Goal: Task Accomplishment & Management: Use online tool/utility

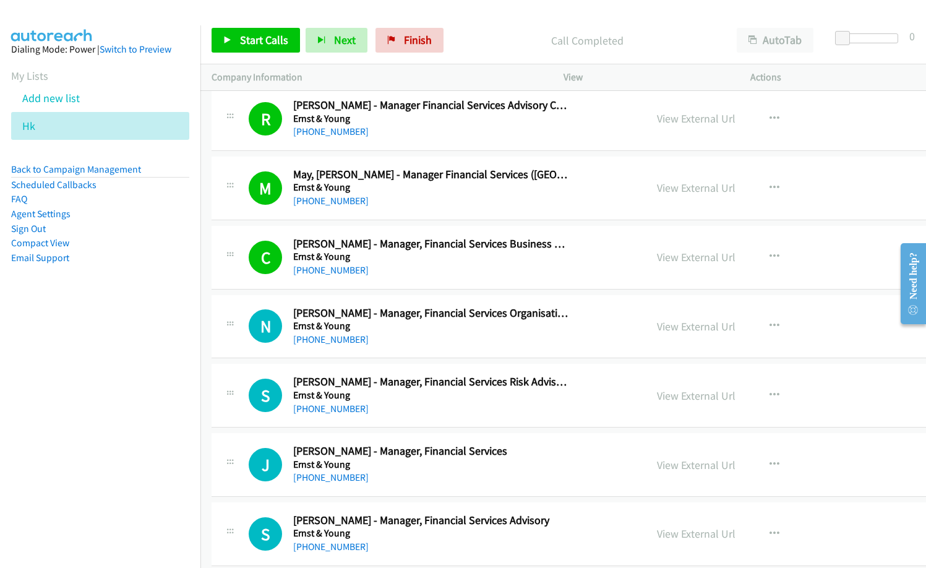
scroll to position [9402, 0]
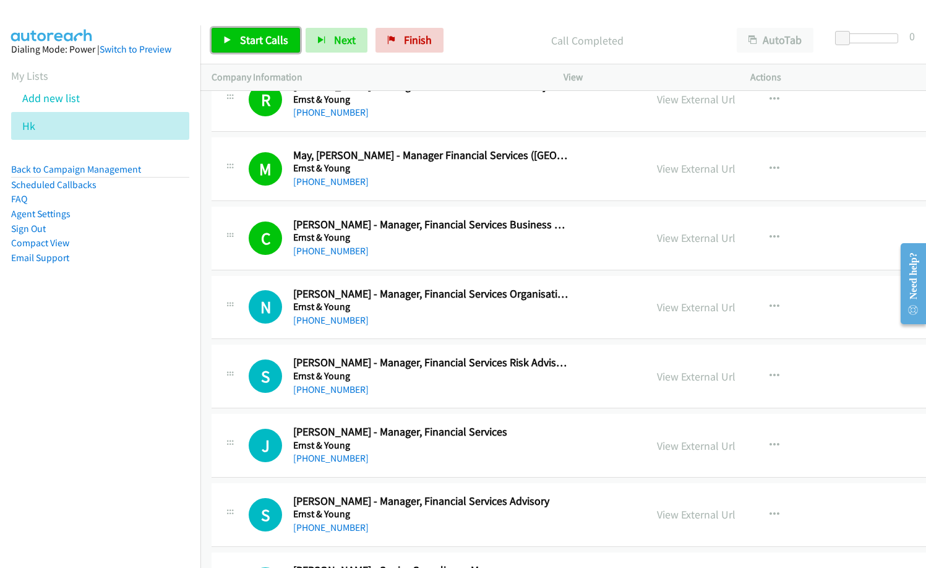
click at [267, 39] on span "Start Calls" at bounding box center [264, 40] width 48 height 14
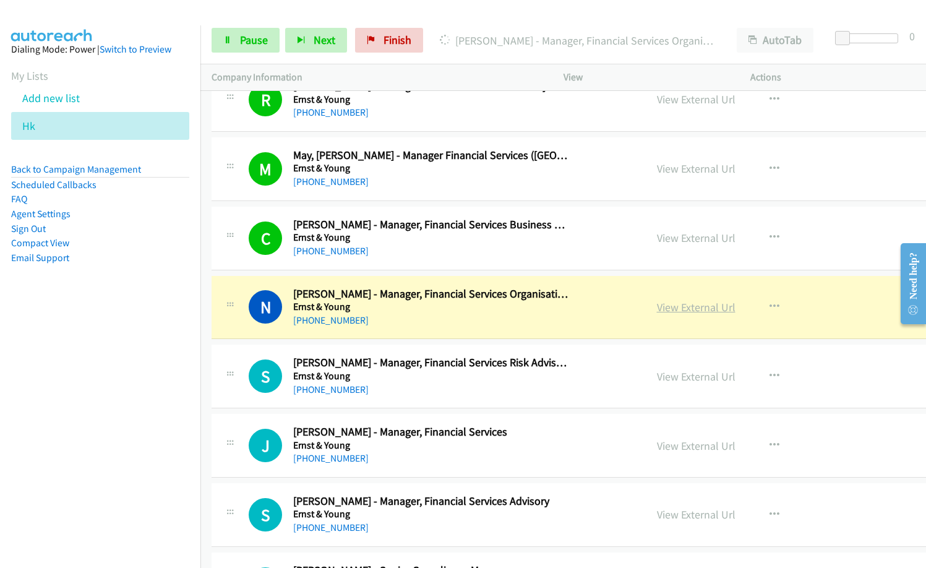
click at [657, 307] on link "View External Url" at bounding box center [696, 307] width 79 height 14
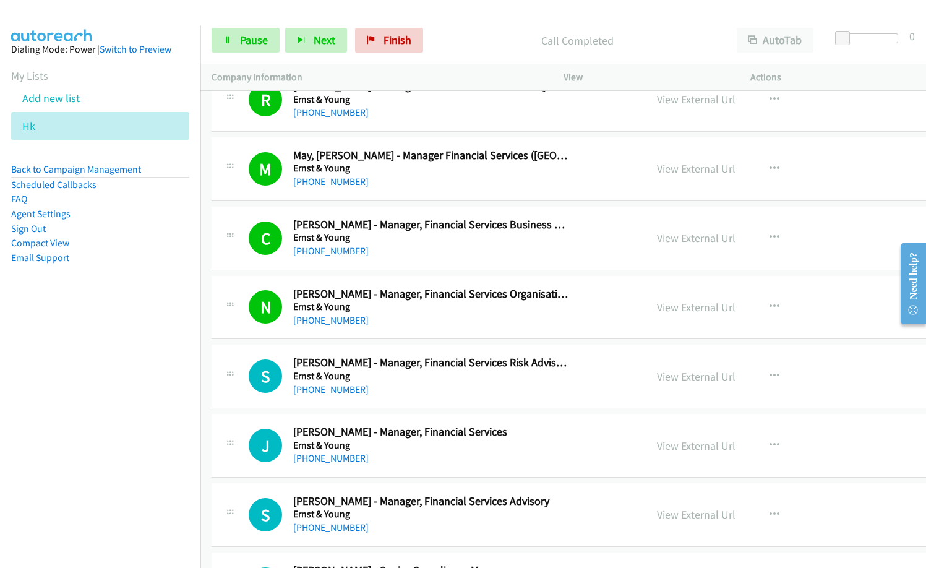
scroll to position [9525, 0]
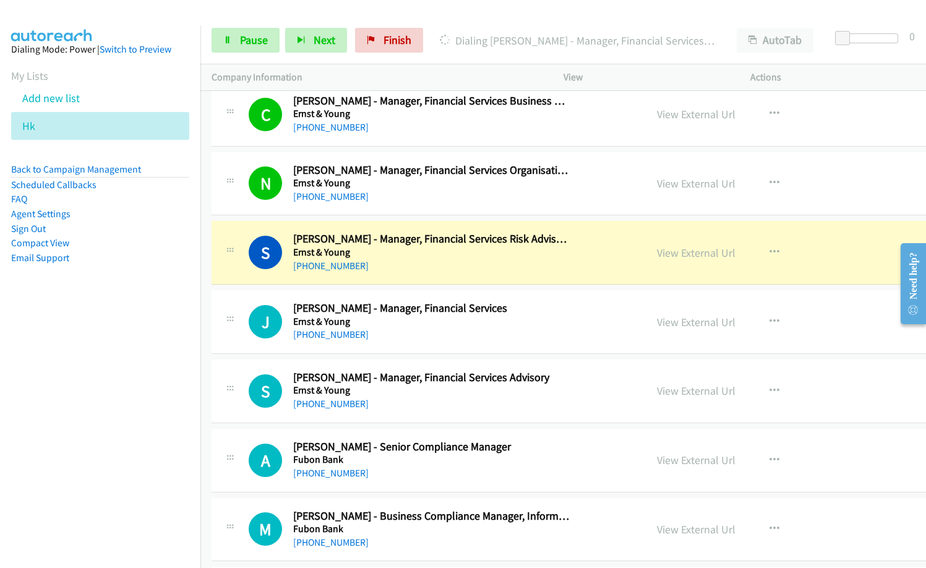
drag, startPoint x: 500, startPoint y: 325, endPoint x: 925, endPoint y: 59, distance: 501.3
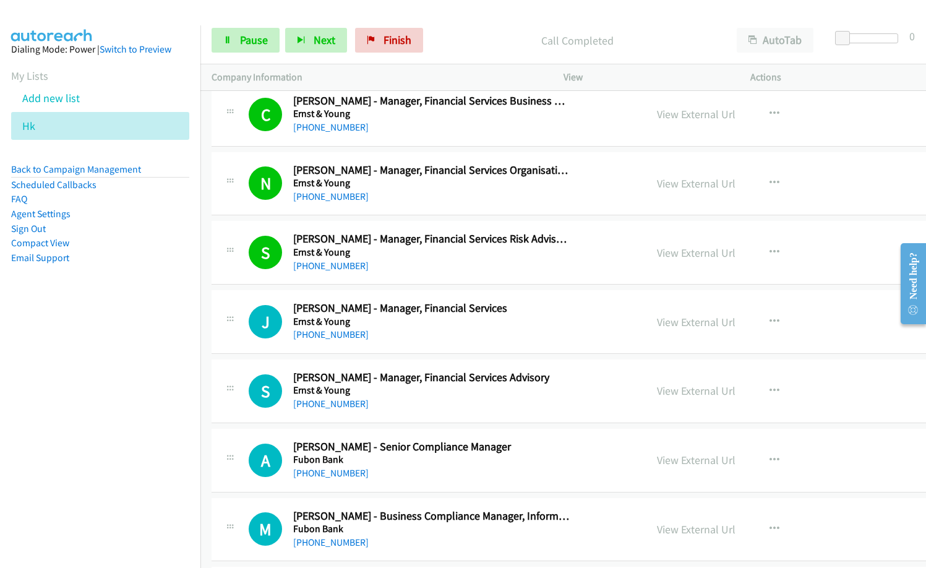
drag, startPoint x: 46, startPoint y: 393, endPoint x: 77, endPoint y: 397, distance: 30.6
click at [46, 393] on nav "Dialing Mode: Power | Switch to Preview My Lists Add new list Hk Back to Campai…" at bounding box center [100, 309] width 201 height 568
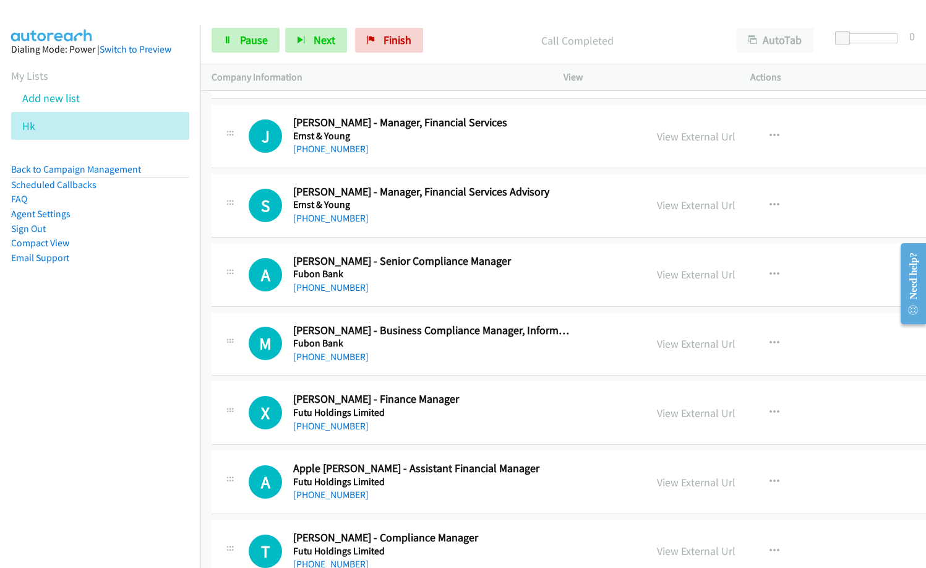
scroll to position [9649, 0]
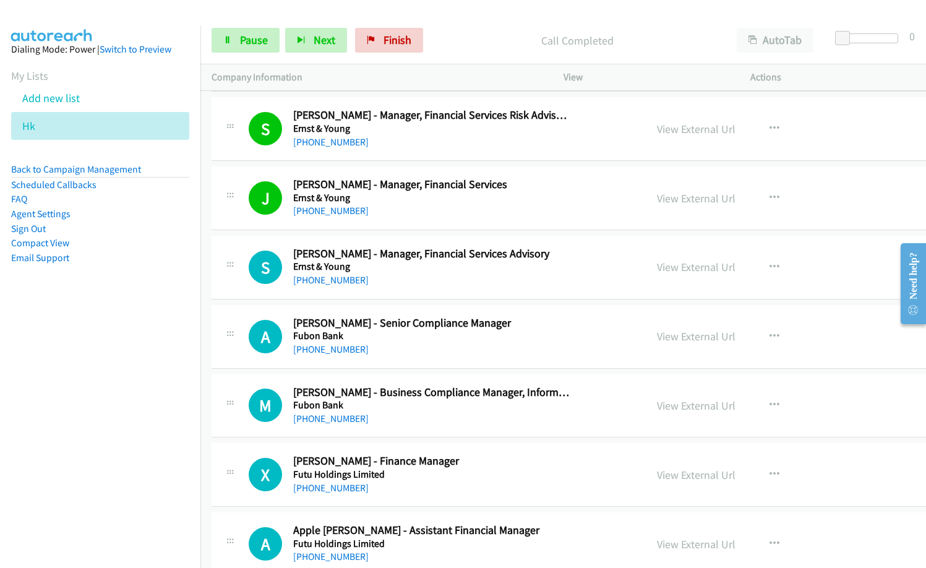
click at [97, 382] on nav "Dialing Mode: Power | Switch to Preview My Lists Add new list Hk Back to Campai…" at bounding box center [100, 309] width 201 height 568
click at [448, 210] on div "+852 5989 2254" at bounding box center [431, 210] width 276 height 15
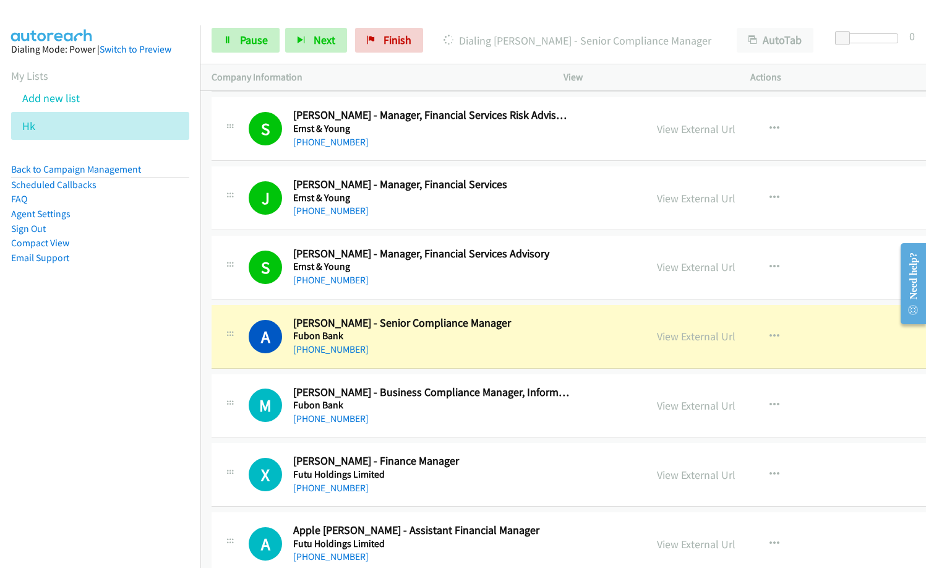
drag, startPoint x: 510, startPoint y: 286, endPoint x: 528, endPoint y: 286, distance: 17.9
click at [510, 286] on div "+852 6351 6953" at bounding box center [431, 280] width 276 height 15
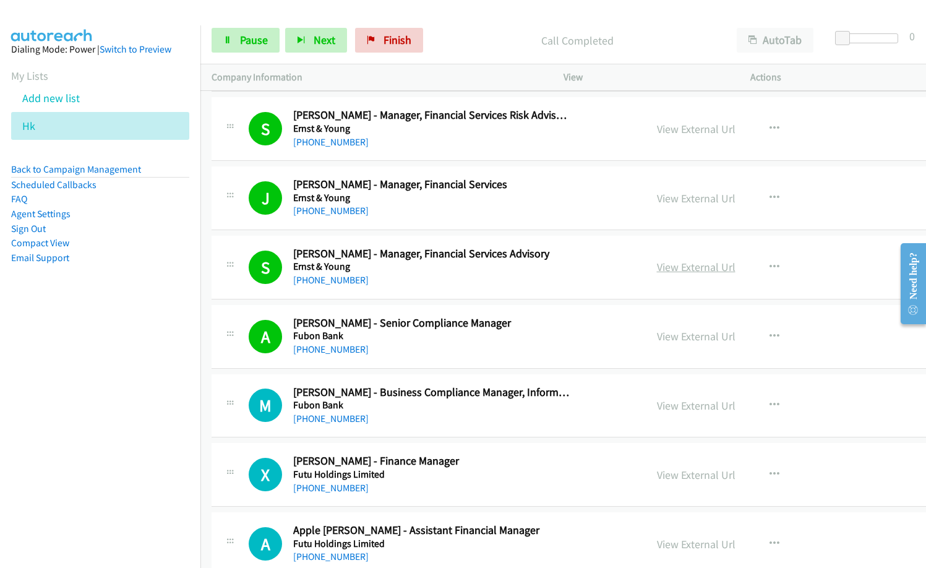
click at [662, 269] on link "View External Url" at bounding box center [696, 267] width 79 height 14
click at [470, 206] on div "+852 5989 2254" at bounding box center [431, 210] width 276 height 15
click at [661, 197] on link "View External Url" at bounding box center [696, 198] width 79 height 14
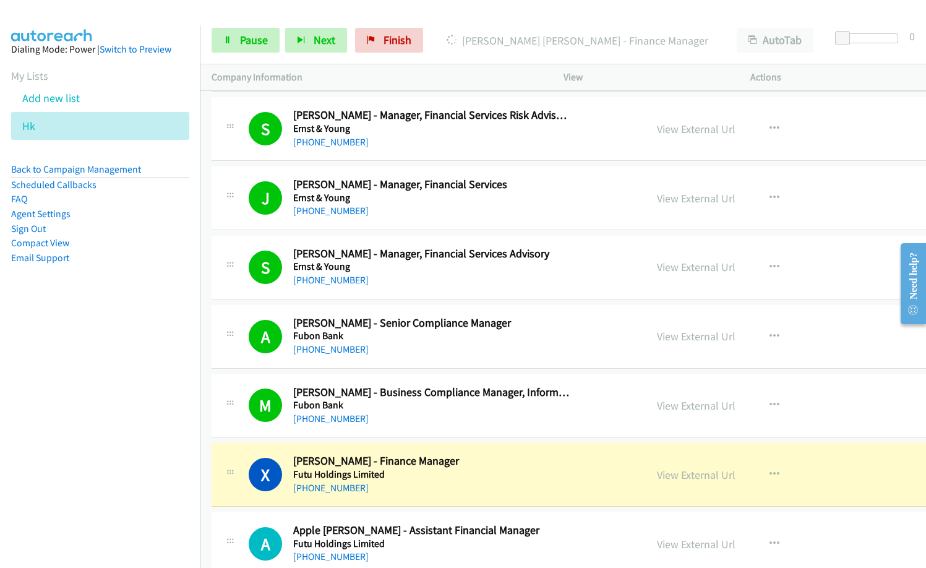
click at [477, 424] on div "+852 9762 0032" at bounding box center [431, 418] width 276 height 15
click at [657, 406] on link "View External Url" at bounding box center [696, 405] width 79 height 14
click at [657, 338] on link "View External Url" at bounding box center [696, 336] width 79 height 14
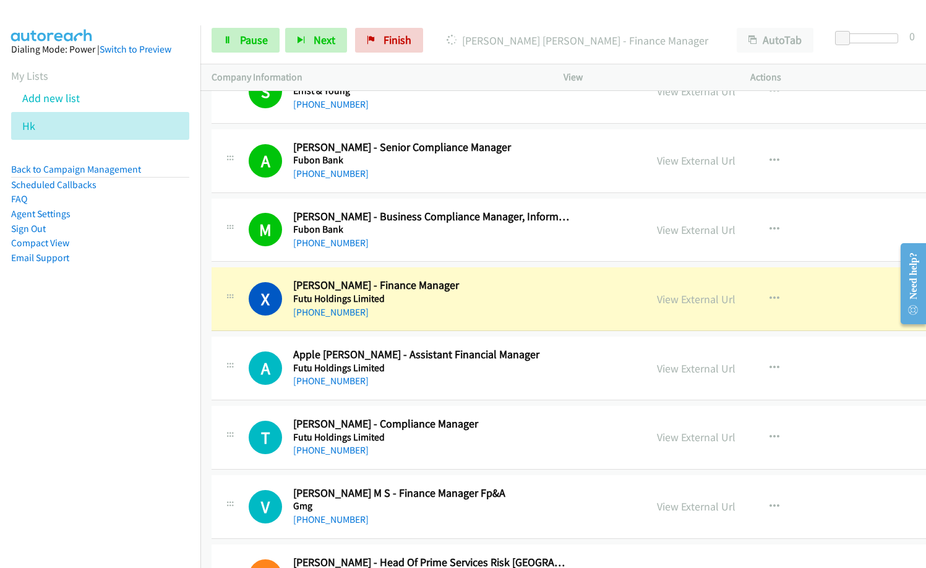
scroll to position [9897, 0]
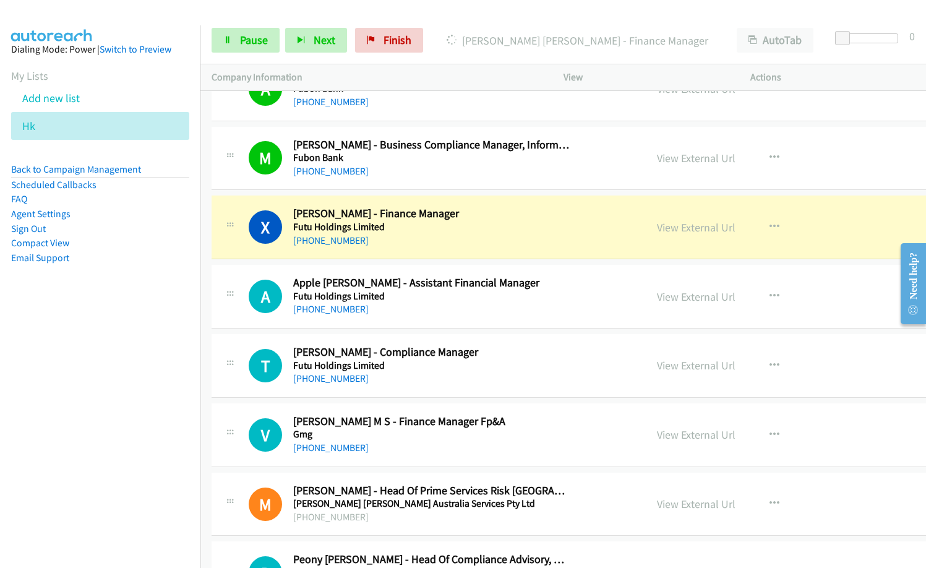
drag, startPoint x: 161, startPoint y: 437, endPoint x: 416, endPoint y: 403, distance: 257.0
click at [163, 437] on nav "Dialing Mode: Power | Switch to Preview My Lists Add new list Hk Back to Campai…" at bounding box center [100, 309] width 201 height 568
click at [769, 297] on icon "button" at bounding box center [774, 296] width 10 height 10
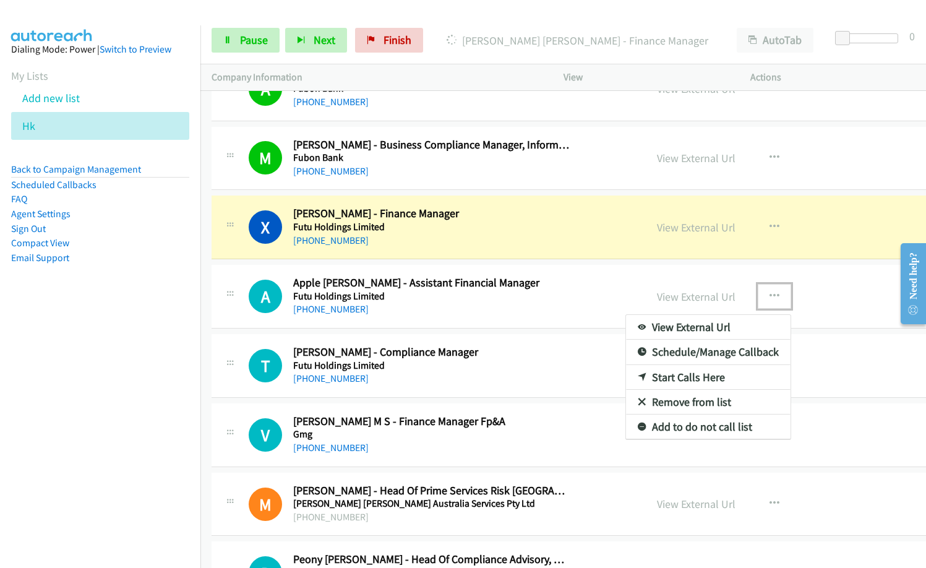
click at [641, 401] on link "Remove from list" at bounding box center [708, 402] width 165 height 25
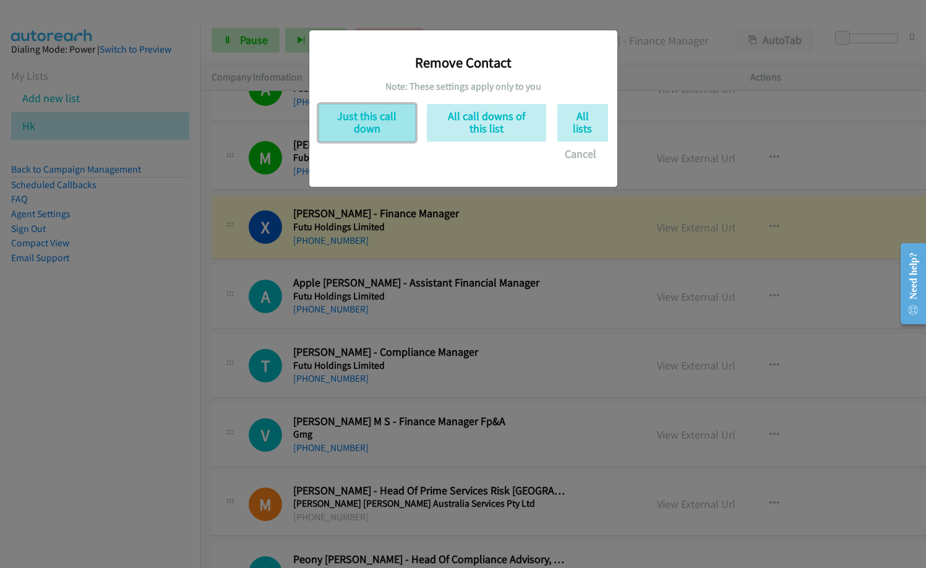
click at [369, 116] on button "Just this call down" at bounding box center [367, 123] width 97 height 38
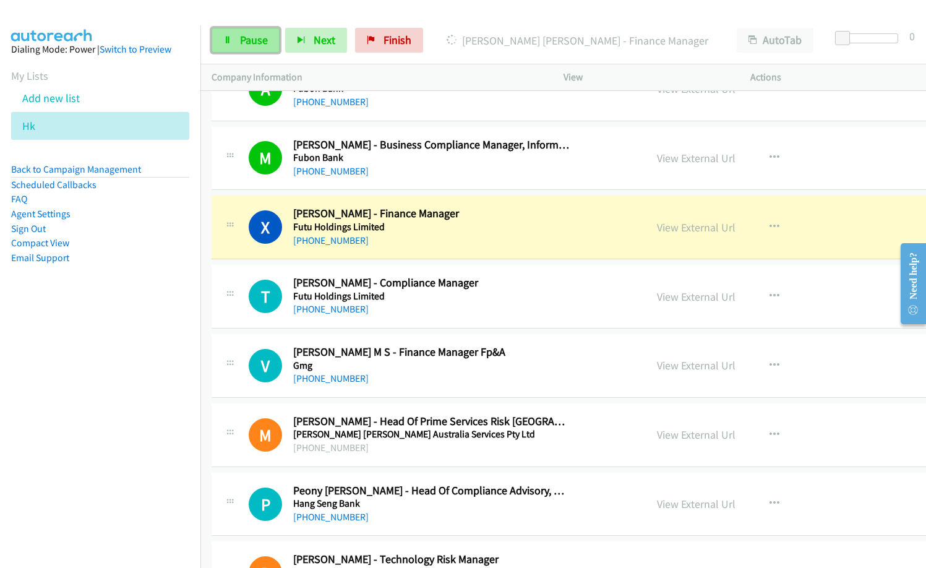
drag, startPoint x: 237, startPoint y: 35, endPoint x: 257, endPoint y: 36, distance: 19.9
click at [237, 35] on link "Pause" at bounding box center [246, 40] width 68 height 25
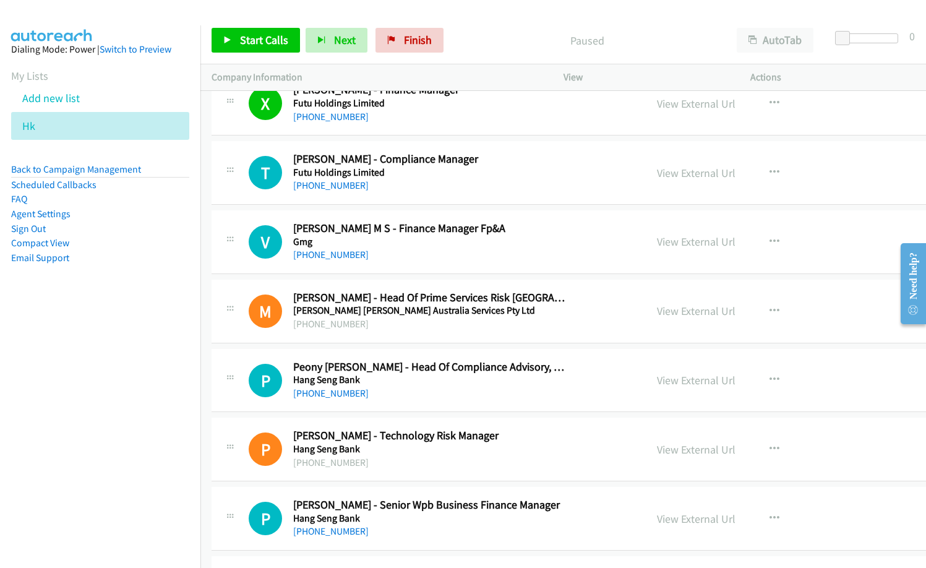
scroll to position [9958, 0]
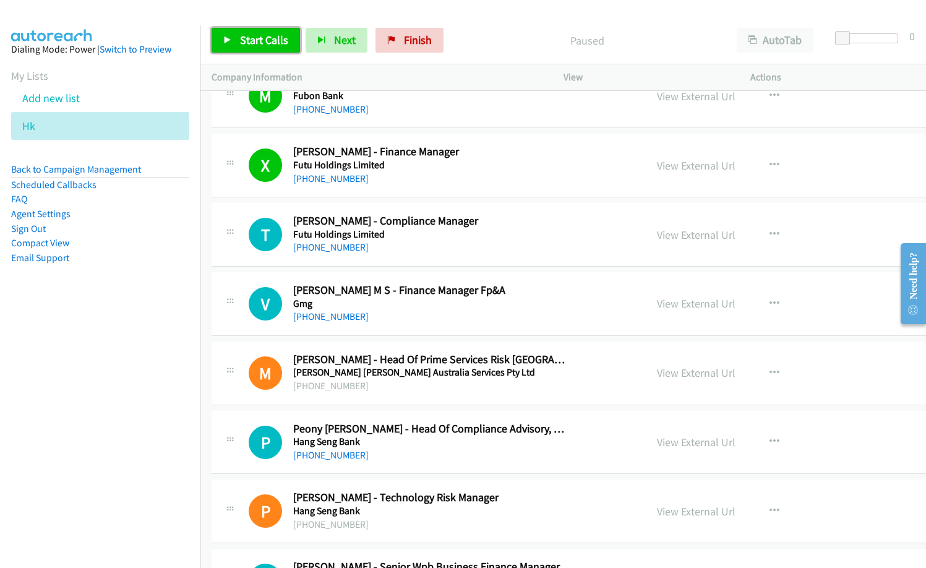
click at [262, 45] on span "Start Calls" at bounding box center [264, 40] width 48 height 14
click at [480, 320] on div "+852 5378 7556" at bounding box center [431, 316] width 276 height 15
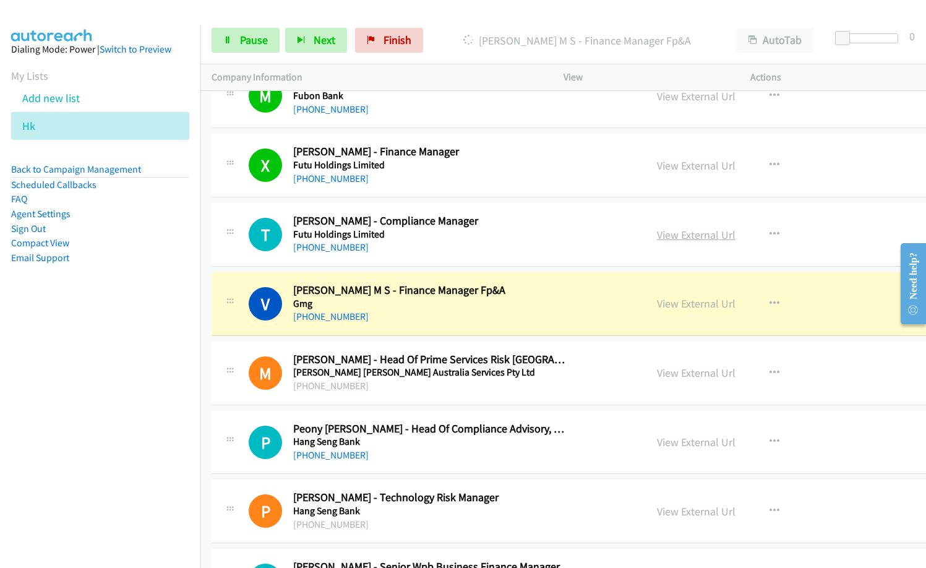
click at [657, 230] on link "View External Url" at bounding box center [696, 235] width 79 height 14
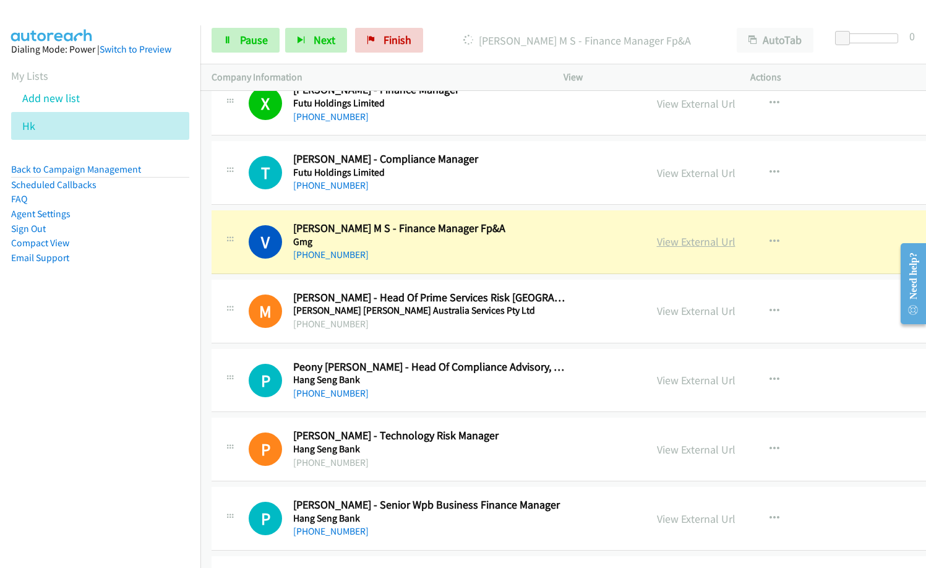
click at [657, 244] on link "View External Url" at bounding box center [696, 241] width 79 height 14
click at [246, 41] on span "Pause" at bounding box center [254, 40] width 28 height 14
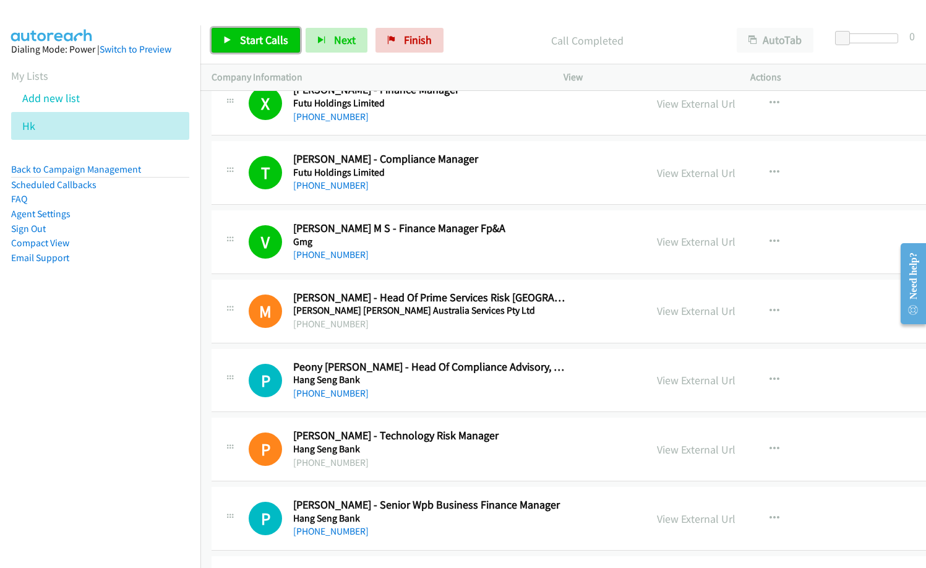
click at [273, 36] on span "Start Calls" at bounding box center [264, 40] width 48 height 14
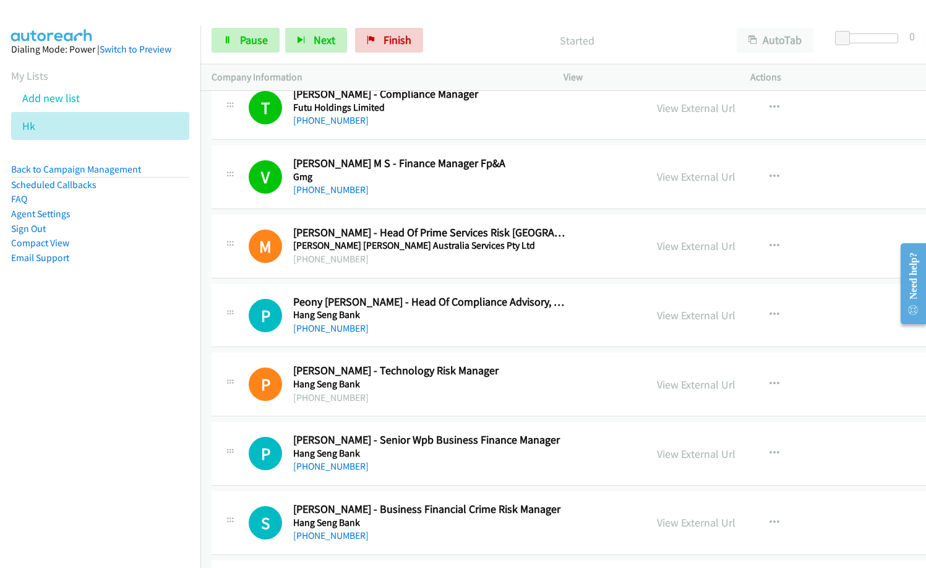
scroll to position [10144, 0]
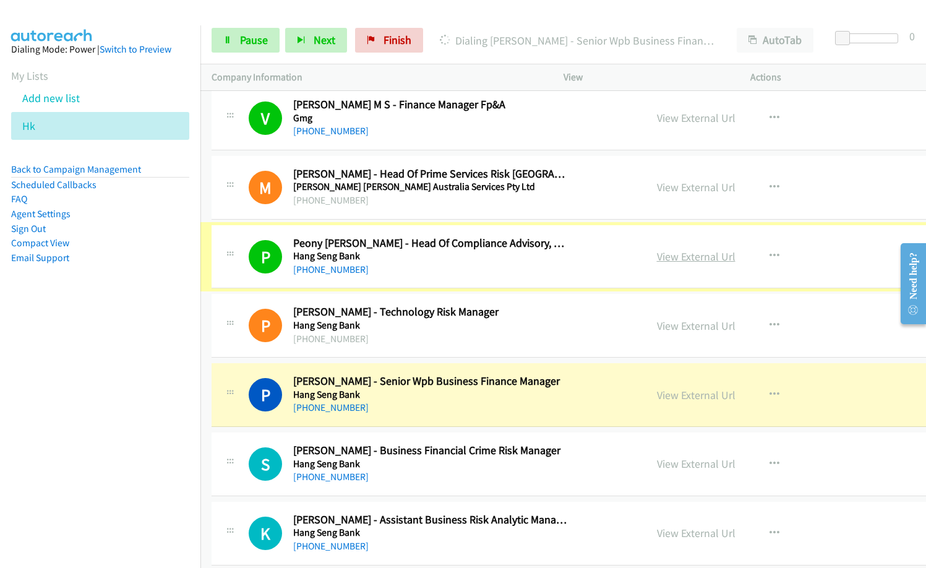
click at [657, 256] on link "View External Url" at bounding box center [696, 256] width 79 height 14
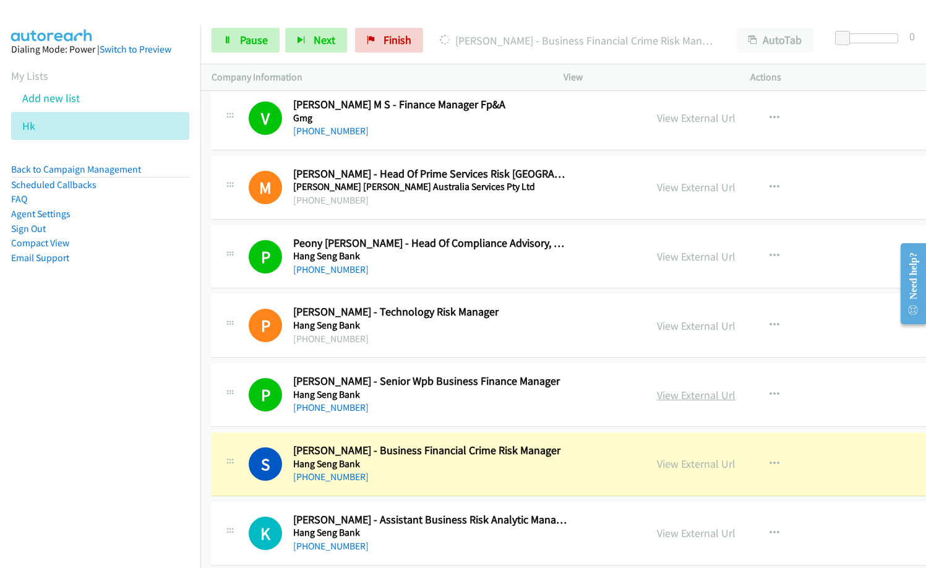
click at [657, 396] on link "View External Url" at bounding box center [696, 395] width 79 height 14
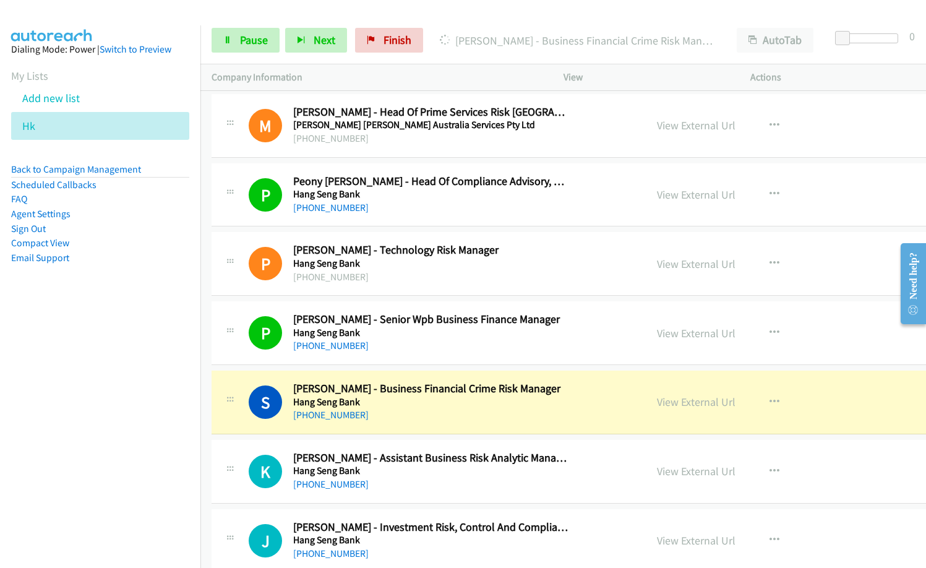
scroll to position [10268, 0]
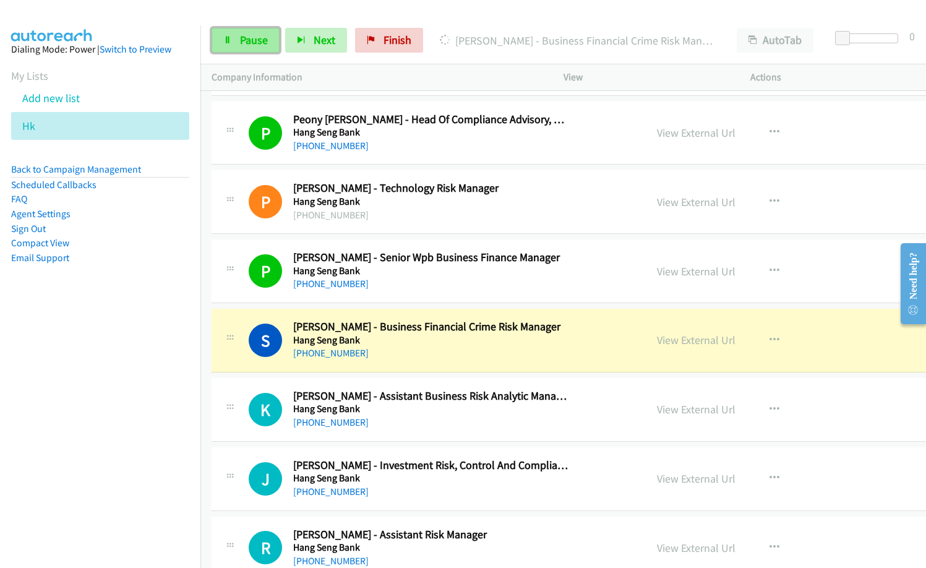
click at [251, 41] on span "Pause" at bounding box center [254, 40] width 28 height 14
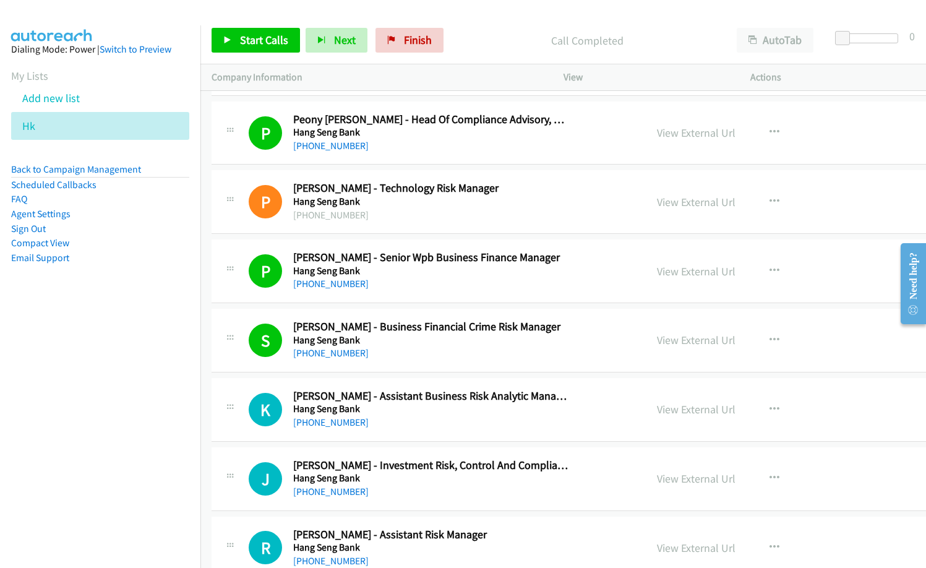
drag, startPoint x: 492, startPoint y: 21, endPoint x: 563, endPoint y: 1, distance: 74.0
click at [493, 21] on div "Start Calls Pause Next Finish Call Completed AutoTab AutoTab 0" at bounding box center [563, 41] width 726 height 48
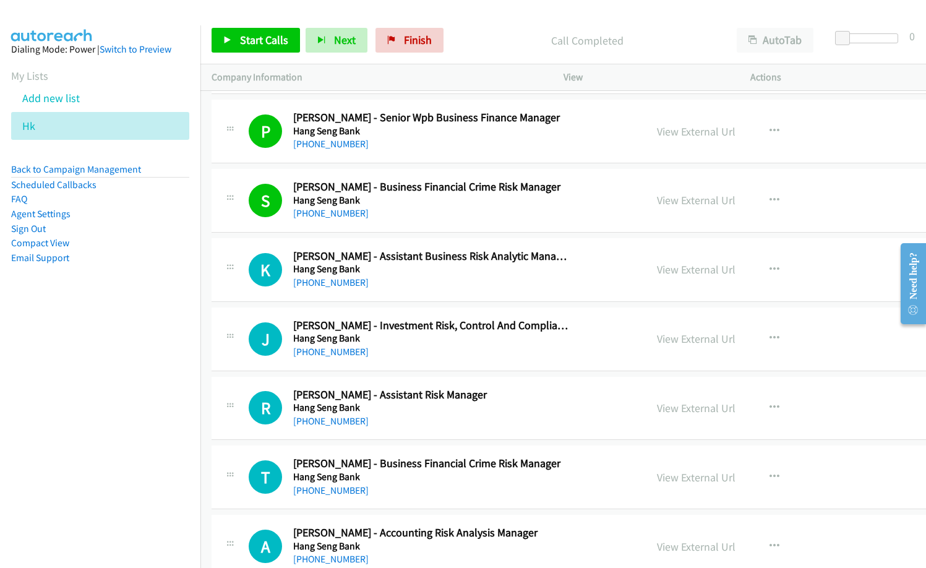
scroll to position [10453, 0]
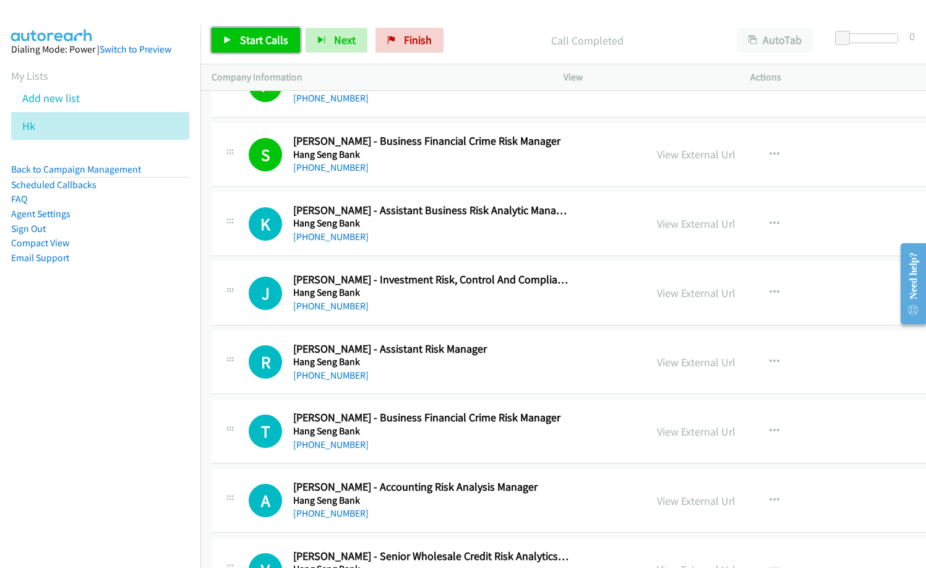
drag, startPoint x: 273, startPoint y: 48, endPoint x: 377, endPoint y: 109, distance: 120.3
click at [273, 48] on link "Start Calls" at bounding box center [256, 40] width 88 height 25
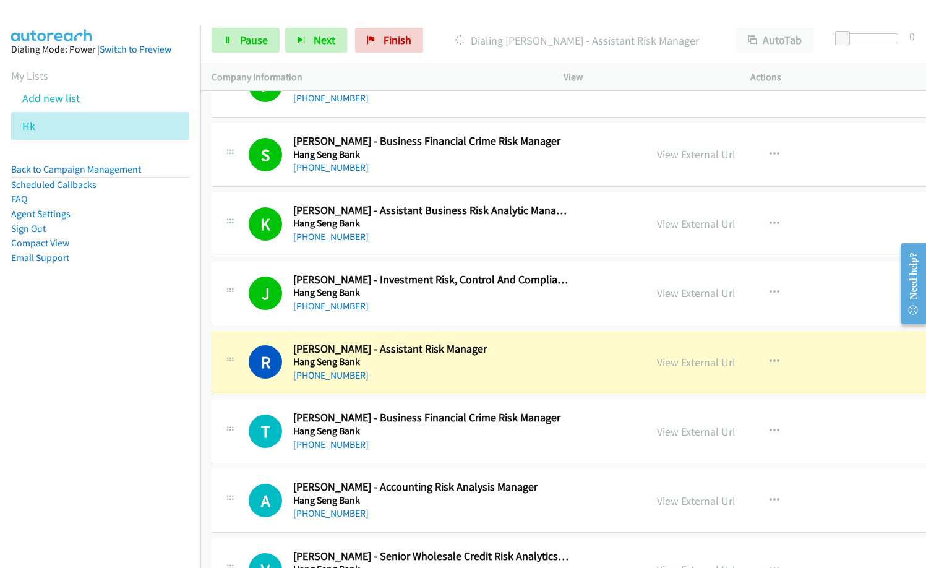
click at [509, 386] on div "R Callback Scheduled Rafael Cheng - Assistant Risk Manager Hang Seng Bank Asia/…" at bounding box center [623, 363] width 823 height 64
click at [662, 362] on link "View External Url" at bounding box center [696, 362] width 79 height 14
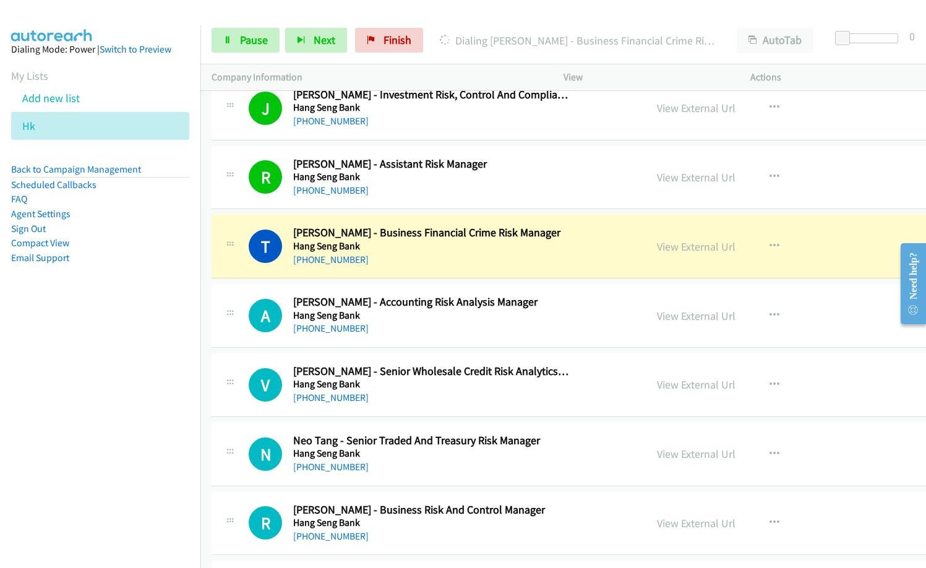
scroll to position [10639, 0]
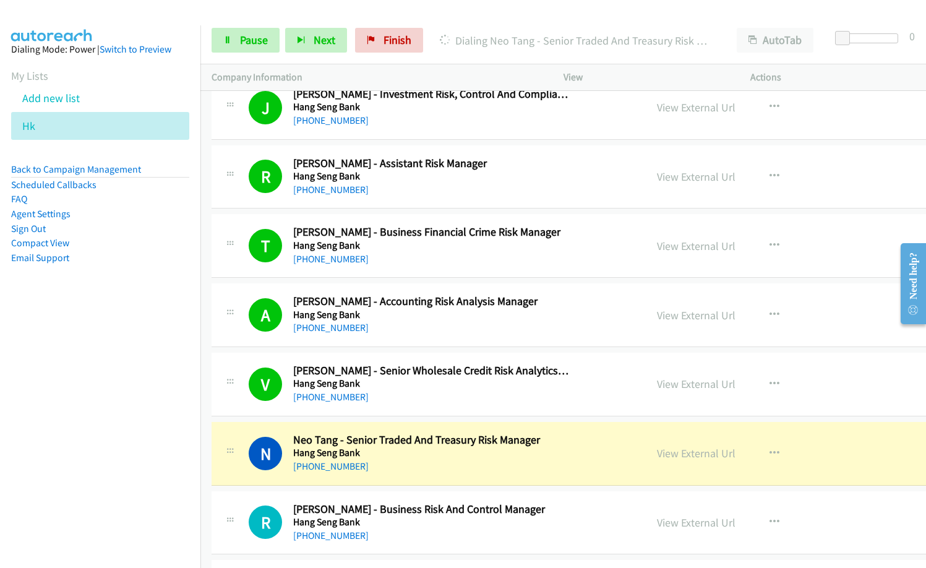
click at [572, 409] on div "V Callback Scheduled Victor Lam - Senior Wholesale Credit Risk Analytics Manage…" at bounding box center [623, 385] width 823 height 64
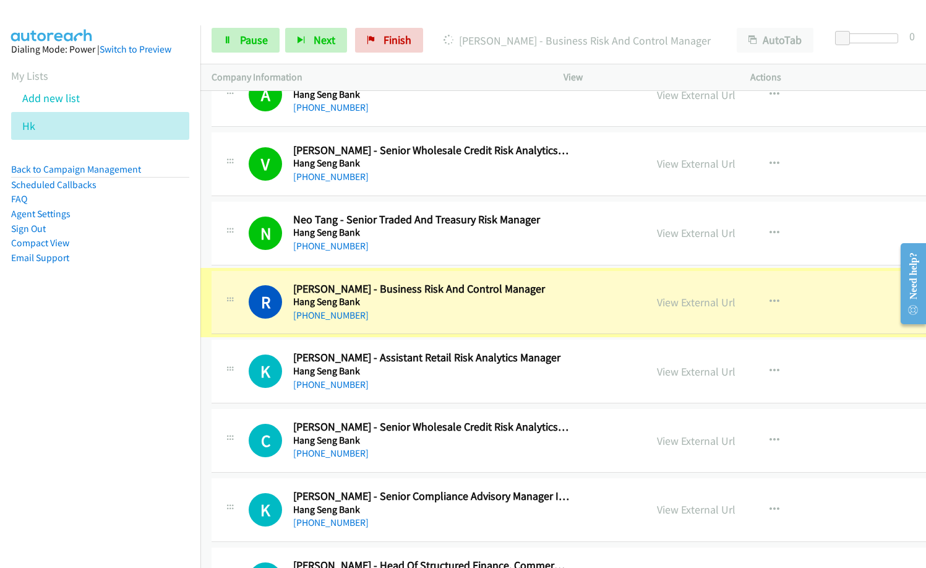
scroll to position [10886, 0]
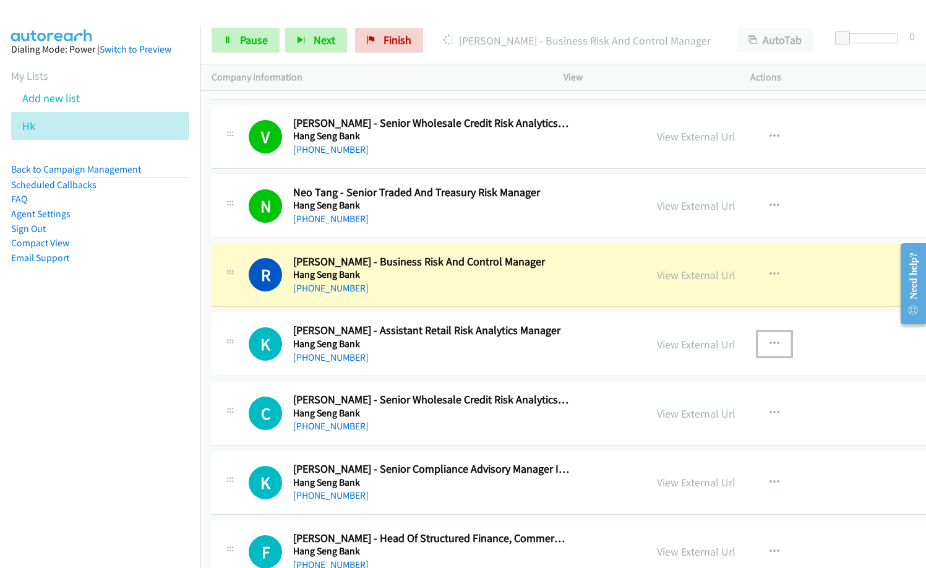
click at [769, 344] on icon "button" at bounding box center [774, 344] width 10 height 10
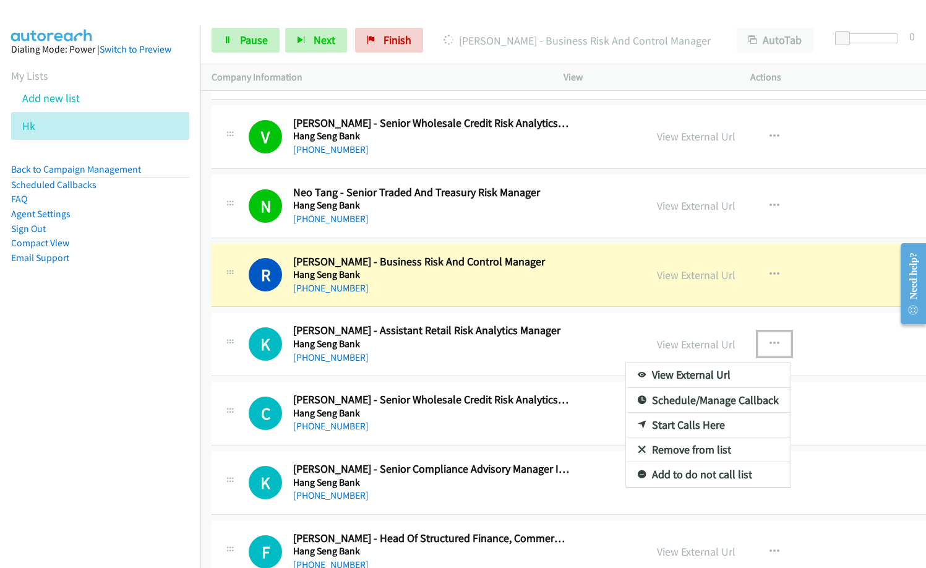
click at [638, 445] on link "Remove from list" at bounding box center [708, 449] width 165 height 25
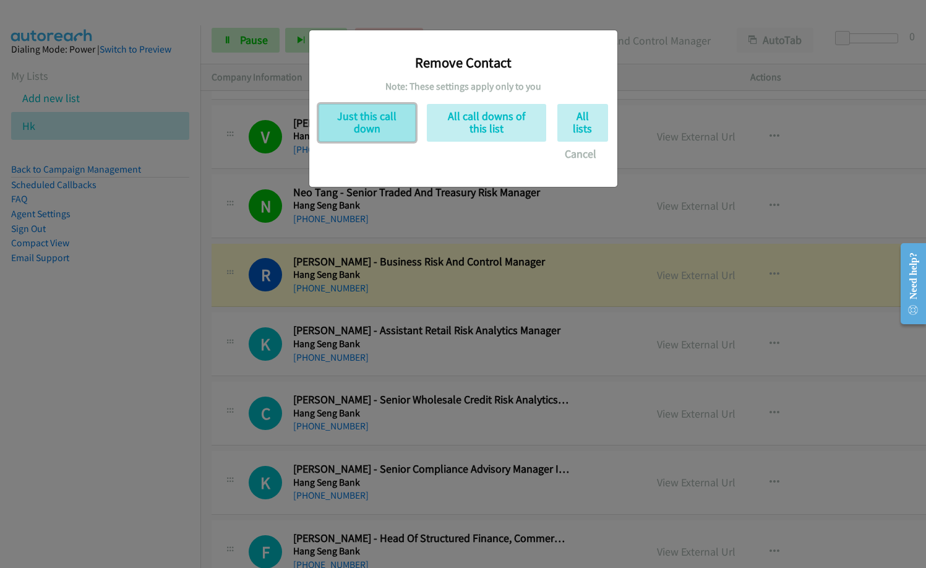
click at [394, 126] on button "Just this call down" at bounding box center [367, 123] width 97 height 38
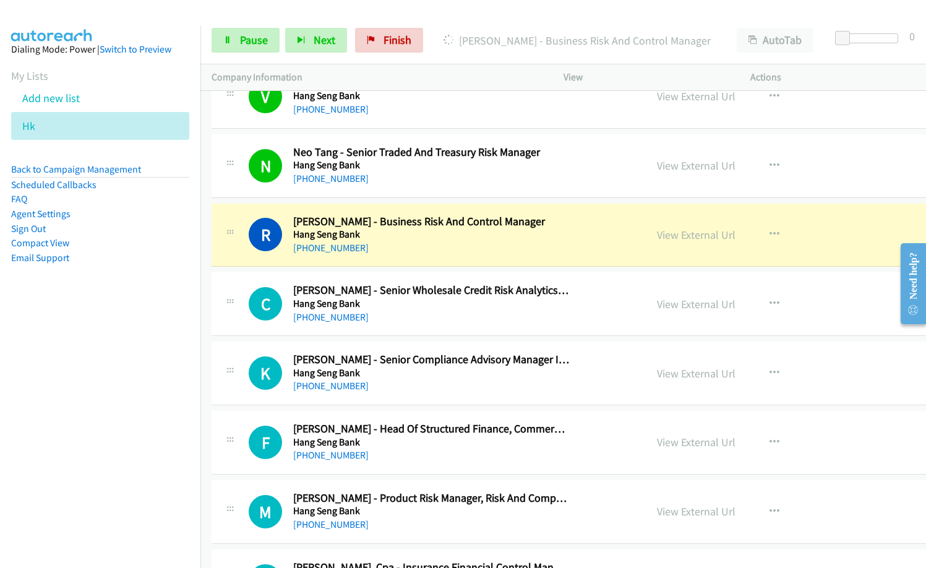
scroll to position [10948, 0]
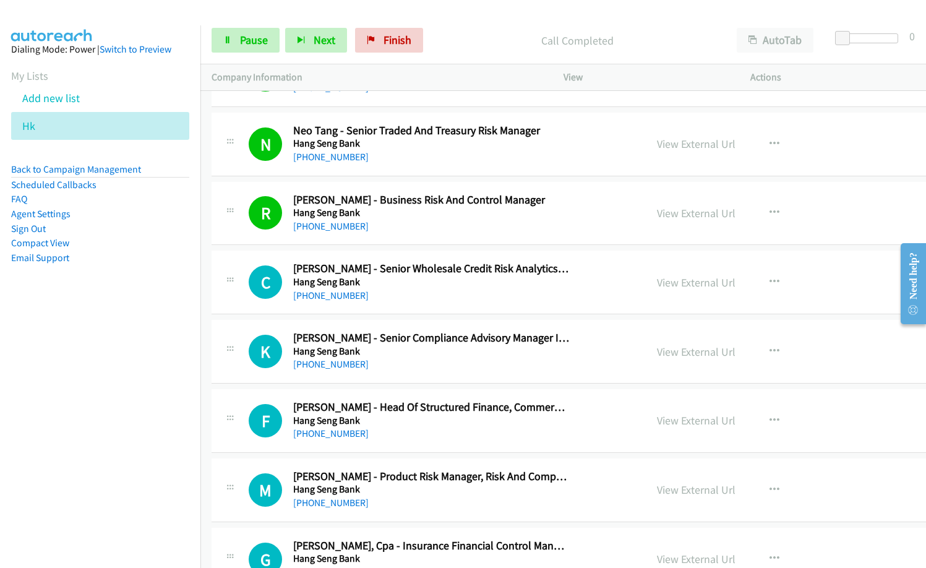
click at [429, 315] on td "C Callback Scheduled Calvin Yeung - Senior Wholesale Credit Risk Analytics Mana…" at bounding box center [623, 282] width 846 height 69
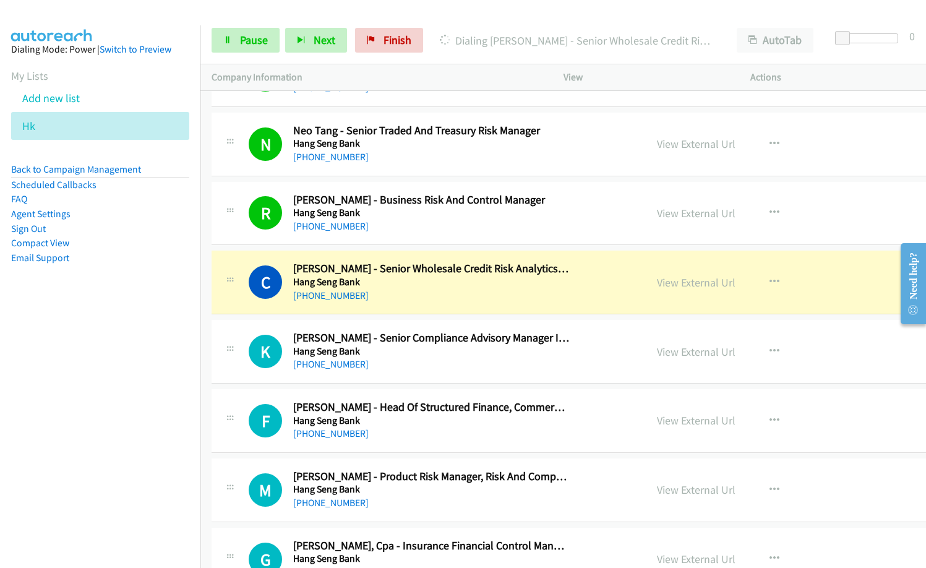
click at [137, 427] on nav "Dialing Mode: Power | Switch to Preview My Lists Add new list Hk Back to Campai…" at bounding box center [100, 309] width 201 height 568
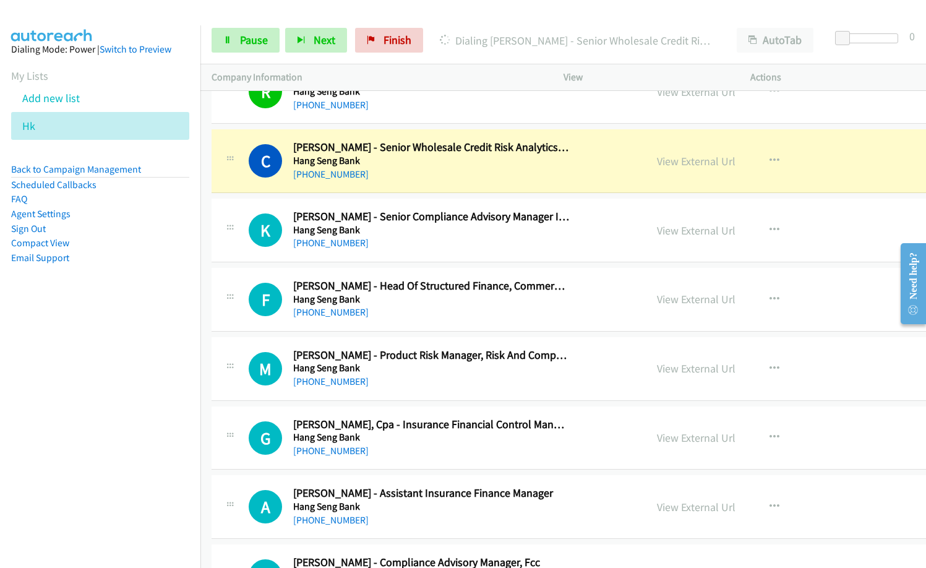
scroll to position [11072, 0]
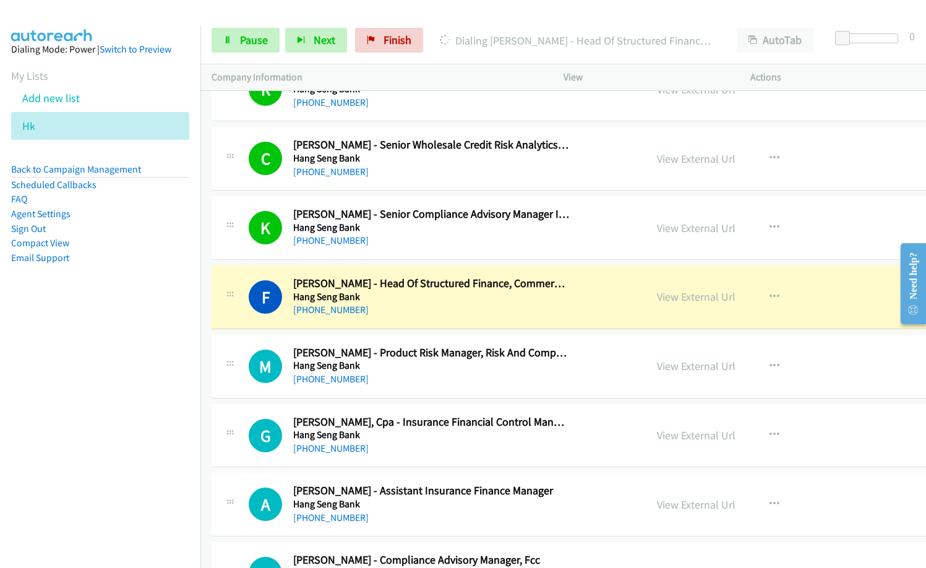
click at [424, 223] on h5 "Hang Seng Bank" at bounding box center [431, 227] width 276 height 12
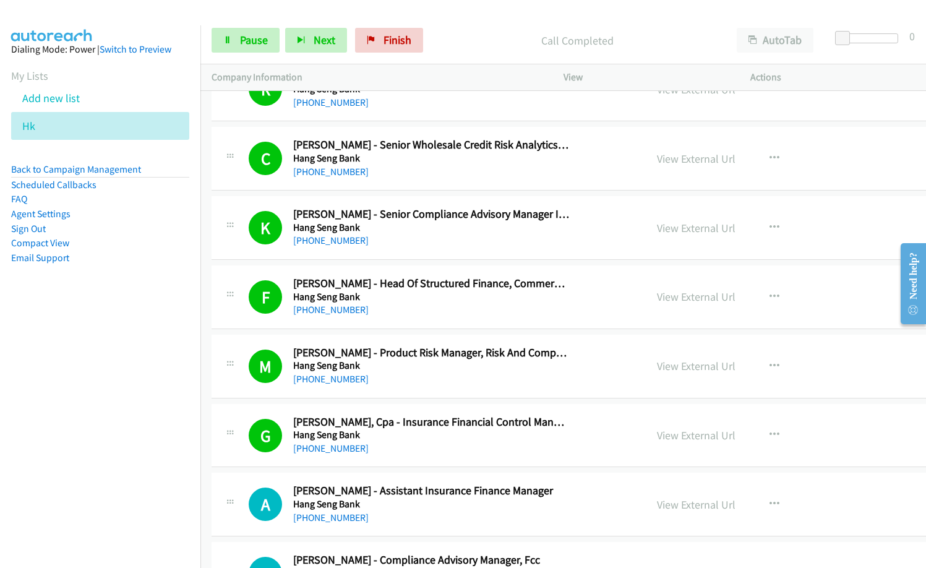
scroll to position [11196, 0]
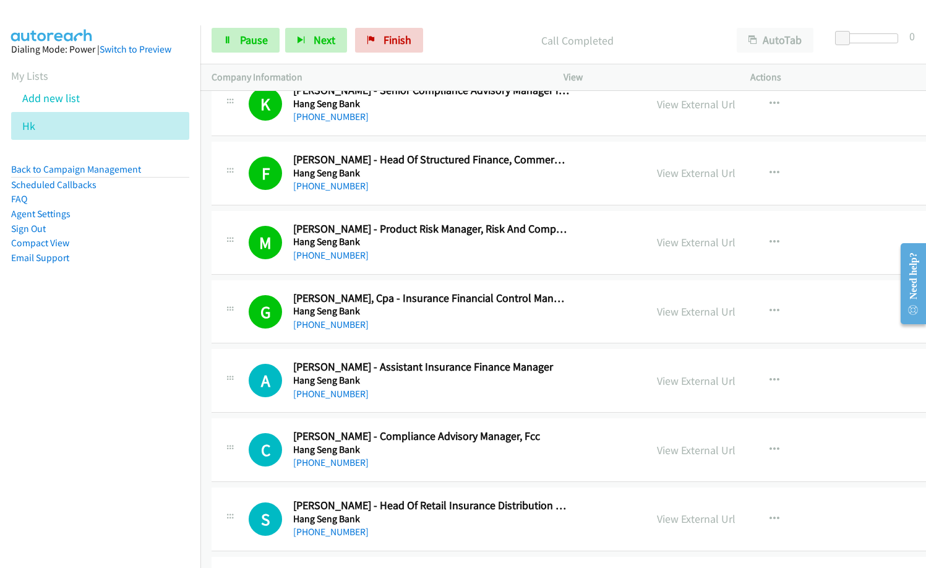
click at [500, 387] on div "+852 5111 6864" at bounding box center [431, 394] width 276 height 15
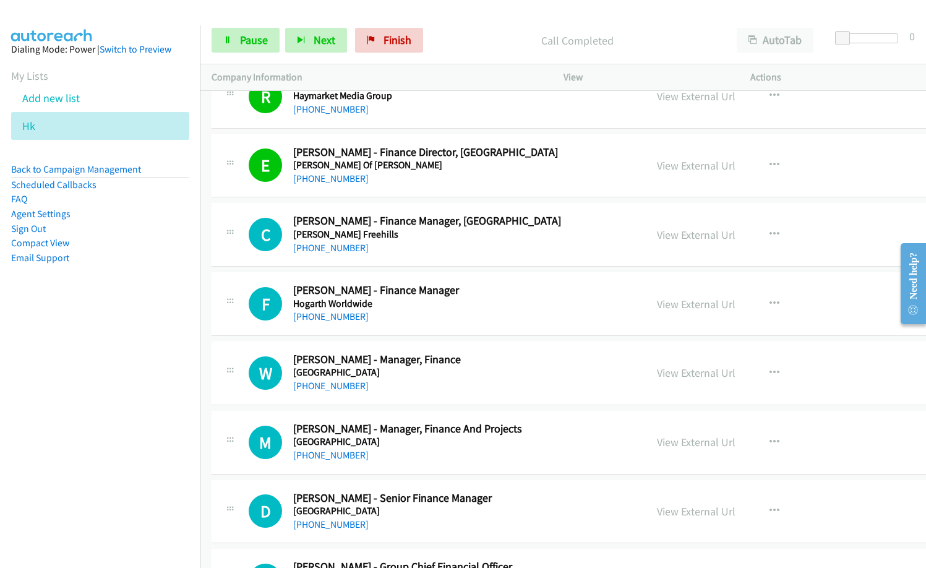
scroll to position [11690, 0]
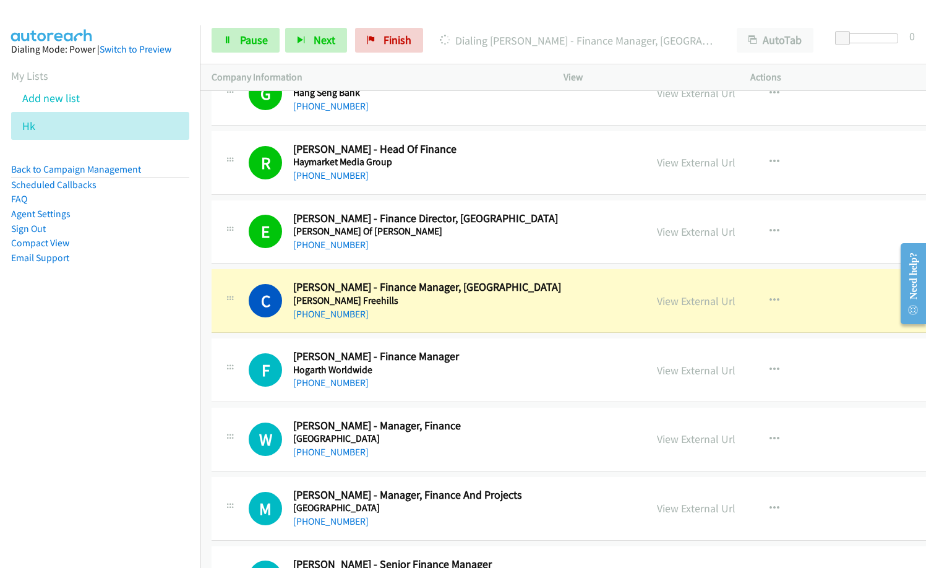
click at [84, 366] on nav "Dialing Mode: Power | Switch to Preview My Lists Add new list Hk Back to Campai…" at bounding box center [100, 309] width 201 height 568
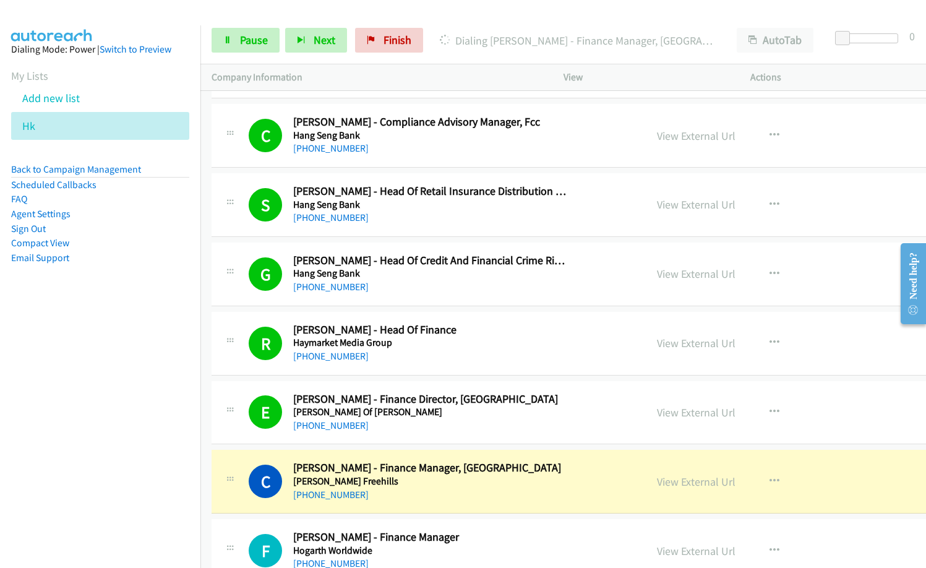
scroll to position [11505, 0]
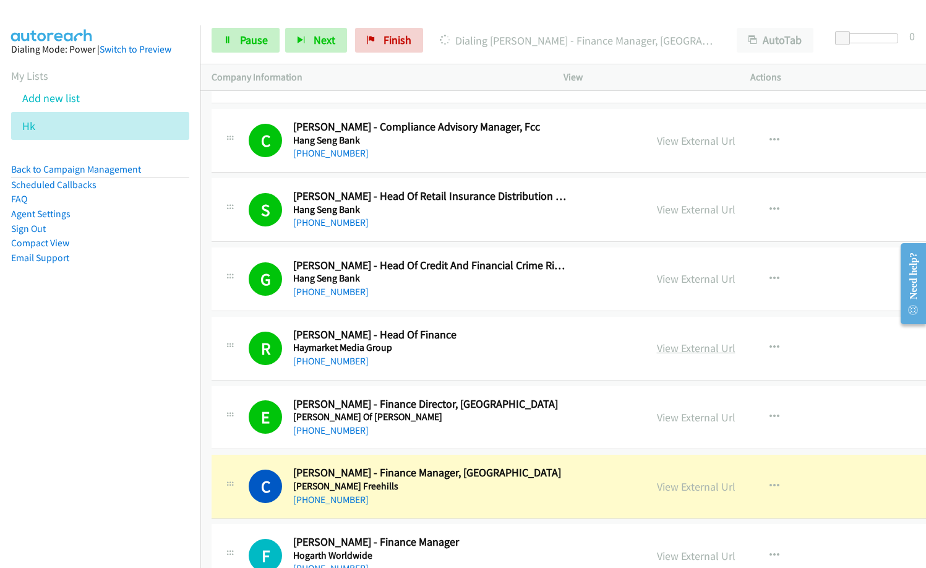
click at [662, 348] on link "View External Url" at bounding box center [696, 348] width 79 height 14
click at [657, 424] on div "View External Url" at bounding box center [696, 417] width 79 height 17
click at [657, 419] on link "View External Url" at bounding box center [696, 417] width 79 height 14
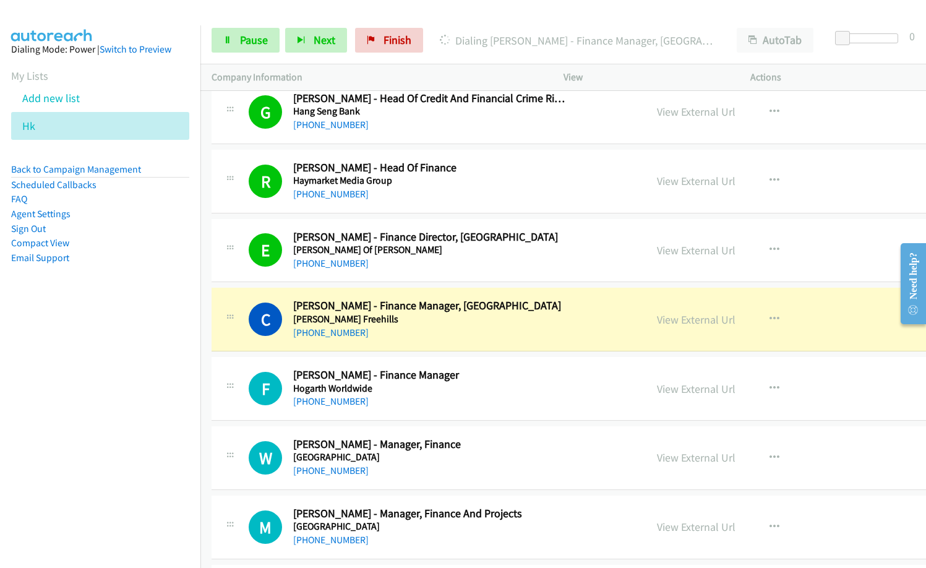
scroll to position [11814, 0]
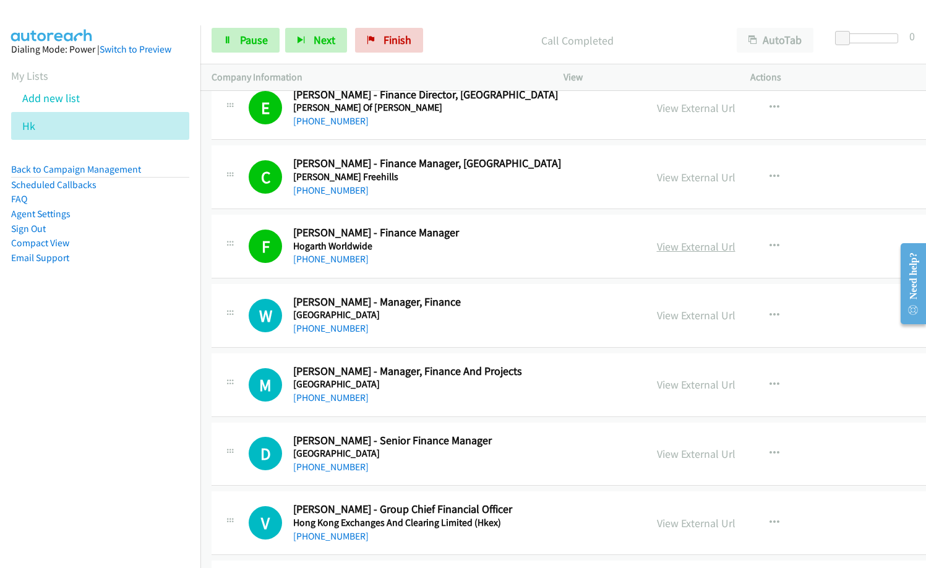
drag, startPoint x: 448, startPoint y: 255, endPoint x: 664, endPoint y: 252, distance: 215.9
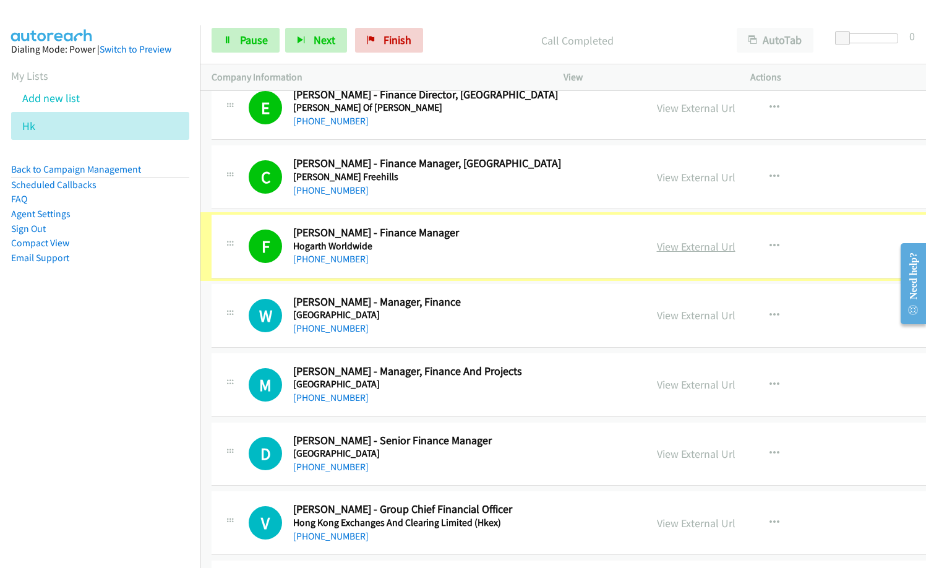
click at [666, 252] on link "View External Url" at bounding box center [696, 246] width 79 height 14
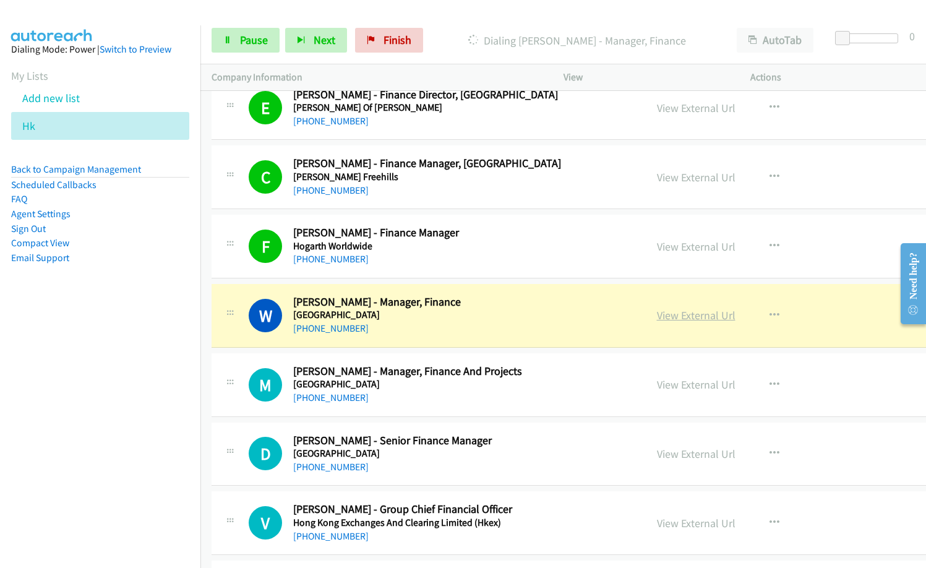
click at [657, 314] on link "View External Url" at bounding box center [696, 315] width 79 height 14
drag, startPoint x: 512, startPoint y: 173, endPoint x: 628, endPoint y: 1, distance: 207.6
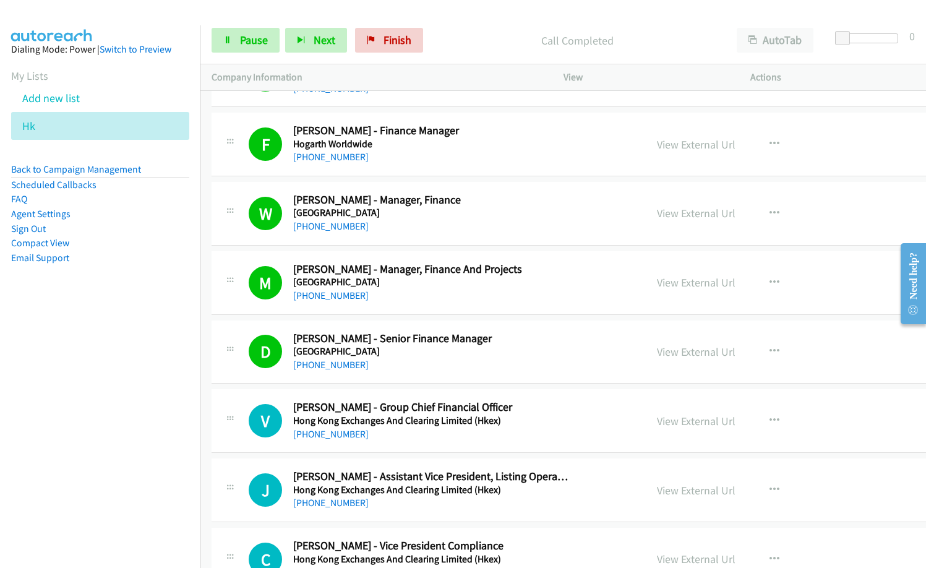
scroll to position [11938, 0]
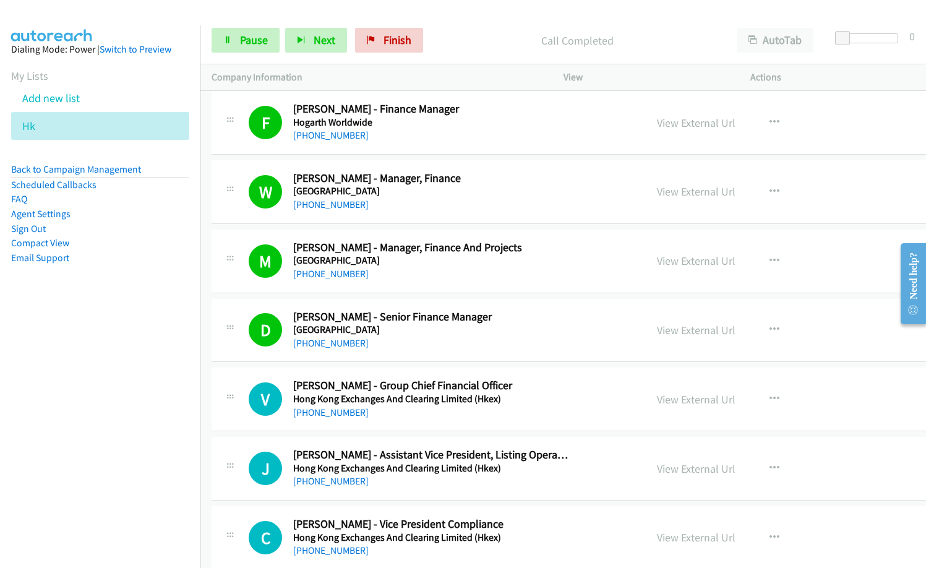
click at [474, 122] on h5 "Hogarth Worldwide" at bounding box center [431, 122] width 276 height 12
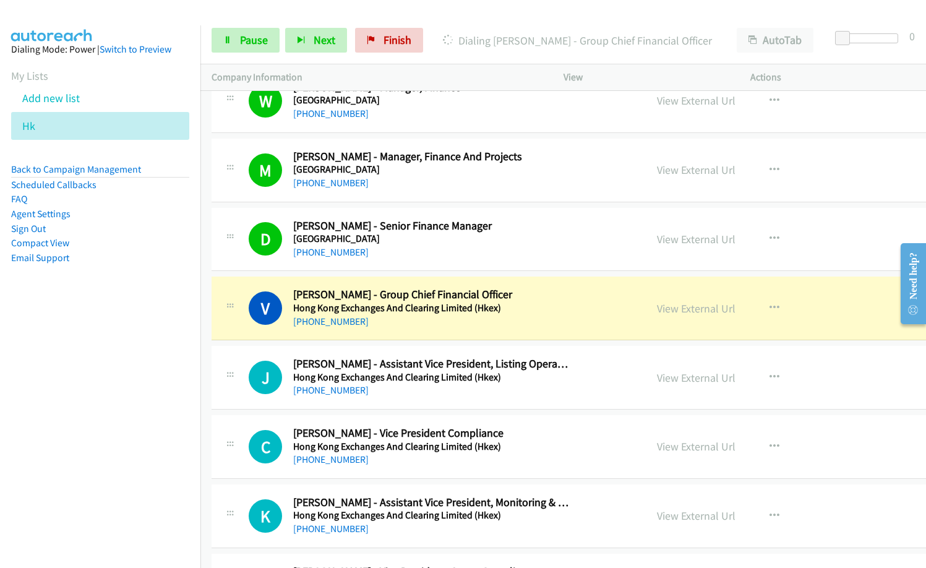
scroll to position [12061, 0]
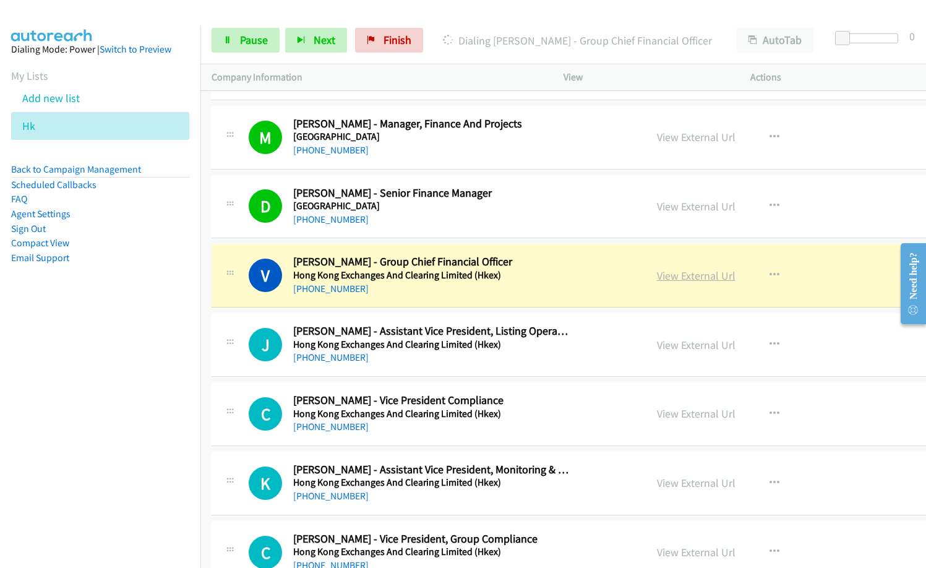
click at [657, 270] on link "View External Url" at bounding box center [696, 275] width 79 height 14
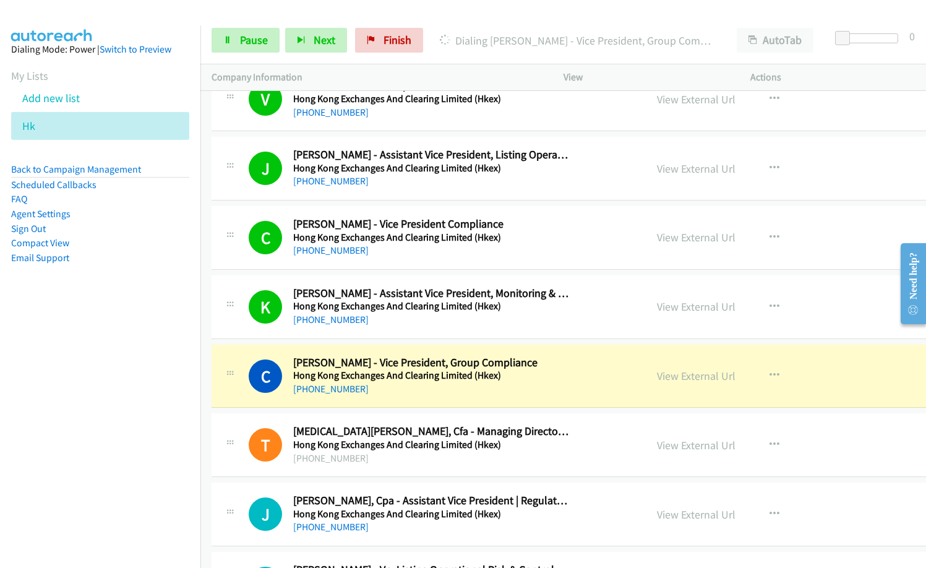
scroll to position [12309, 0]
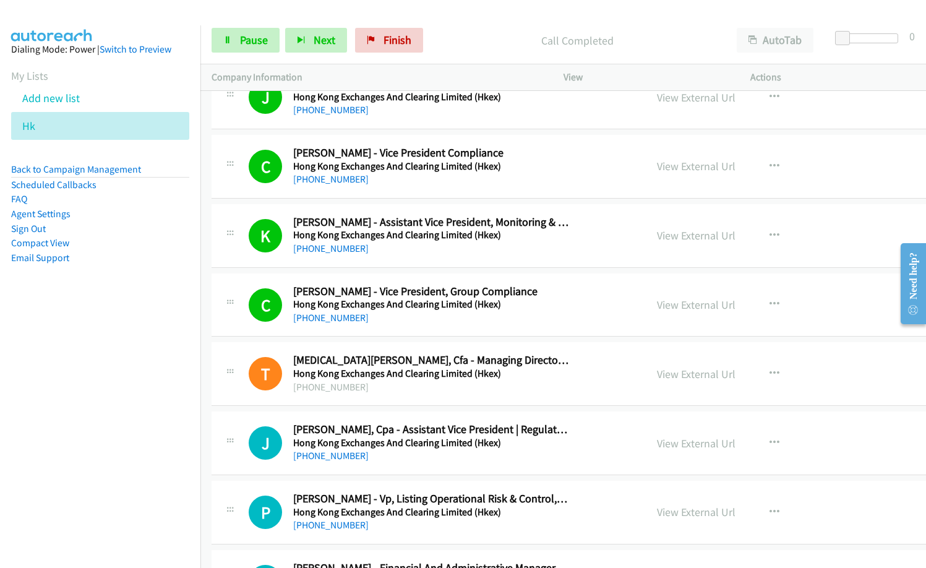
click at [150, 393] on nav "Dialing Mode: Power | Switch to Preview My Lists Add new list Hk Back to Campai…" at bounding box center [100, 309] width 201 height 568
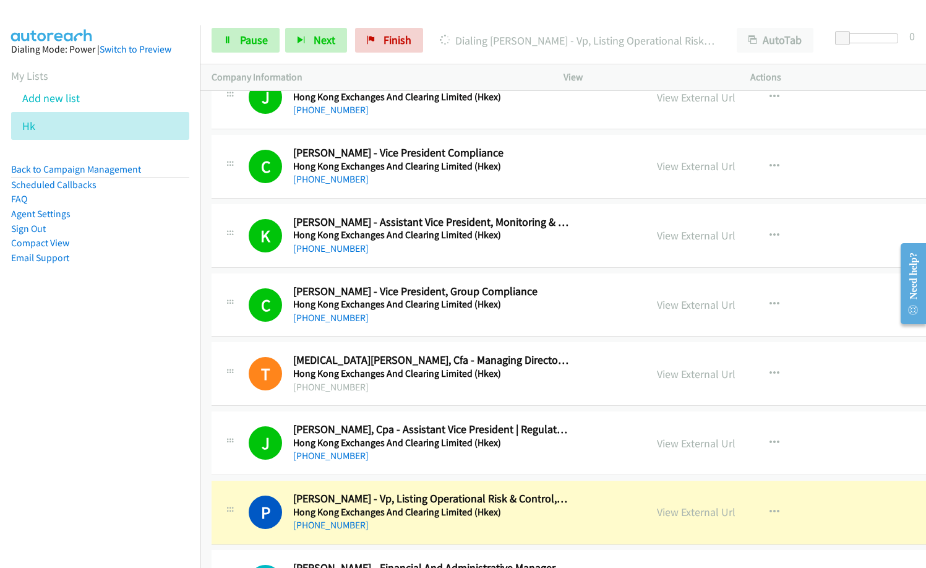
scroll to position [12371, 0]
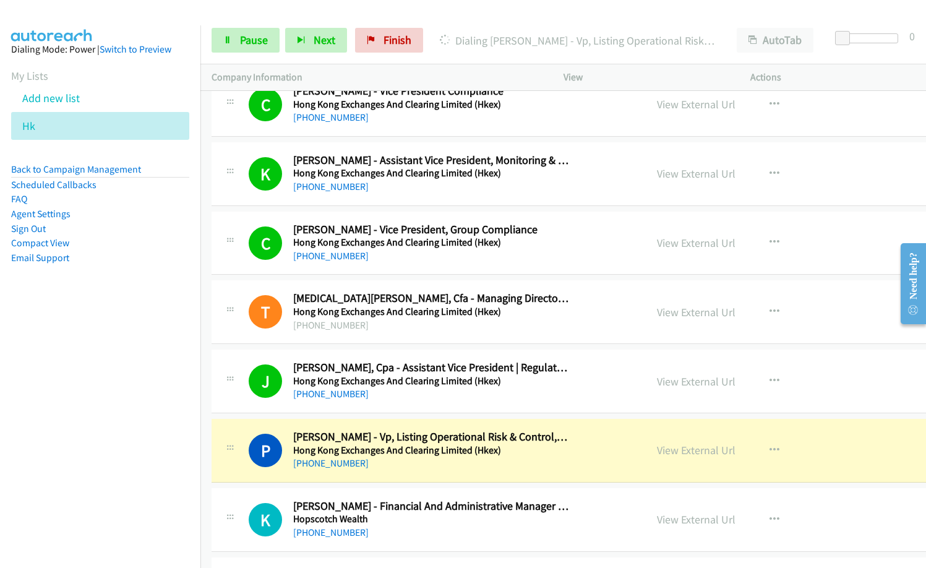
click at [490, 266] on div "C Callback Scheduled Cecilia Chong - Vice President, Group Compliance Hong Kong…" at bounding box center [623, 244] width 823 height 64
click at [657, 241] on link "View External Url" at bounding box center [696, 243] width 79 height 14
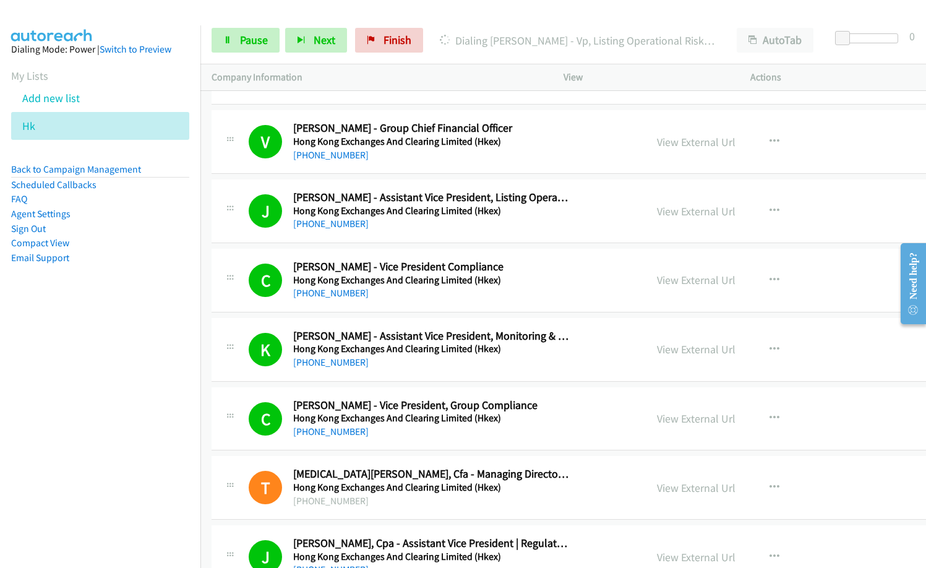
scroll to position [12185, 0]
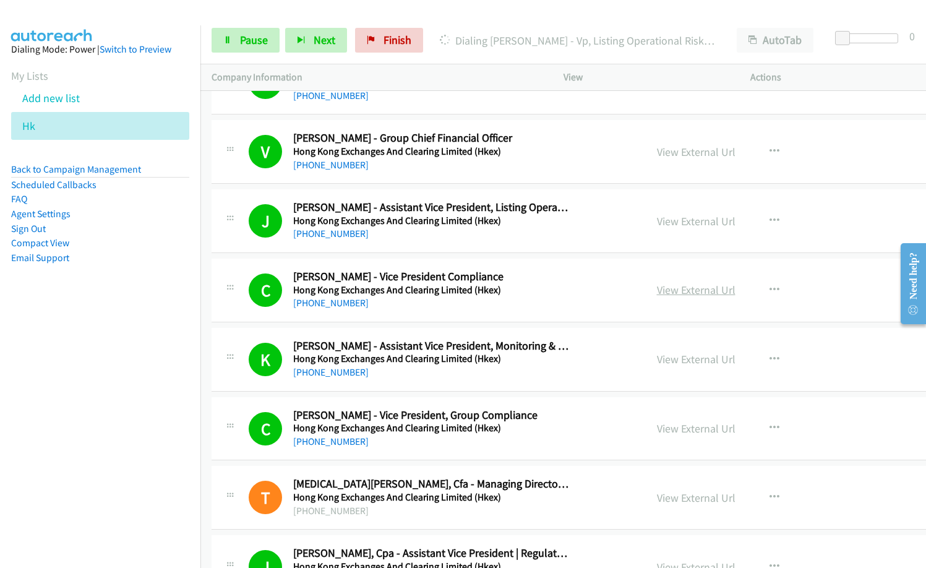
click at [671, 293] on link "View External Url" at bounding box center [696, 290] width 79 height 14
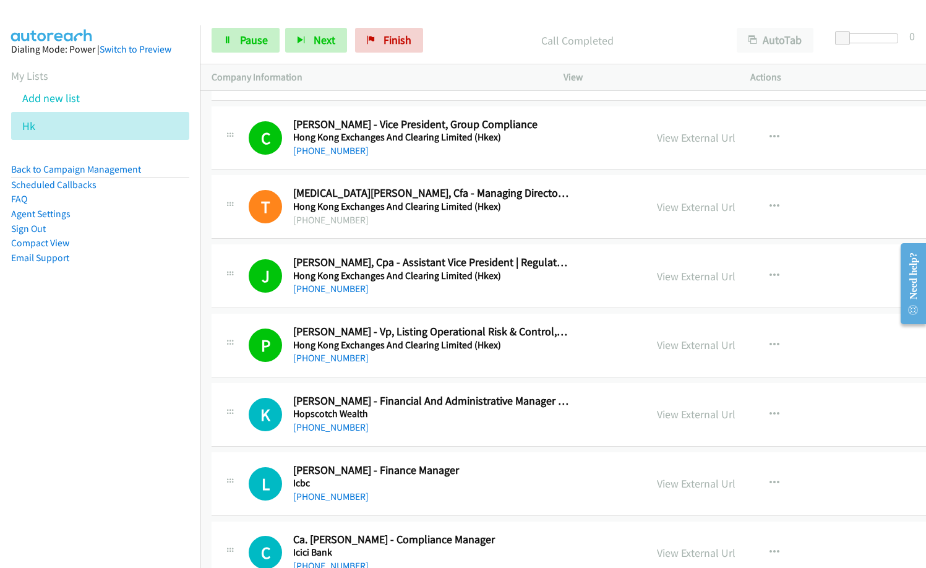
scroll to position [12494, 0]
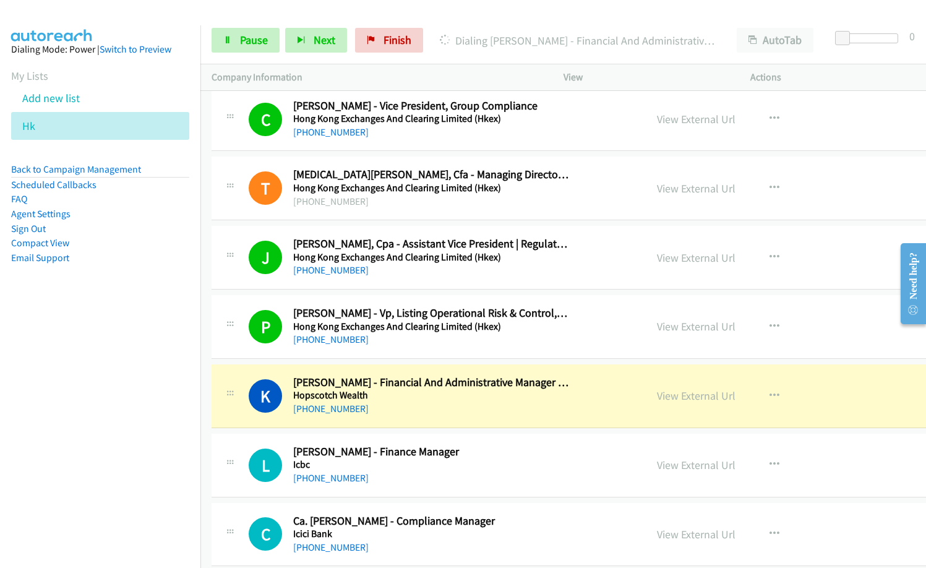
click at [503, 414] on div "+852 5435 2404" at bounding box center [431, 408] width 276 height 15
click at [669, 393] on link "View External Url" at bounding box center [696, 395] width 79 height 14
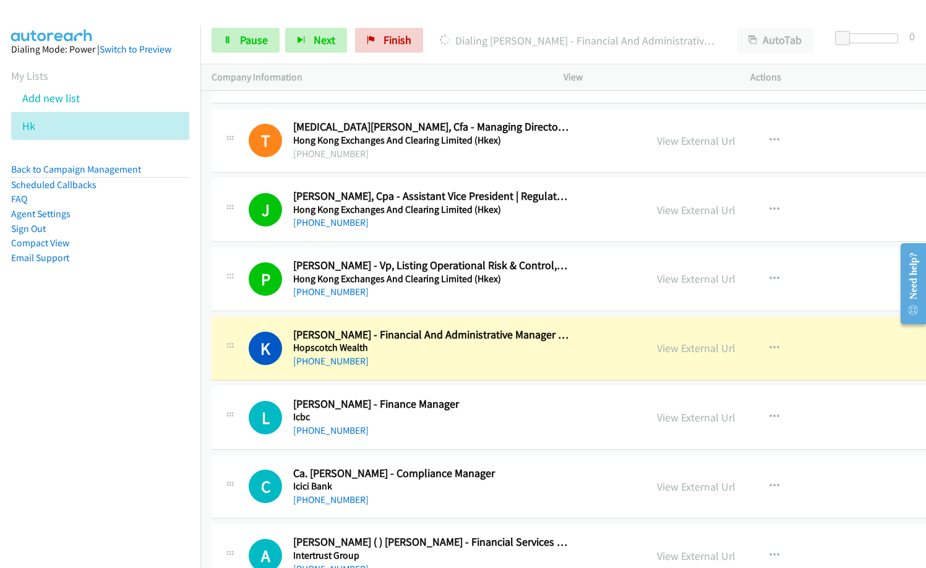
scroll to position [12556, 0]
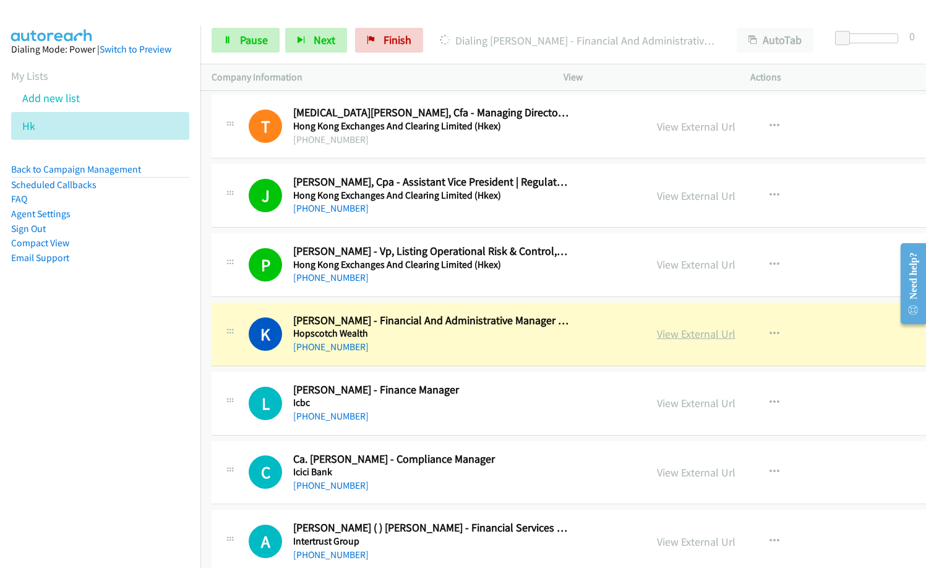
click at [657, 333] on link "View External Url" at bounding box center [696, 334] width 79 height 14
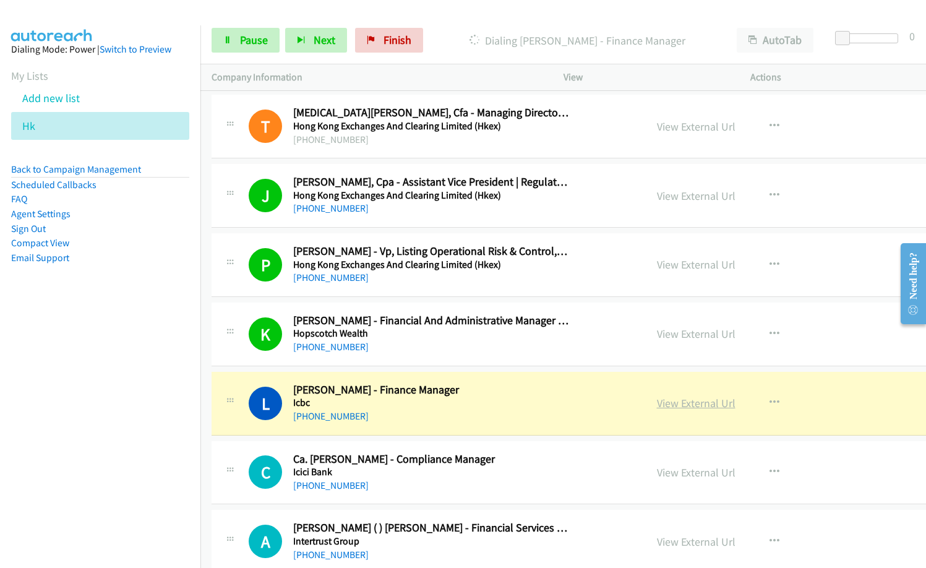
click at [659, 402] on link "View External Url" at bounding box center [696, 403] width 79 height 14
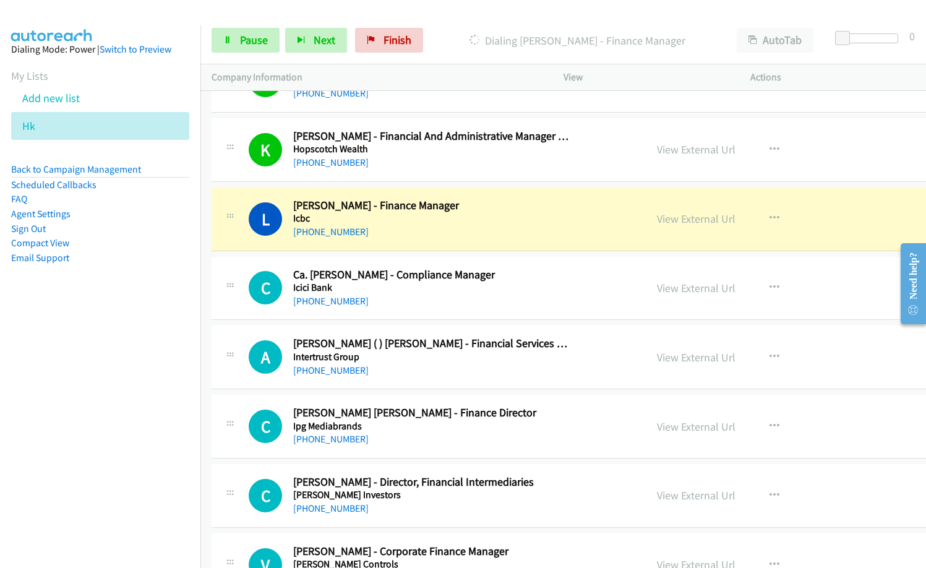
scroll to position [12742, 0]
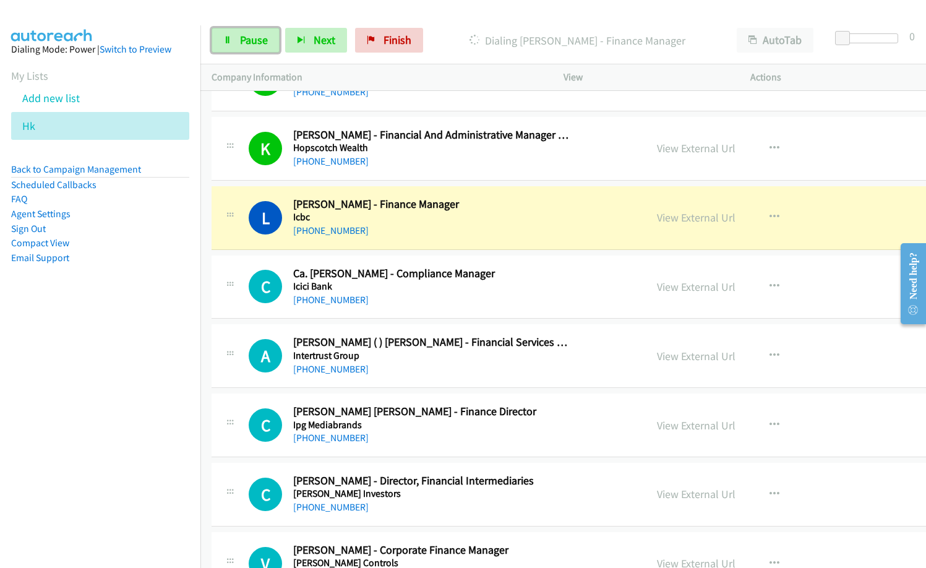
click at [251, 36] on span "Pause" at bounding box center [254, 40] width 28 height 14
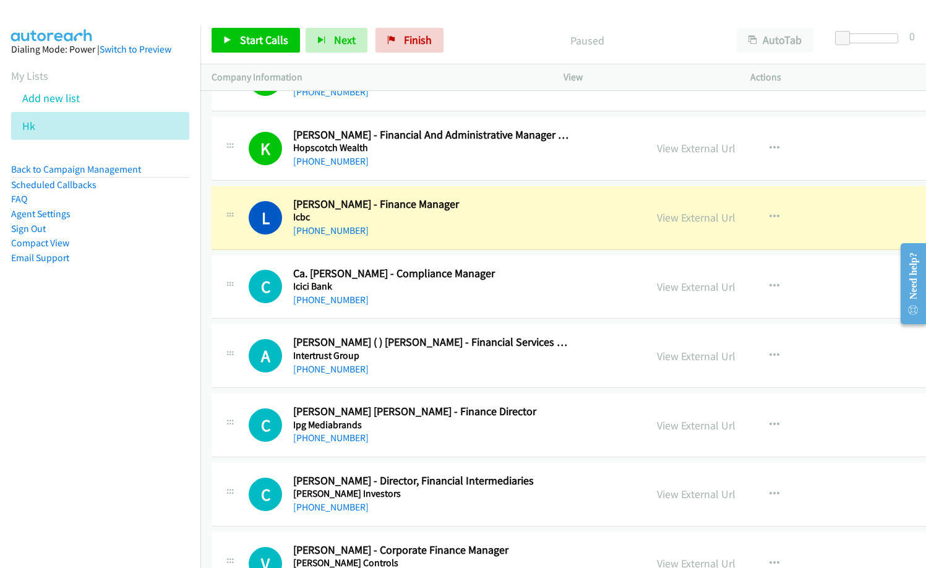
drag, startPoint x: 508, startPoint y: 56, endPoint x: 641, endPoint y: 0, distance: 144.4
click at [513, 53] on div "Start Calls Pause Next Finish Paused AutoTab AutoTab 0" at bounding box center [563, 41] width 726 height 48
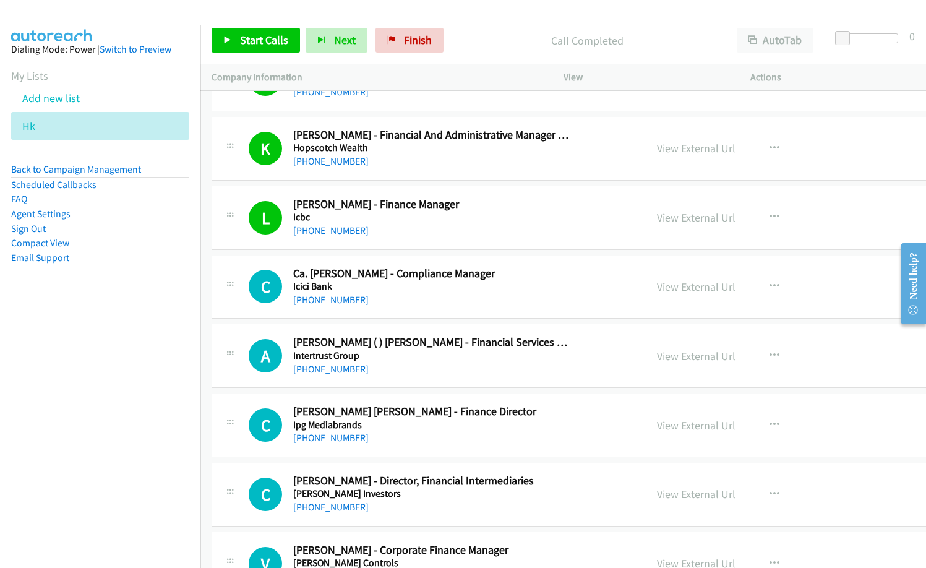
scroll to position [12804, 0]
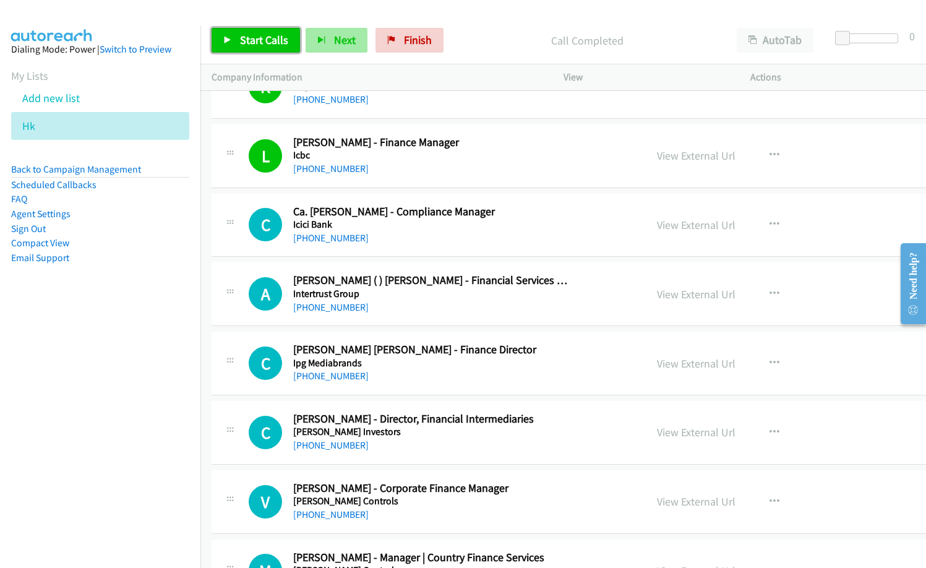
drag, startPoint x: 276, startPoint y: 43, endPoint x: 332, endPoint y: 48, distance: 56.5
click at [276, 42] on span "Start Calls" at bounding box center [264, 40] width 48 height 14
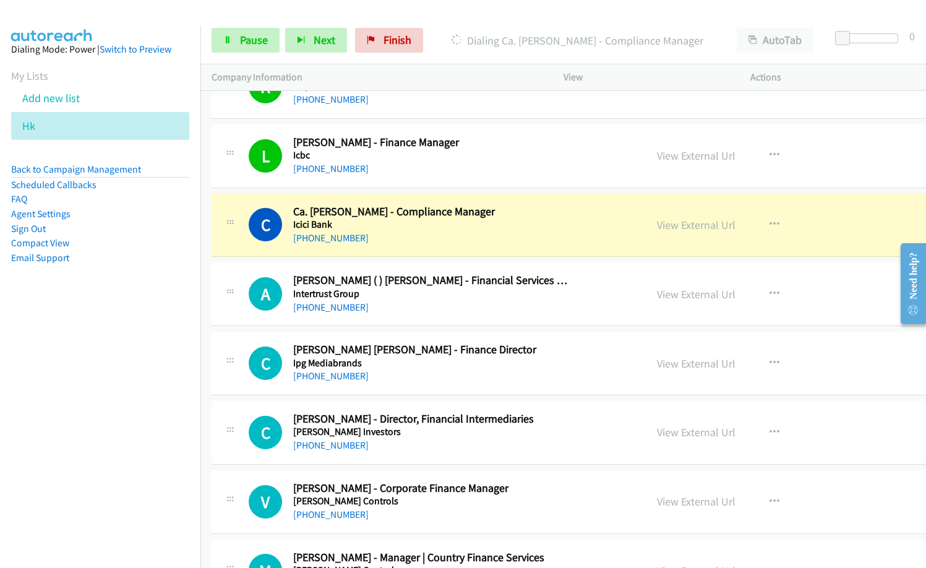
drag, startPoint x: 463, startPoint y: 216, endPoint x: 816, endPoint y: 289, distance: 361.1
click at [463, 216] on h2 "Ca. Manoj Gaur - Compliance Manager" at bounding box center [431, 212] width 276 height 14
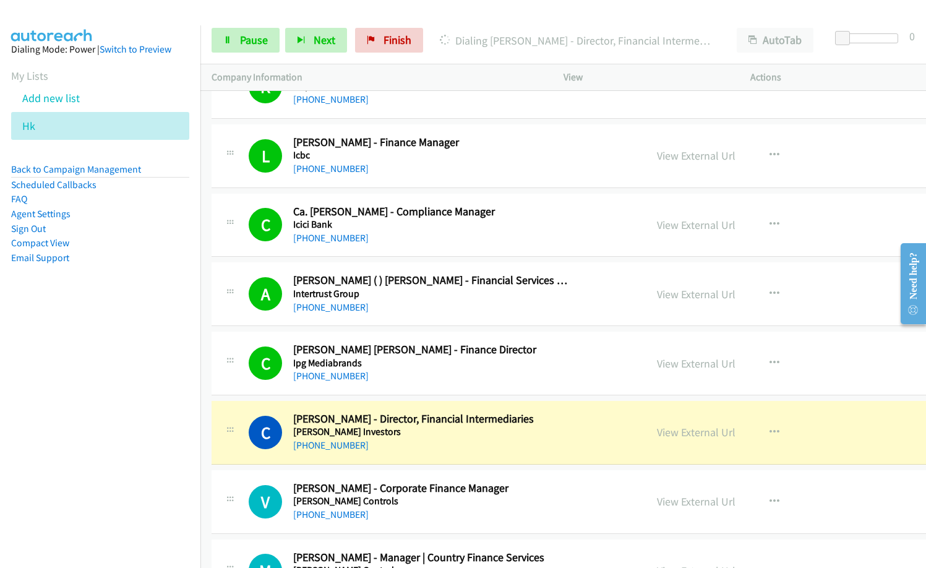
drag, startPoint x: 468, startPoint y: 385, endPoint x: 482, endPoint y: 384, distance: 14.2
click at [468, 385] on div "C Callback Scheduled Chris Churk - Finance Director Ipg Mediabrands Asia/Hong_K…" at bounding box center [623, 364] width 823 height 64
click at [664, 366] on link "View External Url" at bounding box center [696, 363] width 79 height 14
click at [657, 296] on link "View External Url" at bounding box center [696, 294] width 79 height 14
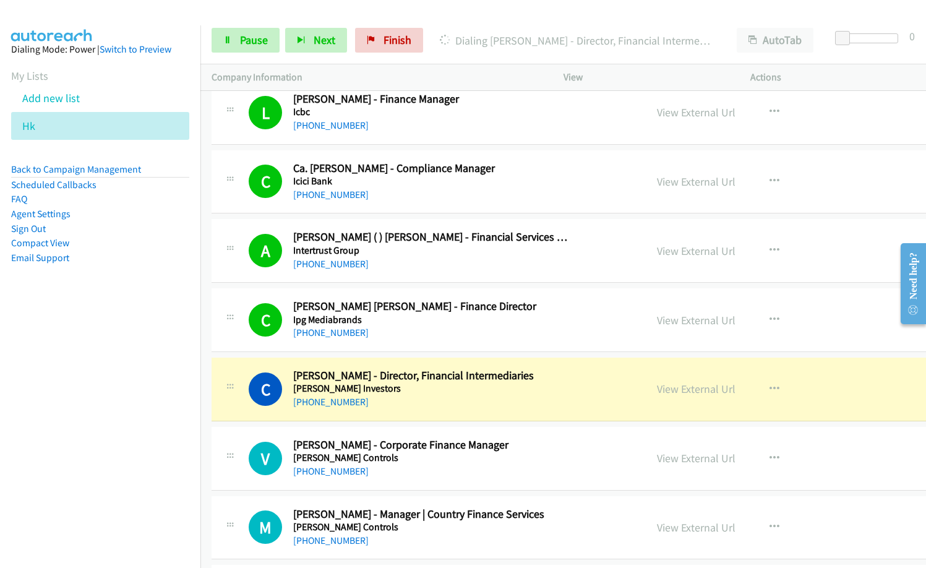
scroll to position [12866, 0]
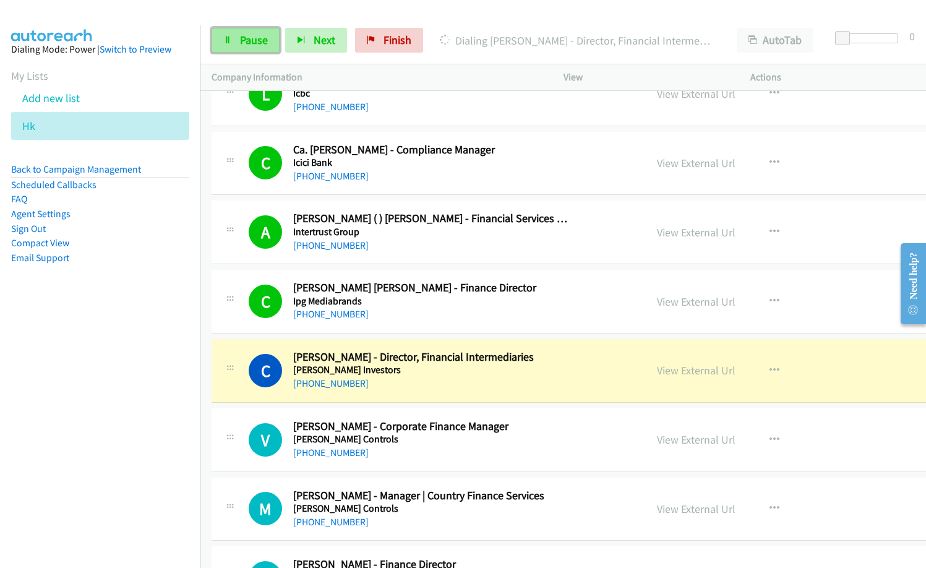
click at [245, 37] on span "Pause" at bounding box center [254, 40] width 28 height 14
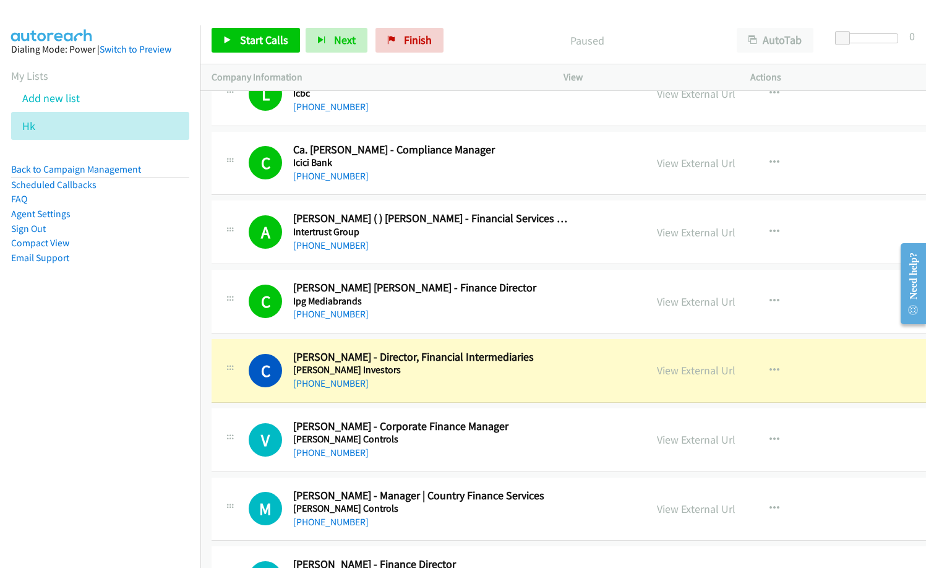
click at [473, 174] on div "+852 6462 2502" at bounding box center [431, 176] width 276 height 15
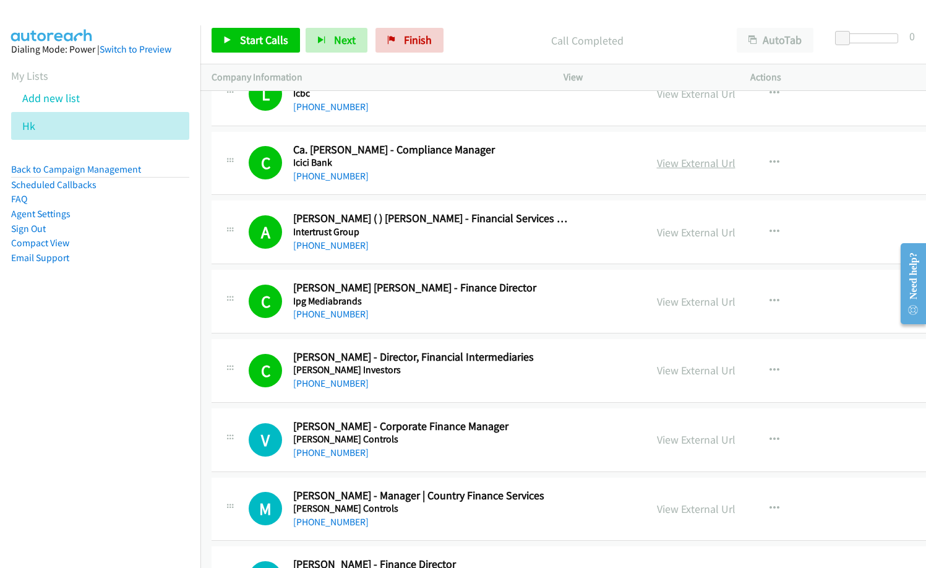
click at [657, 164] on link "View External Url" at bounding box center [696, 163] width 79 height 14
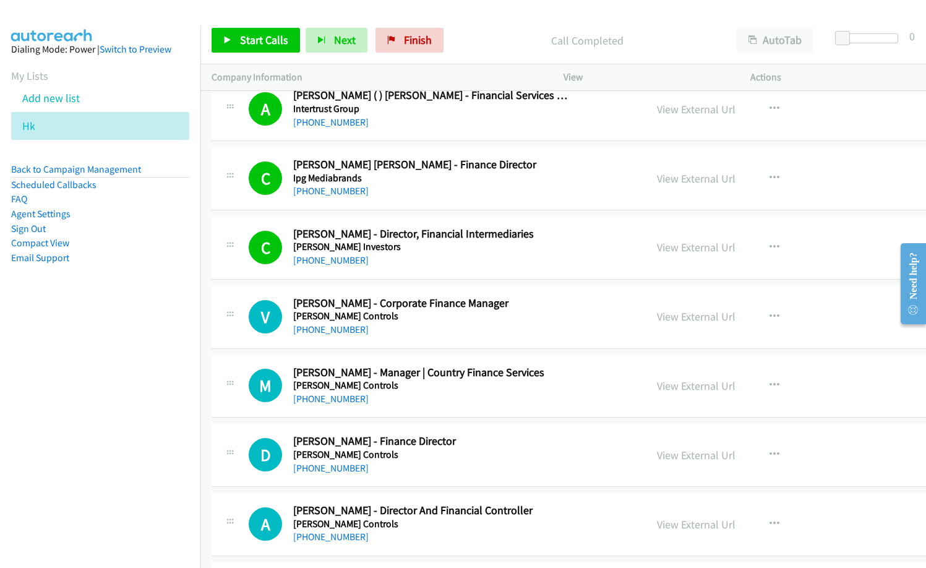
scroll to position [12989, 0]
click at [669, 315] on link "View External Url" at bounding box center [696, 316] width 79 height 14
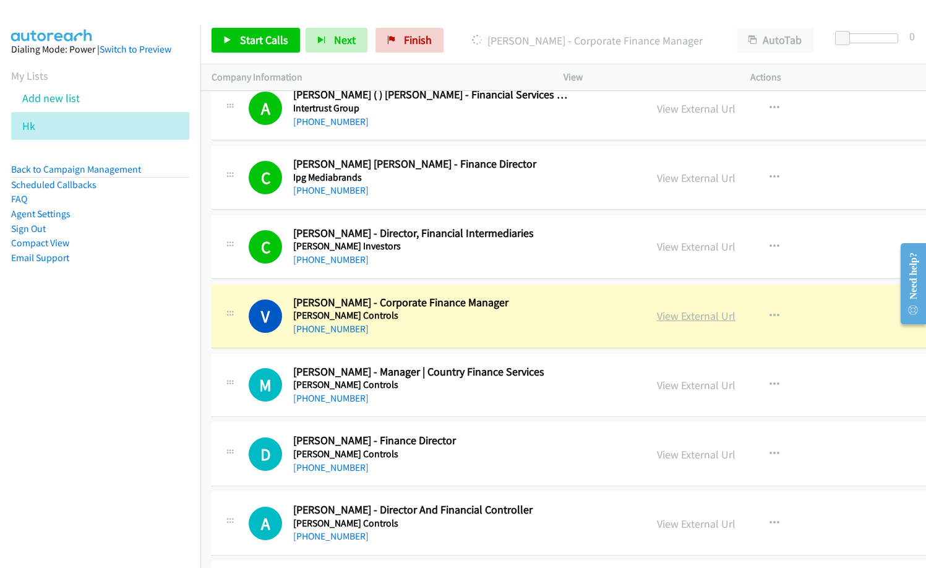
click at [657, 314] on link "View External Url" at bounding box center [696, 316] width 79 height 14
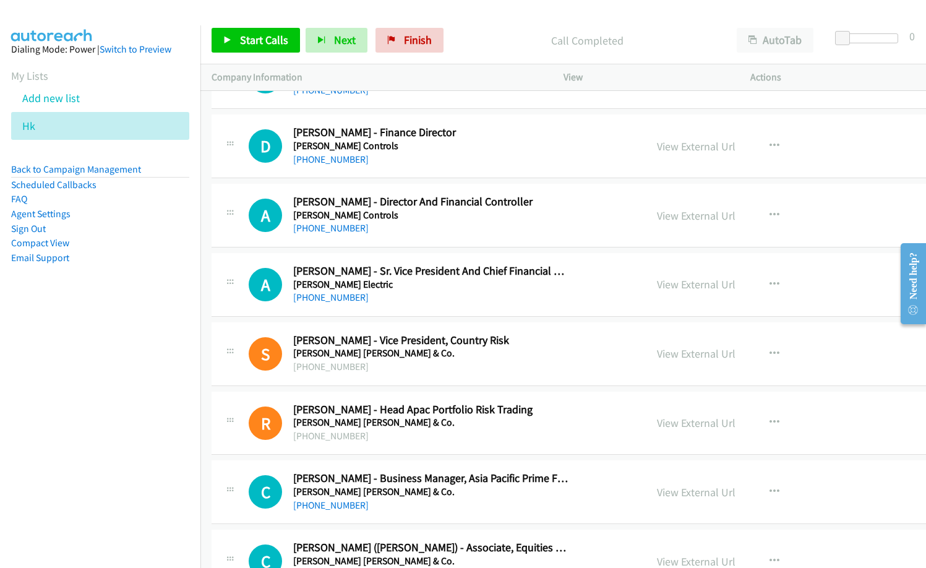
scroll to position [13299, 0]
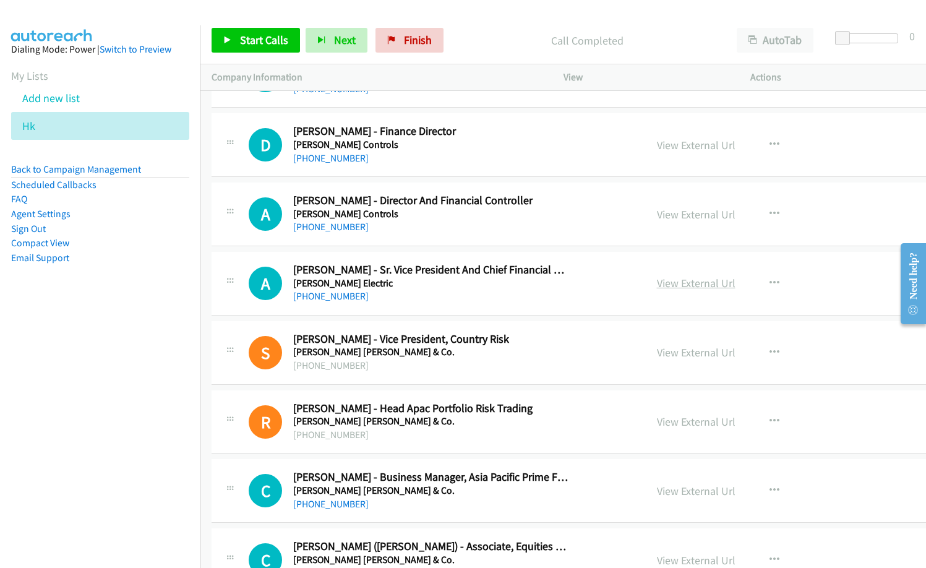
click at [657, 283] on link "View External Url" at bounding box center [696, 283] width 79 height 14
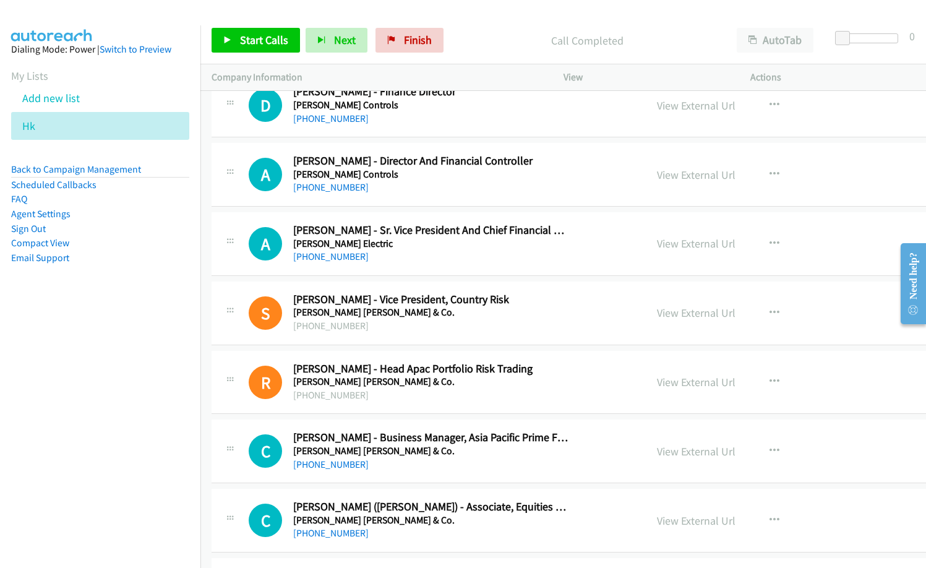
scroll to position [13360, 0]
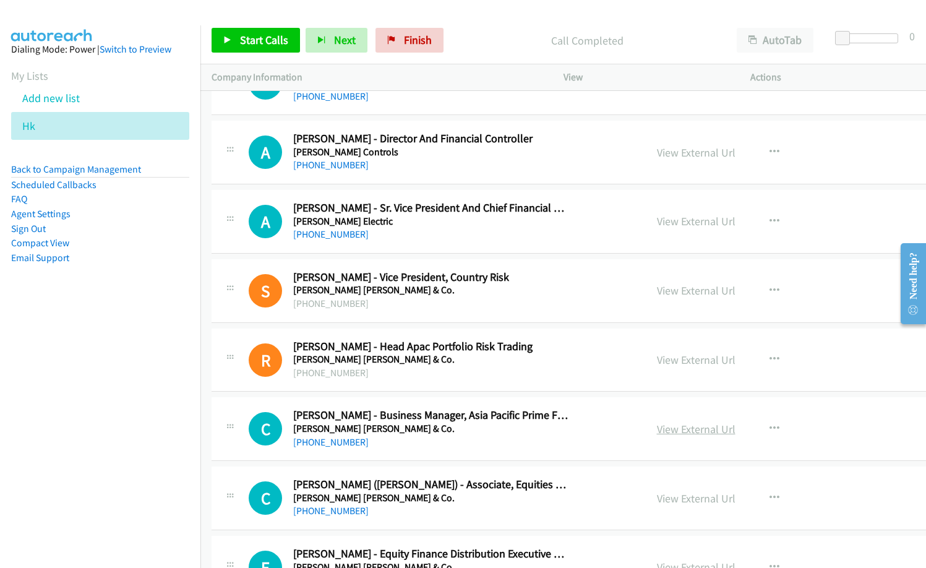
click at [657, 426] on link "View External Url" at bounding box center [696, 429] width 79 height 14
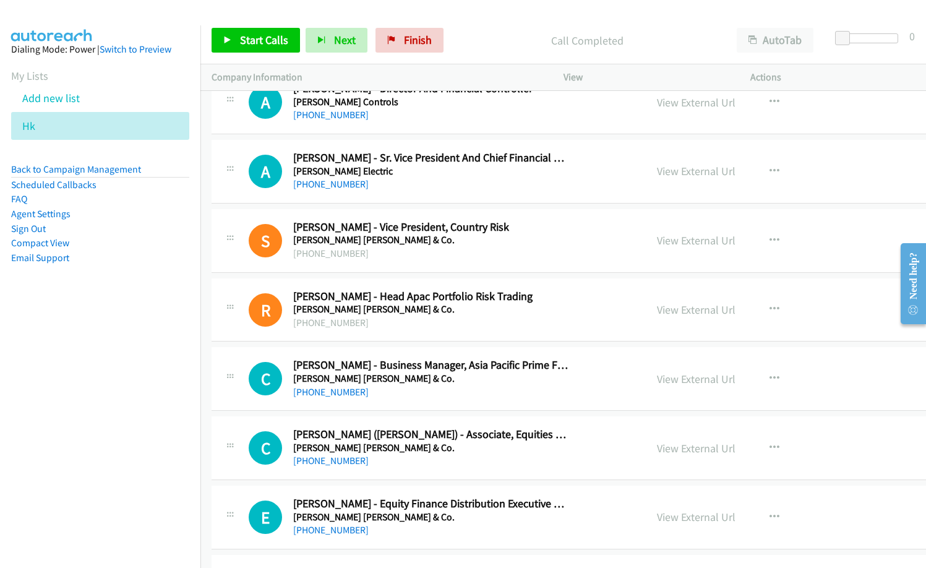
scroll to position [13484, 0]
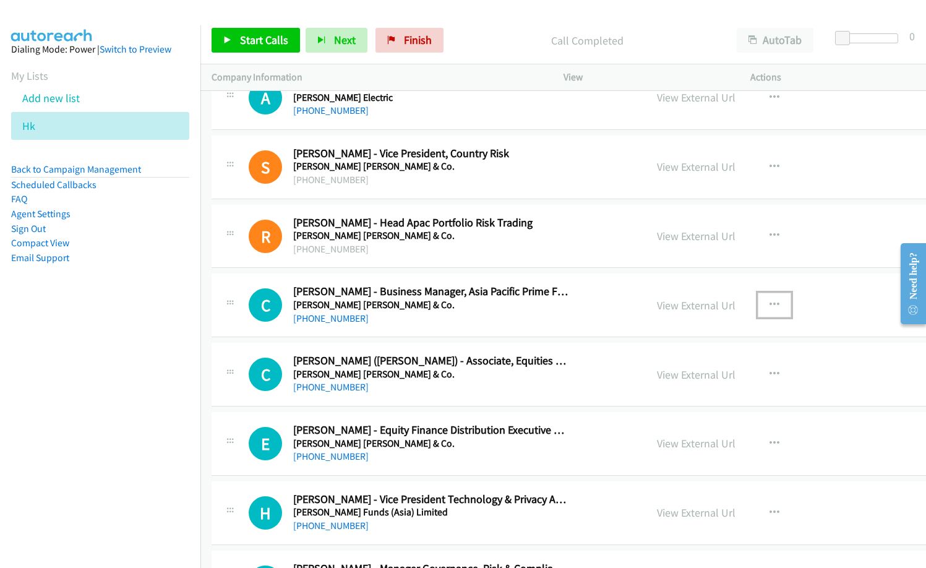
click at [769, 301] on icon "button" at bounding box center [774, 305] width 10 height 10
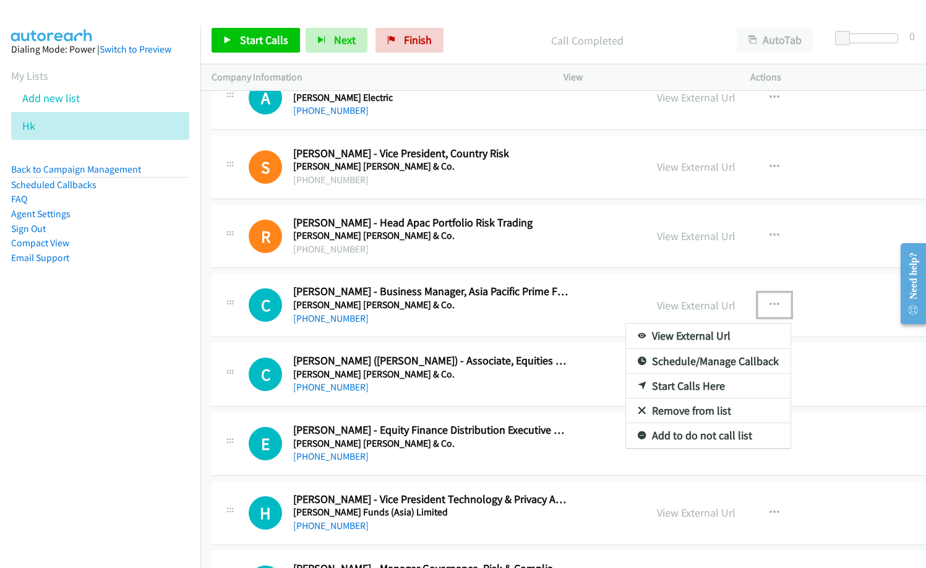
click at [648, 387] on link "Start Calls Here" at bounding box center [708, 386] width 165 height 25
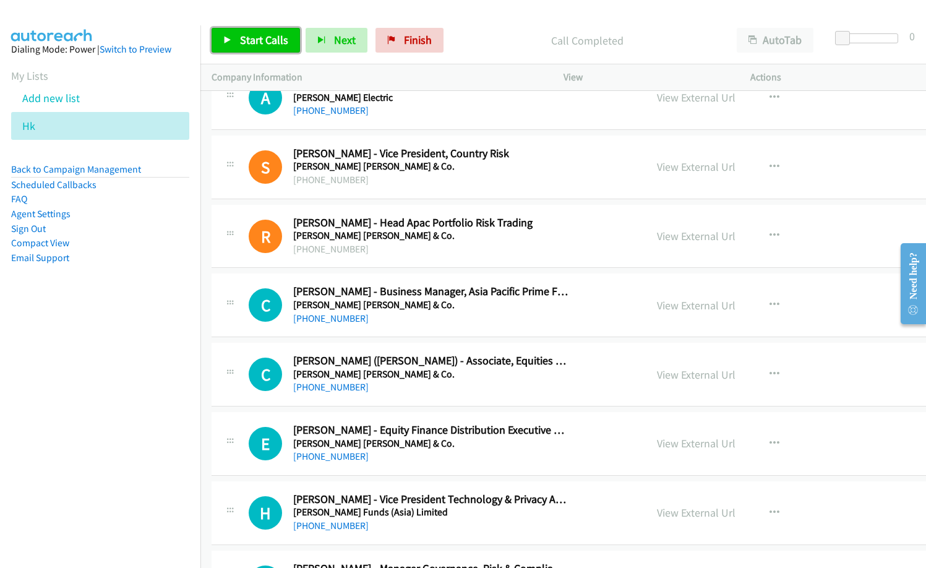
click at [278, 37] on span "Start Calls" at bounding box center [264, 40] width 48 height 14
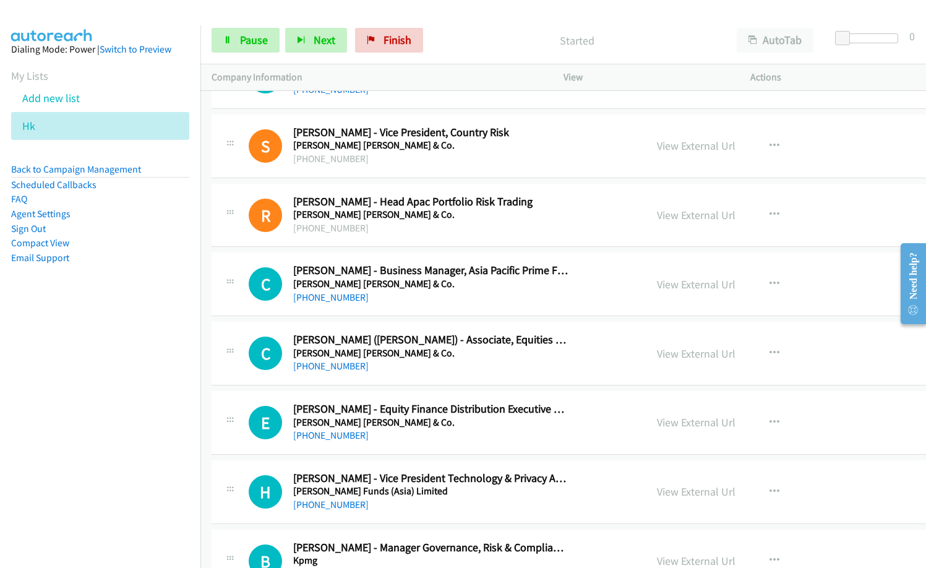
scroll to position [13608, 0]
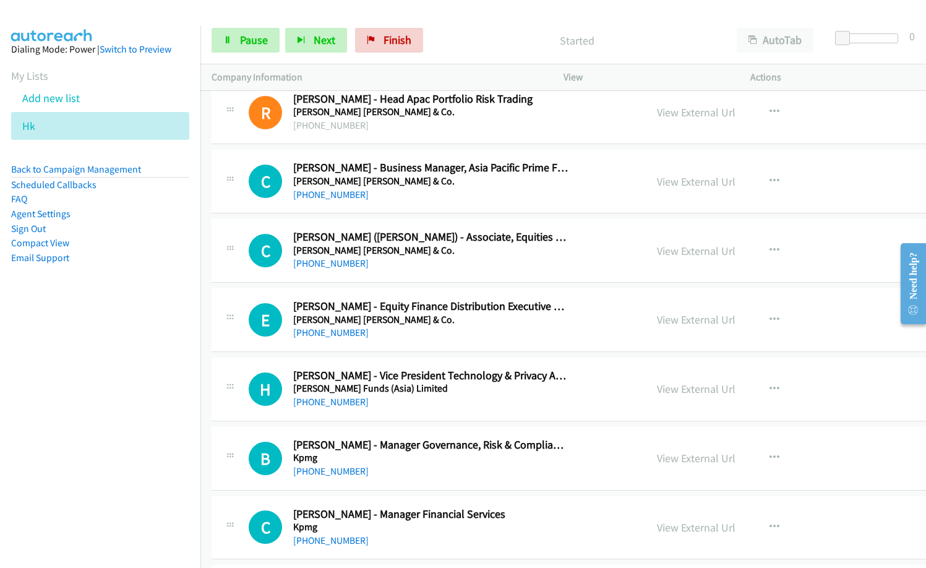
click at [451, 340] on div "E Callback Scheduled Elaine Doran - Equity Finance Distribution Executive Direc…" at bounding box center [623, 320] width 823 height 64
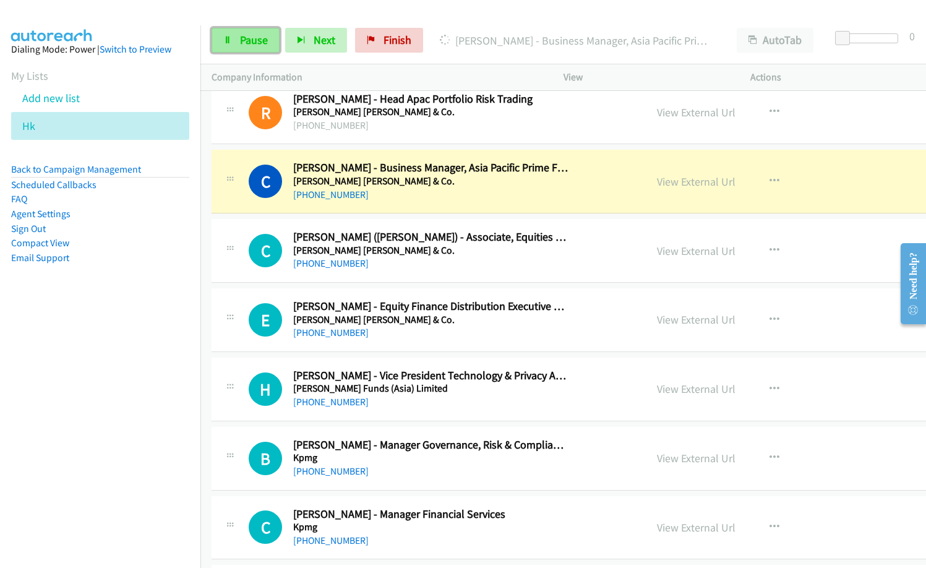
click at [256, 33] on span "Pause" at bounding box center [254, 40] width 28 height 14
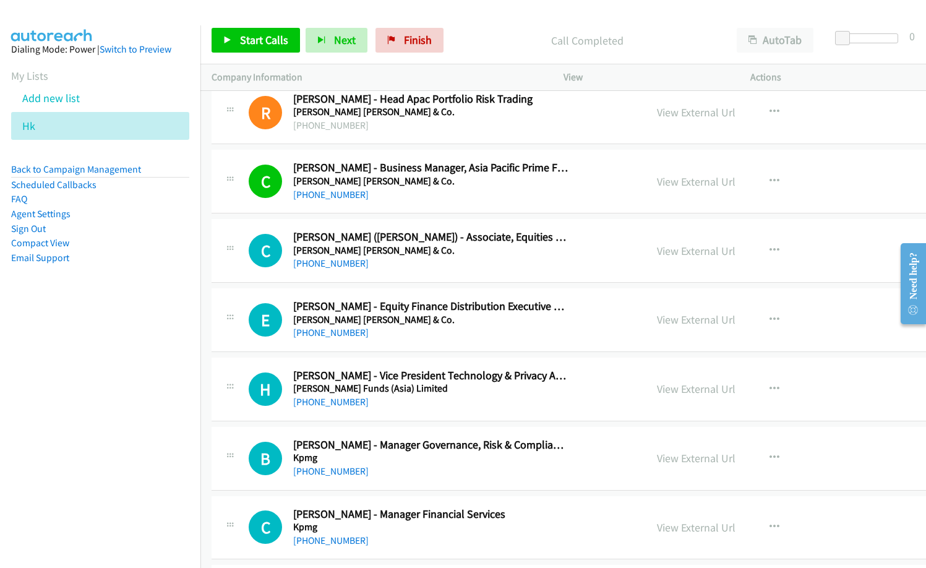
click at [499, 482] on div "B Callback Scheduled Bhakti Rohra - Manager Governance, Risk & Compliance Servi…" at bounding box center [623, 459] width 823 height 64
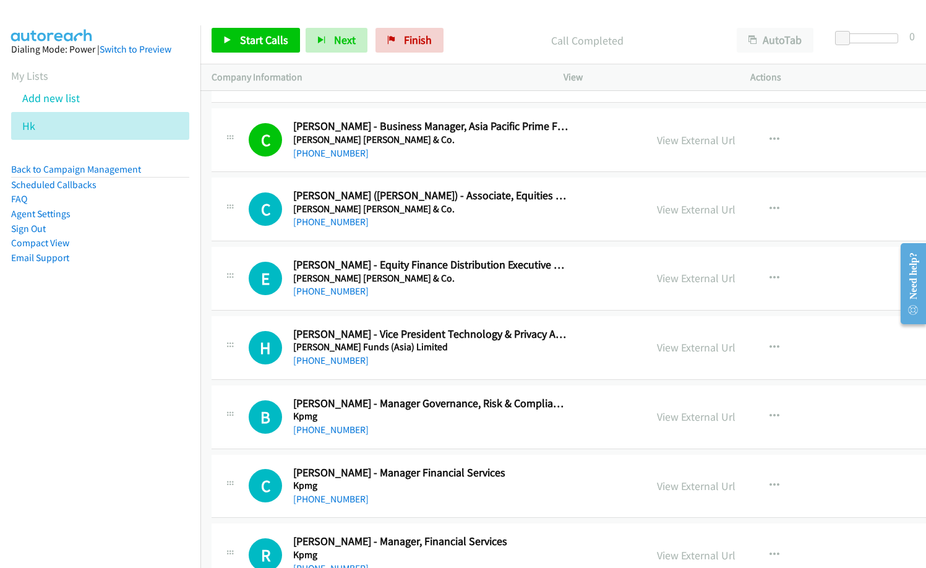
scroll to position [13670, 0]
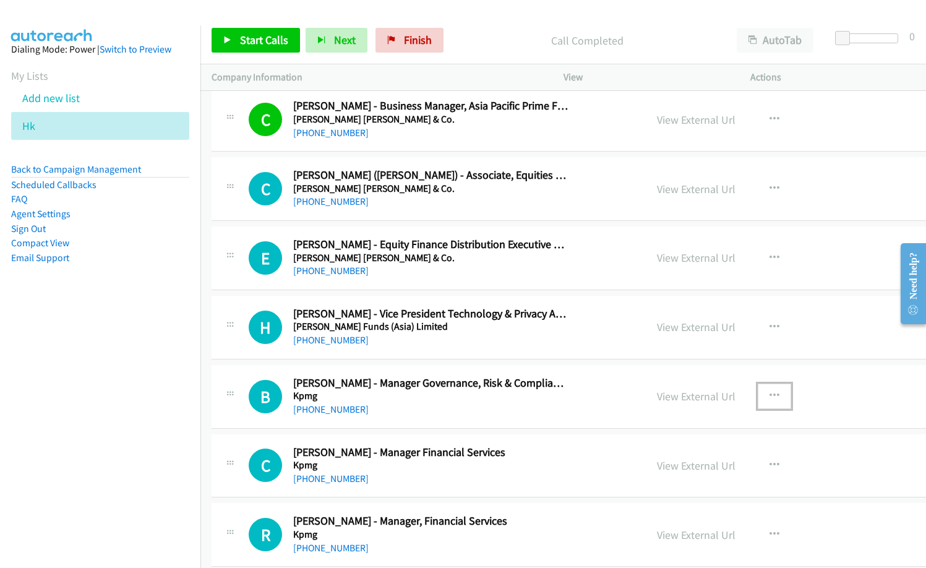
click at [769, 395] on icon "button" at bounding box center [774, 396] width 10 height 10
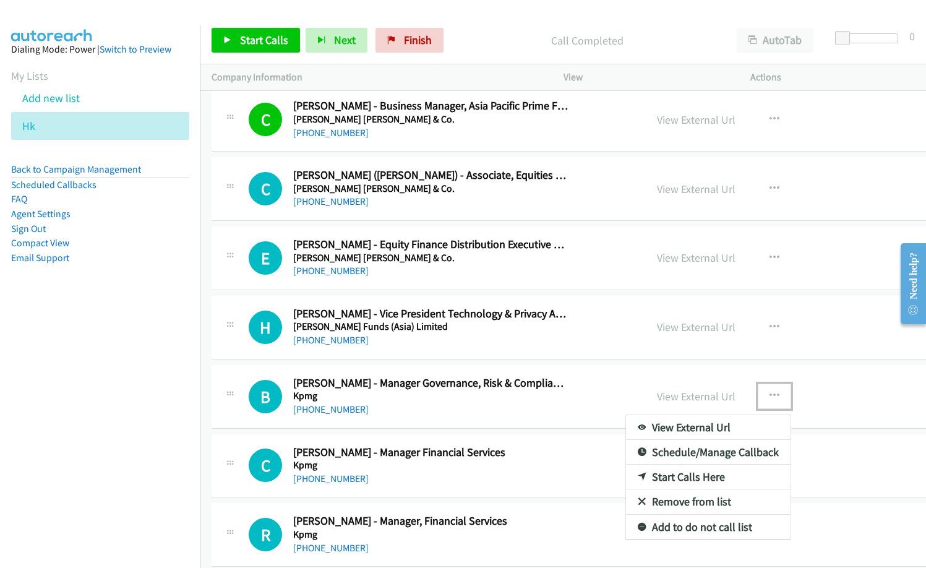
click at [628, 478] on link "Start Calls Here" at bounding box center [708, 477] width 165 height 25
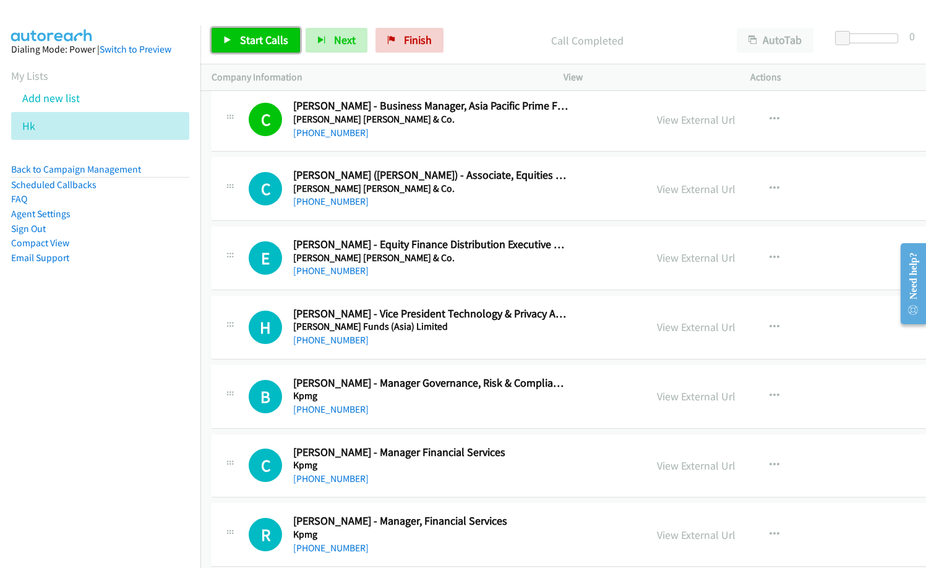
click at [273, 45] on span "Start Calls" at bounding box center [264, 40] width 48 height 14
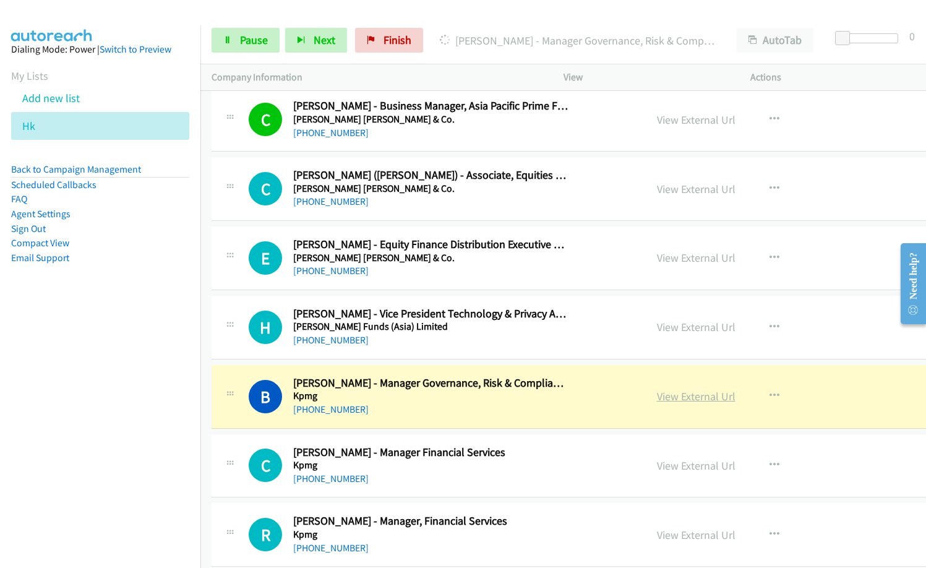
drag, startPoint x: 484, startPoint y: 401, endPoint x: 653, endPoint y: 390, distance: 169.2
click at [657, 398] on link "View External Url" at bounding box center [696, 396] width 79 height 14
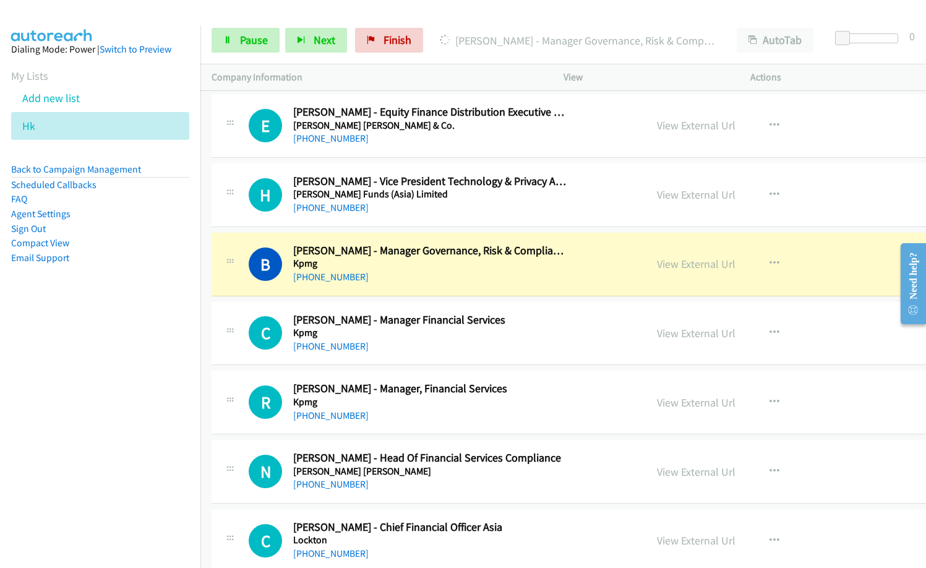
scroll to position [13793, 0]
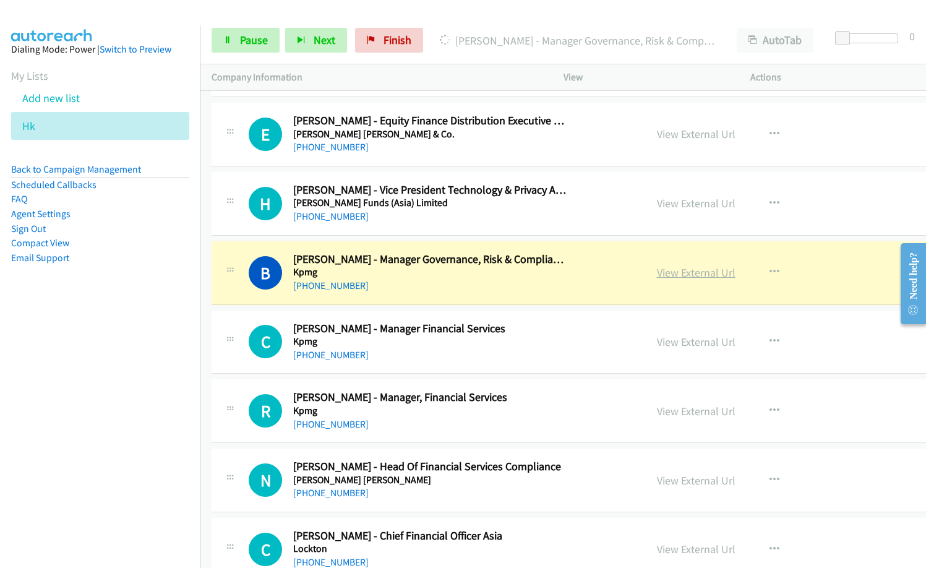
click at [666, 268] on link "View External Url" at bounding box center [696, 272] width 79 height 14
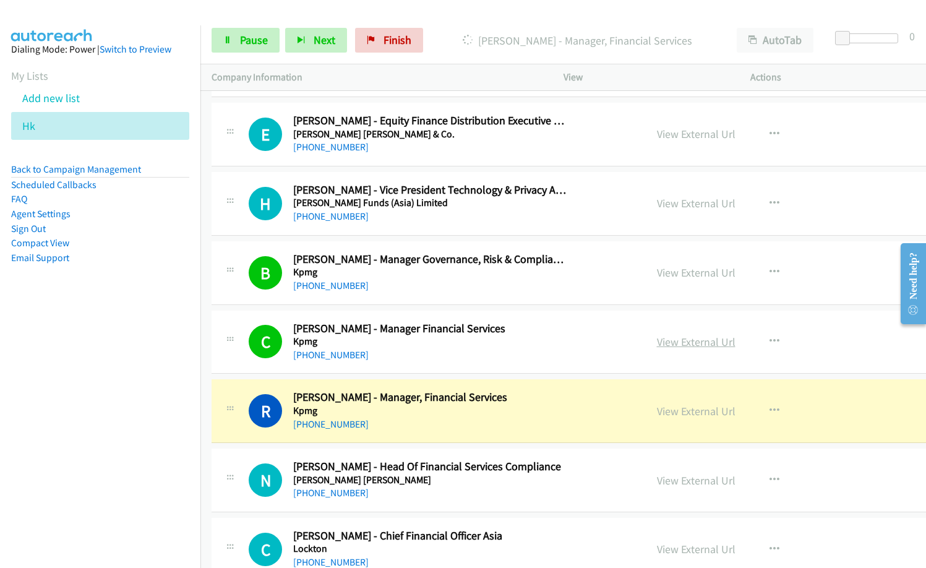
click at [661, 343] on link "View External Url" at bounding box center [696, 342] width 79 height 14
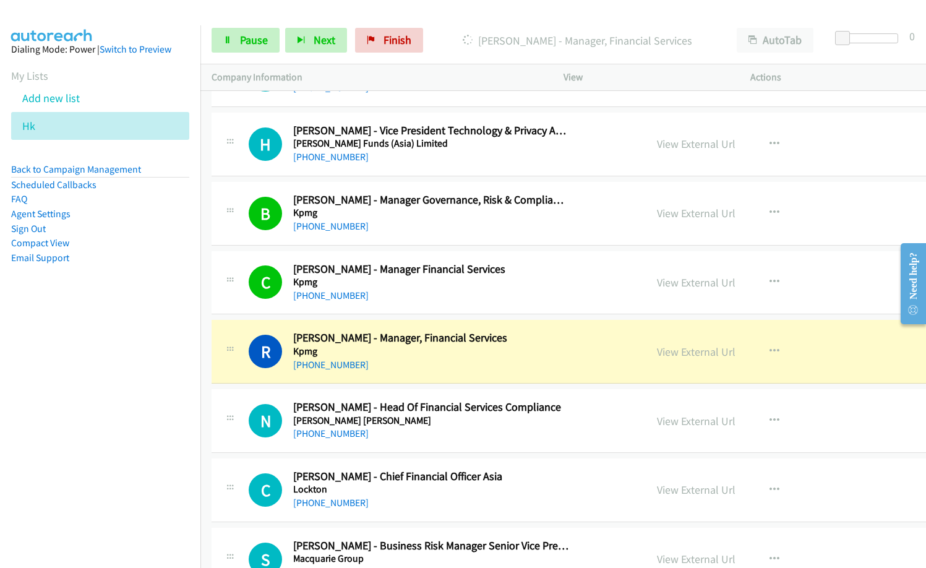
scroll to position [13917, 0]
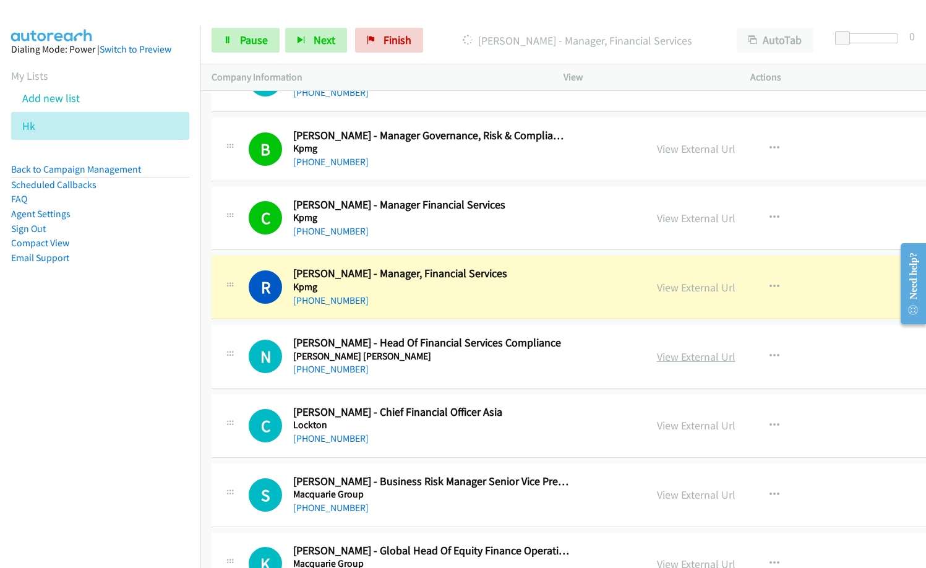
click at [659, 358] on link "View External Url" at bounding box center [696, 356] width 79 height 14
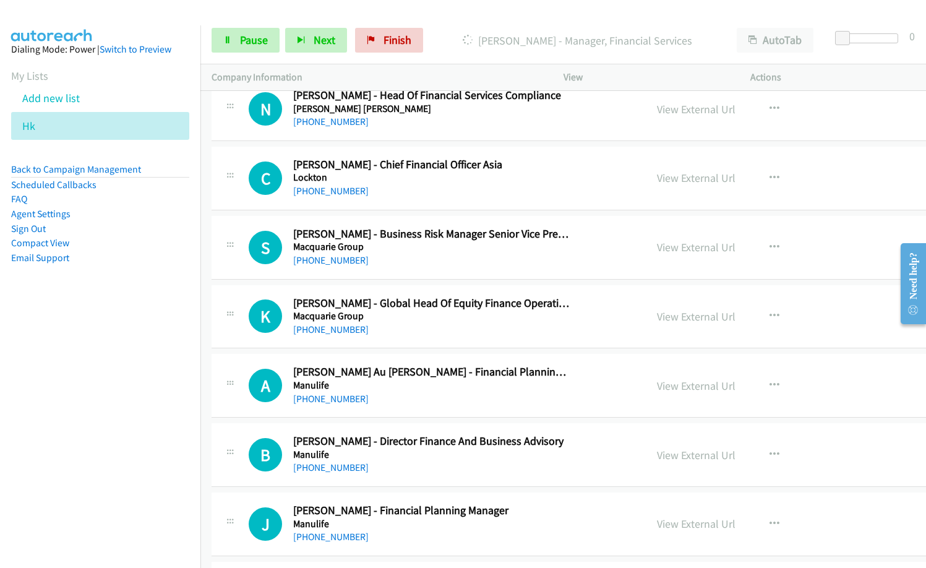
scroll to position [14103, 0]
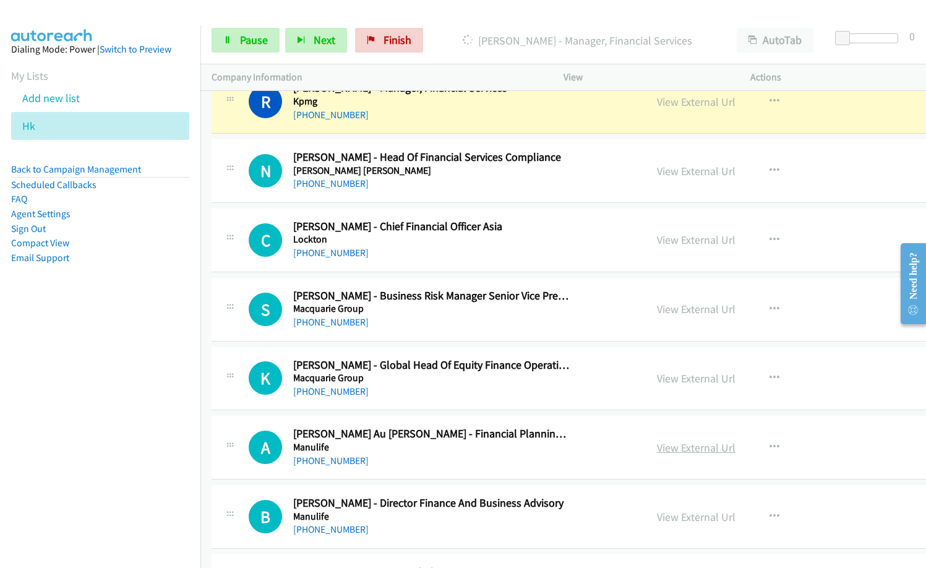
click at [657, 446] on link "View External Url" at bounding box center [696, 447] width 79 height 14
click at [657, 243] on link "View External Url" at bounding box center [696, 240] width 79 height 14
click at [657, 305] on link "View External Url" at bounding box center [696, 309] width 79 height 14
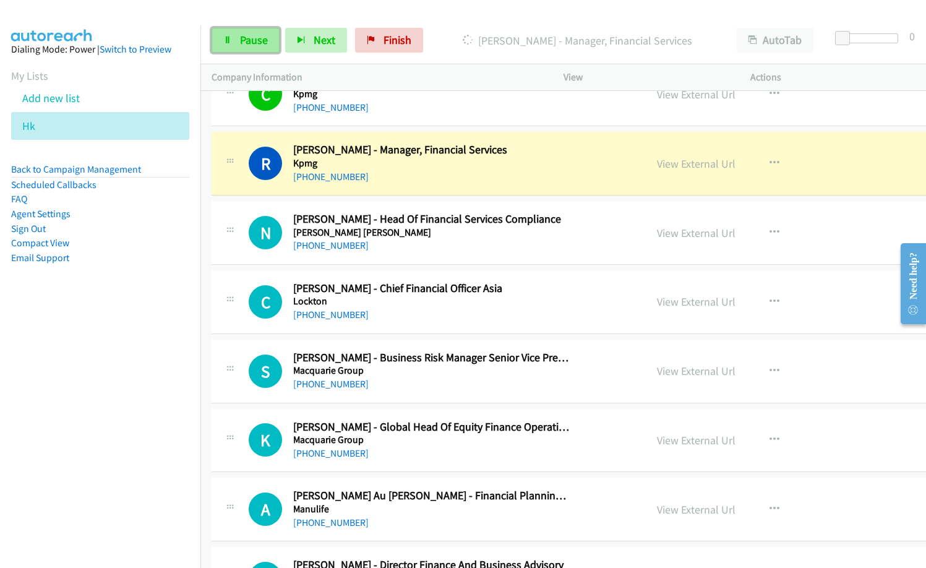
click at [250, 41] on span "Pause" at bounding box center [254, 40] width 28 height 14
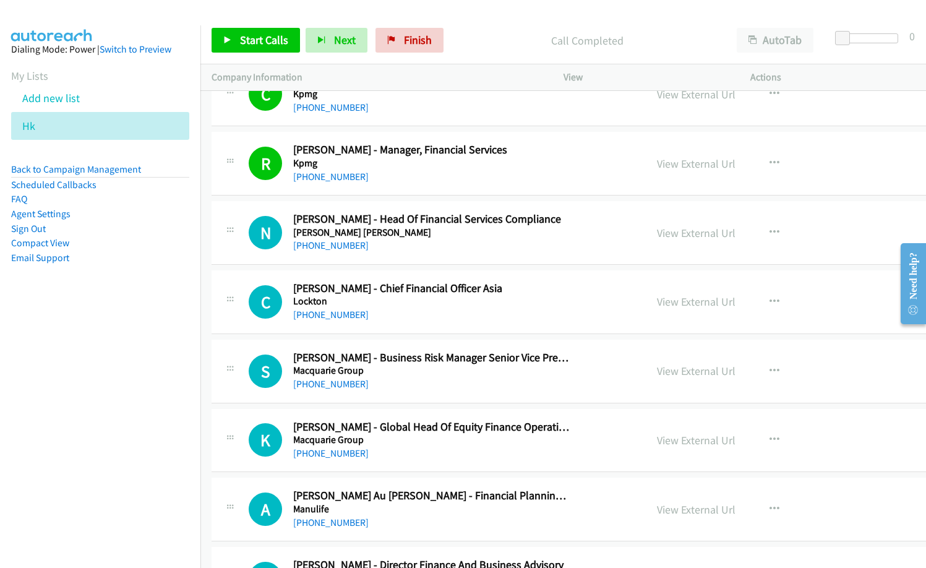
scroll to position [13979, 0]
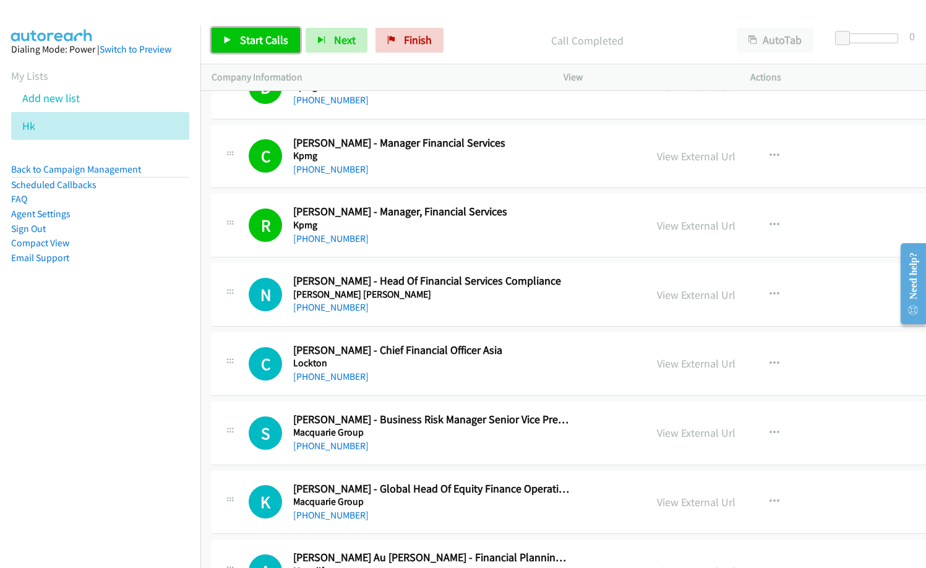
click at [257, 45] on span "Start Calls" at bounding box center [264, 40] width 48 height 14
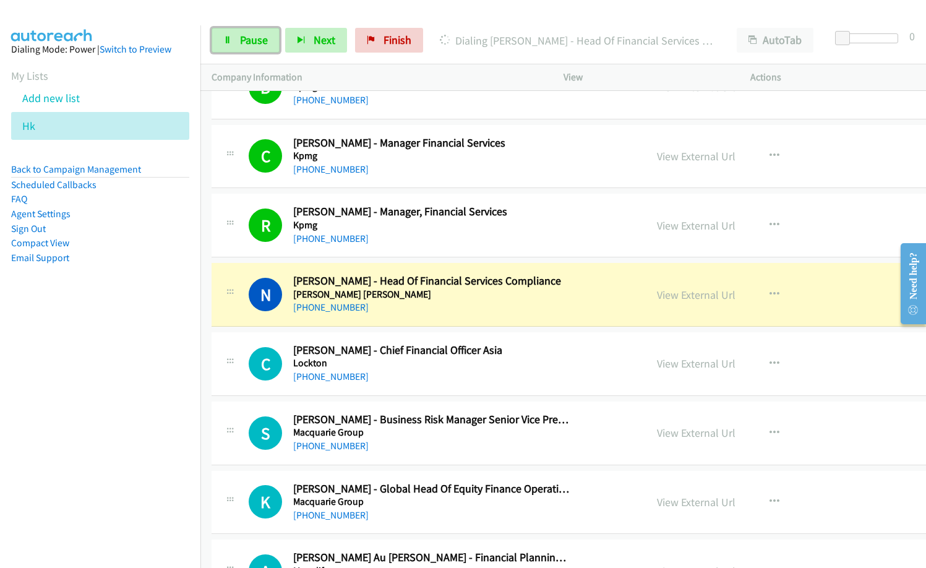
drag, startPoint x: 235, startPoint y: 45, endPoint x: 225, endPoint y: 54, distance: 14.0
click at [235, 45] on link "Pause" at bounding box center [246, 40] width 68 height 25
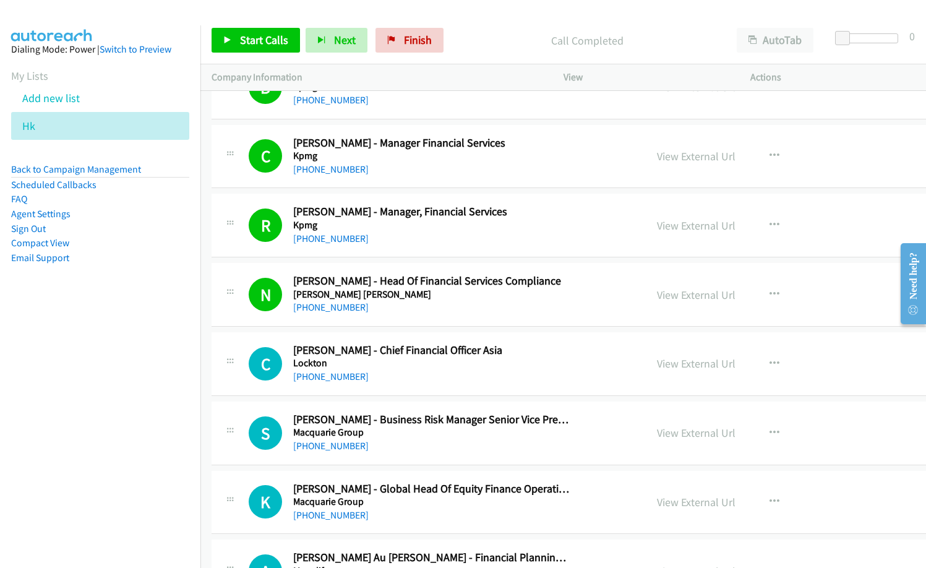
click at [132, 385] on nav "Dialing Mode: Power | Switch to Preview My Lists Add new list Hk Back to Campai…" at bounding box center [100, 309] width 201 height 568
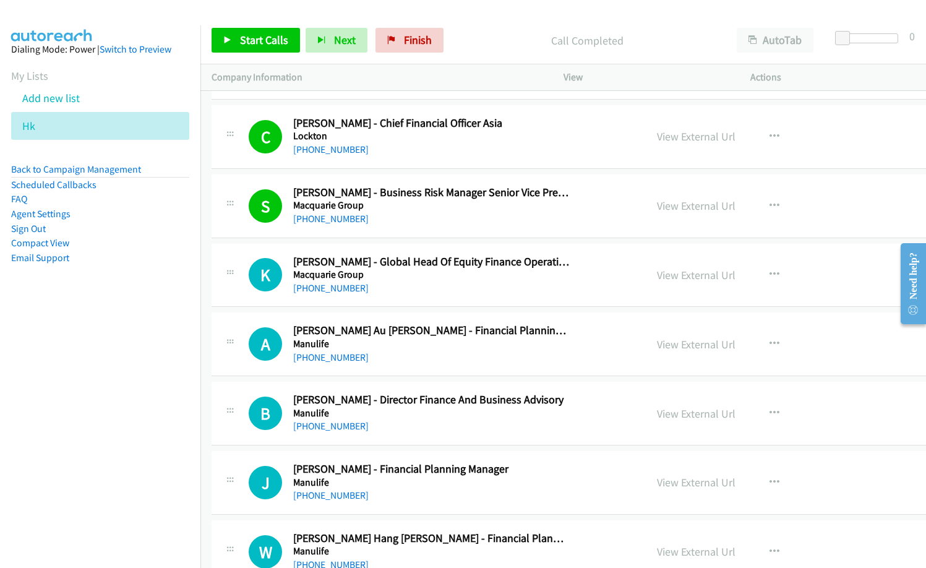
scroll to position [14226, 0]
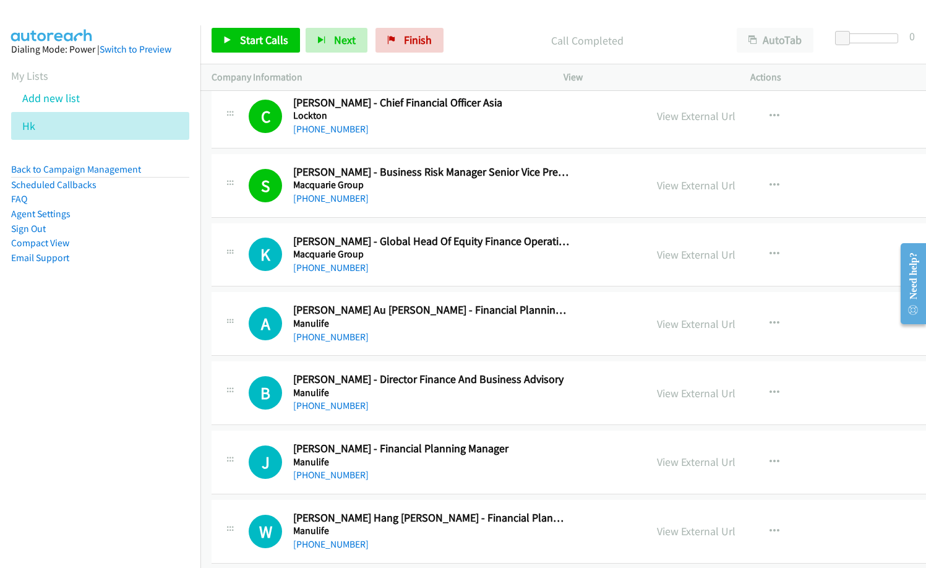
drag, startPoint x: 670, startPoint y: 31, endPoint x: 663, endPoint y: 32, distance: 7.4
click at [670, 31] on div "Call Completed" at bounding box center [587, 40] width 276 height 25
click at [274, 42] on span "Start Calls" at bounding box center [264, 40] width 48 height 14
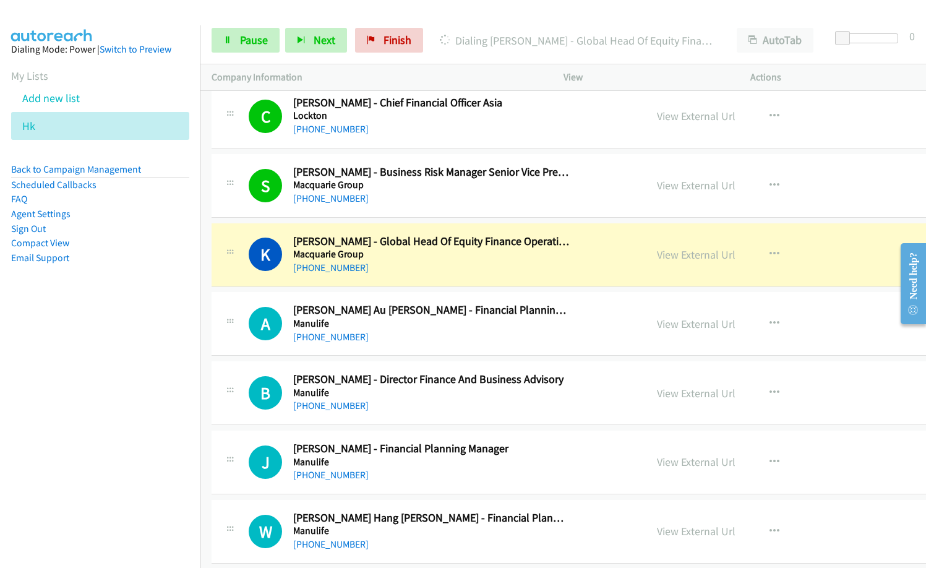
click at [384, 264] on div "+852 6743 2279" at bounding box center [431, 267] width 276 height 15
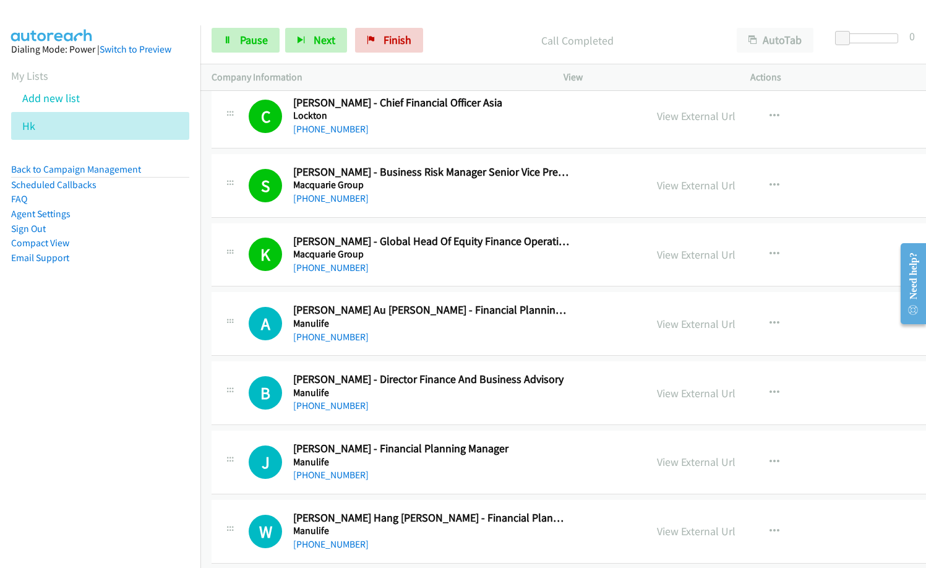
click at [469, 333] on div "+852 9714 8588" at bounding box center [431, 337] width 276 height 15
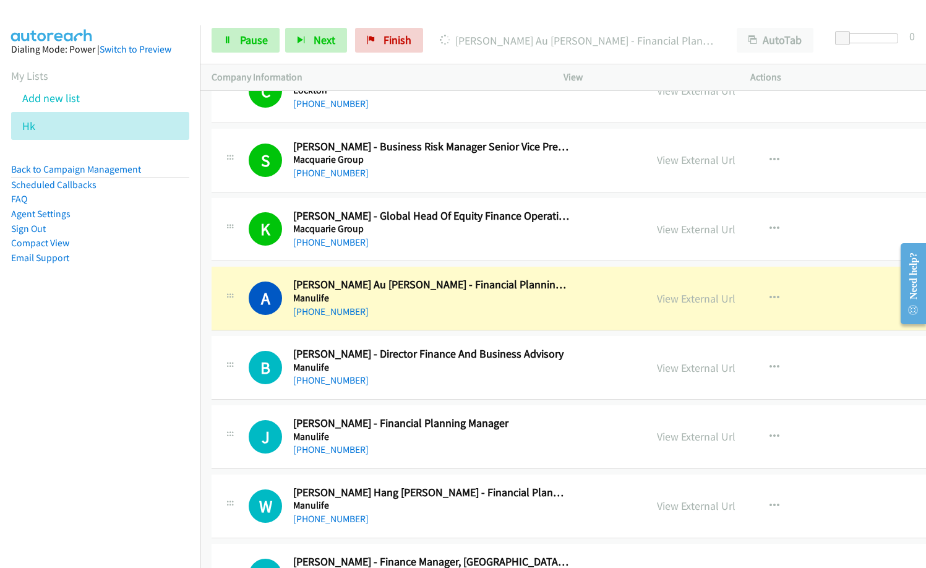
scroll to position [14288, 0]
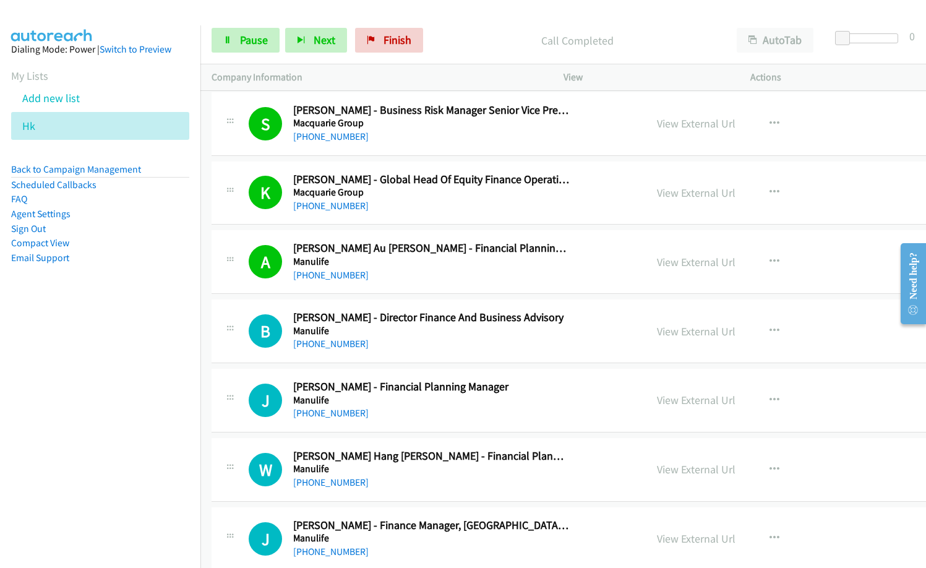
drag, startPoint x: 496, startPoint y: 40, endPoint x: 514, endPoint y: 65, distance: 30.6
click at [497, 40] on p "Call Completed" at bounding box center [577, 40] width 275 height 17
click at [482, 410] on div "+852 9262 3005" at bounding box center [431, 413] width 276 height 15
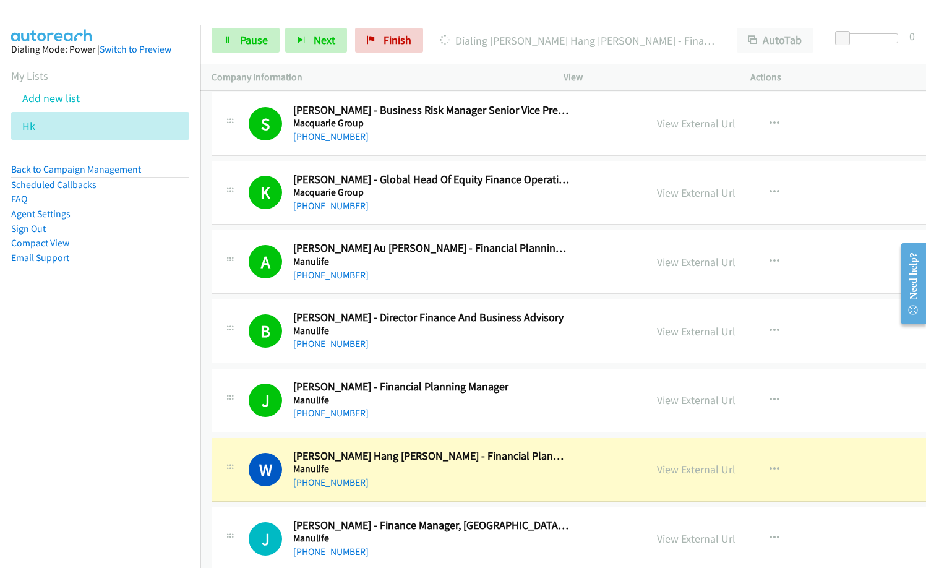
click at [657, 401] on link "View External Url" at bounding box center [696, 400] width 79 height 14
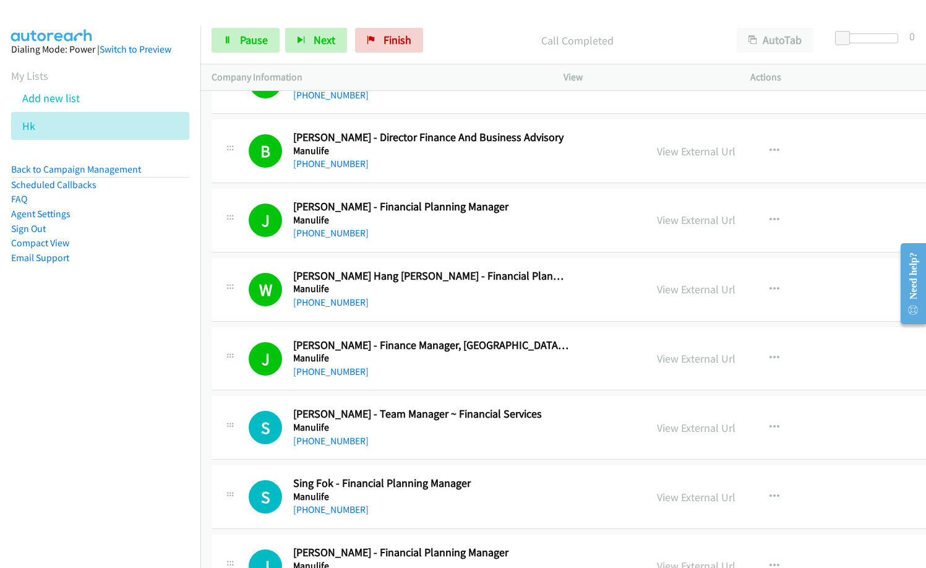
scroll to position [14474, 0]
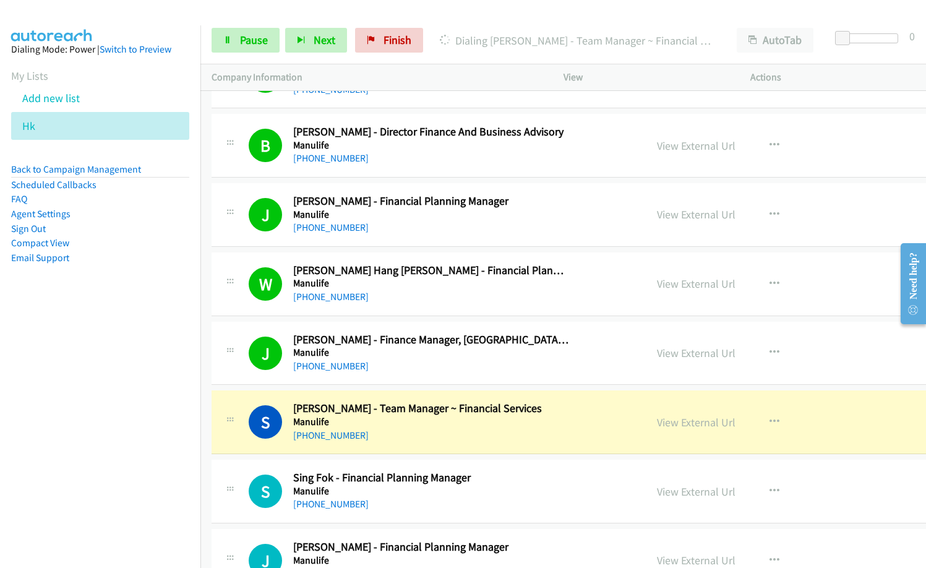
click at [494, 365] on div "+852 9689 8814" at bounding box center [431, 366] width 276 height 15
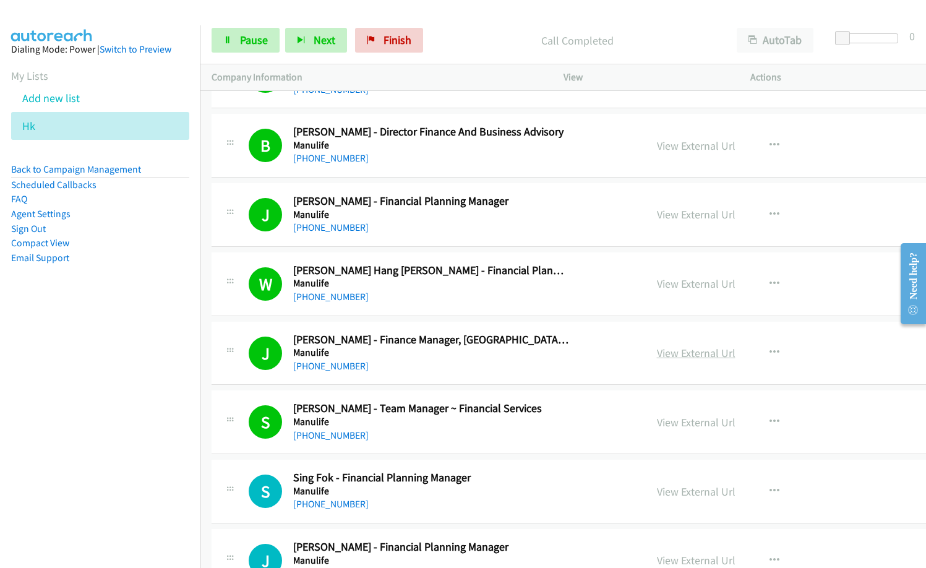
click at [657, 350] on link "View External Url" at bounding box center [696, 353] width 79 height 14
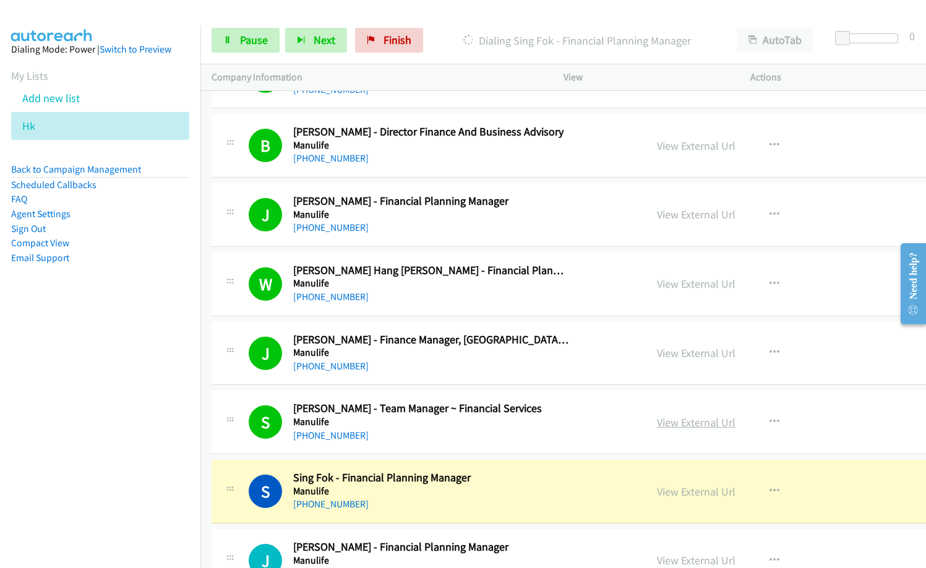
click at [666, 423] on link "View External Url" at bounding box center [696, 422] width 79 height 14
click at [657, 284] on link "View External Url" at bounding box center [696, 283] width 79 height 14
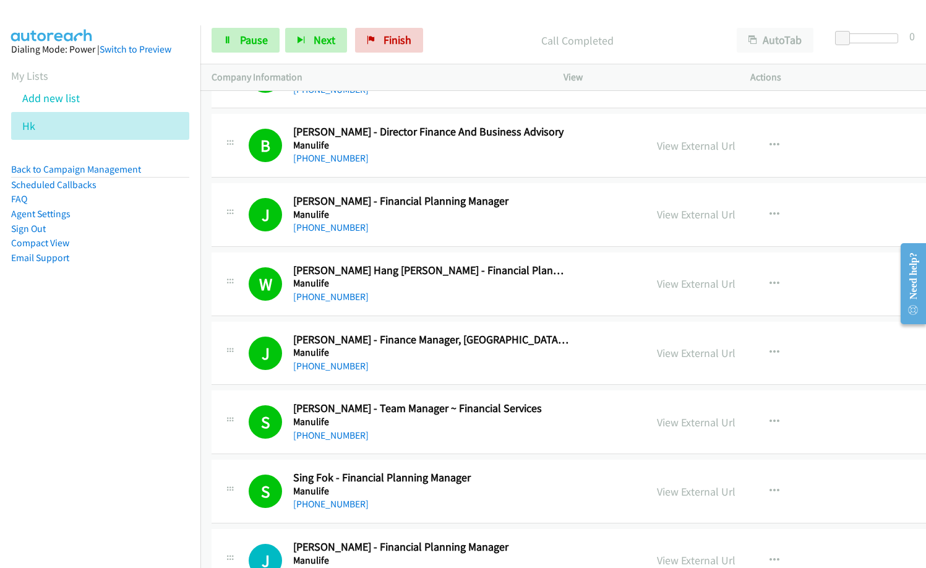
click at [486, 379] on div "J Callback Scheduled Julian Luk - Finance Manager, Asia Reporting Manulife Asia…" at bounding box center [623, 354] width 823 height 64
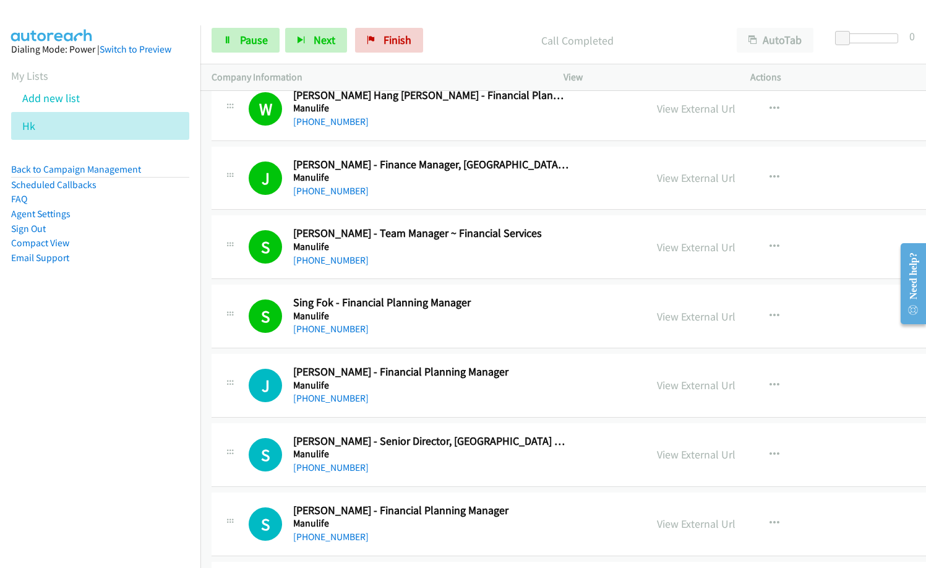
scroll to position [14659, 0]
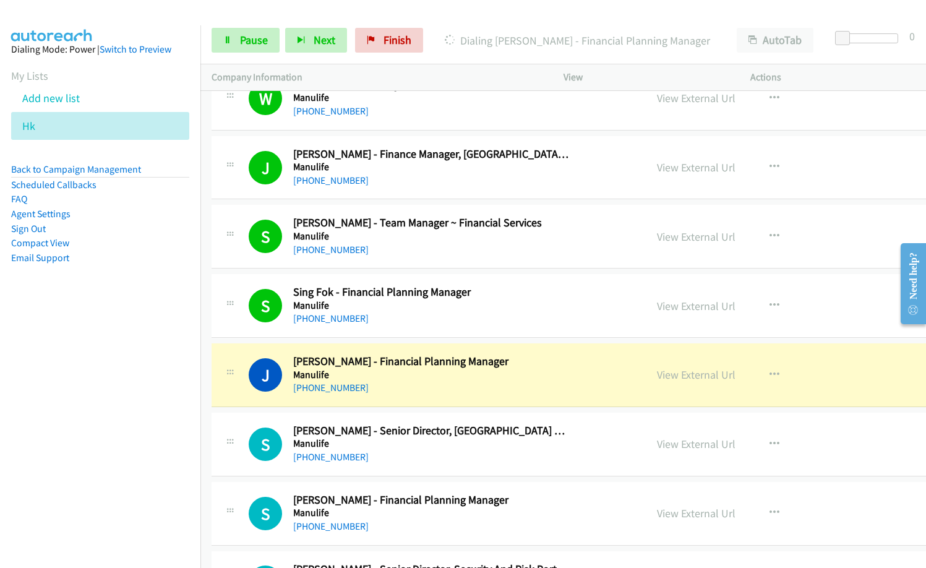
click at [508, 395] on div "J Callback Scheduled Jeremy Wang - Financial Planning Manager Manulife Asia/Hon…" at bounding box center [623, 375] width 823 height 64
click at [259, 46] on span "Pause" at bounding box center [254, 40] width 28 height 14
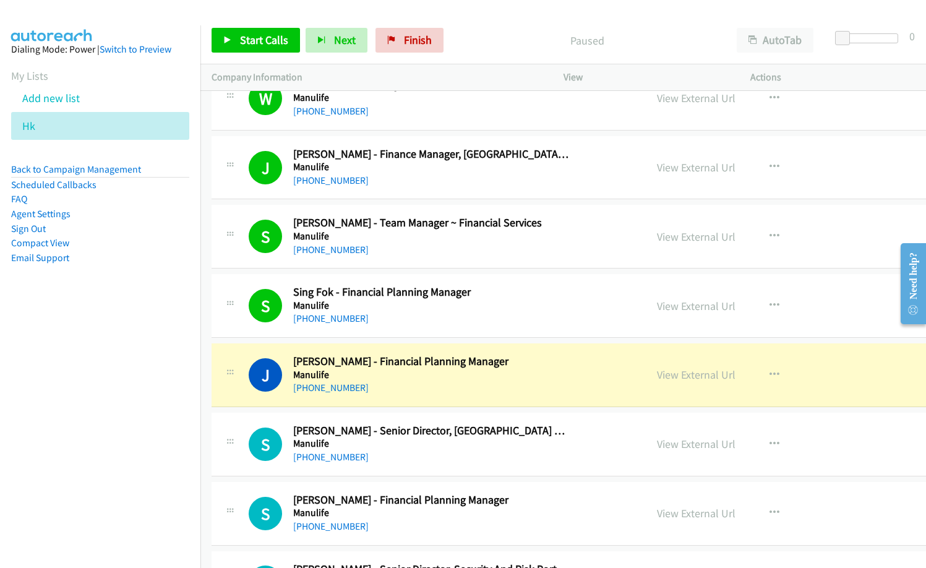
click at [518, 393] on div "+852 6470 9919" at bounding box center [431, 387] width 276 height 15
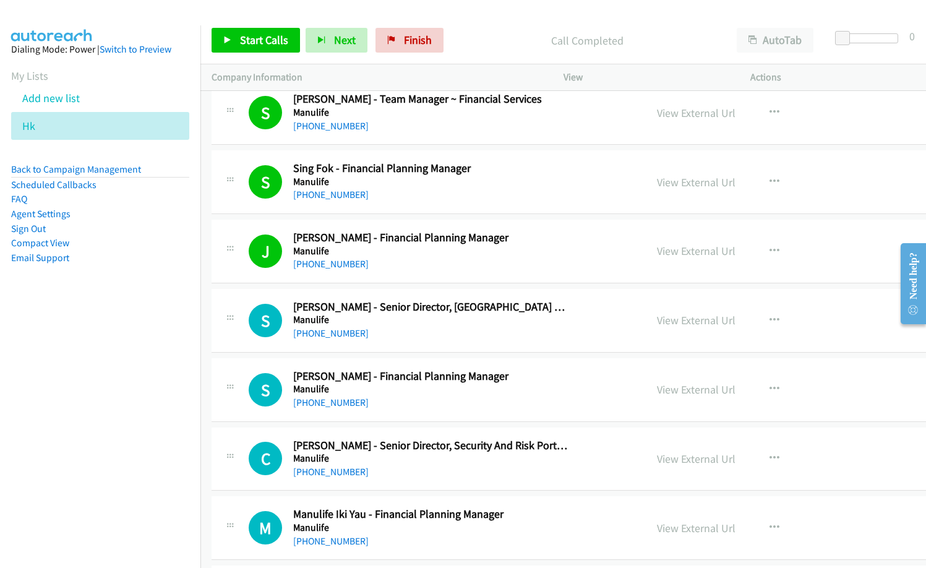
scroll to position [14845, 0]
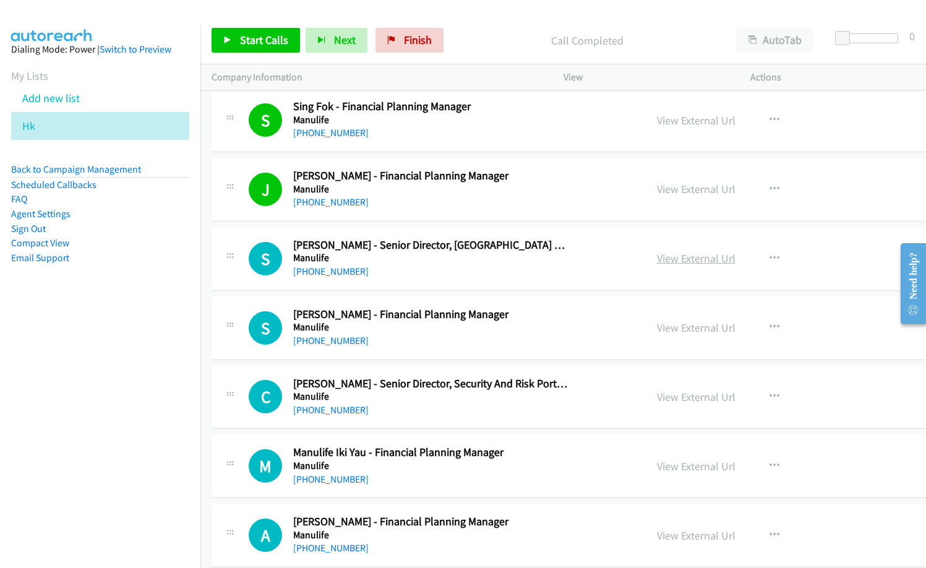
click at [657, 262] on link "View External Url" at bounding box center [696, 258] width 79 height 14
click at [496, 348] on div "+852 9387 2322" at bounding box center [431, 340] width 276 height 15
click at [758, 322] on button "button" at bounding box center [774, 327] width 33 height 25
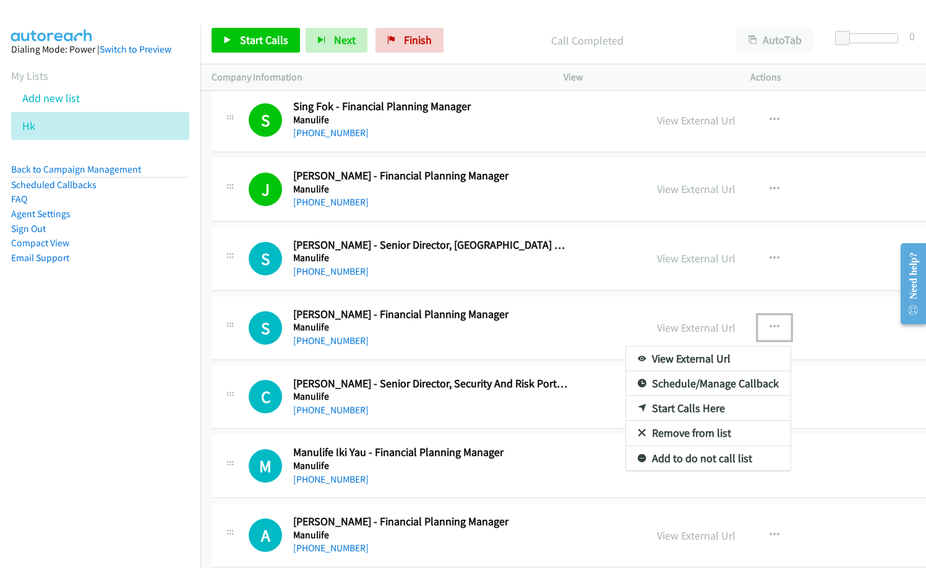
click at [646, 410] on link "Start Calls Here" at bounding box center [708, 408] width 165 height 25
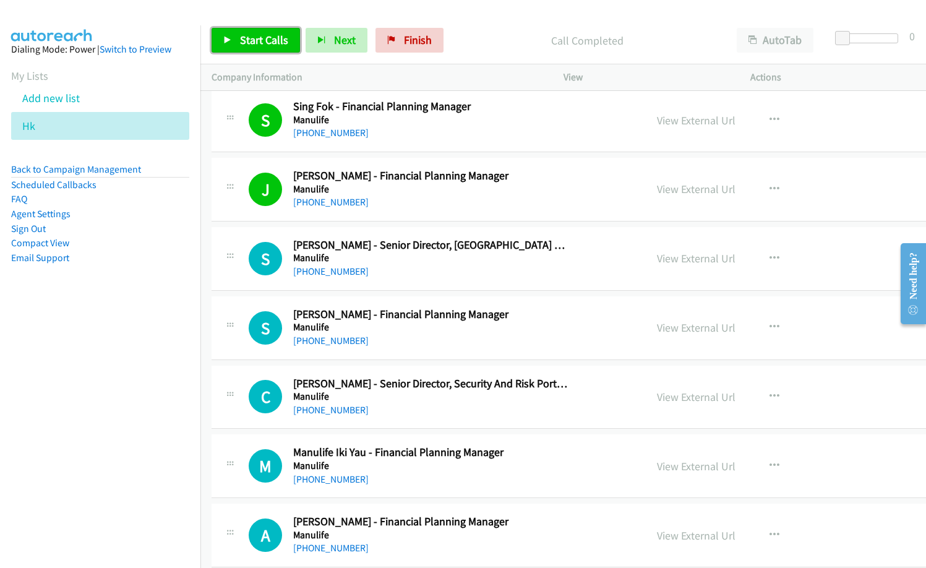
click at [276, 47] on link "Start Calls" at bounding box center [256, 40] width 88 height 25
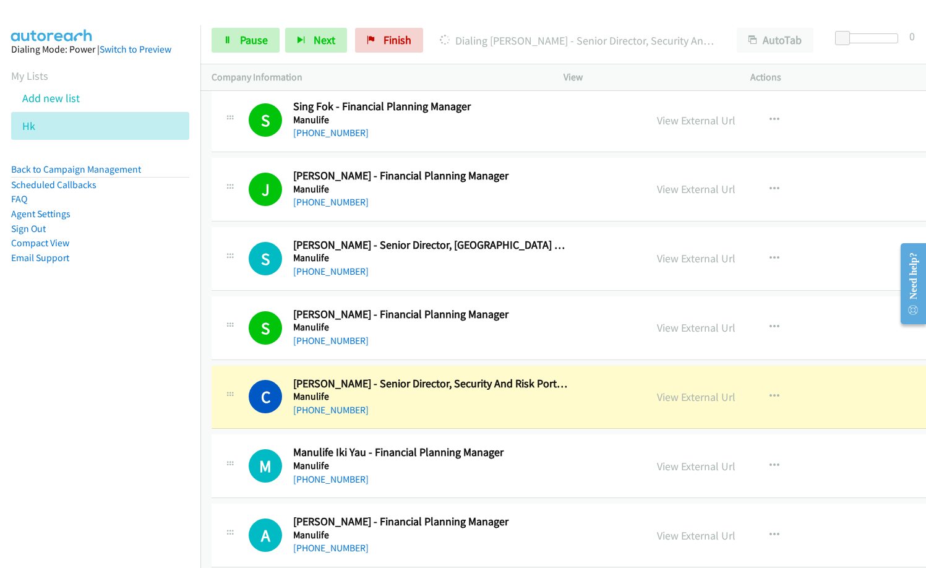
drag, startPoint x: 415, startPoint y: 344, endPoint x: 617, endPoint y: 336, distance: 202.4
click at [657, 324] on link "View External Url" at bounding box center [696, 327] width 79 height 14
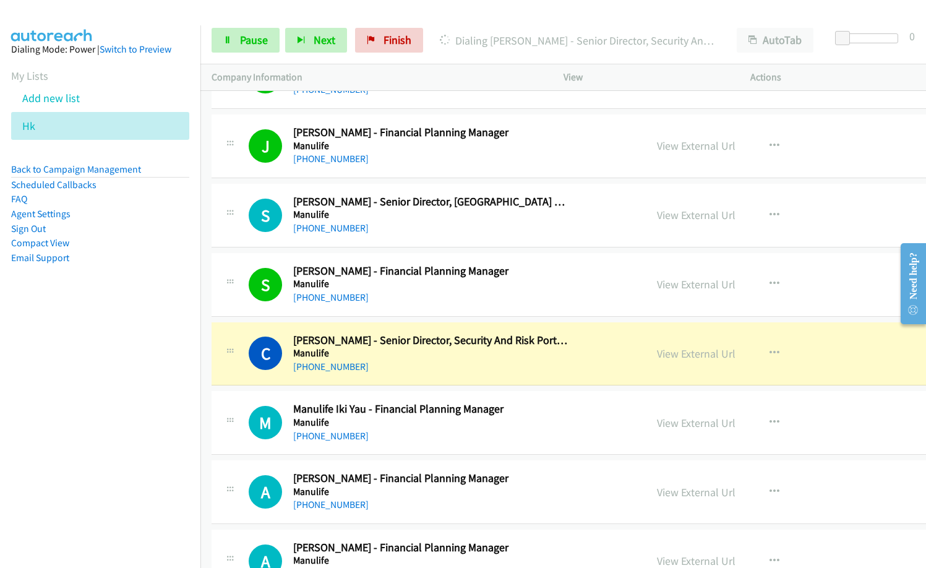
scroll to position [14907, 0]
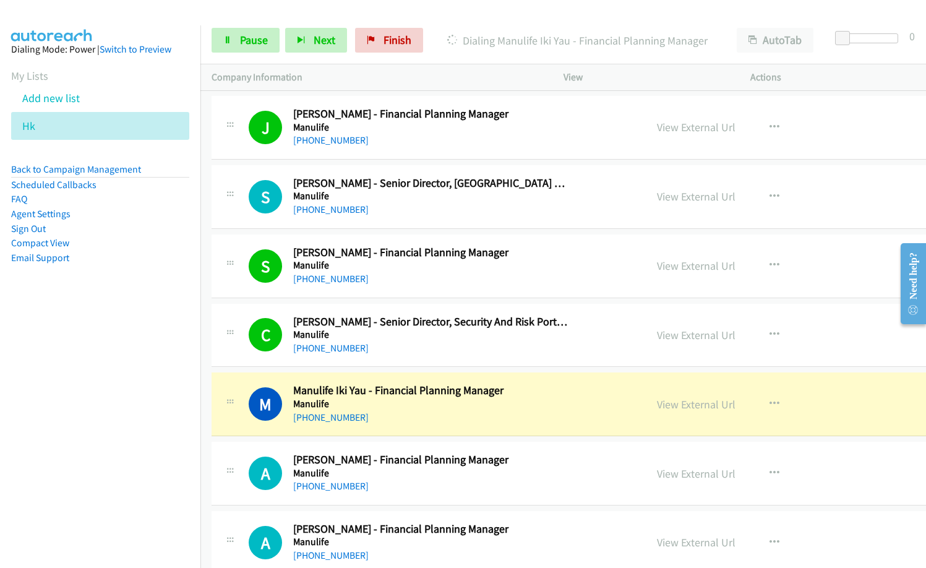
drag, startPoint x: 522, startPoint y: 414, endPoint x: 561, endPoint y: 423, distance: 40.1
click at [522, 414] on div "+852 6972 0177" at bounding box center [431, 417] width 276 height 15
click at [657, 407] on link "View External Url" at bounding box center [696, 404] width 79 height 14
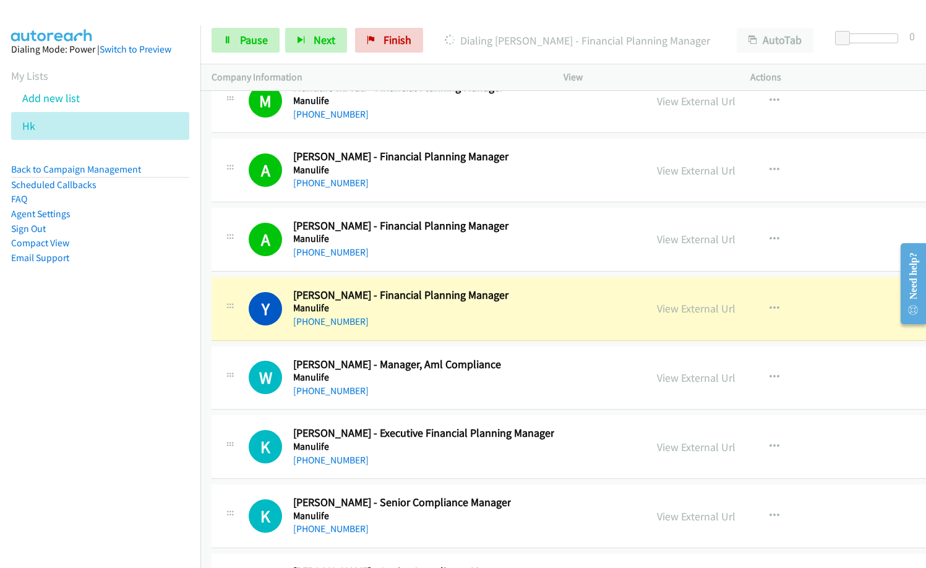
scroll to position [15216, 0]
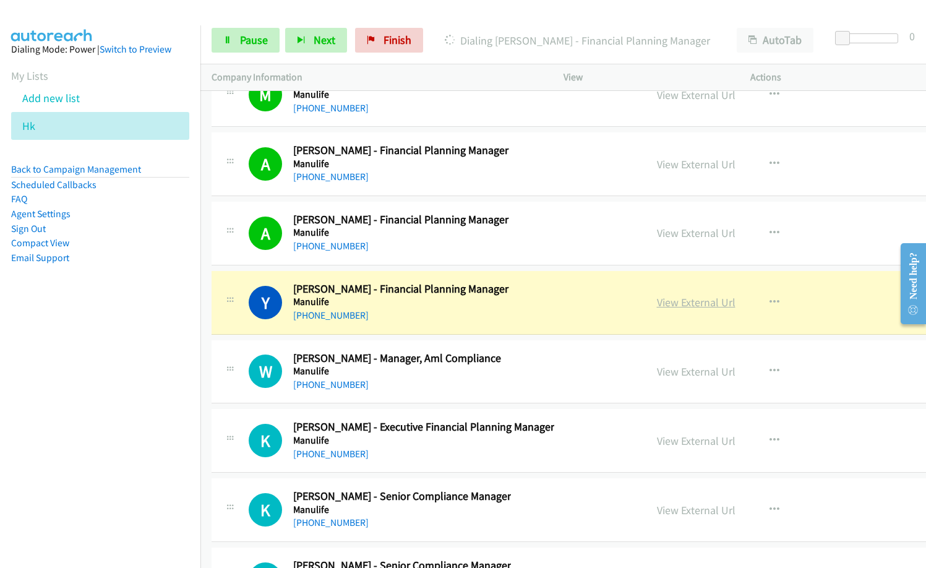
click at [657, 304] on link "View External Url" at bounding box center [696, 302] width 79 height 14
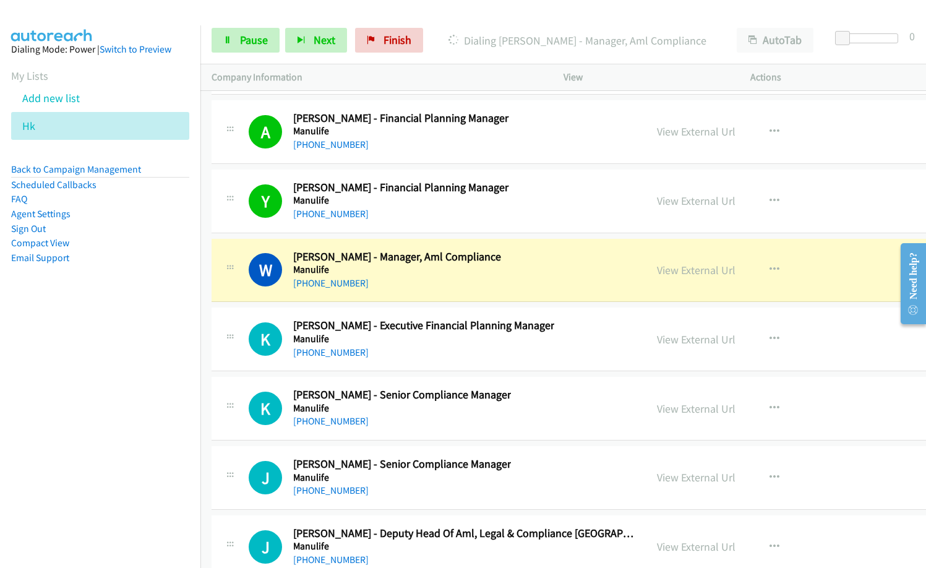
scroll to position [15340, 0]
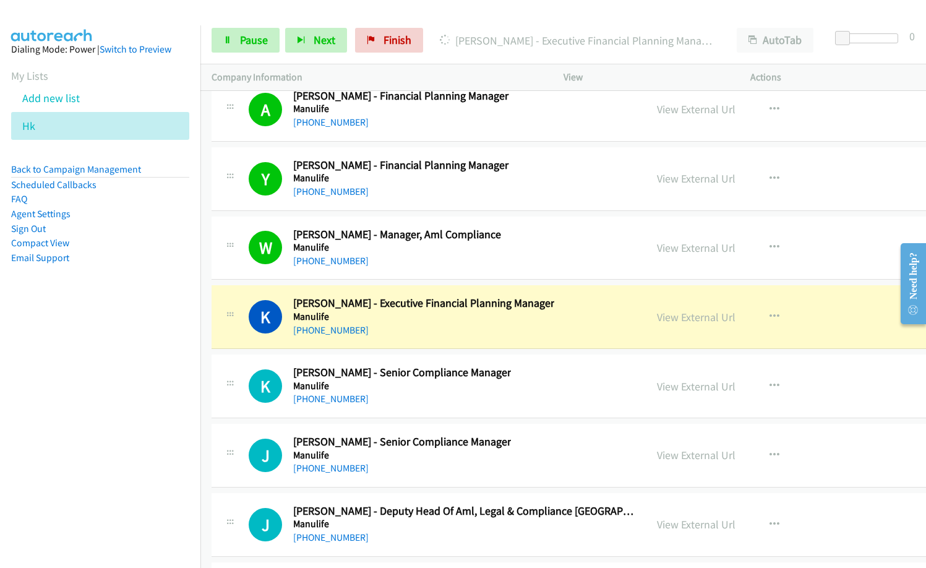
click at [504, 245] on div "W Callback Scheduled Winnie Lam - Manager, Aml Compliance Manulife Asia/Hong_Ko…" at bounding box center [442, 248] width 386 height 41
click at [657, 249] on link "View External Url" at bounding box center [696, 248] width 79 height 14
click at [252, 38] on span "Pause" at bounding box center [254, 40] width 28 height 14
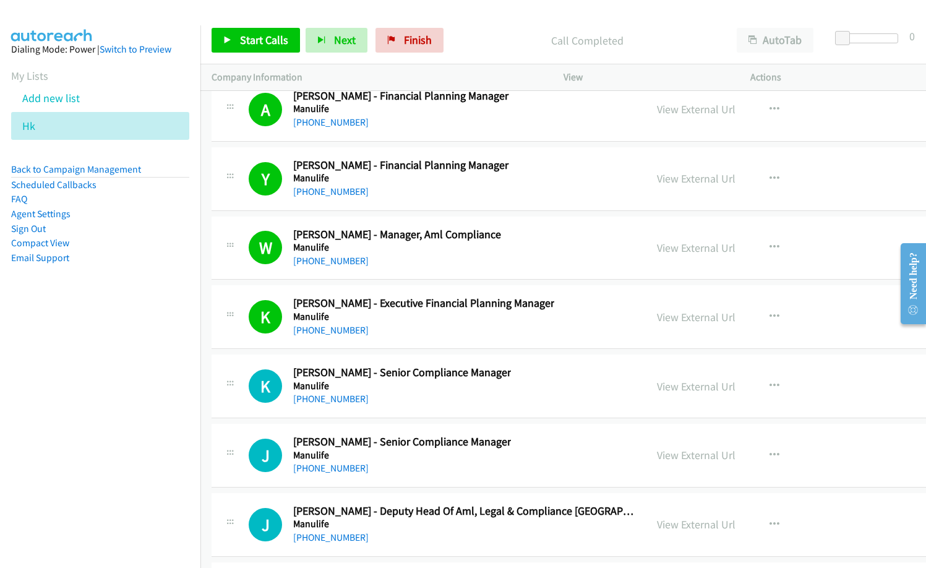
click at [118, 395] on nav "Dialing Mode: Power | Switch to Preview My Lists Add new list Hk Back to Campai…" at bounding box center [100, 309] width 201 height 568
click at [210, 42] on div "Start Calls Pause Next Finish Call Completed AutoTab AutoTab 0" at bounding box center [563, 41] width 726 height 48
click at [261, 38] on span "Start Calls" at bounding box center [264, 40] width 48 height 14
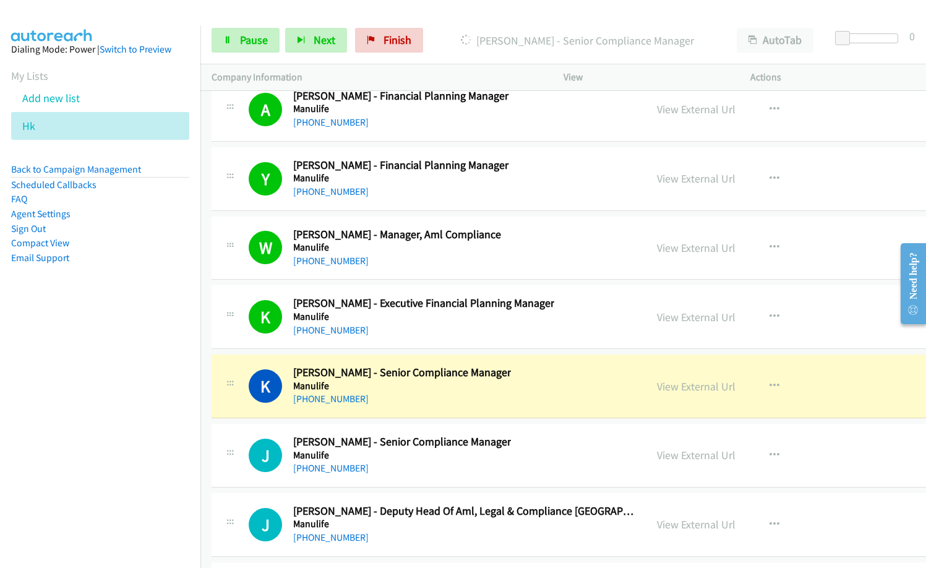
click at [533, 396] on div "K Callback Scheduled Kelvin Lee - Senior Compliance Manager Manulife Asia/Hong_…" at bounding box center [442, 386] width 386 height 41
drag, startPoint x: 415, startPoint y: 327, endPoint x: 460, endPoint y: 315, distance: 46.5
click at [415, 327] on div "+852 9036 8669" at bounding box center [423, 330] width 261 height 15
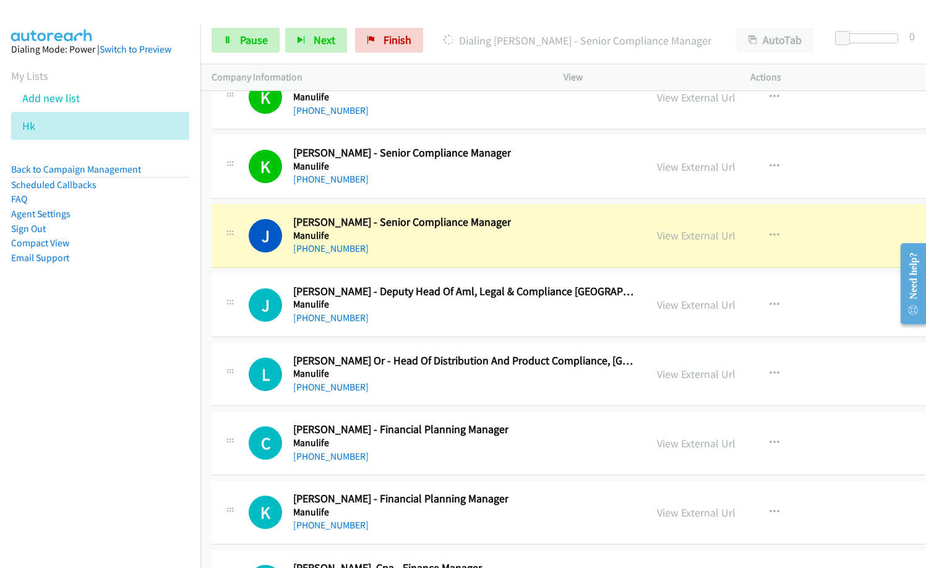
scroll to position [15554, 0]
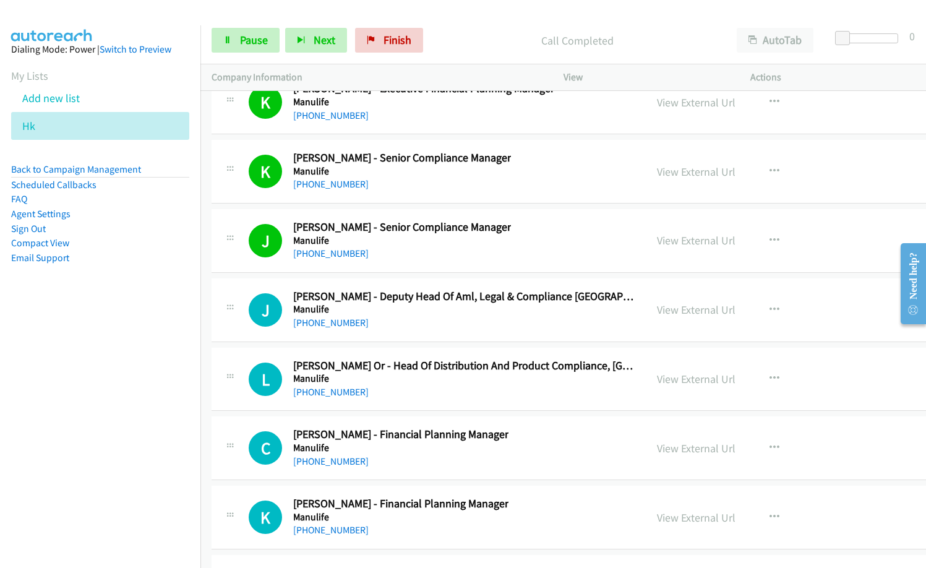
click at [516, 246] on div "J Callback Scheduled Jeff Au - Senior Compliance Manager Manulife Asia/Hong_Kon…" at bounding box center [442, 240] width 386 height 41
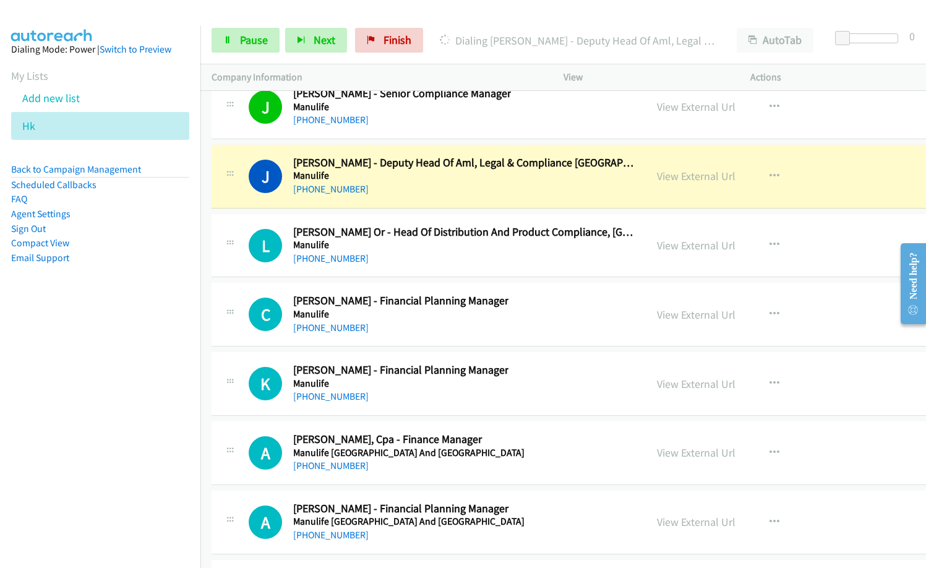
scroll to position [15616, 0]
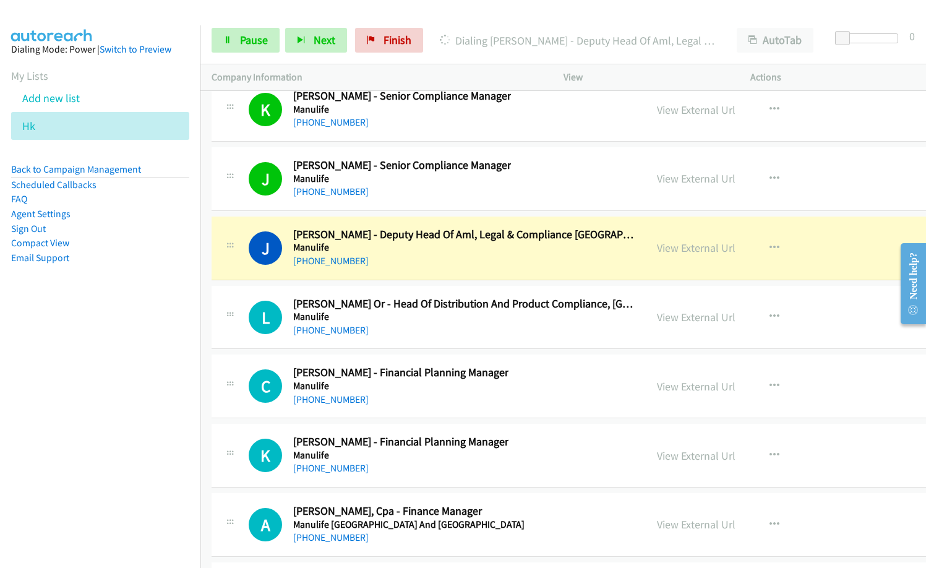
click at [505, 385] on div "C Callback Scheduled Carol Hung - Financial Planning Manager Manulife Asia/Hong…" at bounding box center [442, 386] width 386 height 41
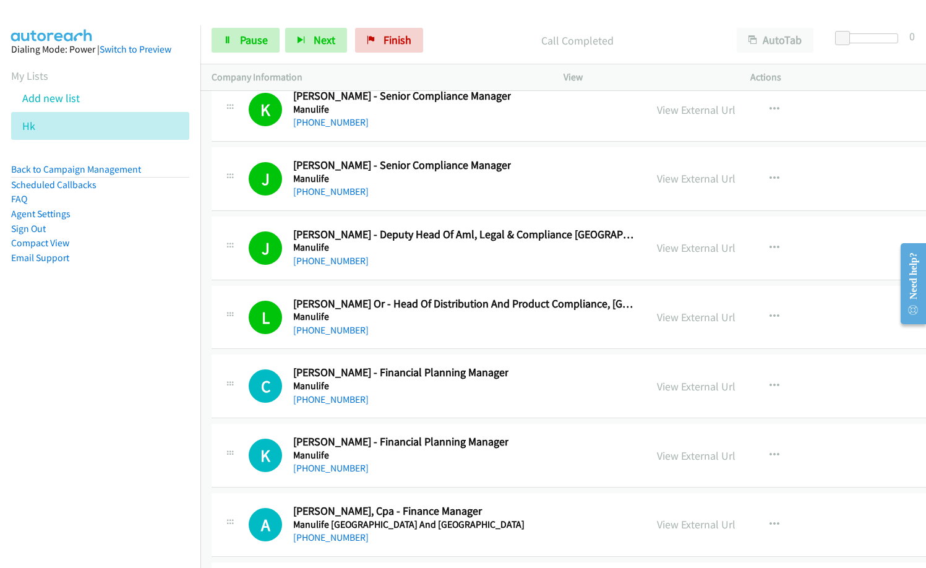
click at [533, 392] on div "C Callback Scheduled Carol Hung - Financial Planning Manager Manulife Asia/Hong…" at bounding box center [442, 386] width 386 height 41
click at [482, 48] on p "Call Completed" at bounding box center [577, 40] width 275 height 17
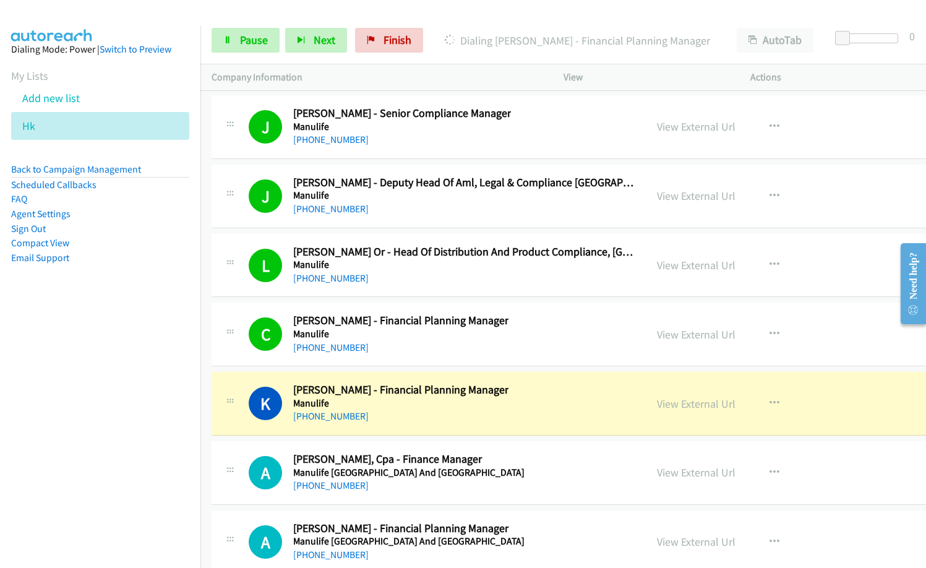
scroll to position [15740, 0]
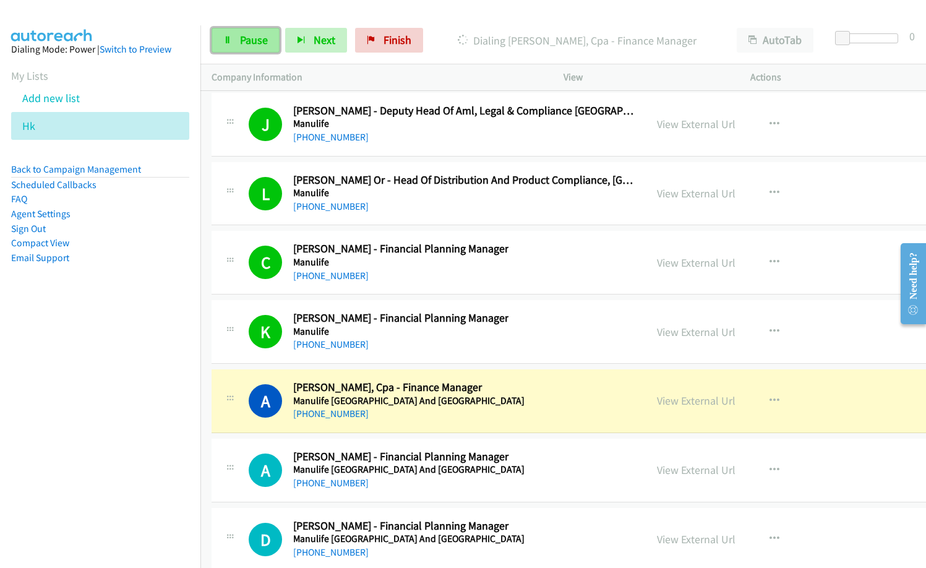
click at [251, 41] on span "Pause" at bounding box center [254, 40] width 28 height 14
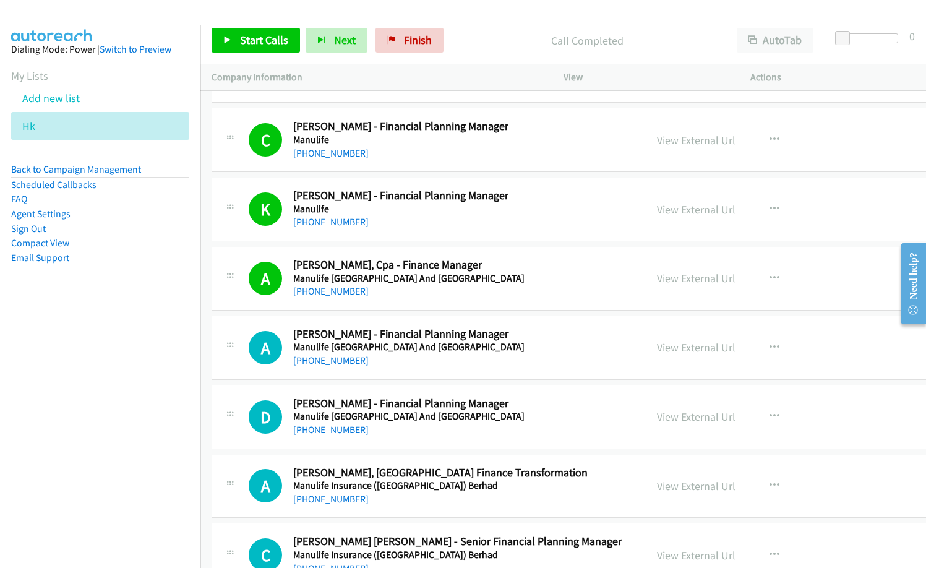
scroll to position [15864, 0]
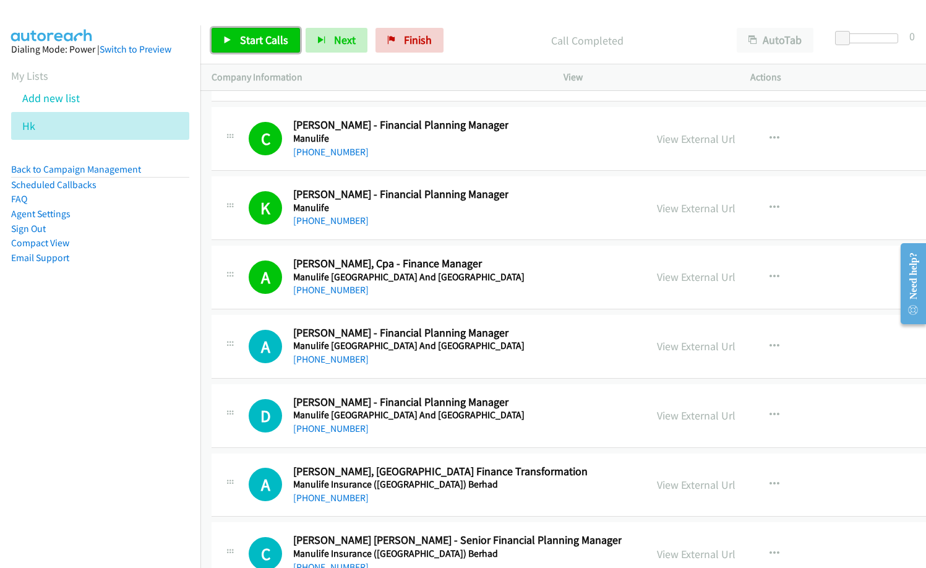
click at [257, 40] on span "Start Calls" at bounding box center [264, 40] width 48 height 14
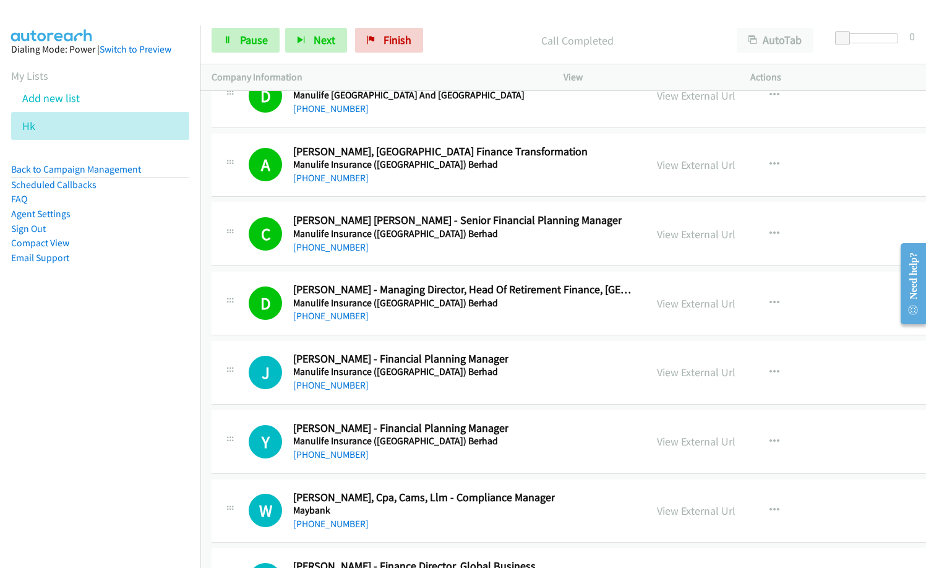
scroll to position [16297, 0]
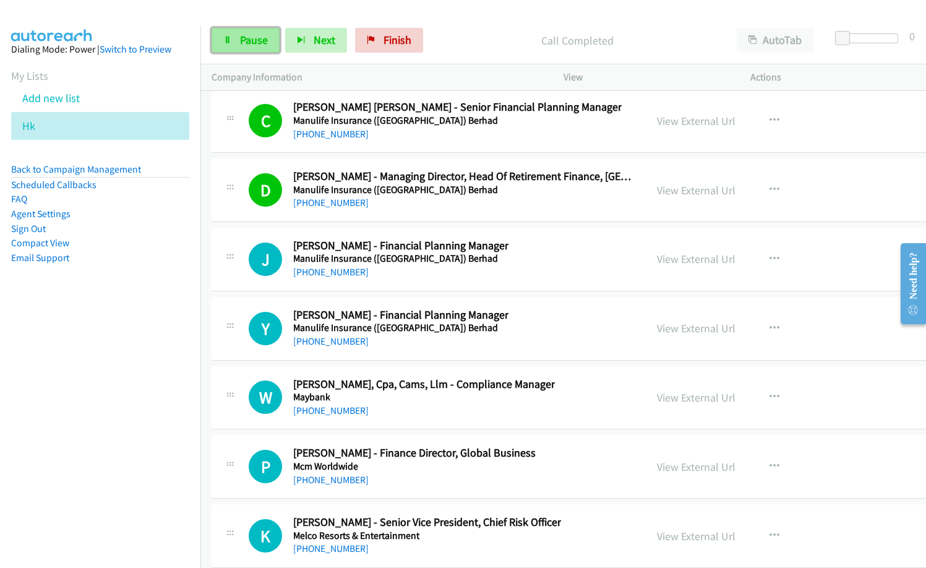
click at [246, 43] on span "Pause" at bounding box center [254, 40] width 28 height 14
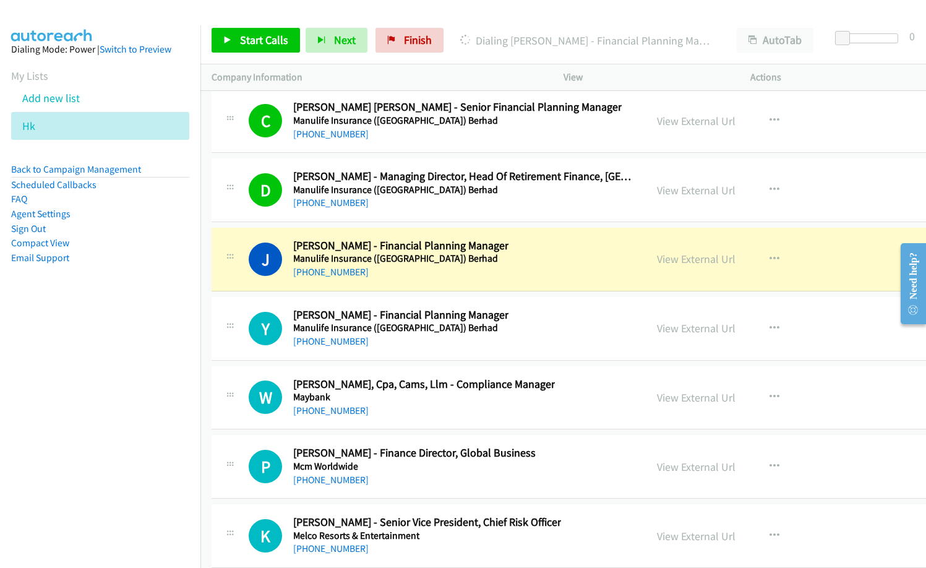
drag, startPoint x: 56, startPoint y: 379, endPoint x: 281, endPoint y: 164, distance: 310.6
click at [59, 377] on nav "Dialing Mode: Power | Switch to Preview My Lists Add new list Hk Back to Campai…" at bounding box center [100, 309] width 201 height 568
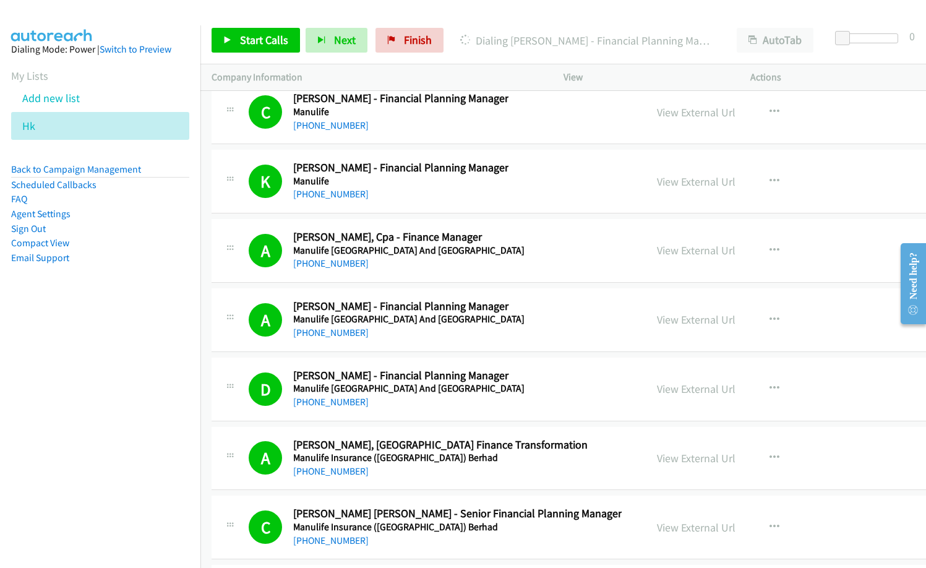
scroll to position [16049, 0]
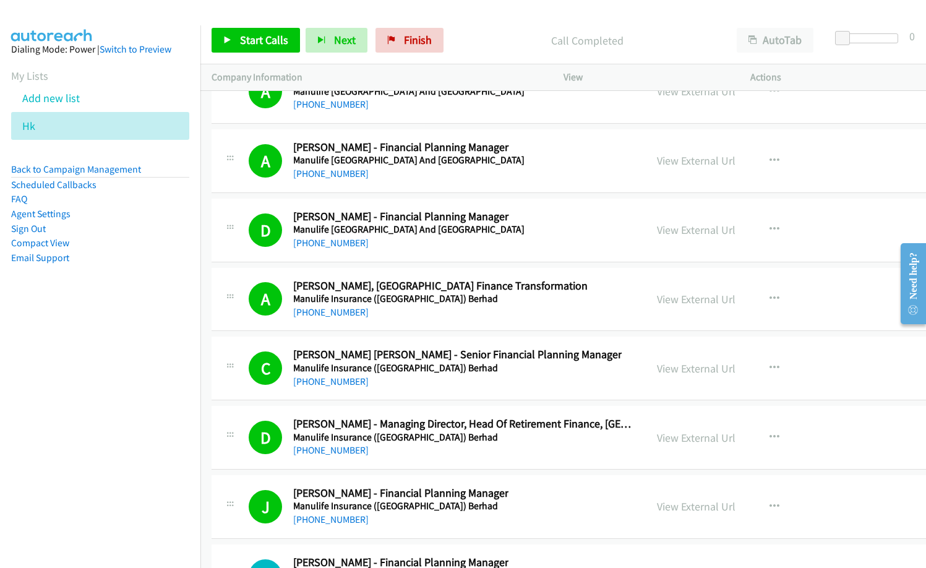
click at [490, 370] on h5 "Manulife Insurance (Malaysia) Berhad" at bounding box center [457, 368] width 328 height 12
click at [657, 371] on link "View External Url" at bounding box center [696, 368] width 79 height 14
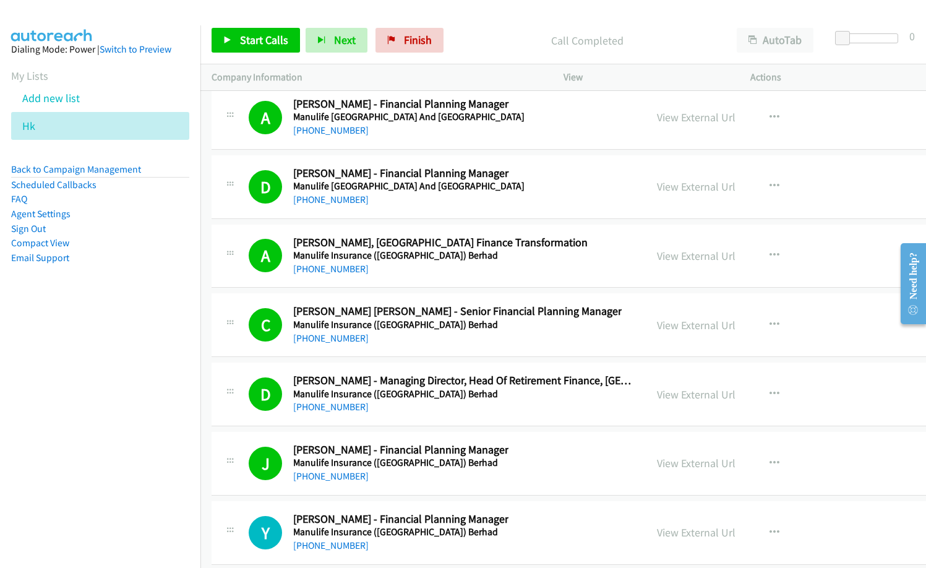
scroll to position [16111, 0]
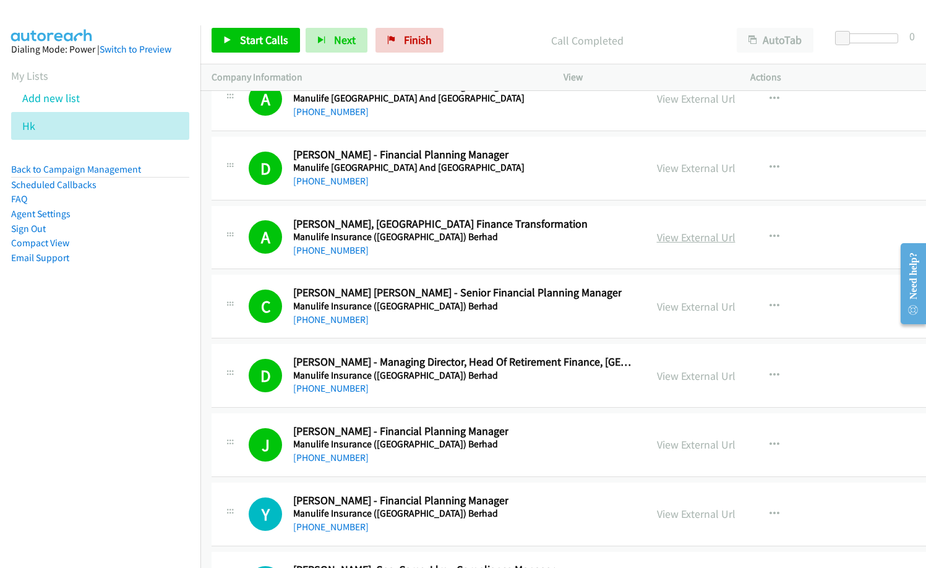
click at [657, 233] on link "View External Url" at bounding box center [696, 237] width 79 height 14
click at [657, 168] on link "View External Url" at bounding box center [696, 168] width 79 height 14
drag, startPoint x: 456, startPoint y: 44, endPoint x: 559, endPoint y: 0, distance: 111.7
click at [460, 42] on p "Call Completed" at bounding box center [587, 40] width 254 height 17
click at [268, 37] on span "Start Calls" at bounding box center [264, 40] width 48 height 14
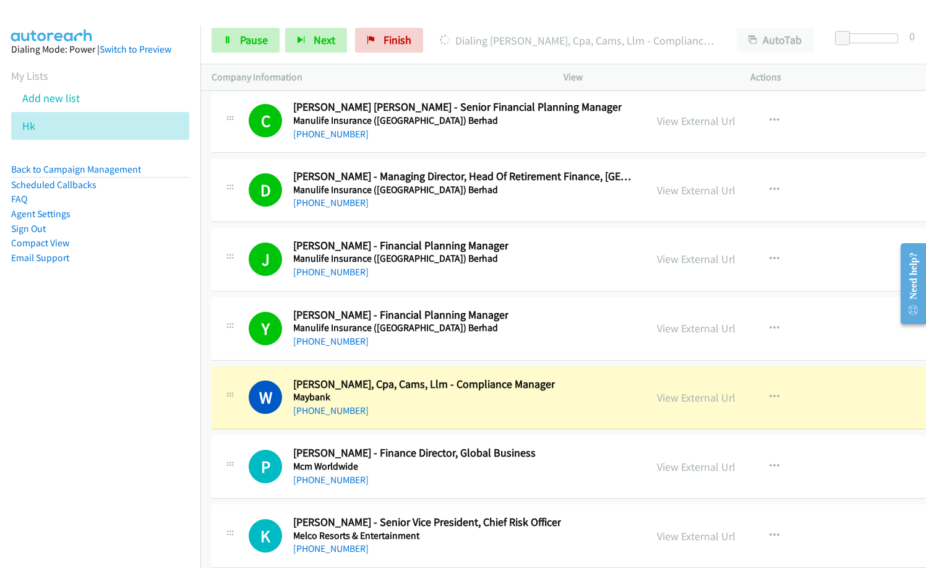
scroll to position [16358, 0]
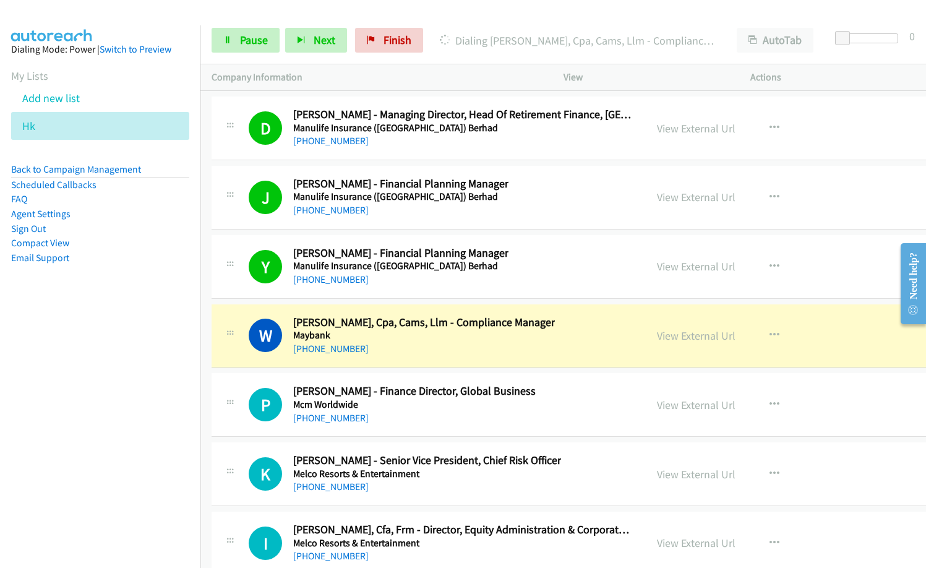
click at [424, 351] on div "+852 6371 0341" at bounding box center [424, 348] width 262 height 15
click at [657, 335] on link "View External Url" at bounding box center [696, 335] width 79 height 14
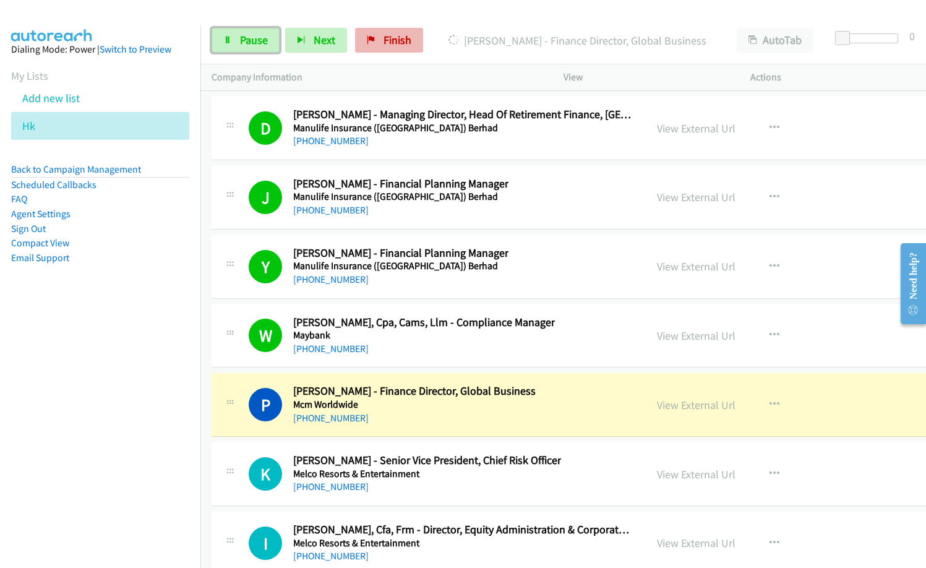
drag, startPoint x: 261, startPoint y: 45, endPoint x: 403, endPoint y: 42, distance: 141.7
click at [261, 45] on span "Pause" at bounding box center [254, 40] width 28 height 14
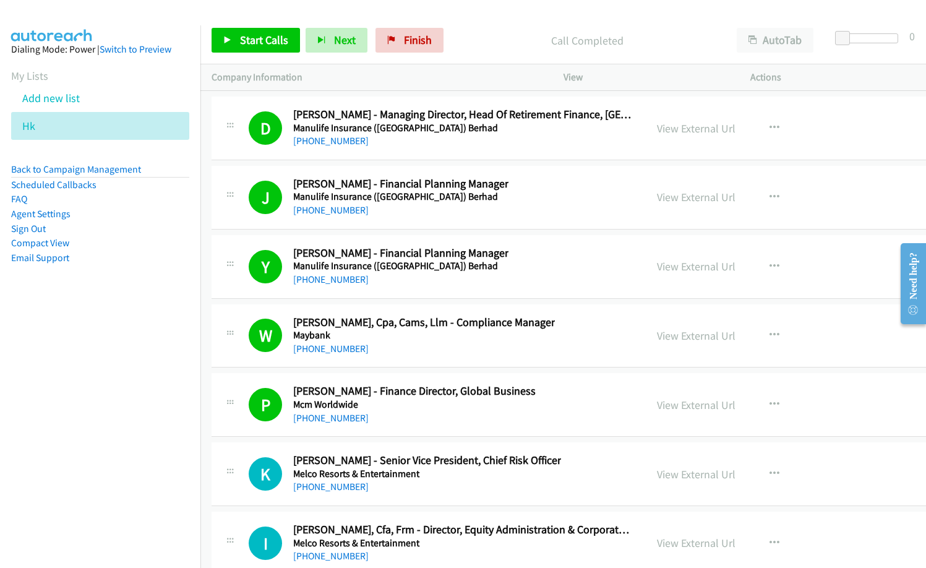
click at [499, 25] on div "Start Calls Pause Next Finish Call Completed AutoTab AutoTab 0" at bounding box center [563, 41] width 726 height 48
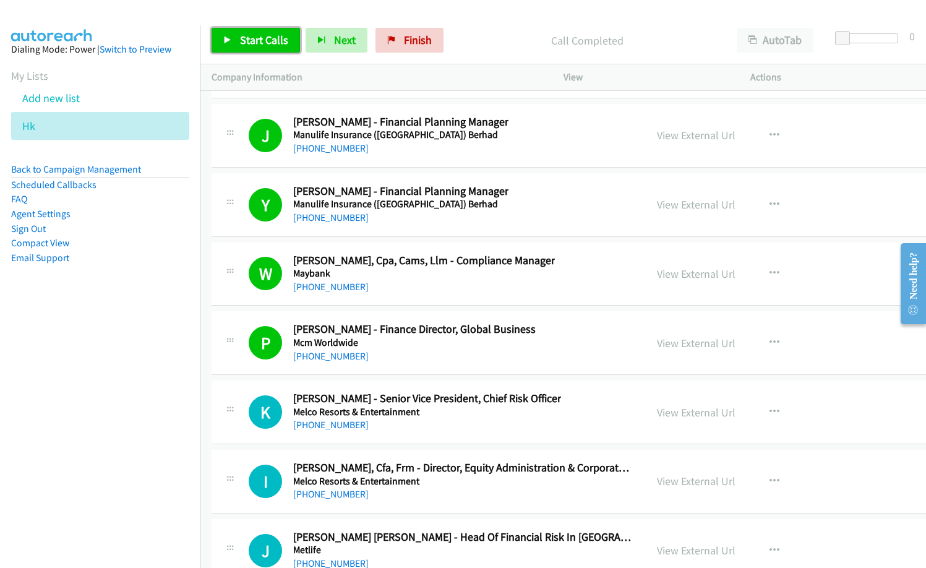
click at [253, 39] on span "Start Calls" at bounding box center [264, 40] width 48 height 14
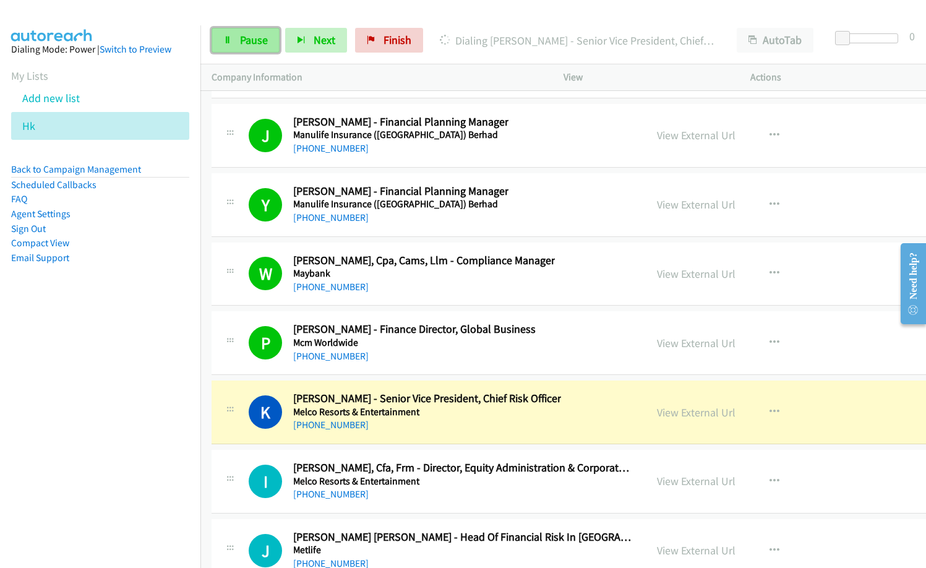
click at [259, 42] on span "Pause" at bounding box center [254, 40] width 28 height 14
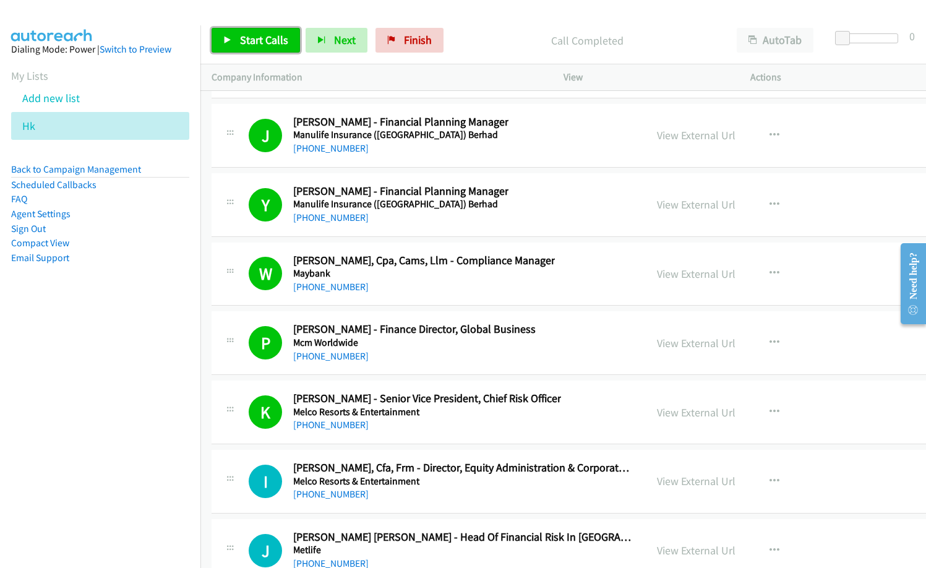
drag, startPoint x: 270, startPoint y: 42, endPoint x: 288, endPoint y: 49, distance: 18.8
click at [270, 42] on span "Start Calls" at bounding box center [264, 40] width 48 height 14
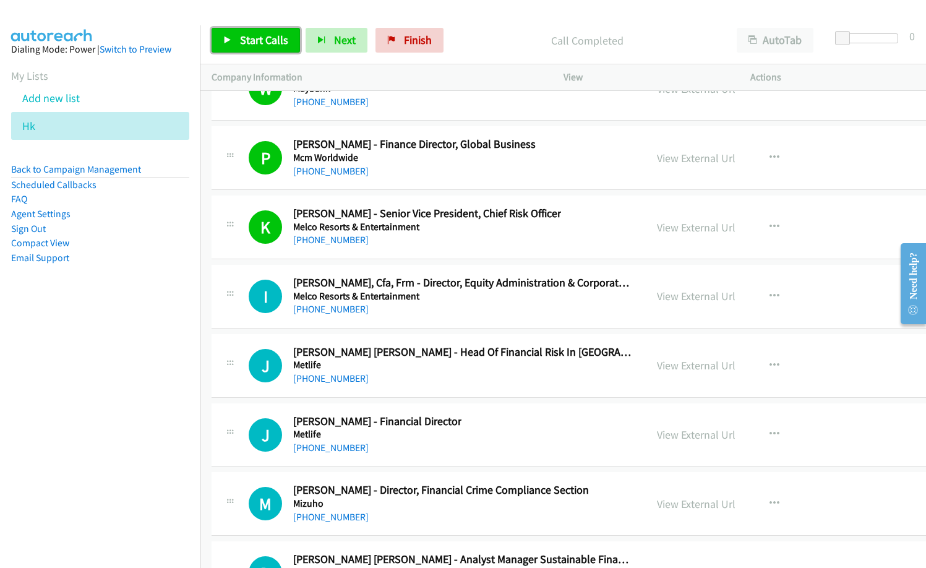
scroll to position [16606, 0]
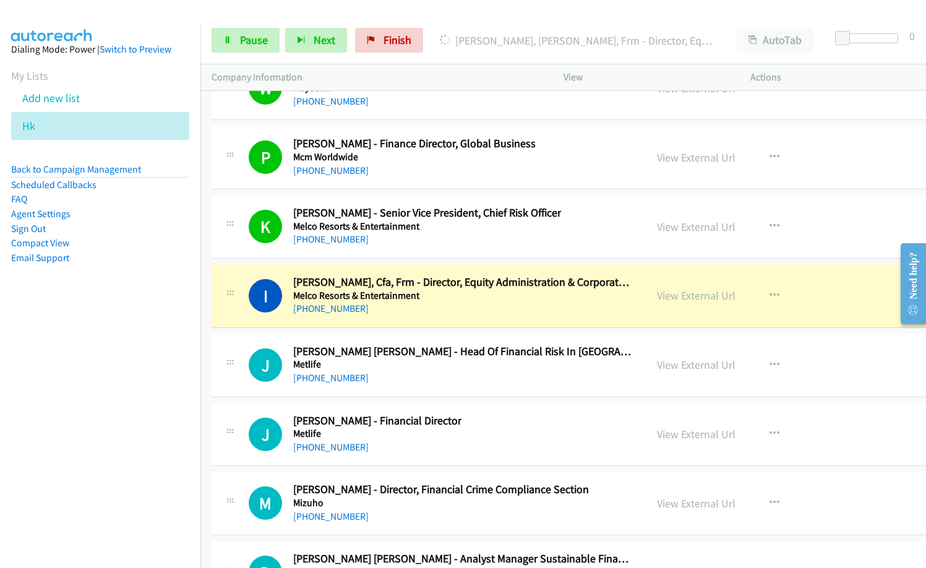
click at [475, 299] on h5 "Melco Resorts & Entertainment" at bounding box center [463, 295] width 341 height 12
click at [503, 371] on div "+852 9550 6566" at bounding box center [463, 378] width 341 height 15
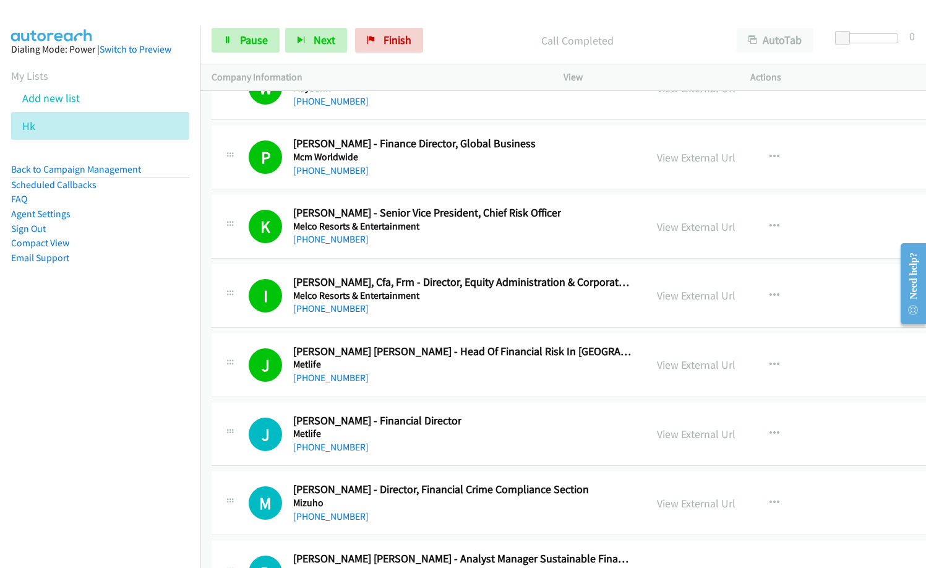
click at [515, 426] on div "J Callback Scheduled Josephine Siu - Financial Director Metlife Asia/Hong_Kong …" at bounding box center [442, 434] width 386 height 41
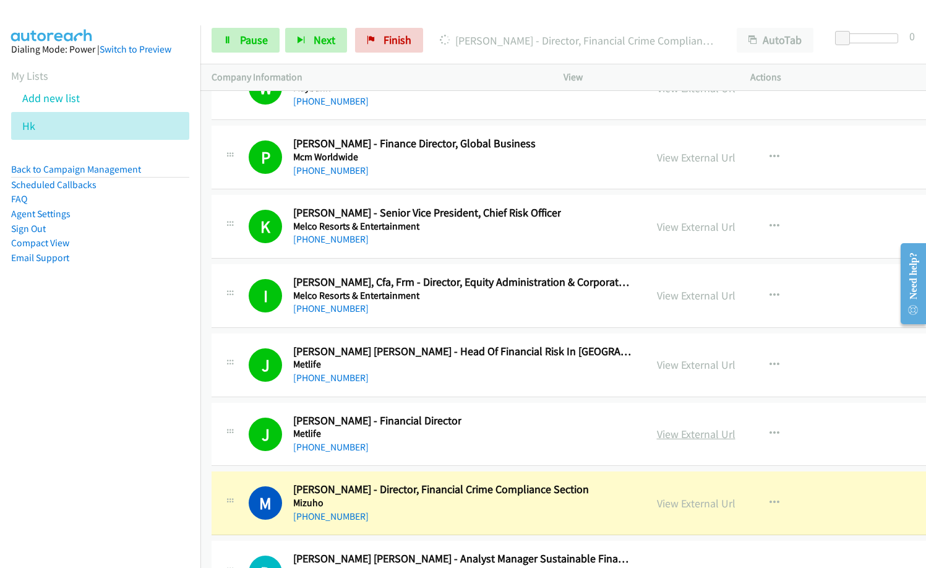
drag, startPoint x: 510, startPoint y: 447, endPoint x: 658, endPoint y: 430, distance: 148.2
click at [657, 435] on link "View External Url" at bounding box center [696, 434] width 79 height 14
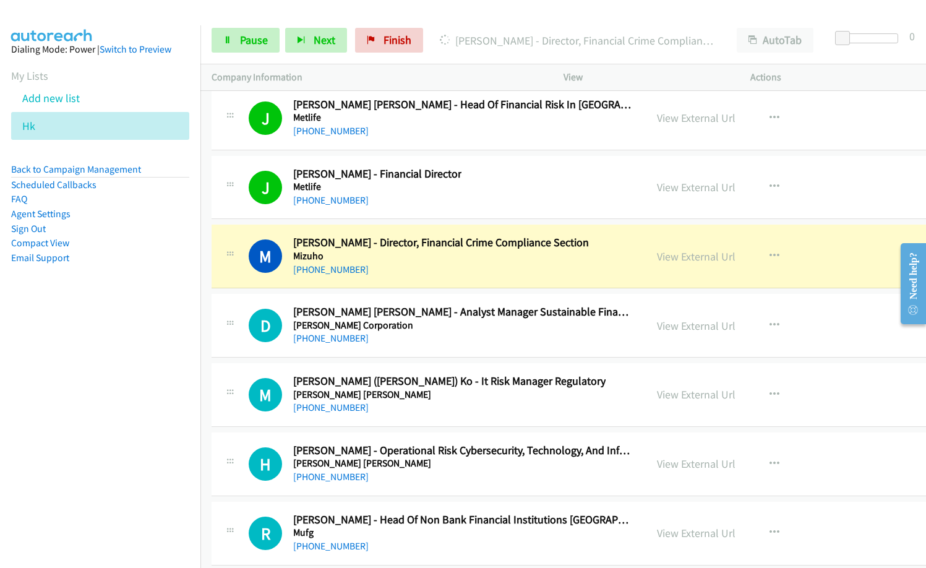
scroll to position [16853, 0]
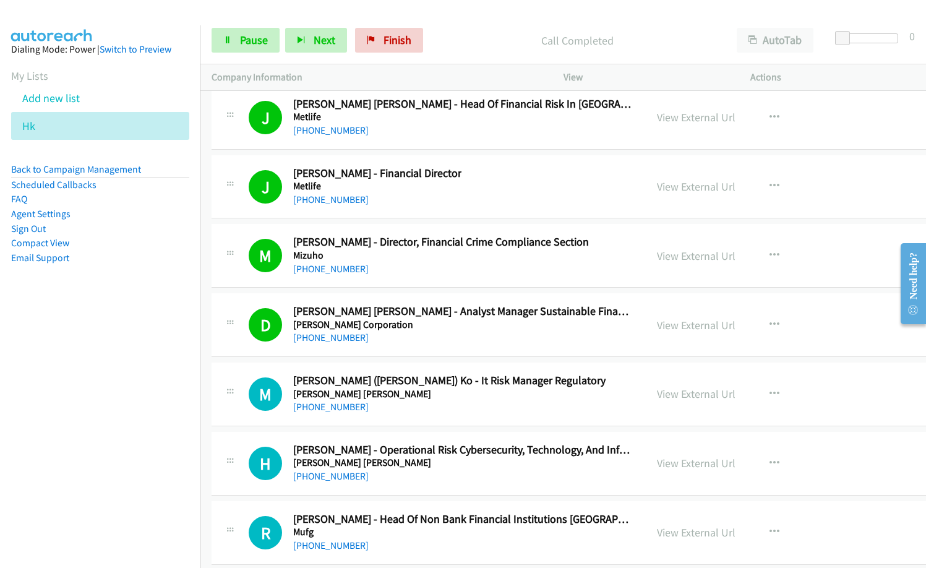
drag, startPoint x: 547, startPoint y: 401, endPoint x: 565, endPoint y: 425, distance: 30.4
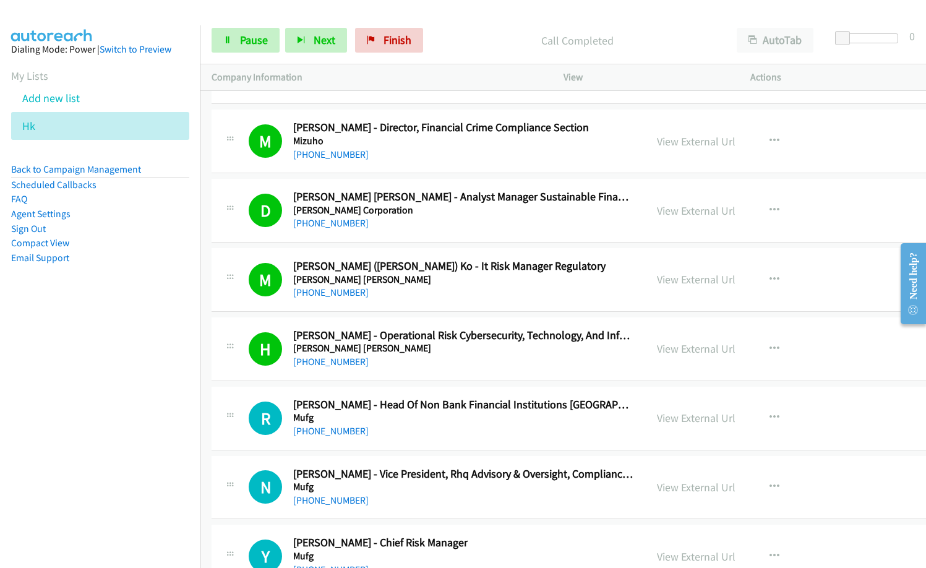
scroll to position [16977, 0]
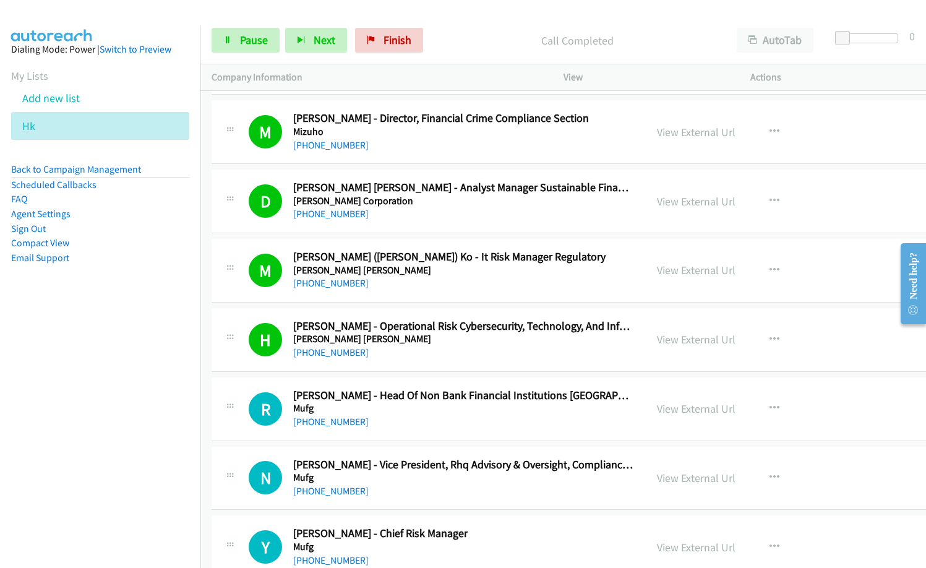
click at [408, 353] on div "+852 6628 6804" at bounding box center [463, 352] width 341 height 15
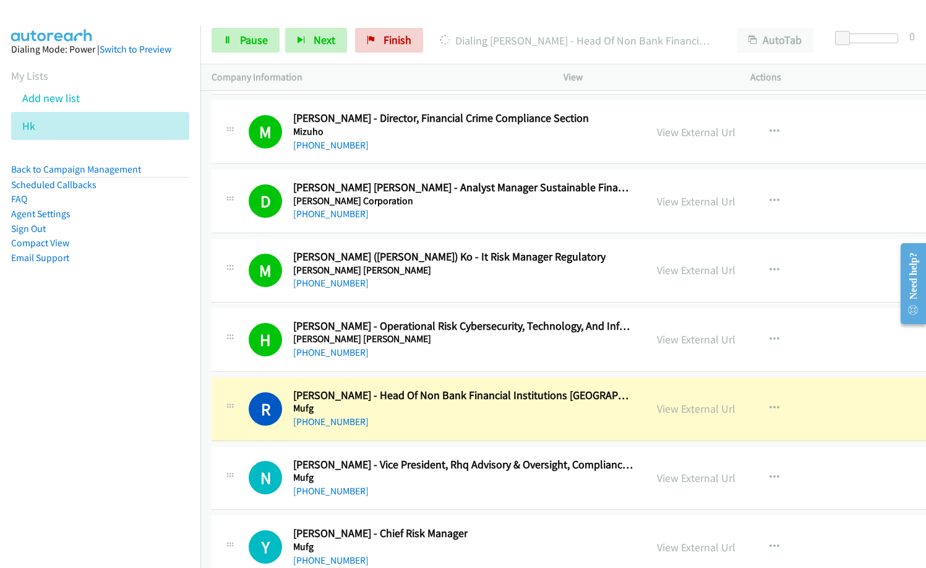
click at [442, 418] on div "+852 9685 7499" at bounding box center [463, 421] width 341 height 15
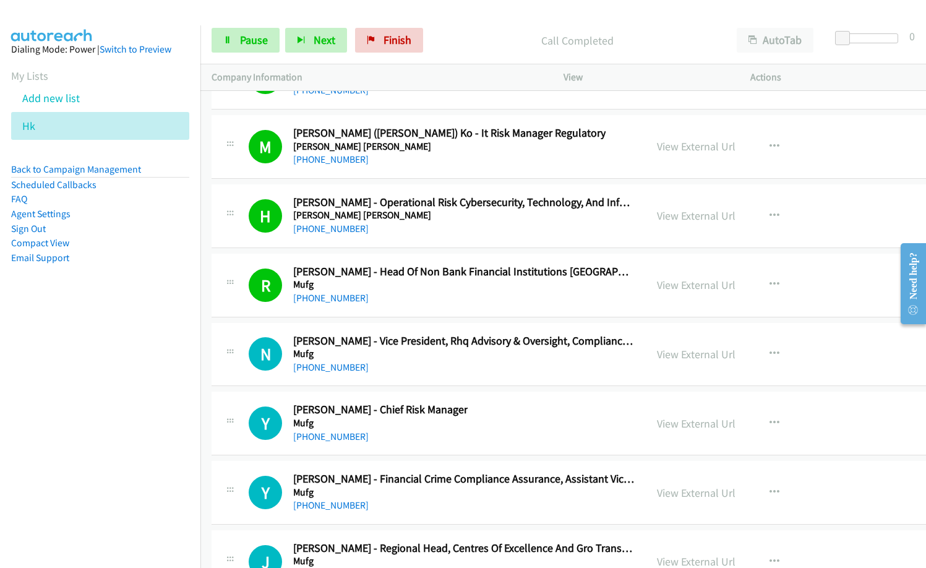
click at [515, 406] on div "Y Callback Scheduled Yoshihisa Ito - Chief Risk Manager Mufg Asia/Hong_Kong +85…" at bounding box center [442, 423] width 386 height 41
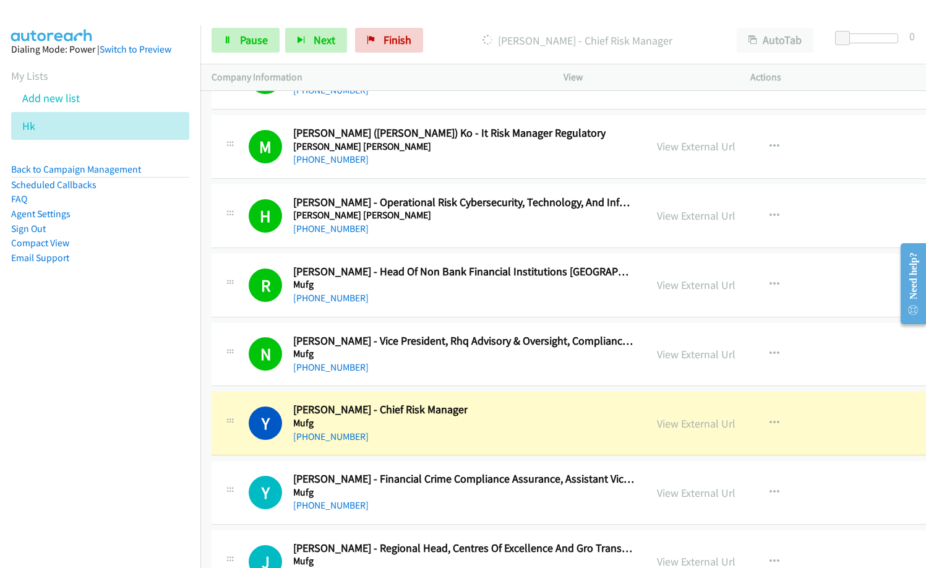
click at [474, 383] on div "N Callback Scheduled Natalie Lin - Vice President, Rhq Advisory & Oversight, Co…" at bounding box center [623, 355] width 823 height 64
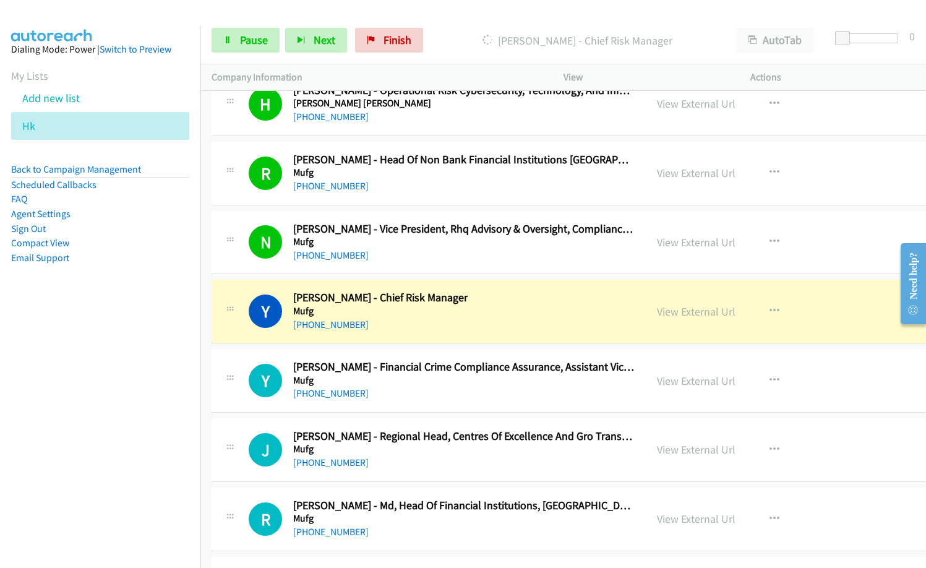
scroll to position [17224, 0]
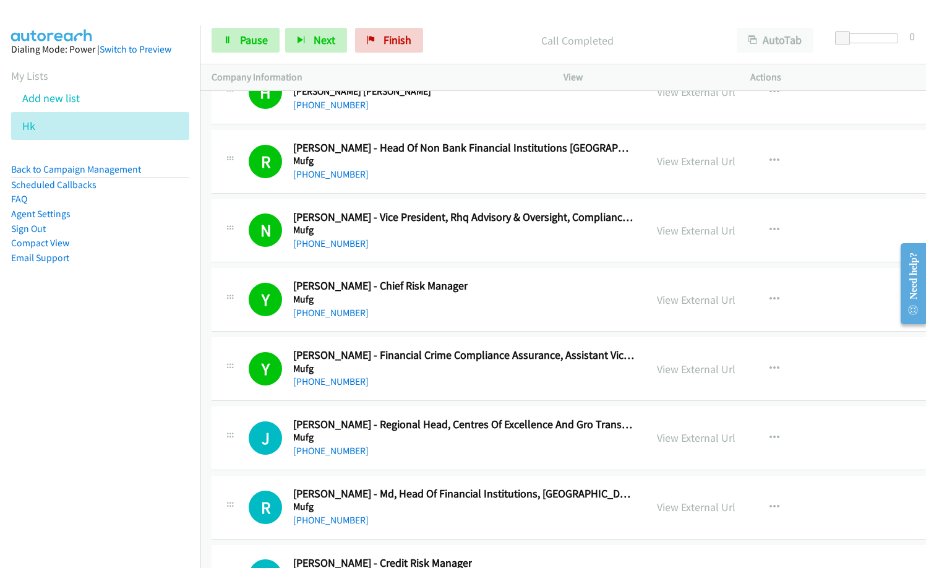
click at [460, 385] on div "+852 6799 7687" at bounding box center [463, 381] width 341 height 15
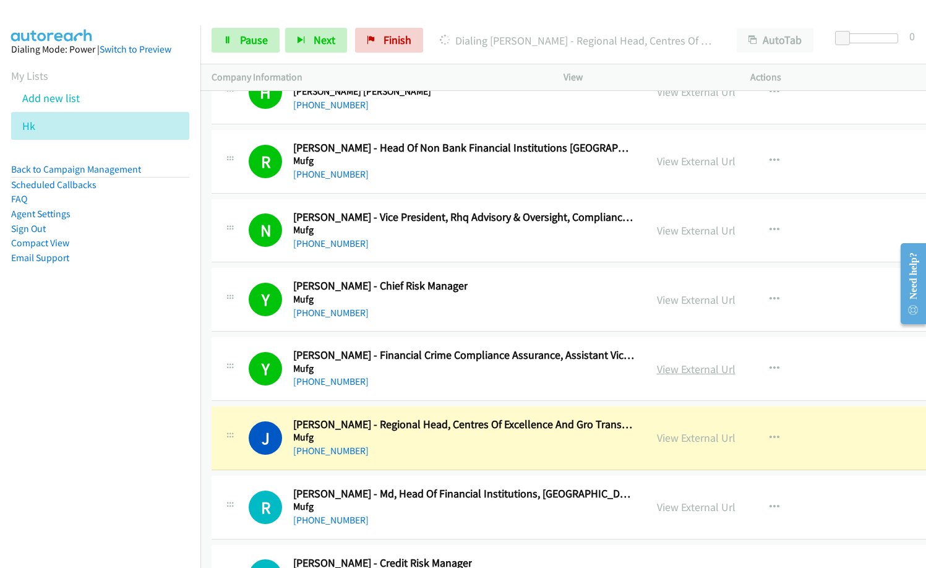
click at [657, 367] on link "View External Url" at bounding box center [696, 369] width 79 height 14
click at [489, 302] on div "Y Callback Scheduled Yoshihisa Ito - Chief Risk Manager Mufg Asia/Hong_Kong +85…" at bounding box center [442, 299] width 386 height 41
click at [661, 299] on link "View External Url" at bounding box center [696, 300] width 79 height 14
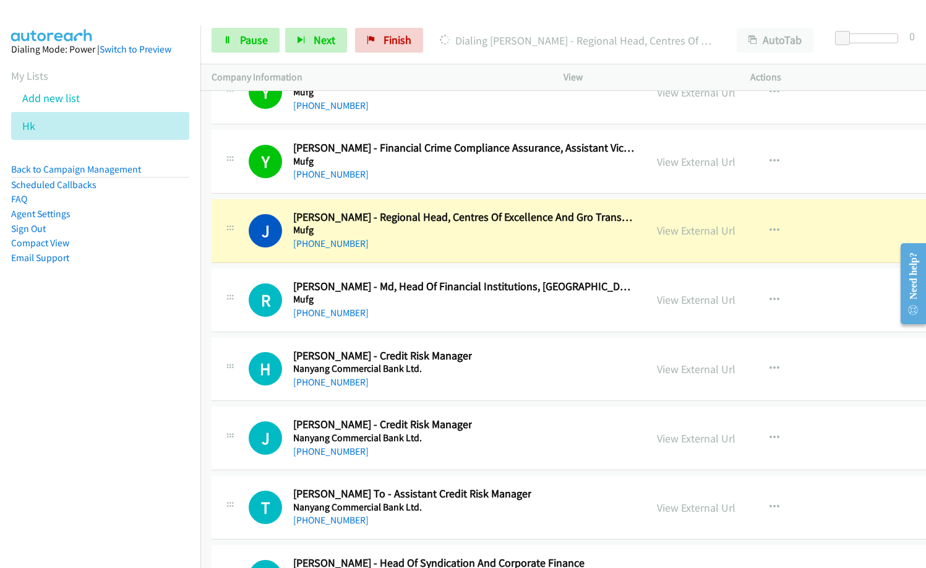
scroll to position [17472, 0]
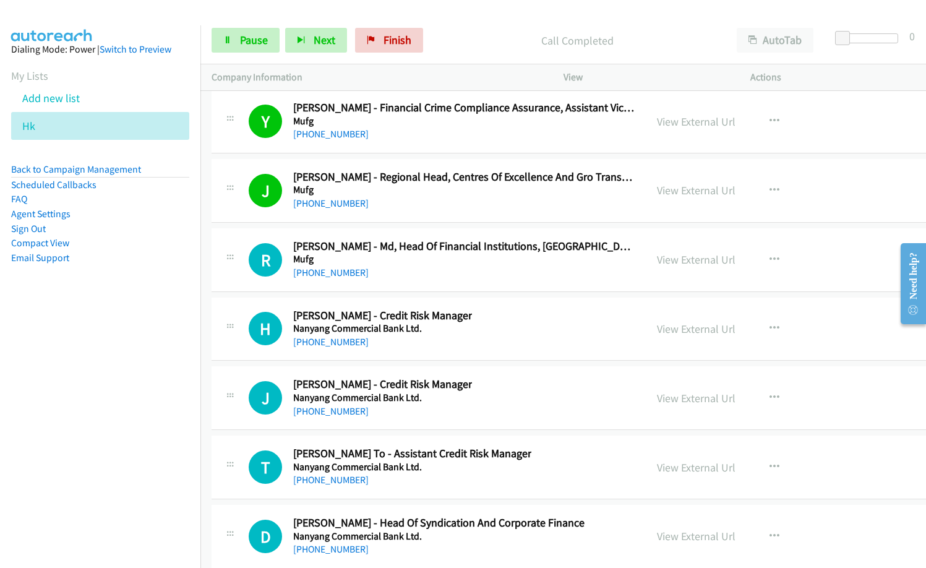
click at [487, 38] on p "Call Completed" at bounding box center [577, 40] width 275 height 17
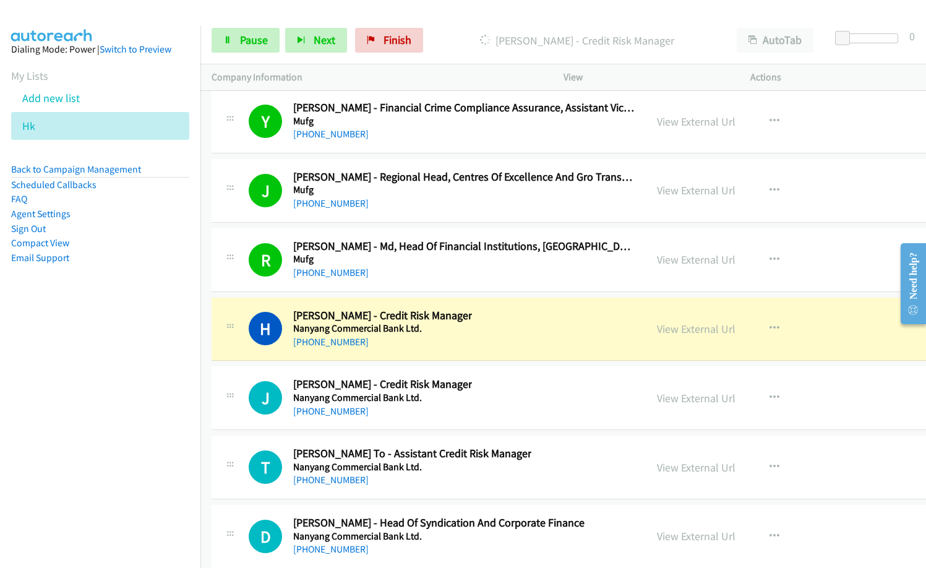
click at [469, 395] on div "J Callback Scheduled Justin Chong - Credit Risk Manager Nanyang Commercial Bank…" at bounding box center [442, 397] width 386 height 41
click at [482, 338] on div "H Callback Scheduled Harrison Lam - Credit Risk Manager Nanyang Commercial Bank…" at bounding box center [442, 329] width 386 height 41
click at [139, 409] on nav "Dialing Mode: Power | Switch to Preview My Lists Add new list Hk Back to Campai…" at bounding box center [100, 309] width 201 height 568
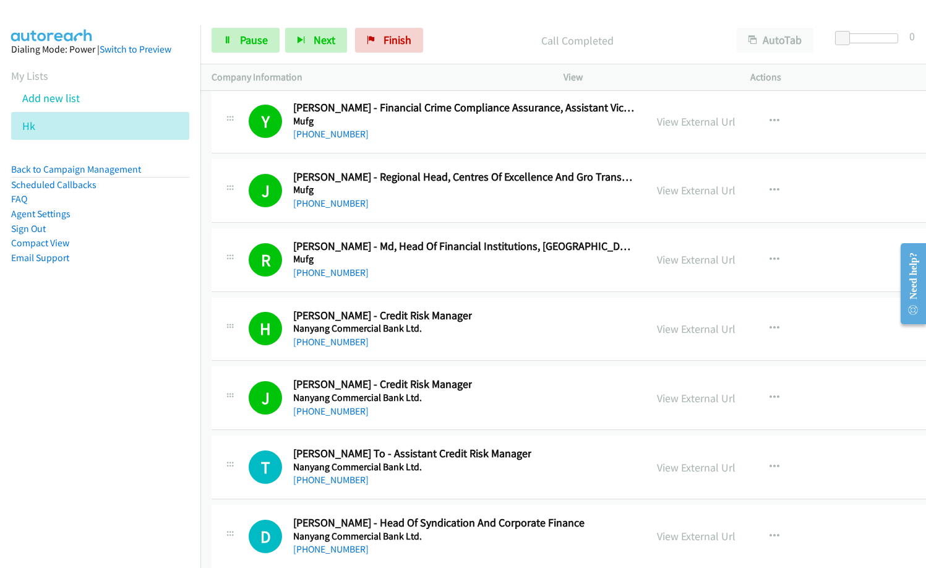
drag, startPoint x: 93, startPoint y: 435, endPoint x: 99, endPoint y: 439, distance: 6.7
click at [93, 435] on nav "Dialing Mode: Power | Switch to Preview My Lists Add new list Hk Back to Campai…" at bounding box center [100, 309] width 201 height 568
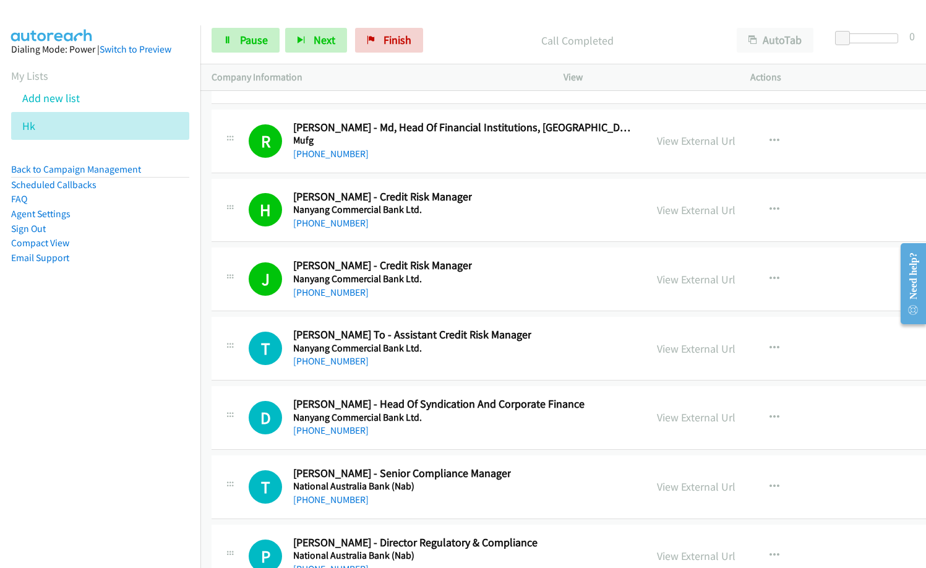
scroll to position [17596, 0]
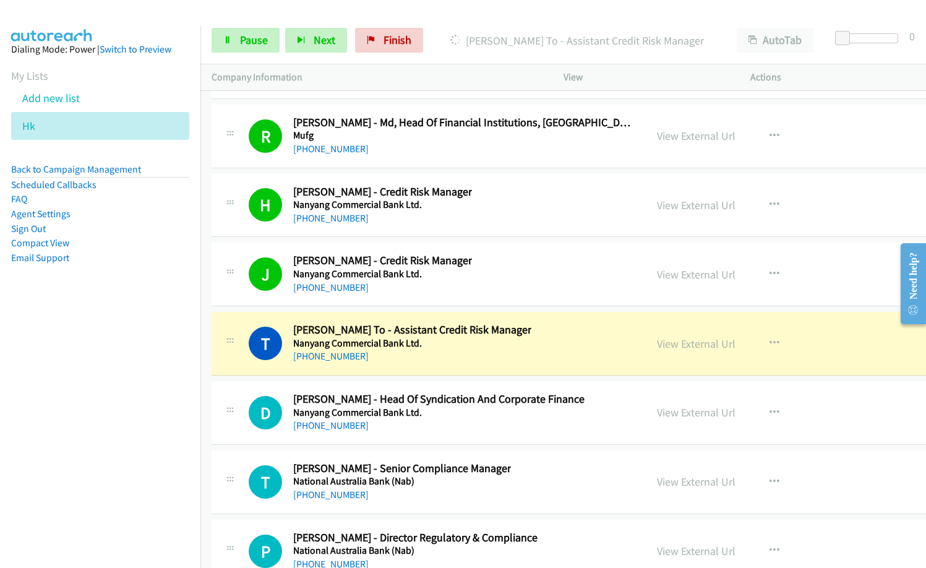
click at [460, 217] on div "H Callback Scheduled Harrison Lam - Credit Risk Manager Nanyang Commercial Bank…" at bounding box center [442, 205] width 386 height 41
click at [657, 208] on link "View External Url" at bounding box center [696, 205] width 79 height 14
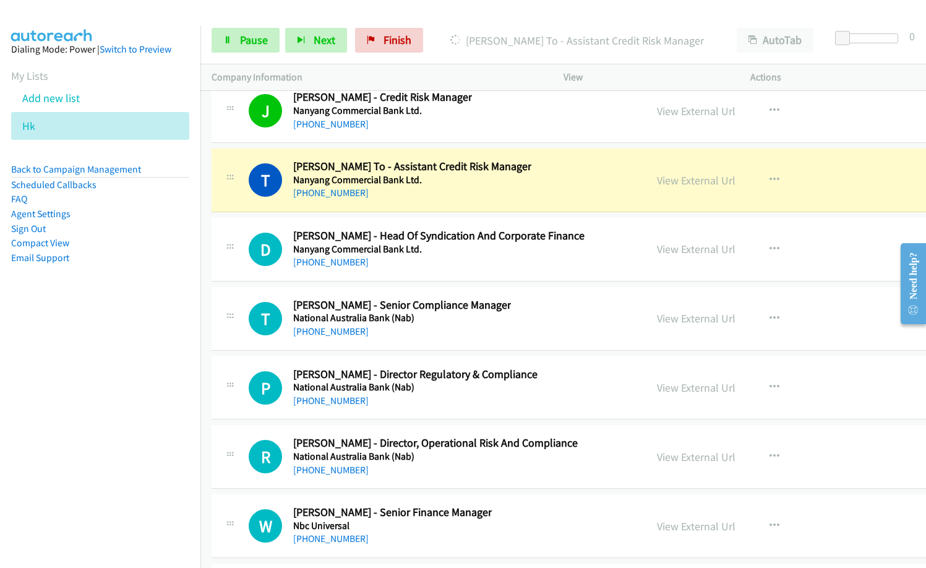
scroll to position [17781, 0]
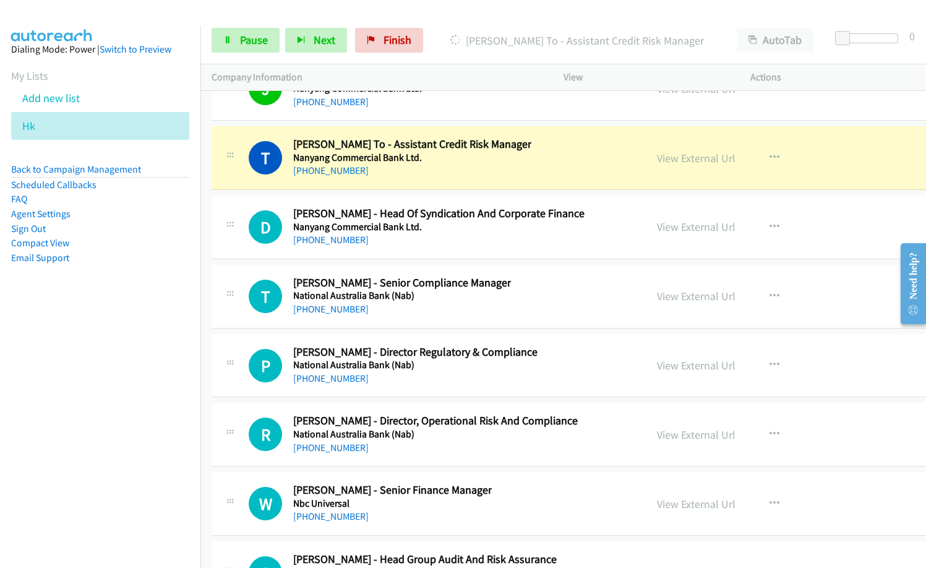
click at [503, 257] on div "D Callback Scheduled Daniel Jung - Head Of Syndication And Corporate Finance Na…" at bounding box center [623, 227] width 823 height 64
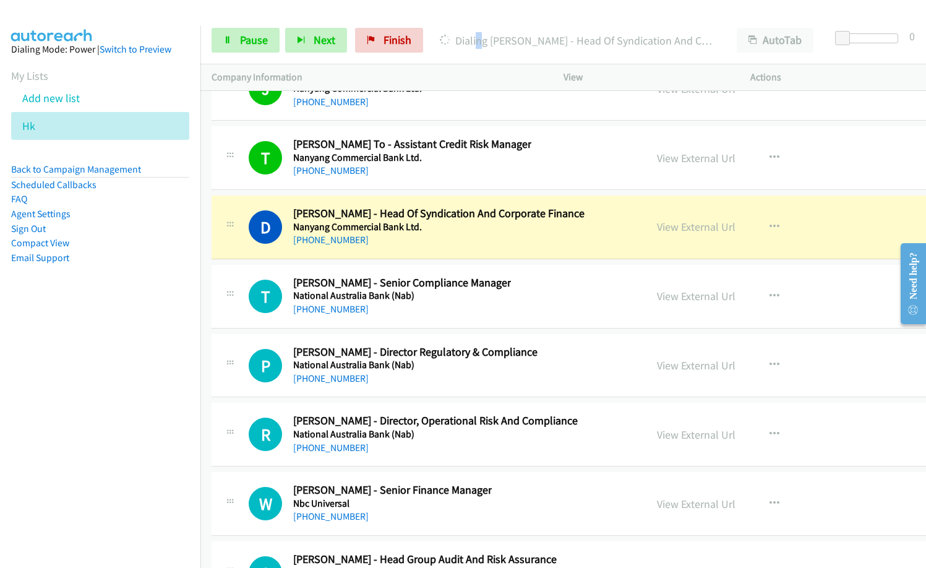
drag, startPoint x: 475, startPoint y: 41, endPoint x: 481, endPoint y: 45, distance: 6.4
click at [476, 41] on p "Dialing Daniel Jung - Head Of Syndication And Corporate Finance" at bounding box center [577, 40] width 275 height 17
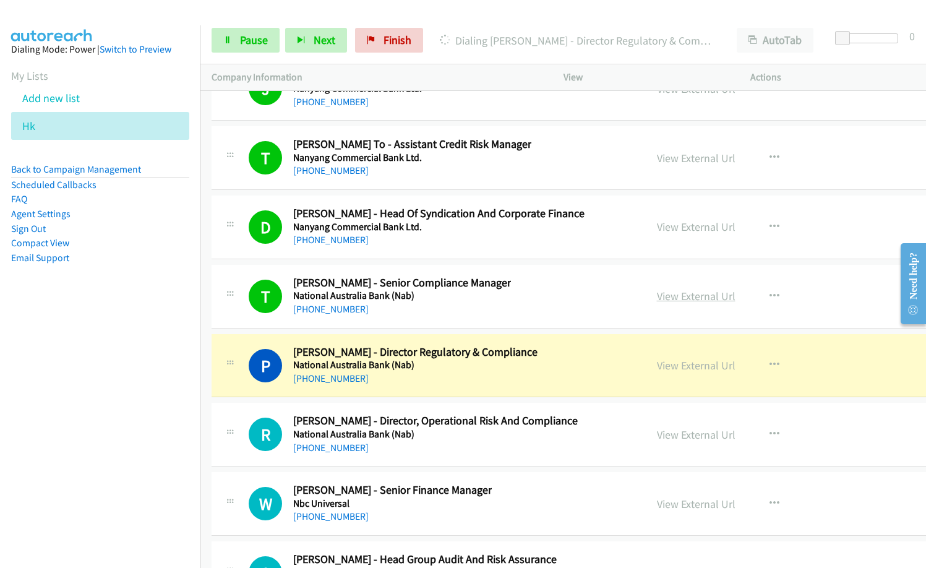
click at [667, 294] on link "View External Url" at bounding box center [696, 296] width 79 height 14
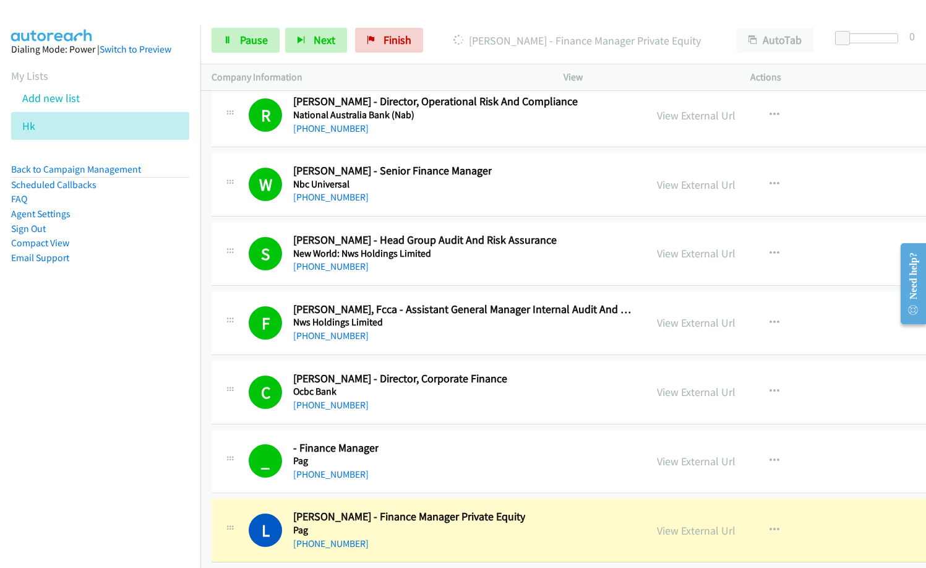
scroll to position [18028, 0]
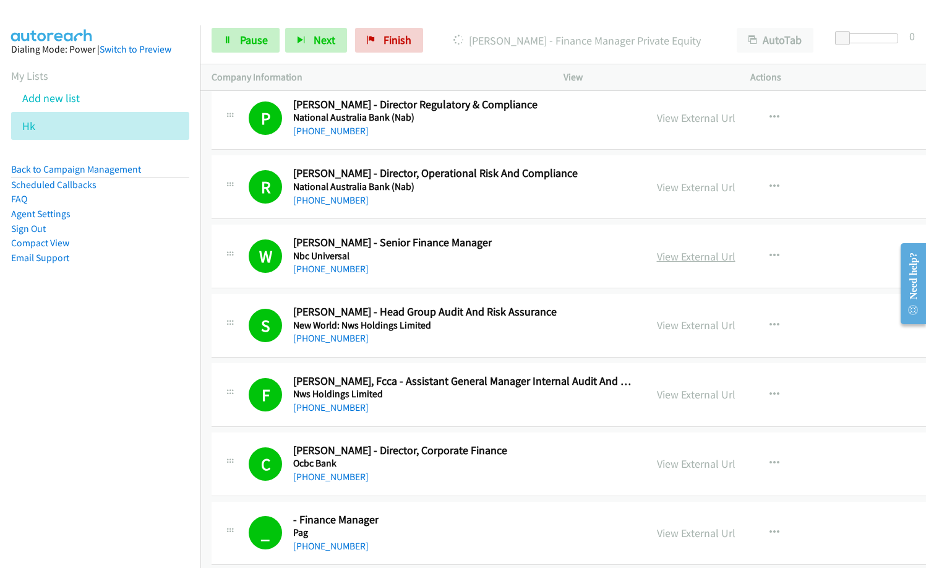
click at [657, 256] on link "View External Url" at bounding box center [696, 256] width 79 height 14
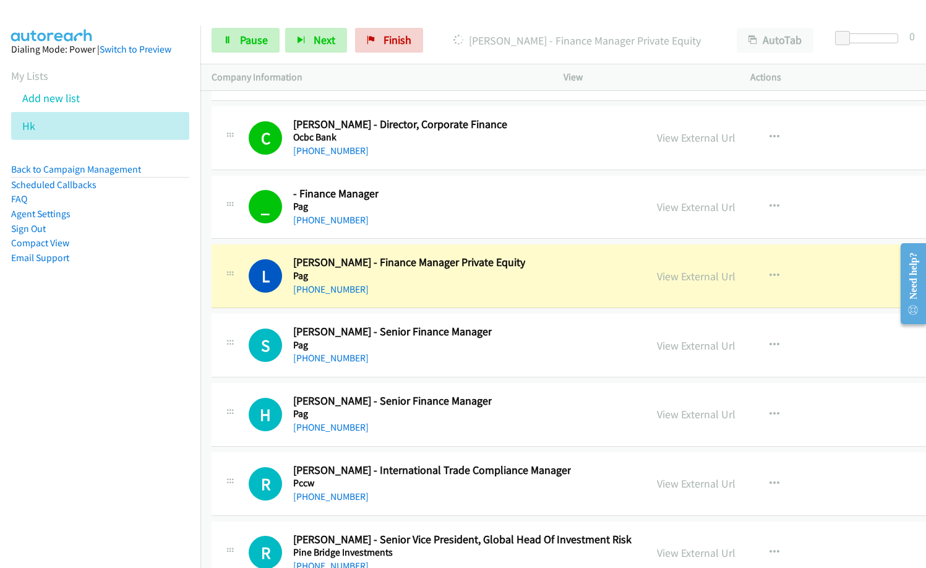
scroll to position [18400, 0]
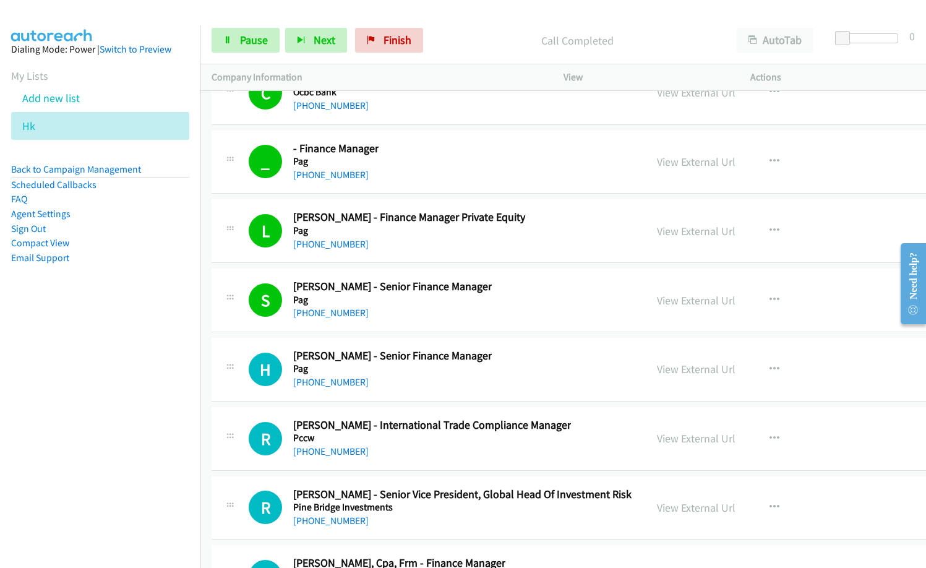
drag, startPoint x: 492, startPoint y: 295, endPoint x: 499, endPoint y: 292, distance: 7.5
click at [492, 295] on div "S Callback Scheduled Silas Wong - Senior Finance Manager Pag Asia/Hong_Kong +85…" at bounding box center [442, 300] width 386 height 41
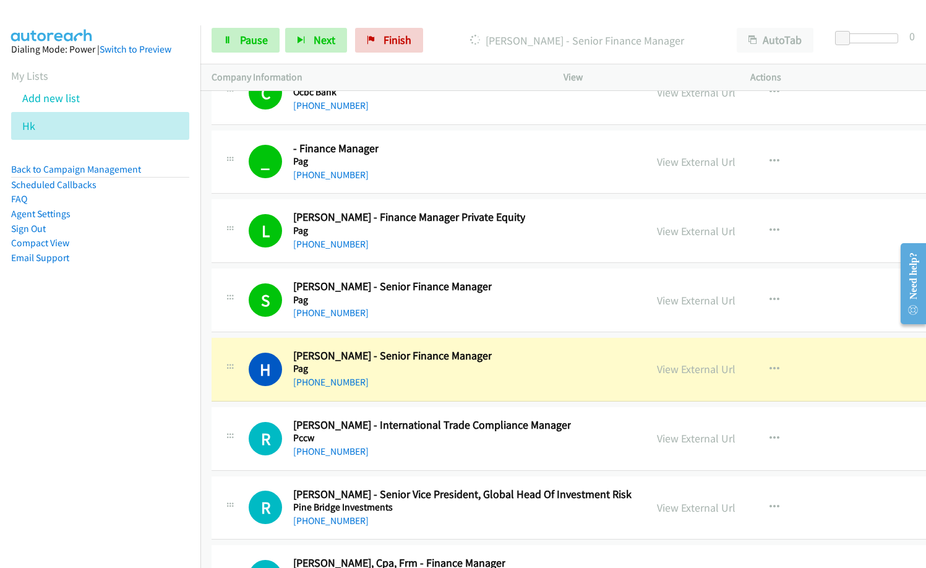
click at [492, 312] on div "S Callback Scheduled Silas Wong - Senior Finance Manager Pag Asia/Hong_Kong +85…" at bounding box center [442, 300] width 386 height 41
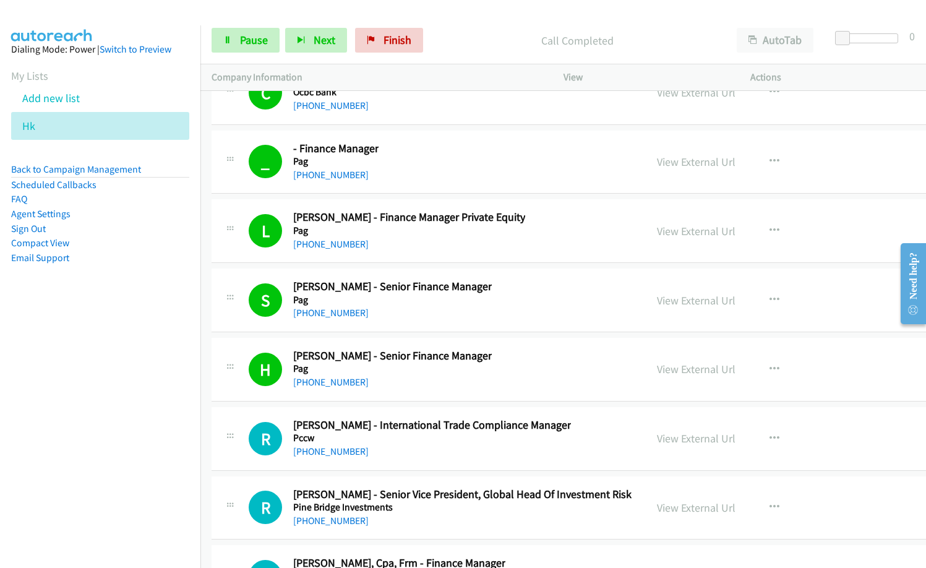
click at [492, 312] on div "S Callback Scheduled Silas Wong - Senior Finance Manager Pag Asia/Hong_Kong +85…" at bounding box center [442, 300] width 386 height 41
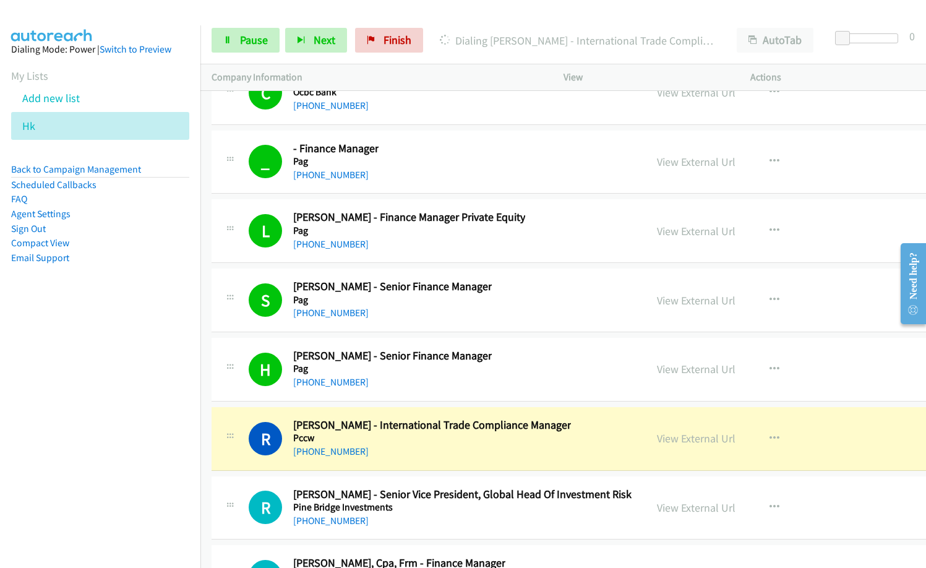
click at [491, 28] on div "Dialing Rosie L. - International Trade Compliance Manager" at bounding box center [577, 40] width 297 height 25
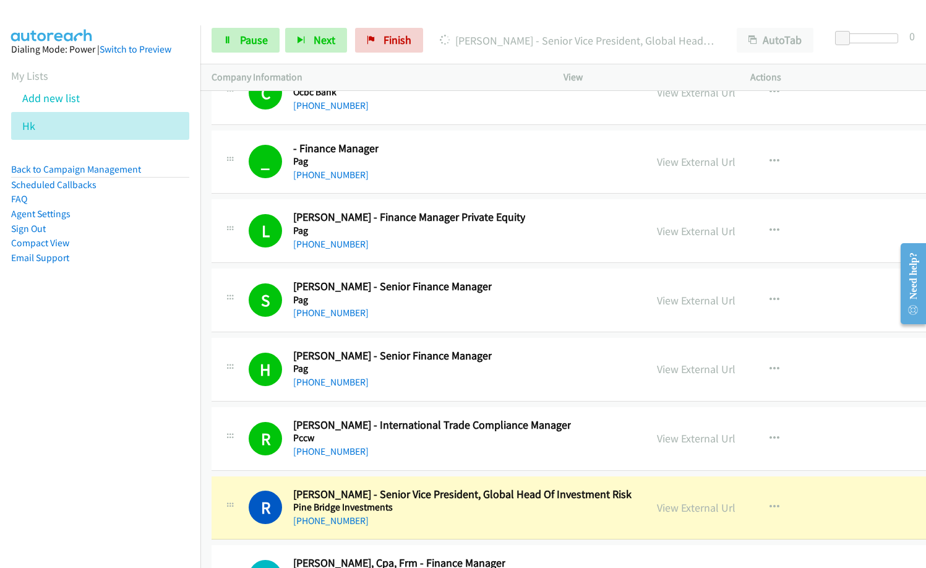
click at [499, 364] on div "H Callback Scheduled Hardy Wong - Senior Finance Manager Pag Asia/Hong_Kong +85…" at bounding box center [442, 369] width 386 height 41
click at [262, 36] on span "Pause" at bounding box center [254, 40] width 28 height 14
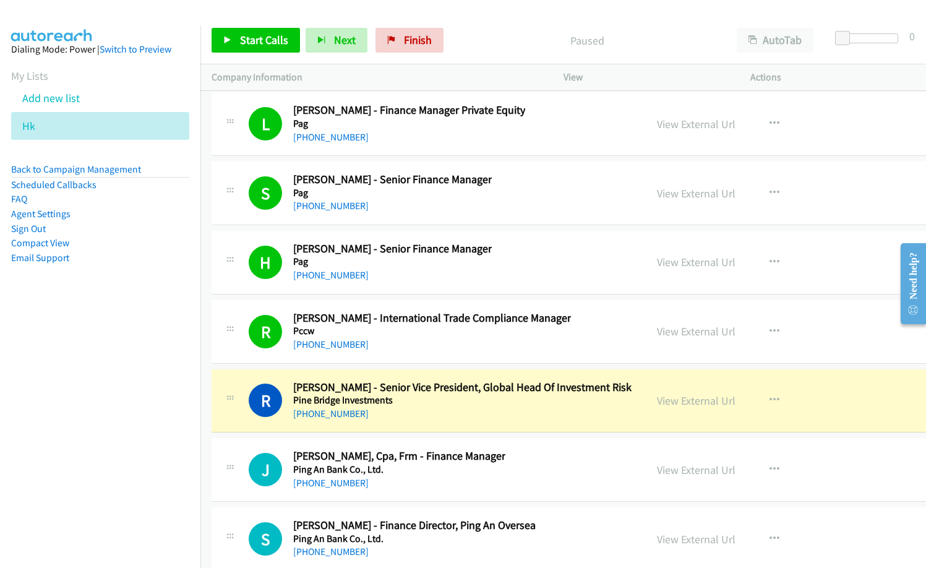
scroll to position [18523, 0]
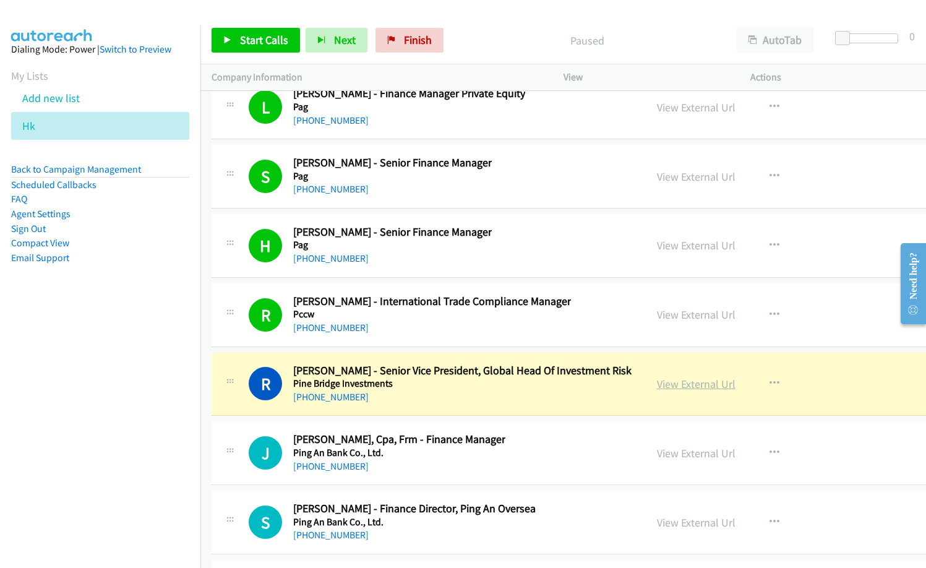
click at [672, 384] on link "View External Url" at bounding box center [696, 384] width 79 height 14
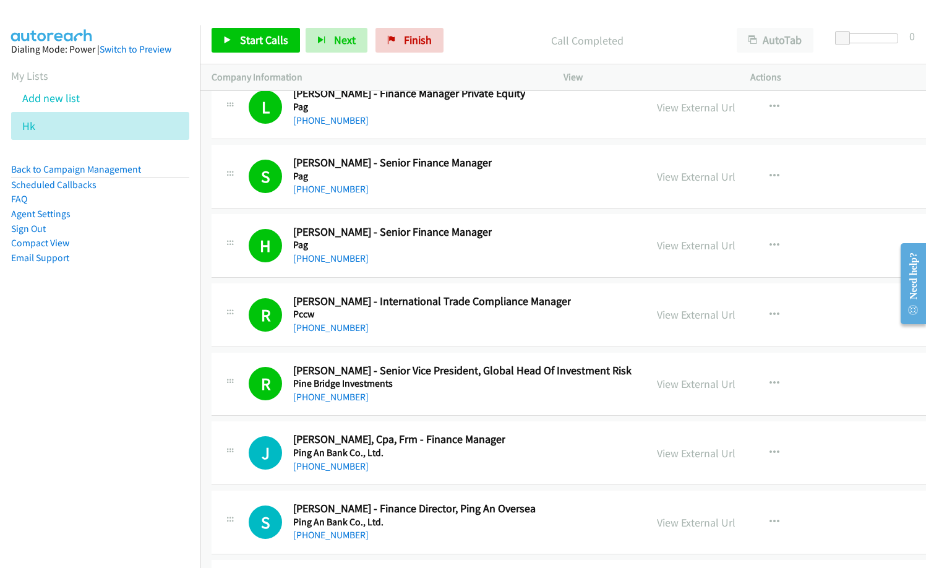
scroll to position [18647, 0]
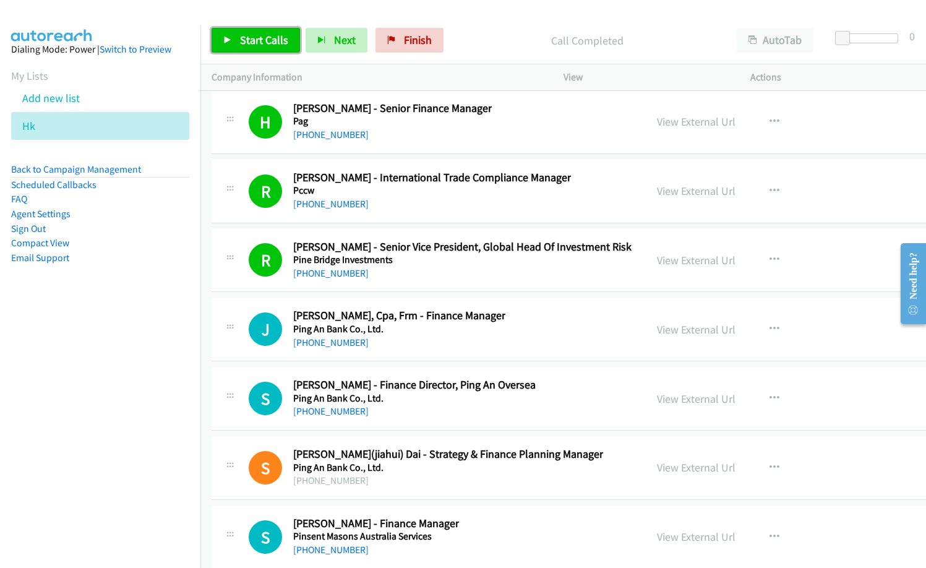
click at [246, 35] on span "Start Calls" at bounding box center [264, 40] width 48 height 14
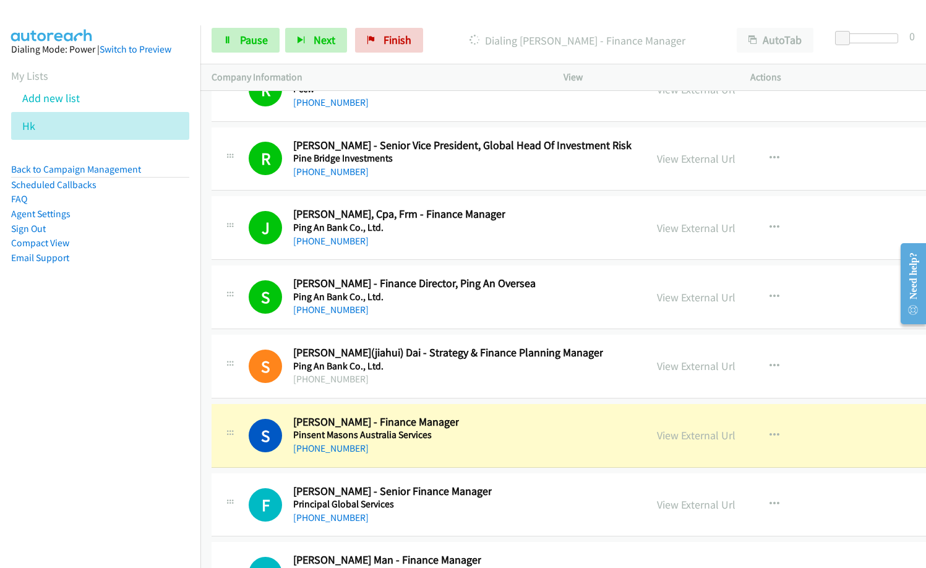
scroll to position [18771, 0]
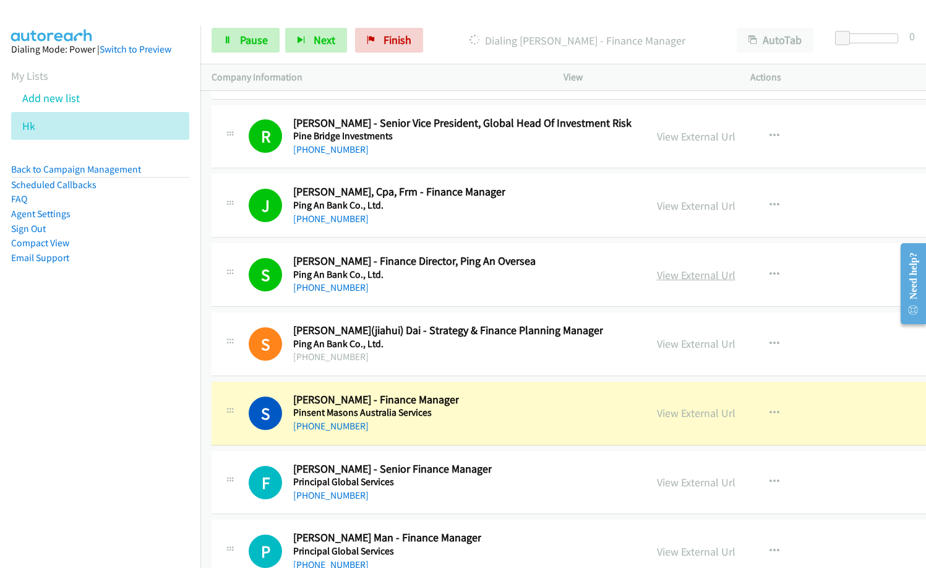
click at [657, 274] on link "View External Url" at bounding box center [696, 275] width 79 height 14
click at [661, 202] on link "View External Url" at bounding box center [696, 206] width 79 height 14
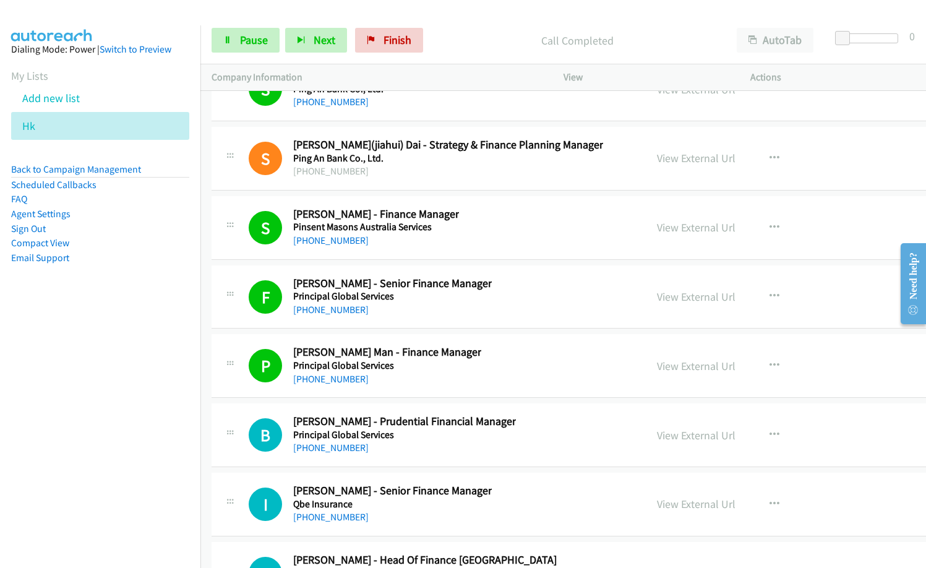
scroll to position [19266, 0]
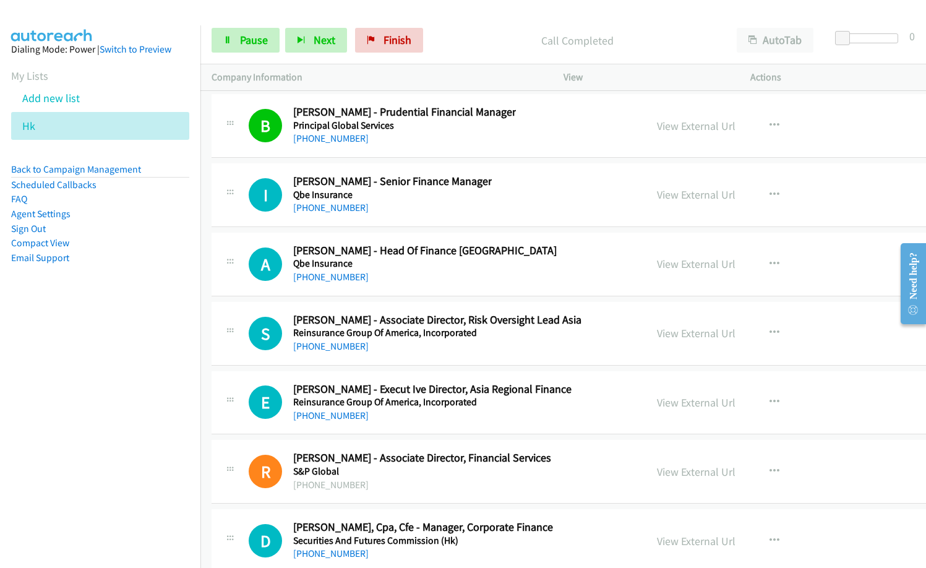
click at [492, 202] on div "I Callback Scheduled Ivy Cheung - Senior Finance Manager Qbe Insurance Asia/Hon…" at bounding box center [442, 194] width 386 height 41
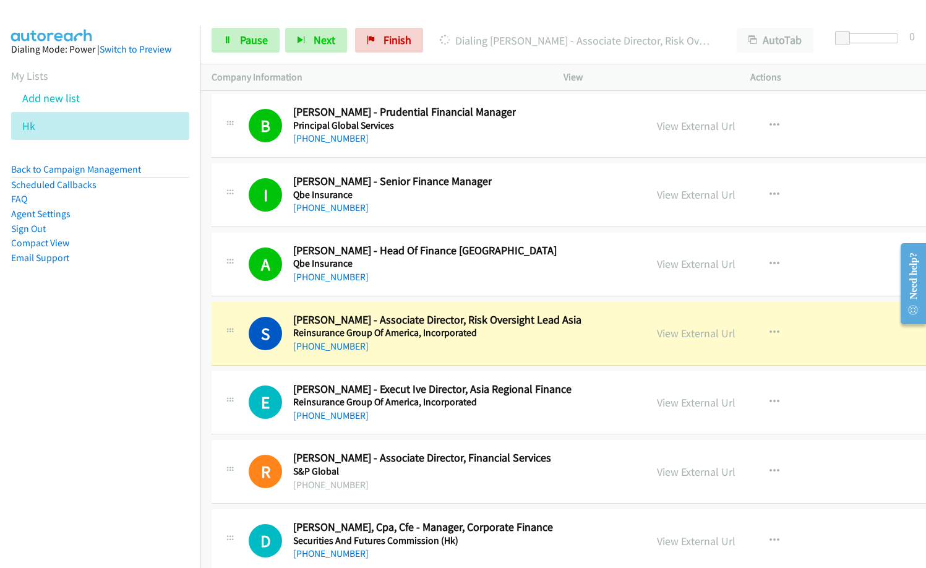
click at [146, 456] on nav "Dialing Mode: Power | Switch to Preview My Lists Add new list Hk Back to Campai…" at bounding box center [100, 309] width 201 height 568
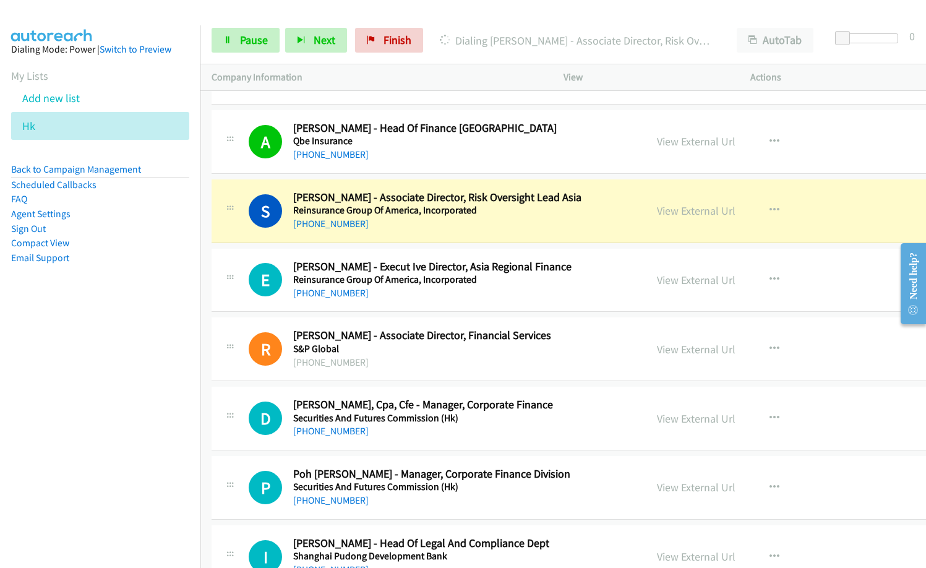
scroll to position [19389, 0]
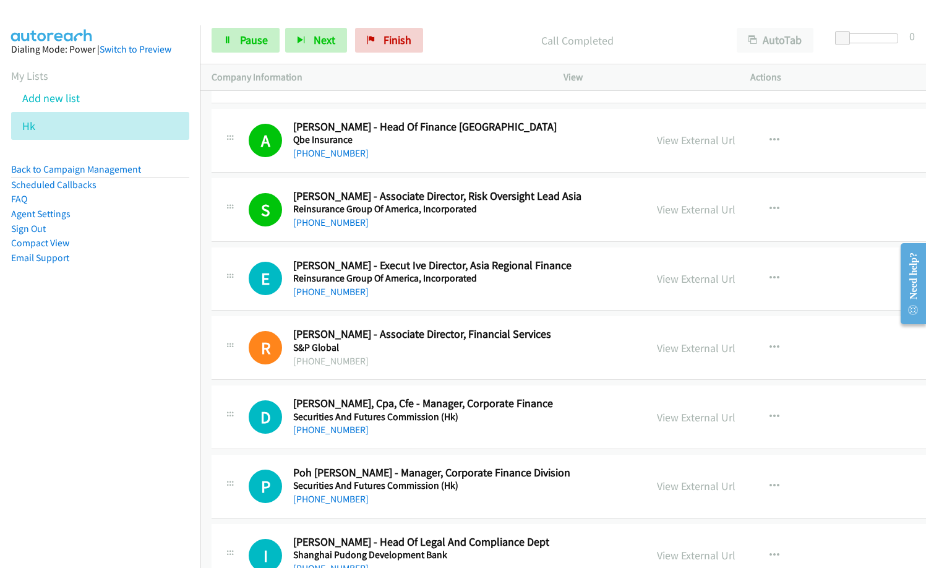
drag, startPoint x: 133, startPoint y: 395, endPoint x: 176, endPoint y: 386, distance: 43.7
click at [134, 393] on nav "Dialing Mode: Power | Switch to Preview My Lists Add new list Hk Back to Campai…" at bounding box center [100, 309] width 201 height 568
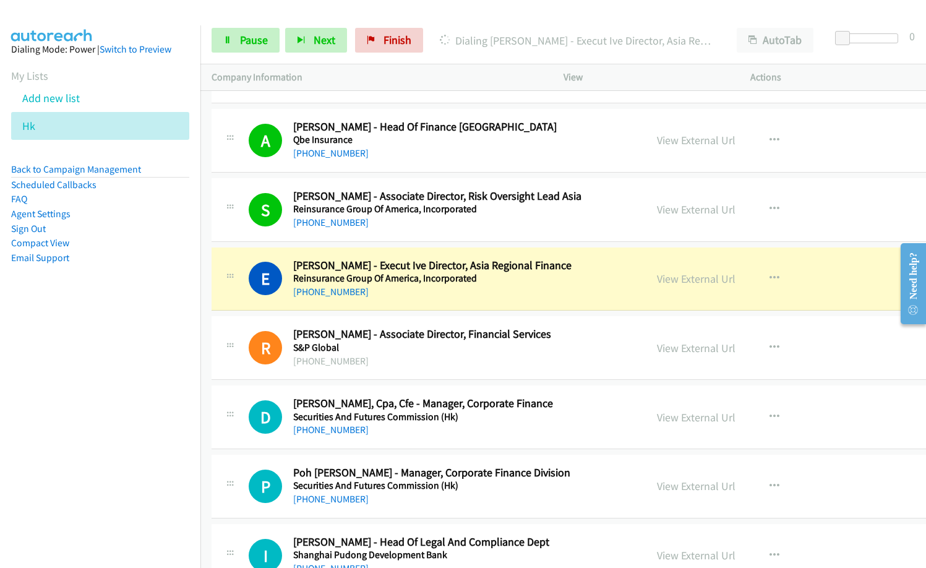
click at [465, 354] on div "+852 25 333 5652" at bounding box center [422, 361] width 258 height 15
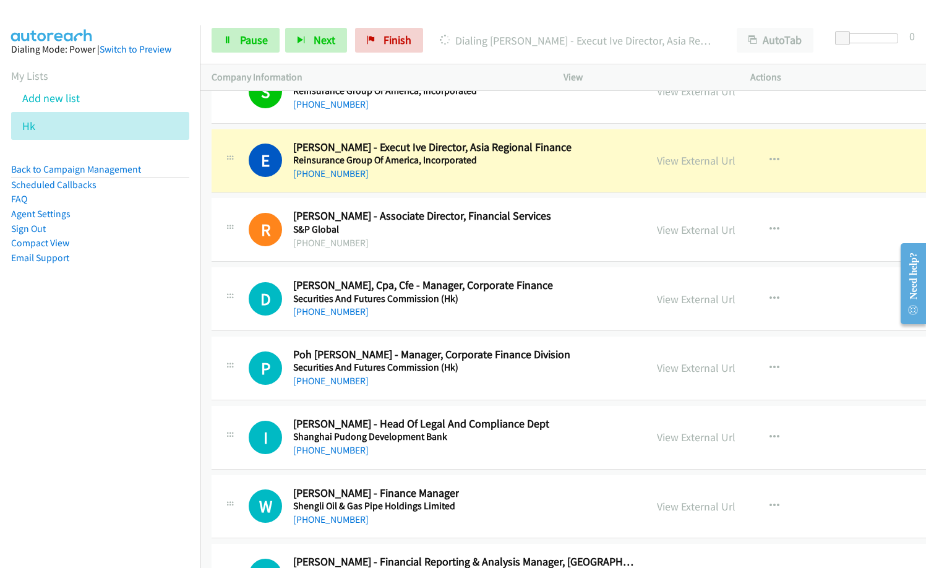
scroll to position [19513, 0]
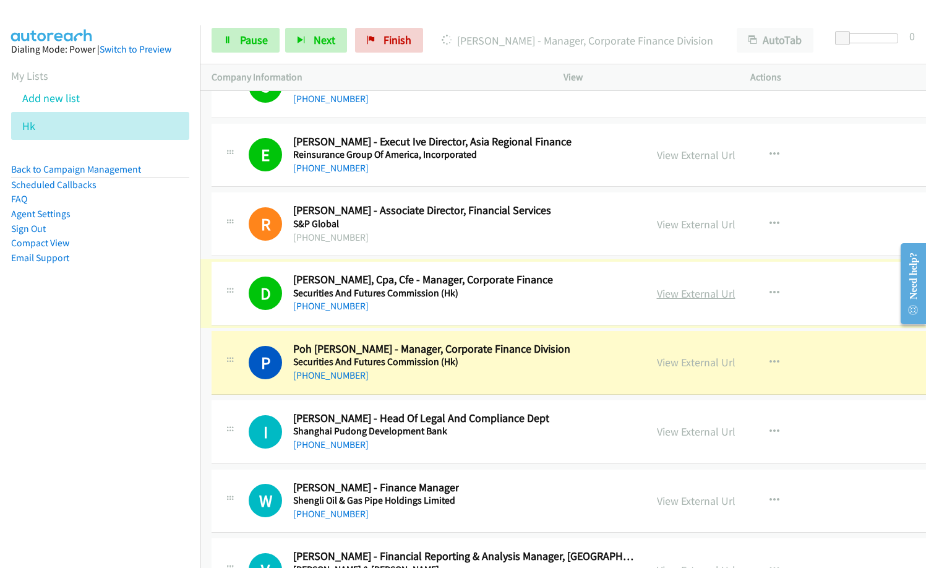
click at [657, 298] on link "View External Url" at bounding box center [696, 293] width 79 height 14
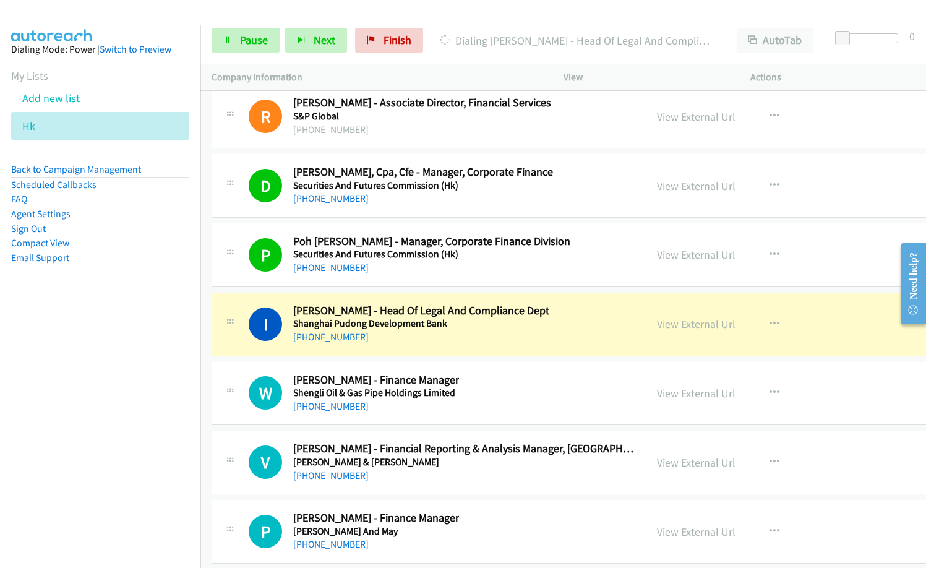
scroll to position [19637, 0]
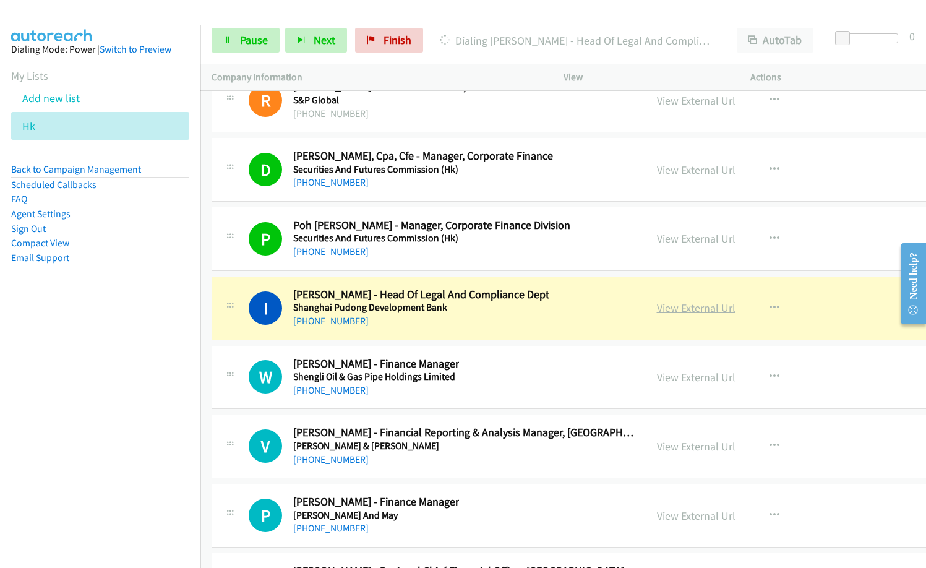
click at [668, 308] on link "View External Url" at bounding box center [696, 308] width 79 height 14
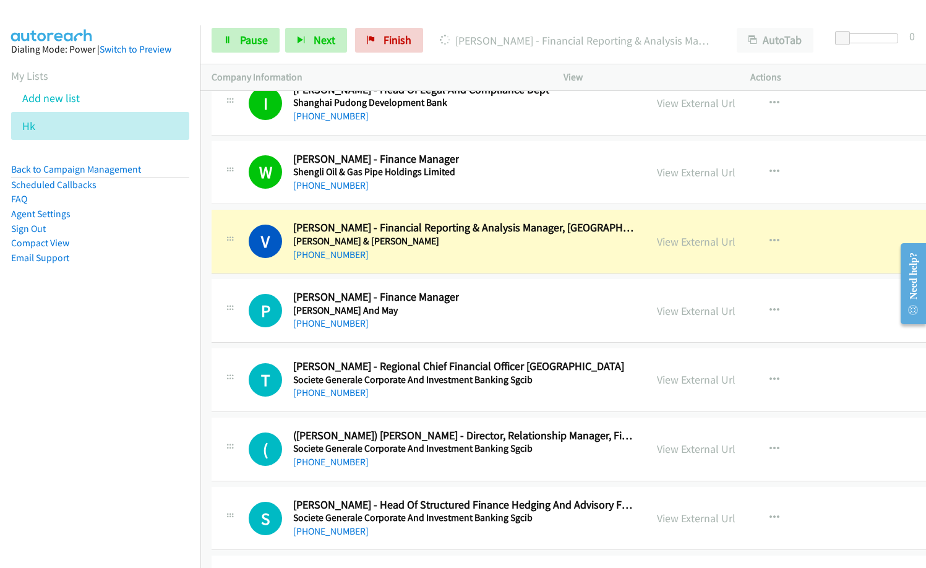
scroll to position [19884, 0]
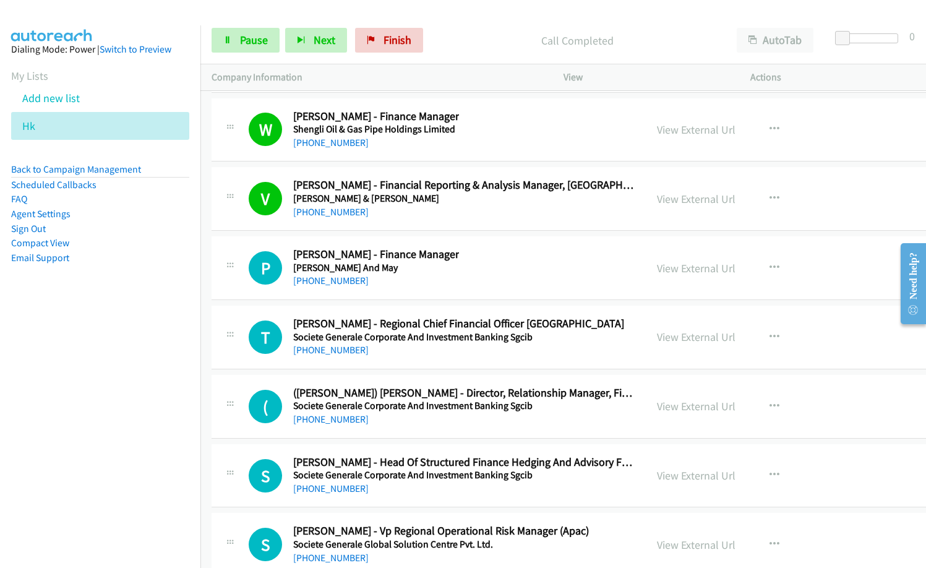
click at [487, 56] on div "Start Calls Pause Next Finish Call Completed AutoTab AutoTab 0" at bounding box center [563, 41] width 726 height 48
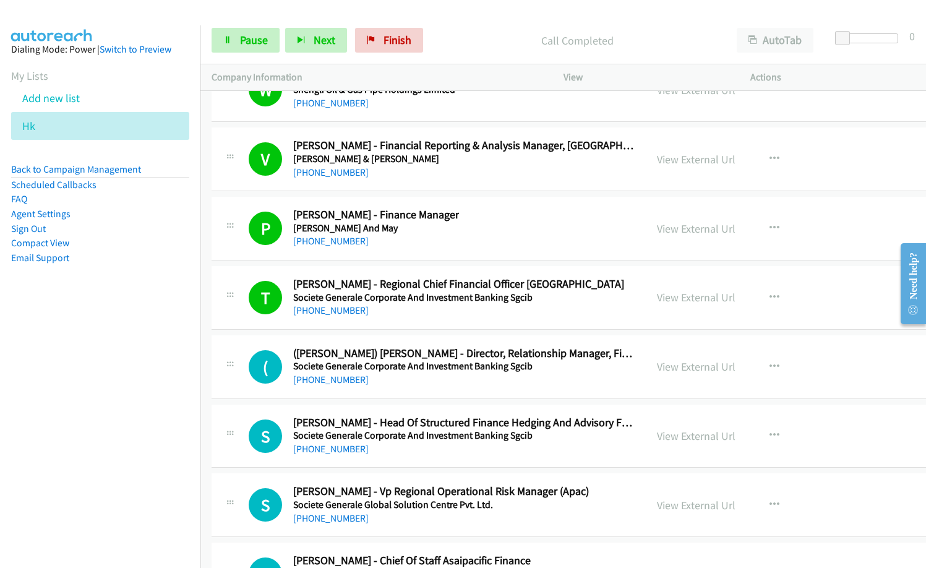
scroll to position [19946, 0]
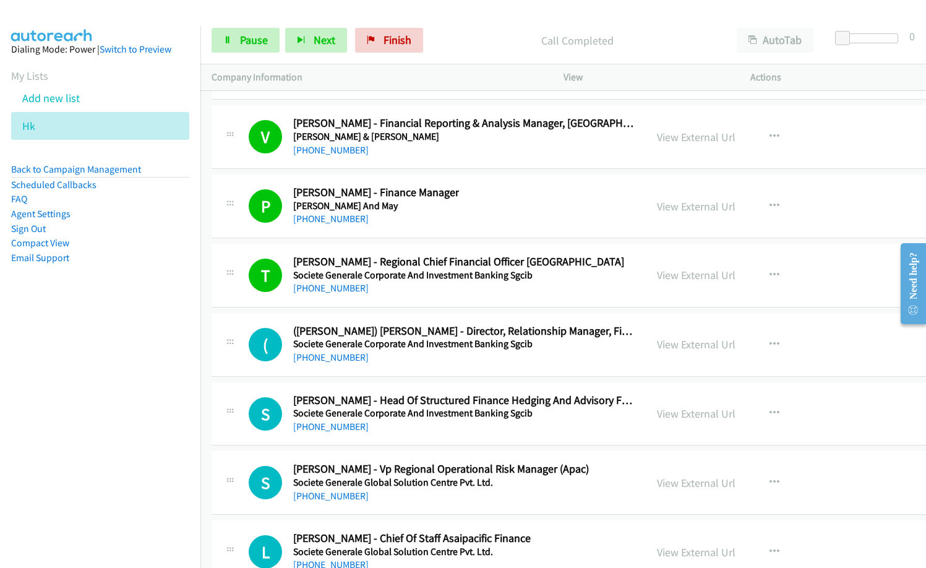
click at [476, 362] on div "+852 9794 3691" at bounding box center [463, 357] width 341 height 15
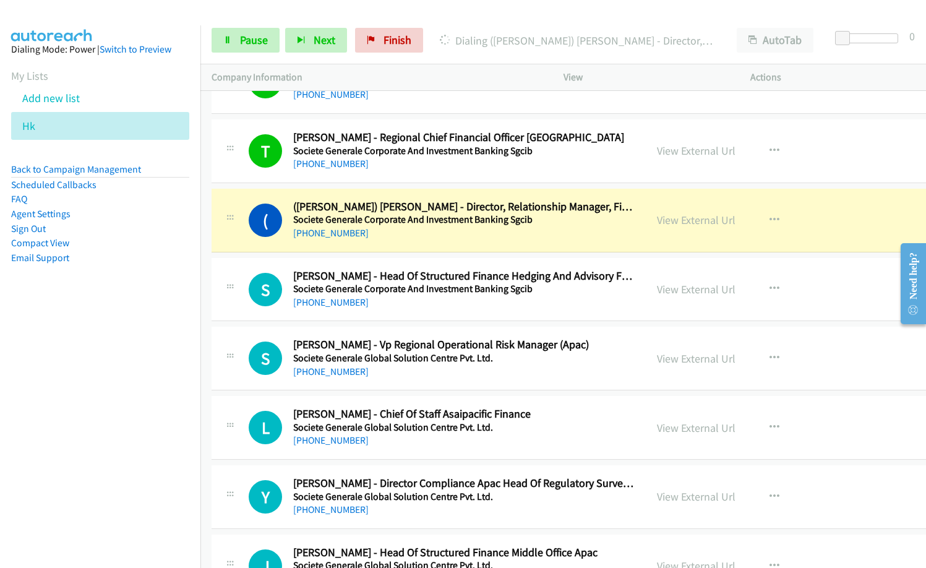
scroll to position [20132, 0]
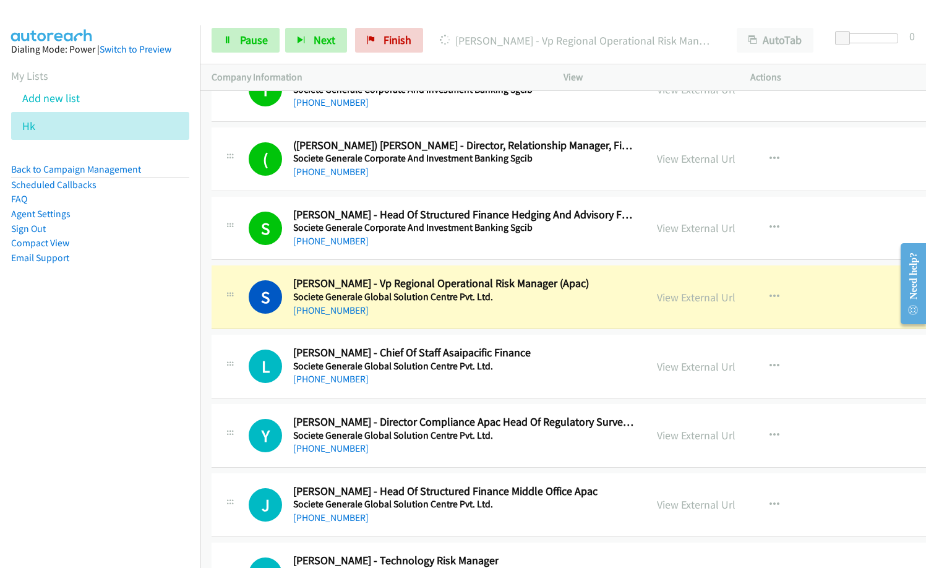
click at [173, 349] on nav "Dialing Mode: Power | Switch to Preview My Lists Add new list Hk Back to Campai…" at bounding box center [100, 309] width 201 height 568
click at [657, 296] on link "View External Url" at bounding box center [696, 297] width 79 height 14
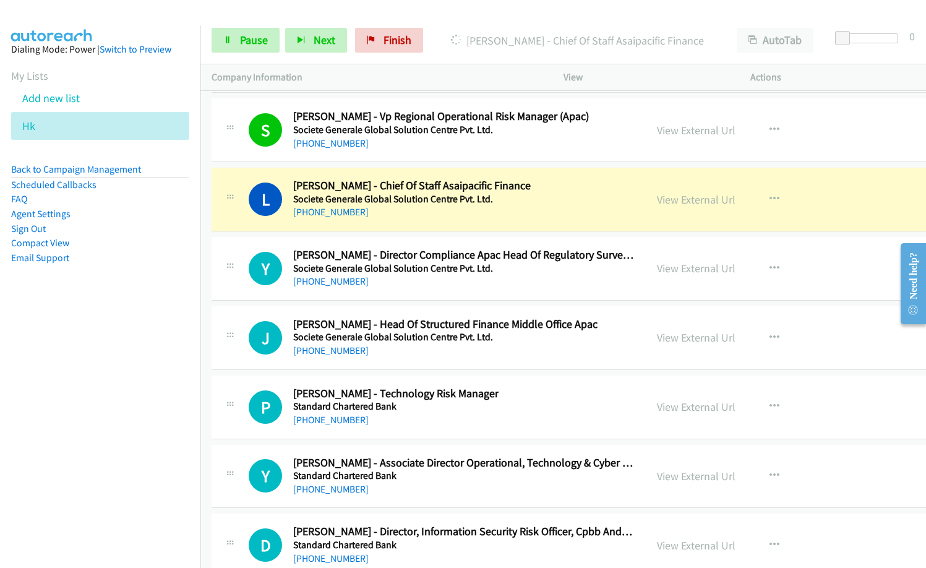
scroll to position [20379, 0]
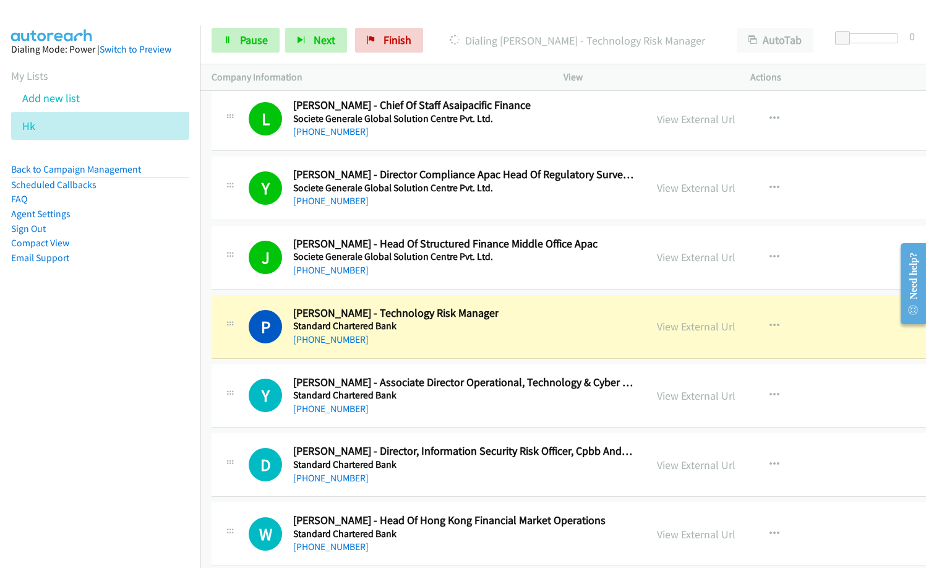
click at [14, 465] on nav "Dialing Mode: Power | Switch to Preview My Lists Add new list Hk Back to Campai…" at bounding box center [100, 309] width 201 height 568
click at [657, 327] on link "View External Url" at bounding box center [696, 326] width 79 height 14
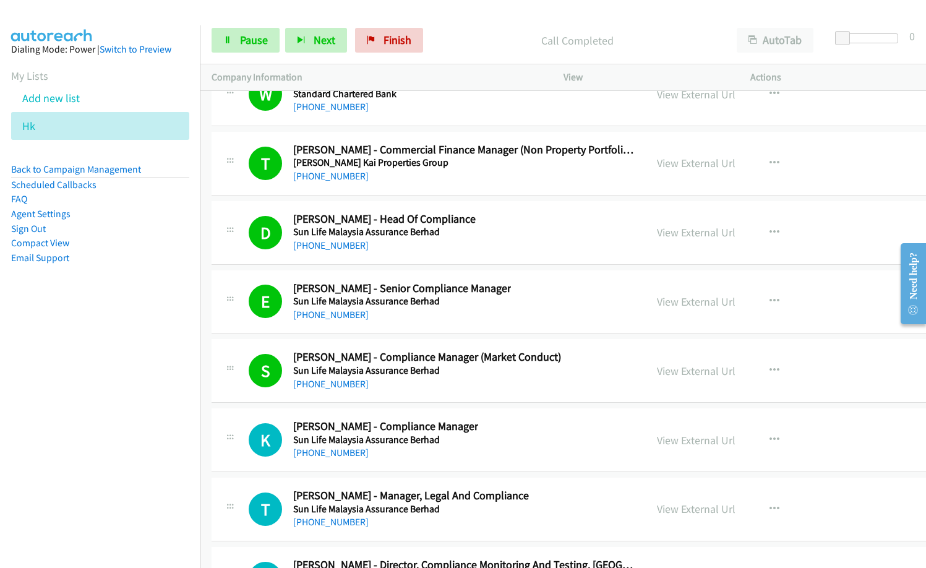
scroll to position [20874, 0]
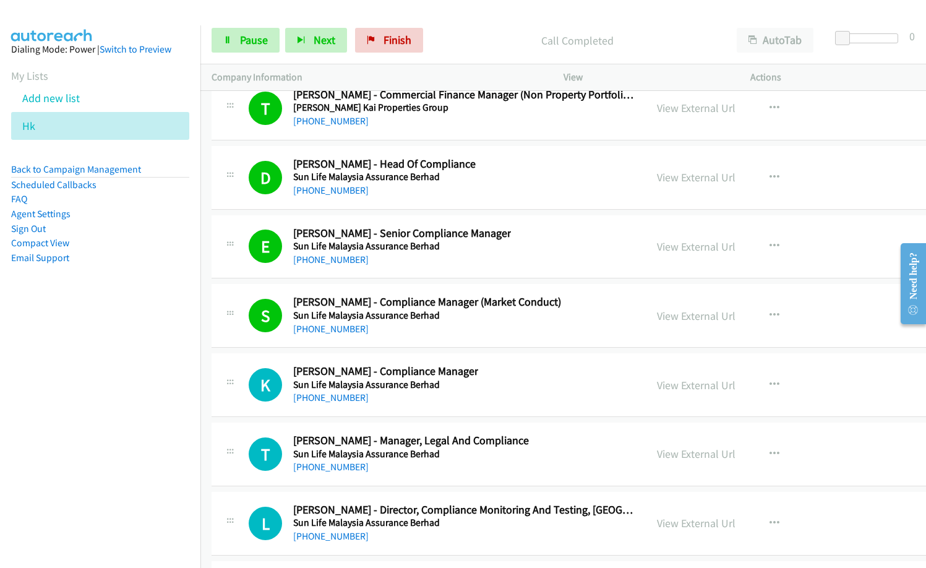
click at [497, 371] on div "K Callback Scheduled Kevin Lai - Compliance Manager Sun Life Malaysia Assurance…" at bounding box center [442, 384] width 386 height 41
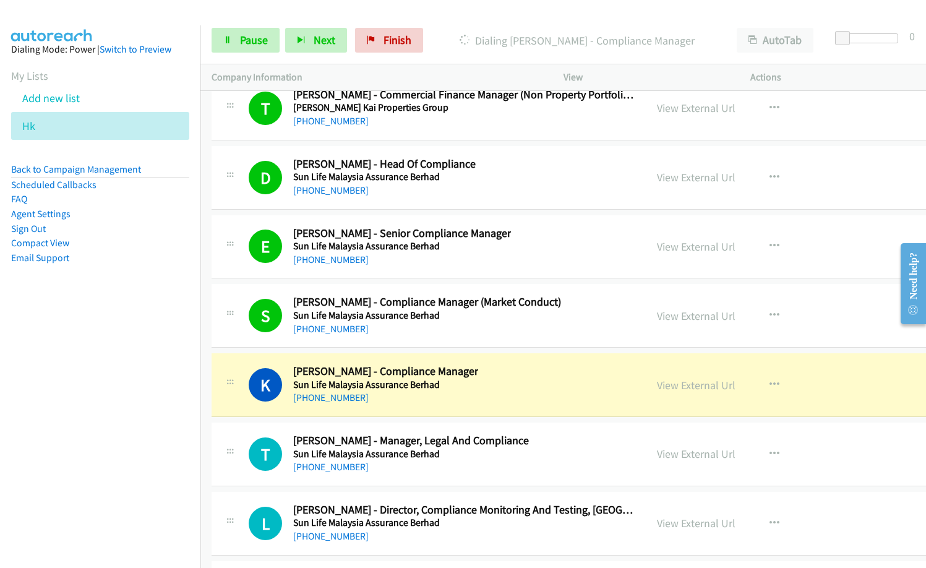
drag, startPoint x: 505, startPoint y: 386, endPoint x: 646, endPoint y: 399, distance: 141.0
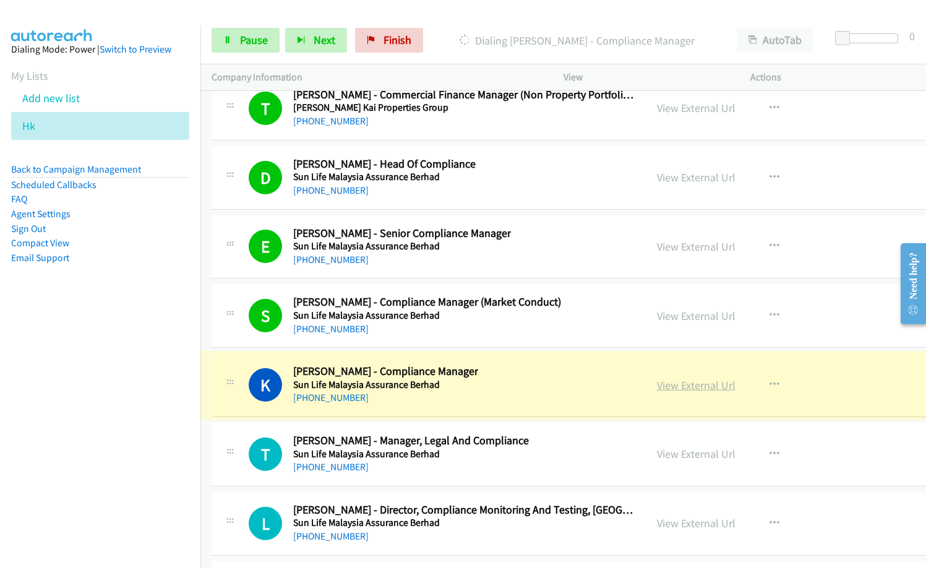
click at [657, 390] on link "View External Url" at bounding box center [696, 385] width 79 height 14
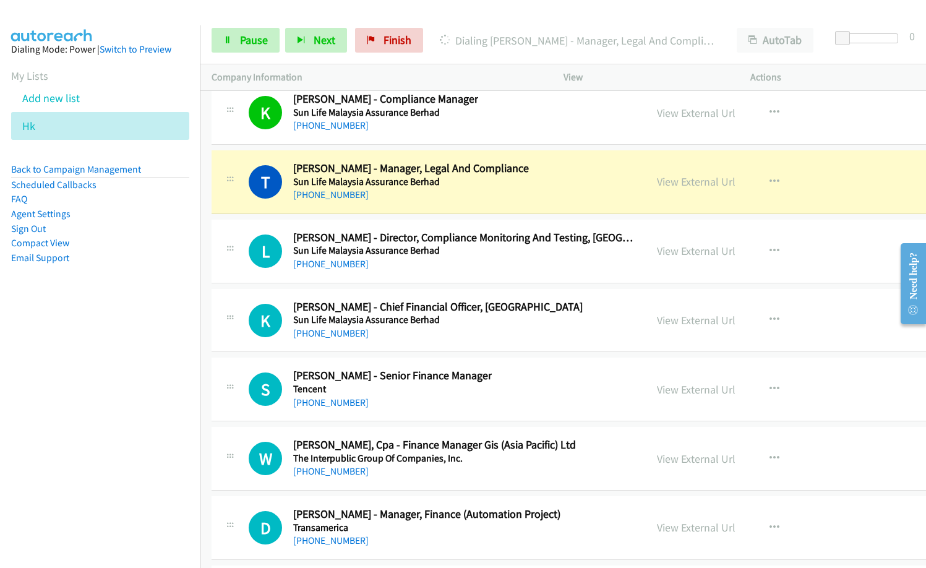
scroll to position [21121, 0]
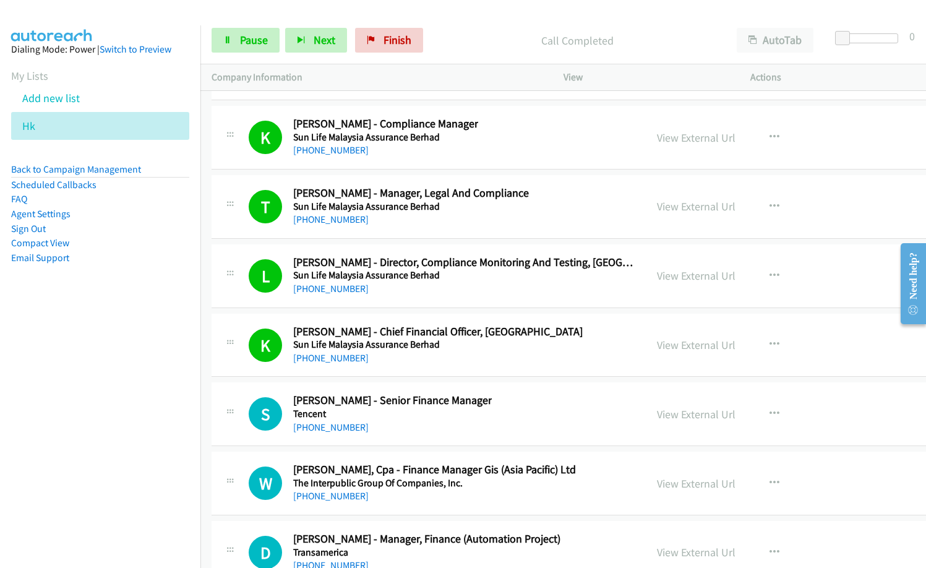
click at [546, 408] on div "S Callback Scheduled Stephenie C. - Senior Finance Manager Tencent Asia/Hong_Ko…" at bounding box center [442, 413] width 386 height 41
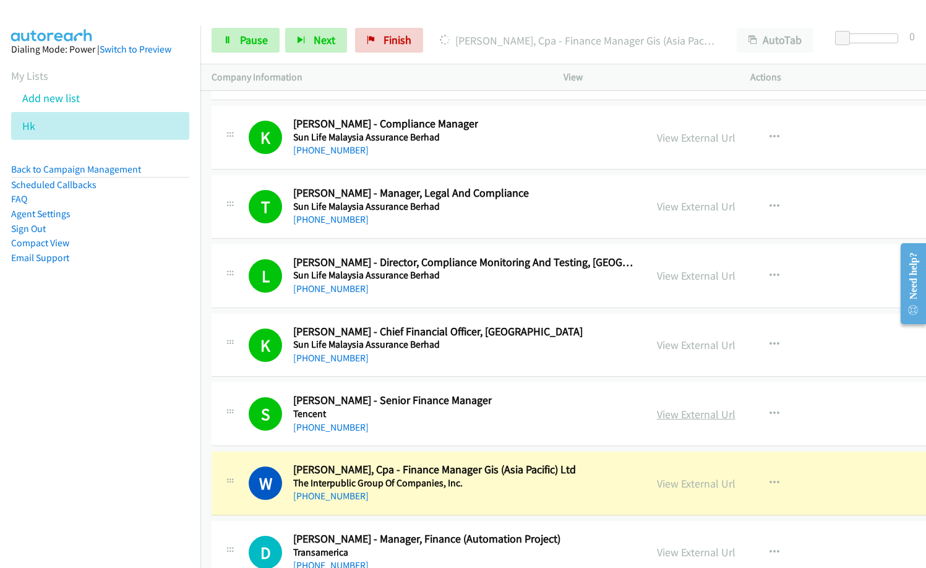
click at [657, 413] on link "View External Url" at bounding box center [696, 414] width 79 height 14
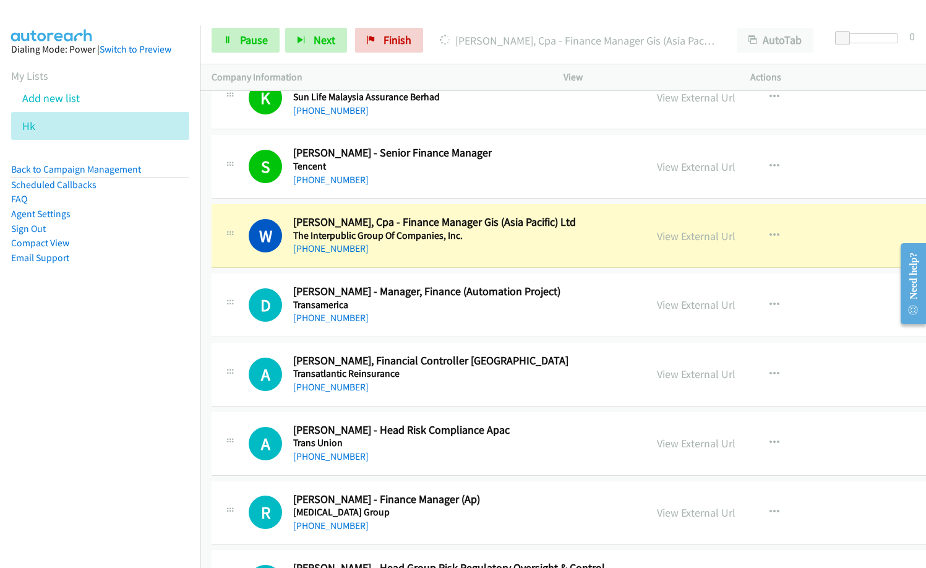
click at [133, 403] on nav "Dialing Mode: Power | Switch to Preview My Lists Add new list Hk Back to Campai…" at bounding box center [100, 309] width 201 height 568
click at [657, 237] on link "View External Url" at bounding box center [696, 236] width 79 height 14
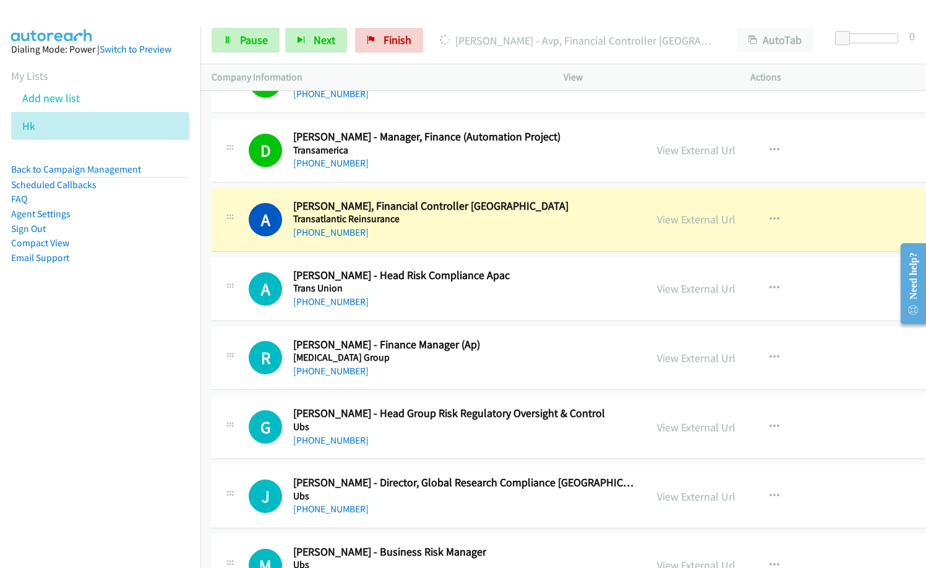
scroll to position [21528, 0]
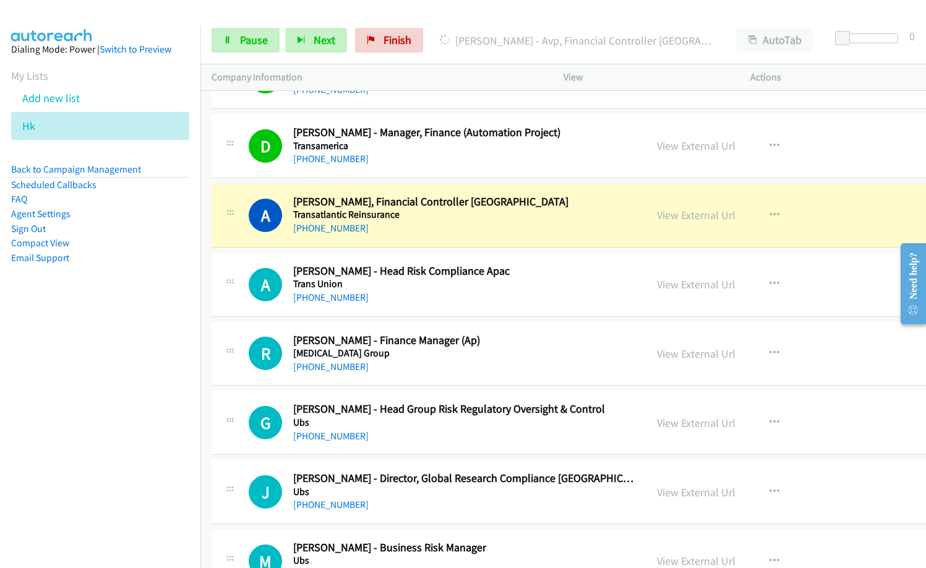
click at [468, 286] on h5 "Trans Union" at bounding box center [401, 284] width 216 height 12
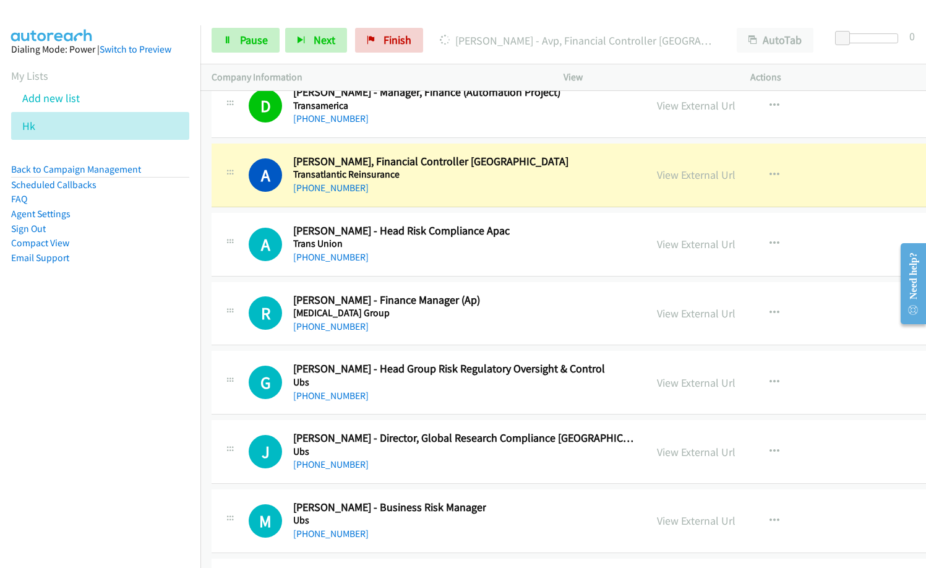
scroll to position [21589, 0]
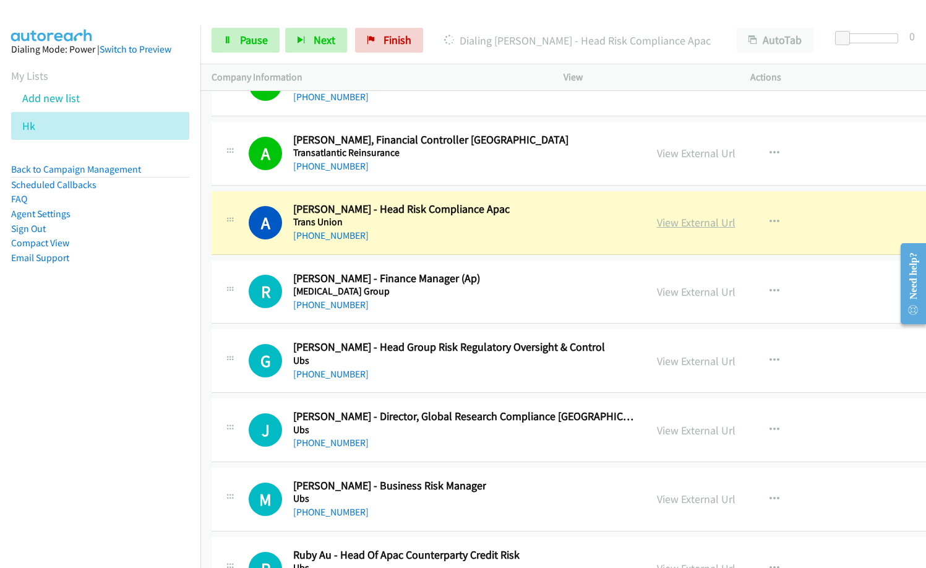
click at [661, 225] on link "View External Url" at bounding box center [696, 222] width 79 height 14
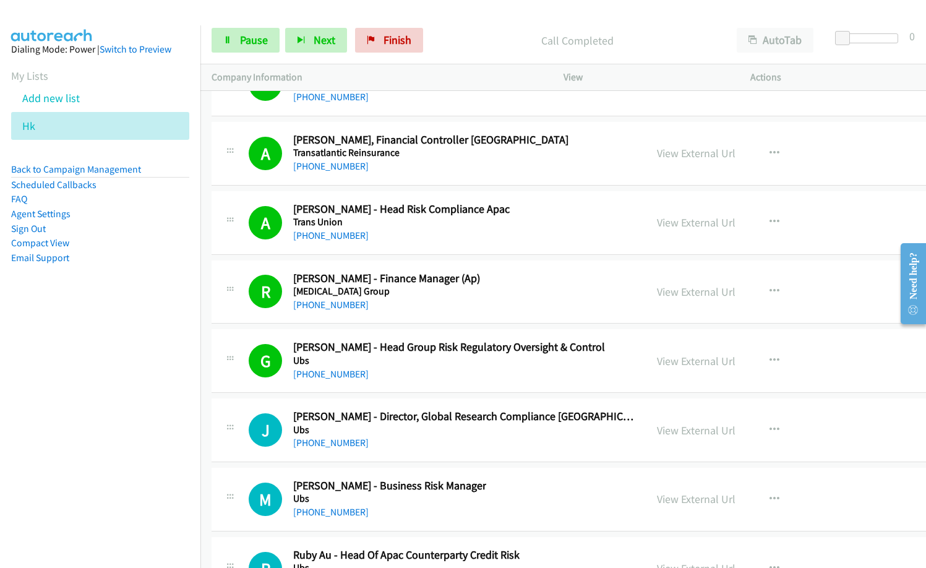
click at [476, 307] on div "R Callback Scheduled Ryan Leung - Finance Manager (Ap) Tricor Group Asia/Hong_K…" at bounding box center [442, 292] width 386 height 41
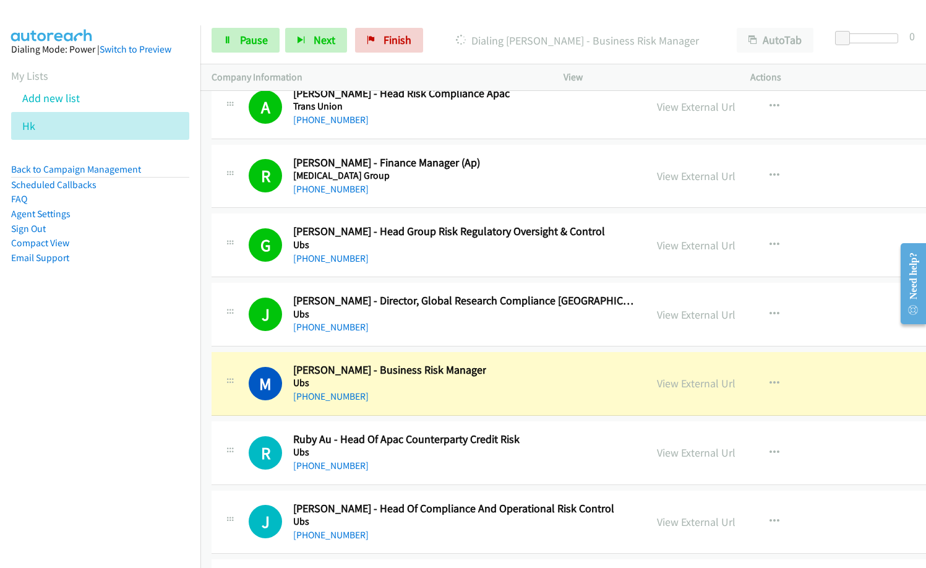
scroll to position [21713, 0]
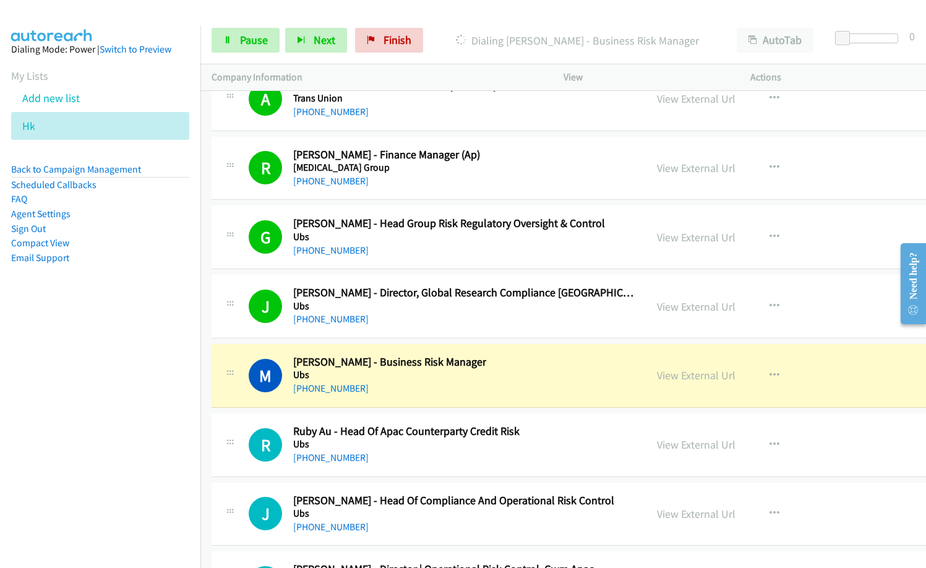
click at [111, 337] on nav "Dialing Mode: Power | Switch to Preview My Lists Add new list Hk Back to Campai…" at bounding box center [100, 309] width 201 height 568
drag, startPoint x: 667, startPoint y: 372, endPoint x: 924, endPoint y: 382, distance: 256.9
click at [474, 373] on div "M Callback Scheduled Mabel Lai - Business Risk Manager Ubs Asia/Hong_Kong +852 …" at bounding box center [442, 375] width 386 height 41
click at [657, 375] on link "View External Url" at bounding box center [696, 375] width 79 height 14
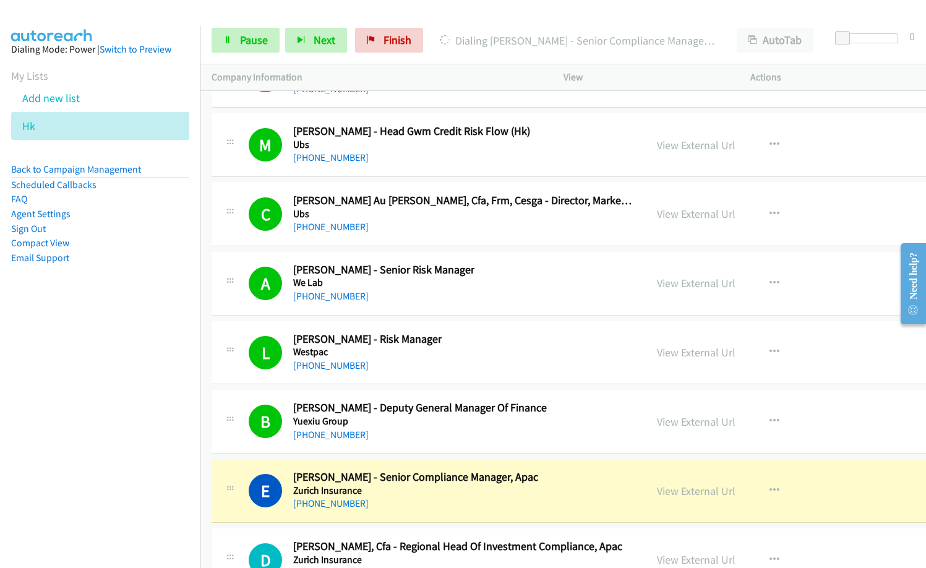
scroll to position [22332, 0]
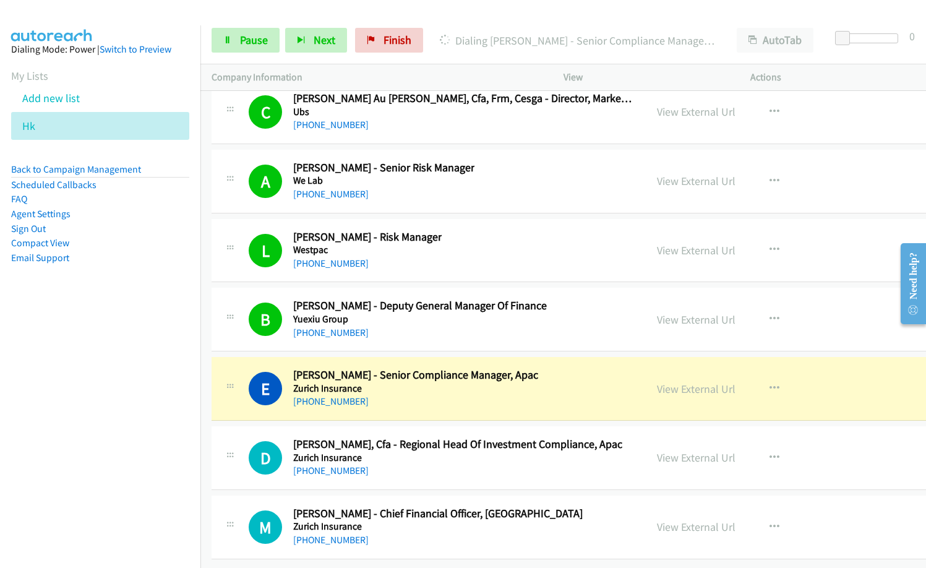
drag, startPoint x: 451, startPoint y: 328, endPoint x: 461, endPoint y: 328, distance: 10.5
click at [451, 328] on div "+852 9404 4101" at bounding box center [420, 332] width 254 height 15
click at [661, 312] on link "View External Url" at bounding box center [696, 319] width 79 height 14
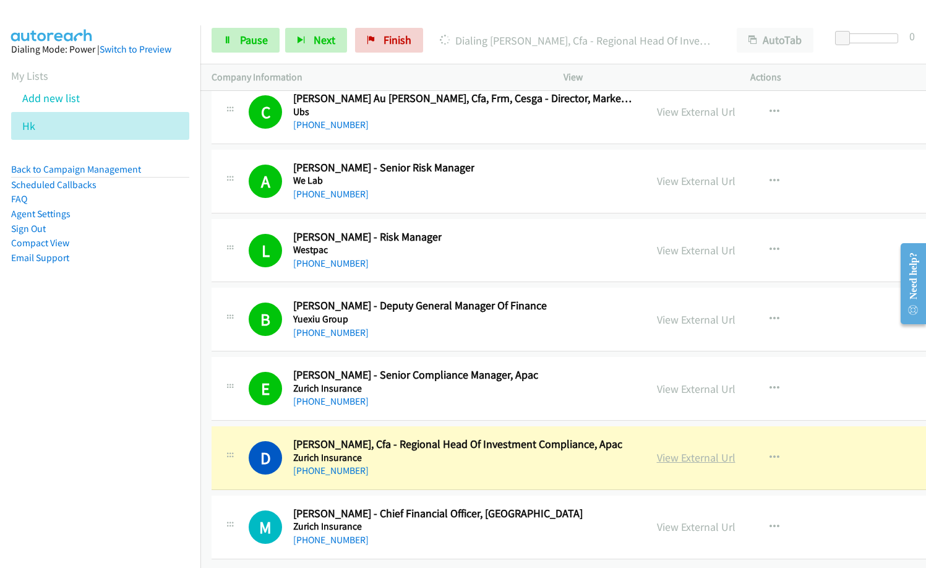
click at [657, 453] on link "View External Url" at bounding box center [696, 457] width 79 height 14
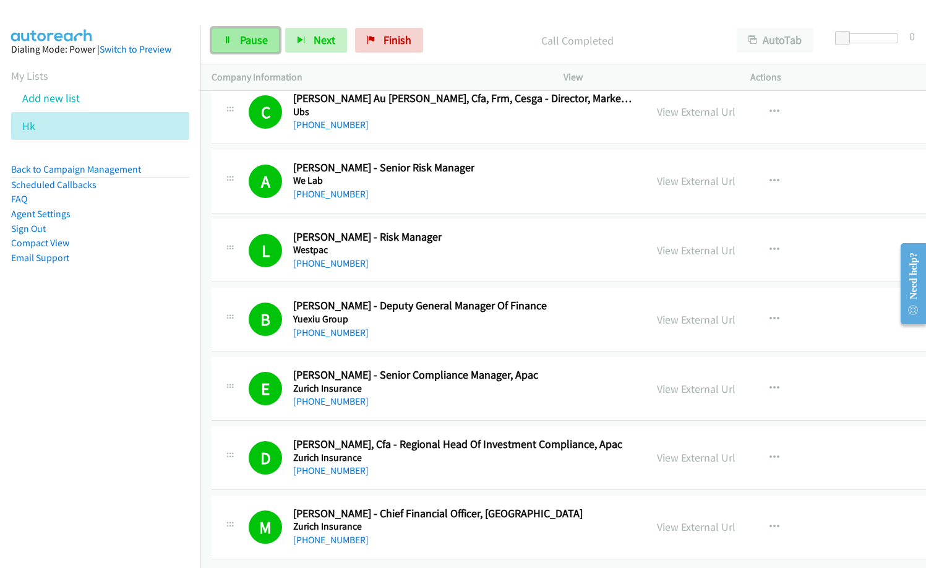
click at [241, 42] on span "Pause" at bounding box center [254, 40] width 28 height 14
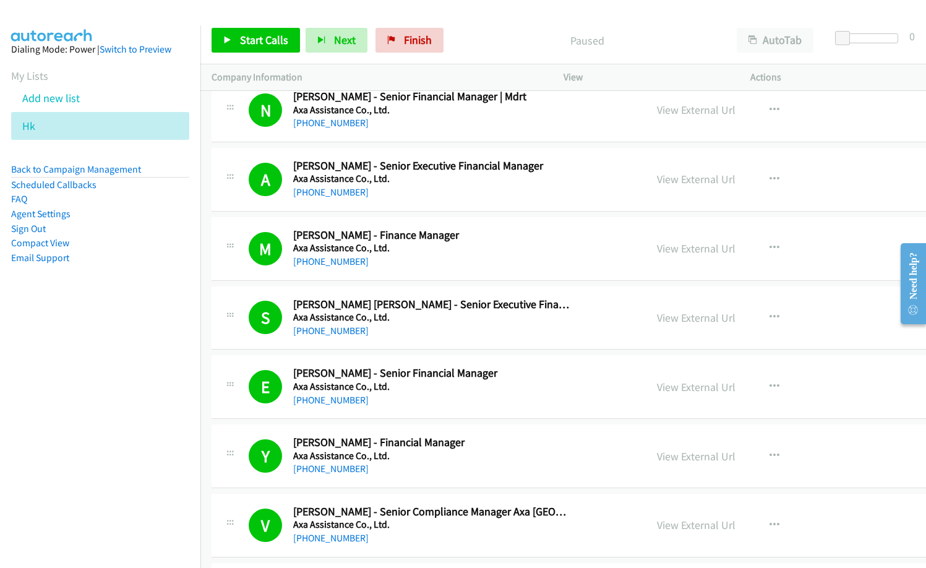
scroll to position [0, 0]
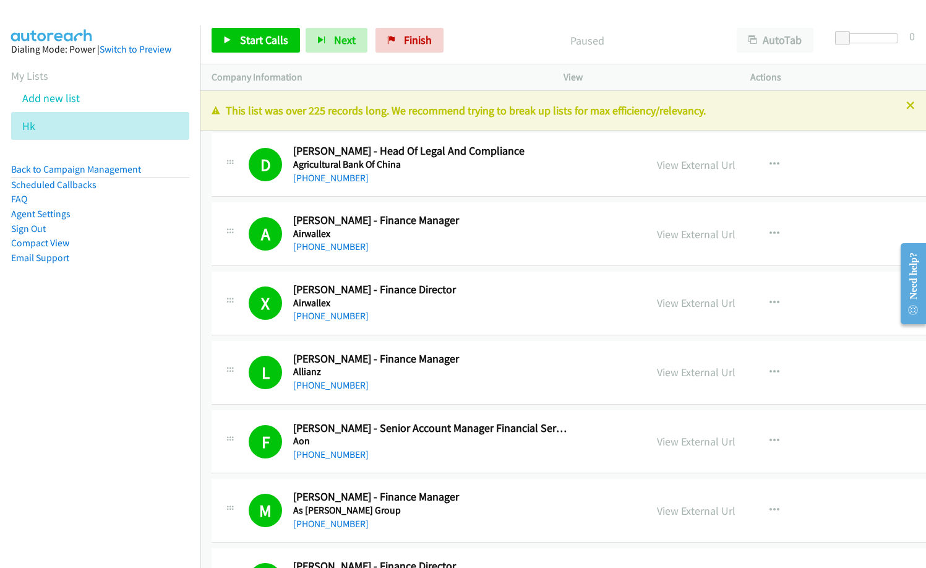
click at [489, 169] on h5 "Agricultural Bank Of China" at bounding box center [431, 164] width 276 height 12
click at [657, 163] on link "View External Url" at bounding box center [696, 165] width 79 height 14
click at [420, 45] on span "Finish" at bounding box center [418, 40] width 28 height 14
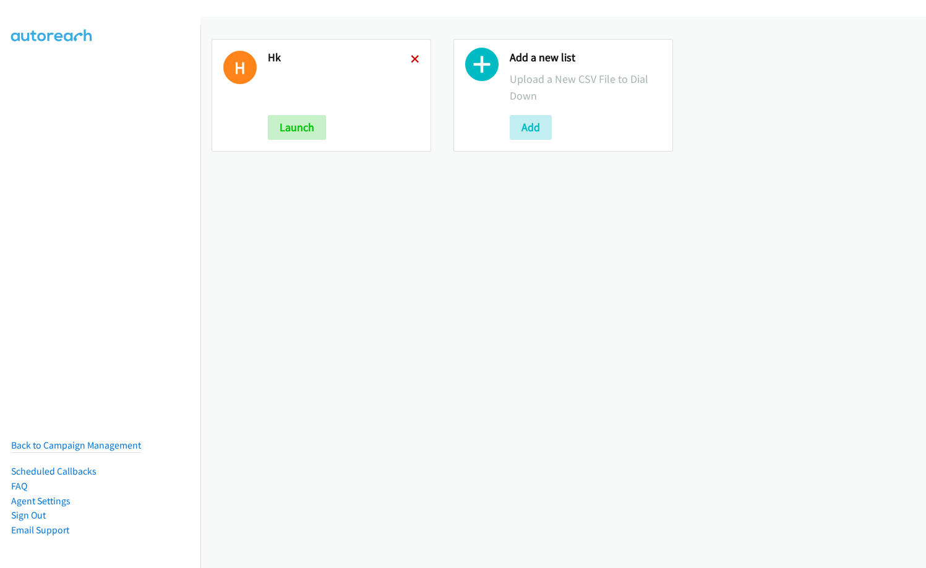
click at [411, 57] on icon at bounding box center [415, 60] width 9 height 9
click at [536, 123] on button "Add" at bounding box center [531, 127] width 42 height 25
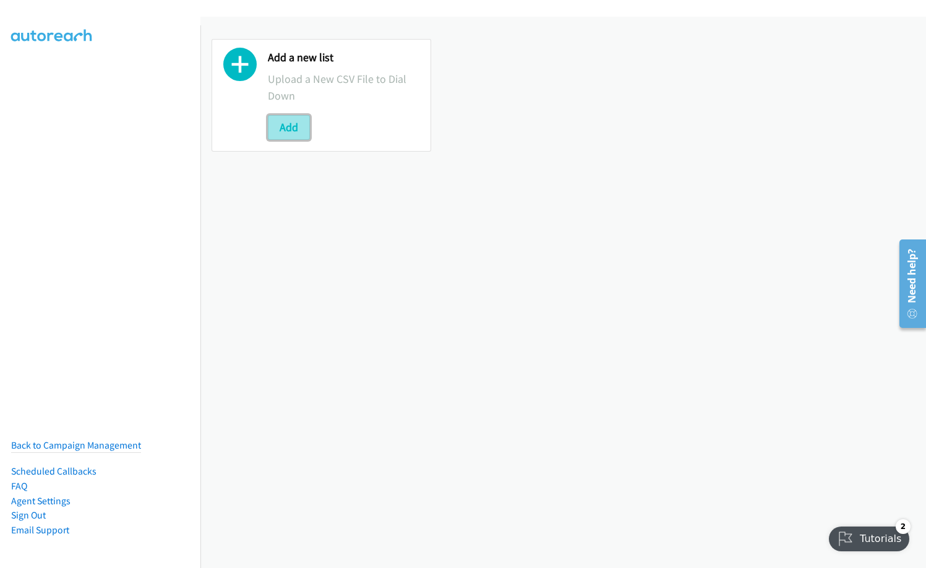
click at [286, 127] on button "Add" at bounding box center [289, 127] width 42 height 25
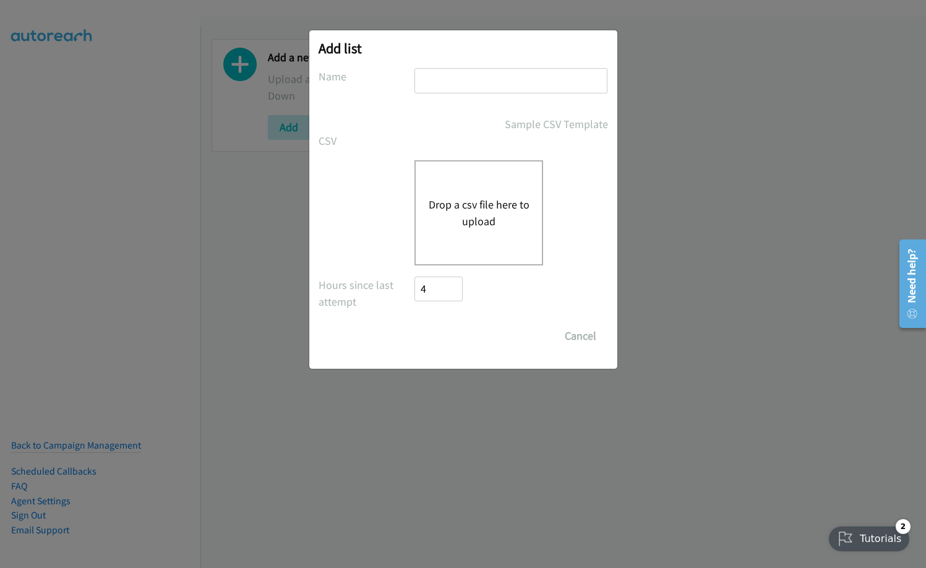
click at [500, 75] on input "text" at bounding box center [510, 80] width 193 height 25
type input "SG"
click at [482, 222] on button "Drop a csv file here to upload" at bounding box center [478, 212] width 101 height 33
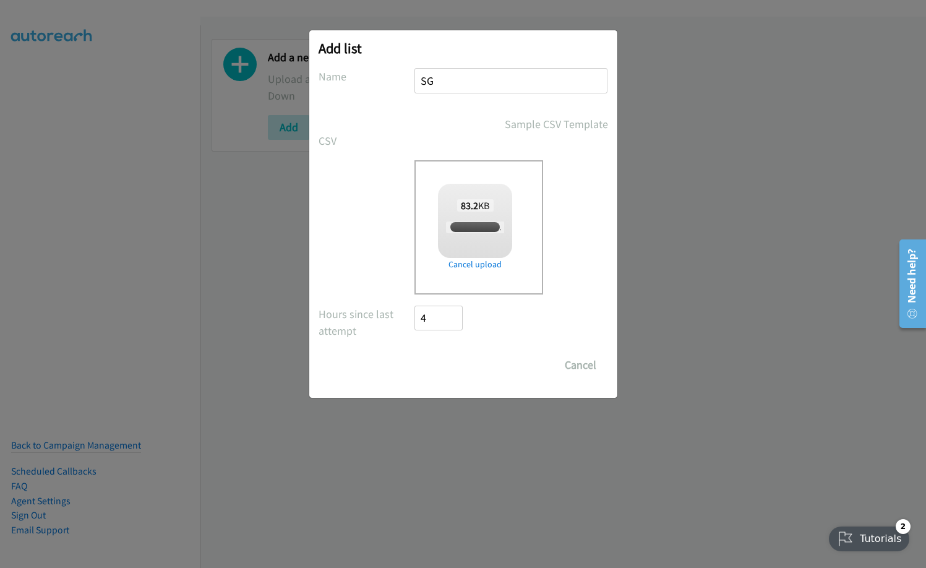
checkbox input "true"
click at [452, 364] on input "Save List" at bounding box center [447, 365] width 65 height 25
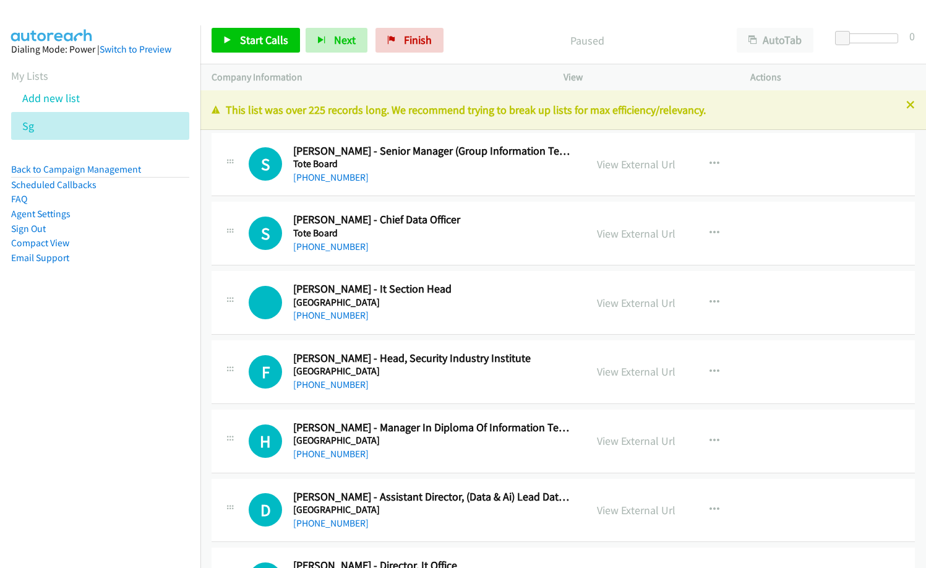
click at [443, 183] on div "[PHONE_NUMBER]" at bounding box center [431, 177] width 276 height 15
click at [643, 164] on link "View External Url" at bounding box center [657, 164] width 79 height 14
click at [269, 42] on span "Start Calls" at bounding box center [264, 40] width 48 height 14
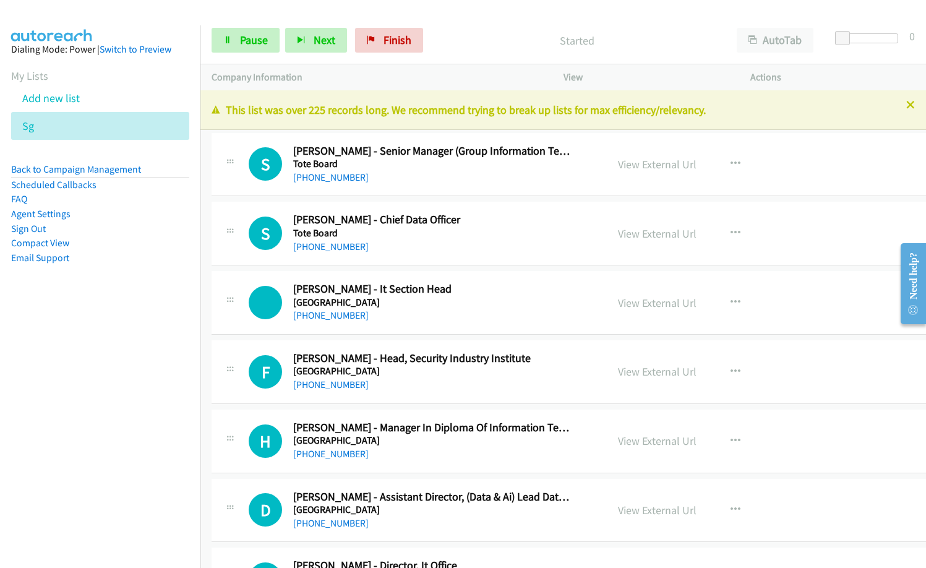
drag, startPoint x: 484, startPoint y: 252, endPoint x: 746, endPoint y: 0, distance: 364.0
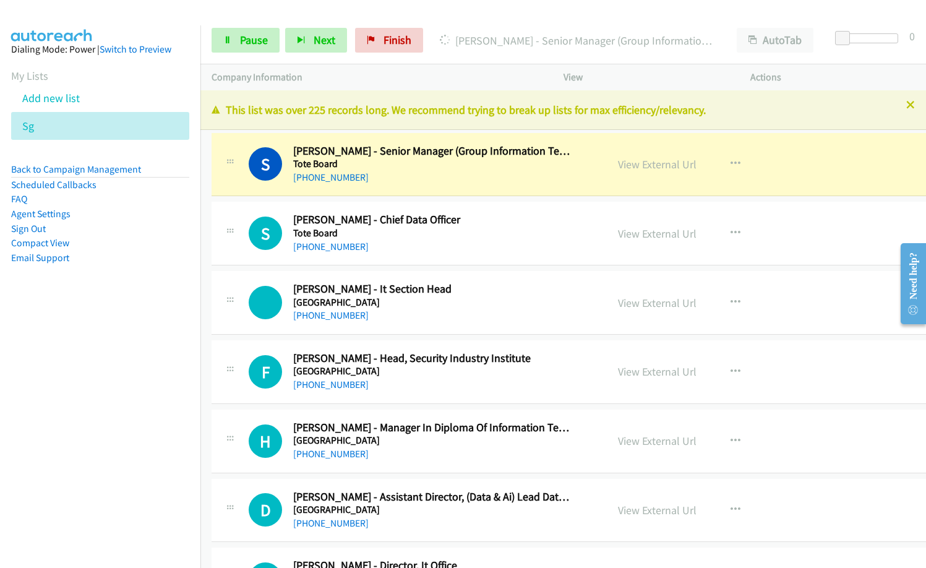
click at [420, 253] on div "[PHONE_NUMBER]" at bounding box center [431, 246] width 276 height 15
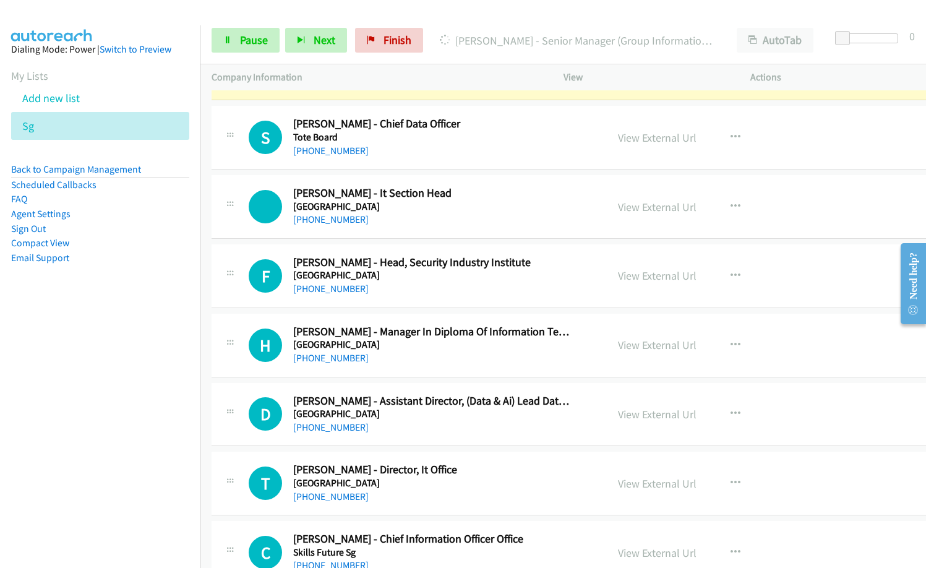
scroll to position [247, 0]
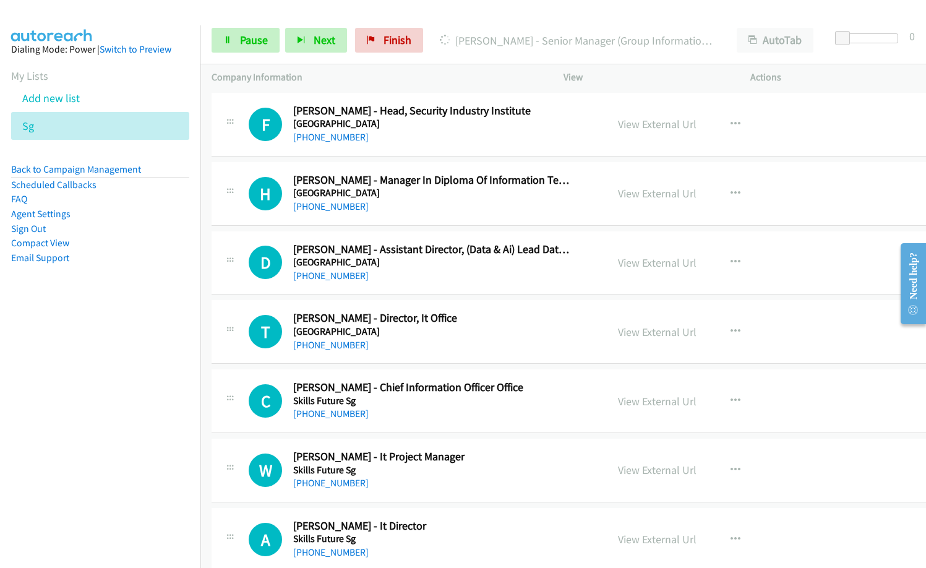
click at [423, 154] on div "F Callback Scheduled [PERSON_NAME] - Head, [GEOGRAPHIC_DATA] [GEOGRAPHIC_DATA] …" at bounding box center [585, 125] width 746 height 64
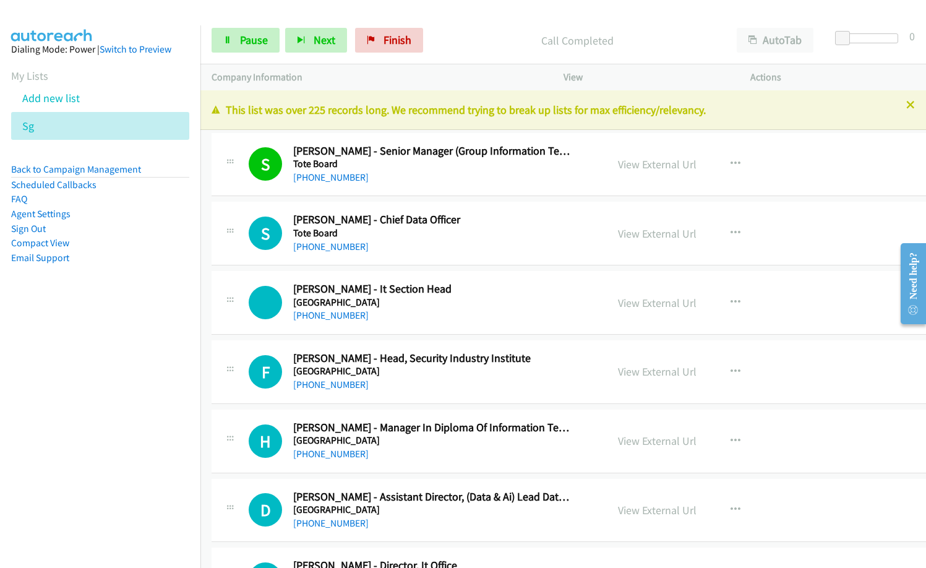
click at [486, 48] on p "Call Completed" at bounding box center [577, 40] width 275 height 17
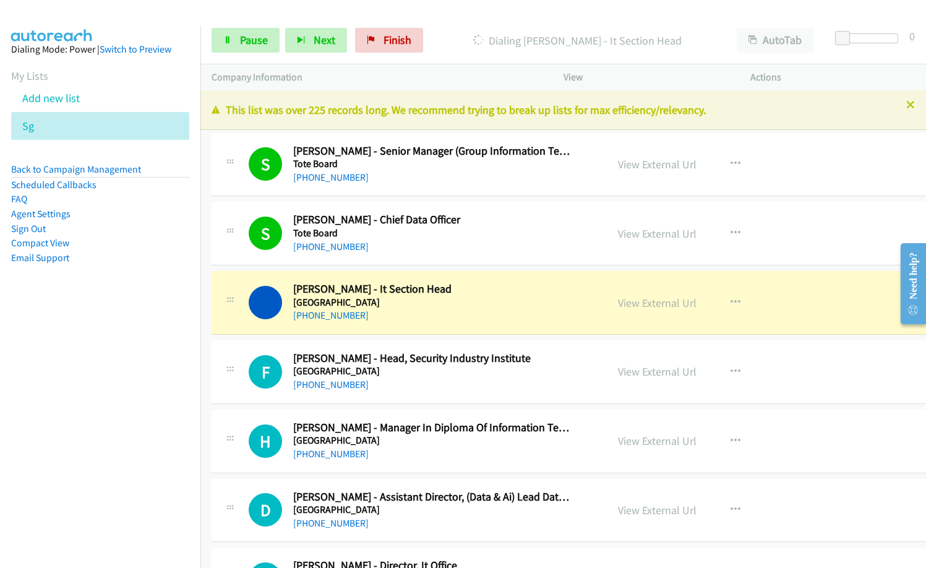
click at [475, 309] on div "[PHONE_NUMBER]" at bounding box center [431, 315] width 276 height 15
click at [469, 34] on p "Dialing [PERSON_NAME] - It Section Head" at bounding box center [577, 40] width 275 height 17
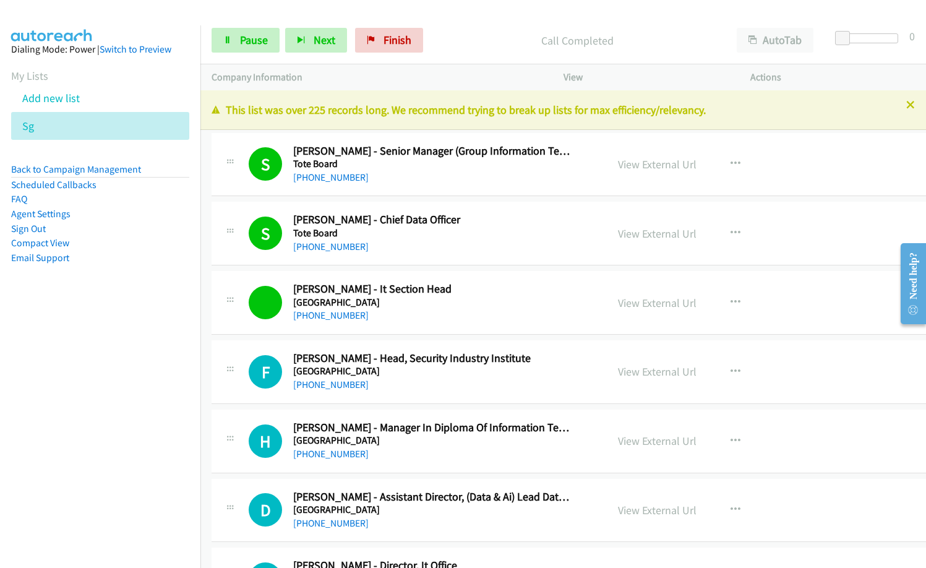
click at [499, 295] on h2 "[PERSON_NAME] - It Section Head" at bounding box center [431, 289] width 276 height 14
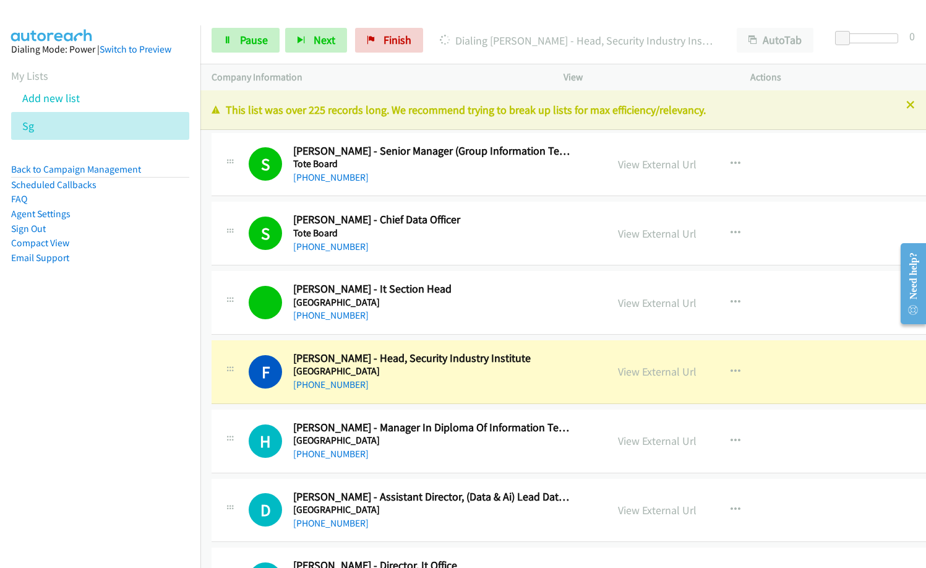
drag, startPoint x: 445, startPoint y: 388, endPoint x: 502, endPoint y: 395, distance: 57.3
click at [445, 388] on div "[PHONE_NUMBER]" at bounding box center [431, 384] width 276 height 15
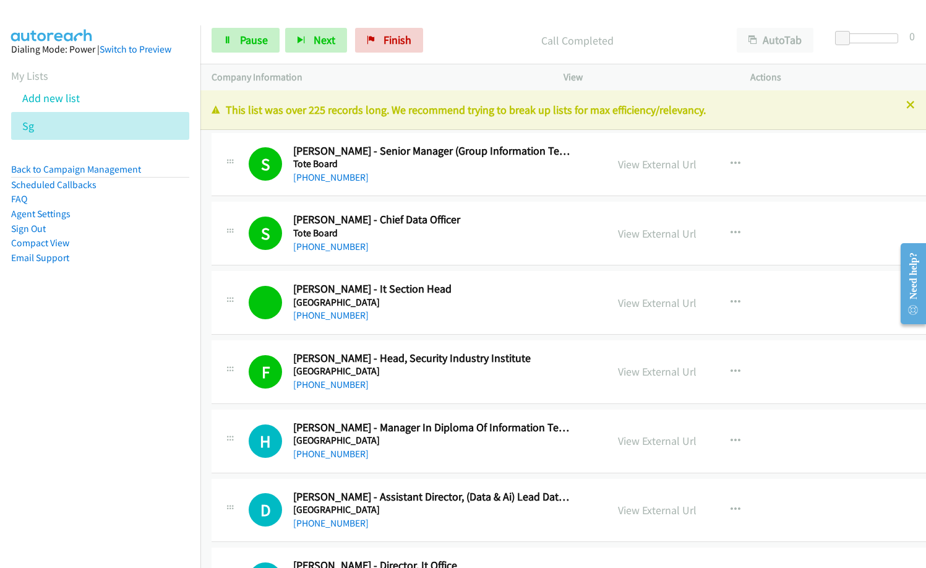
scroll to position [62, 0]
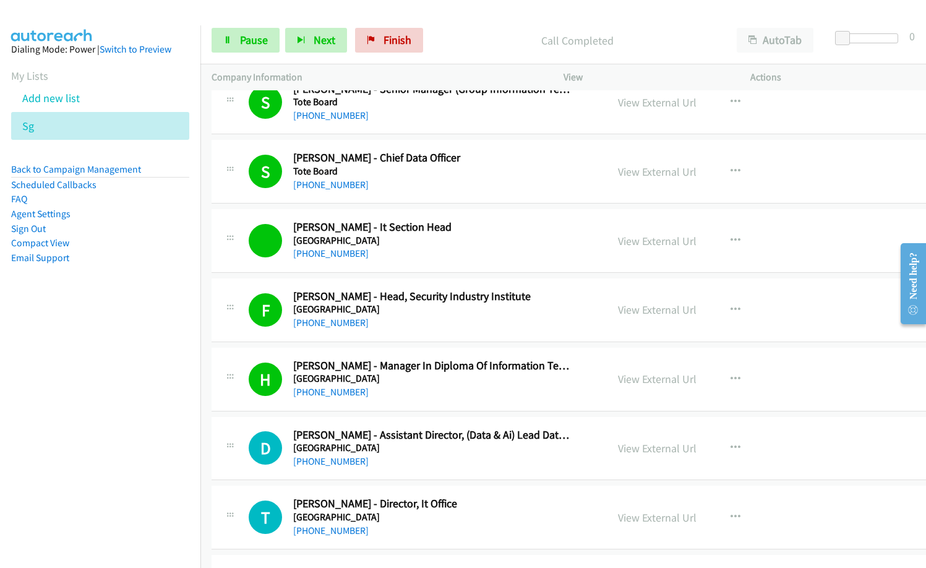
click at [452, 391] on div "[PHONE_NUMBER]" at bounding box center [431, 392] width 276 height 15
drag, startPoint x: 443, startPoint y: 474, endPoint x: 468, endPoint y: 474, distance: 24.7
click at [443, 474] on div "D Callback Scheduled [PERSON_NAME] - Assistant Director, (Data & Ai) Lead Data …" at bounding box center [585, 449] width 746 height 64
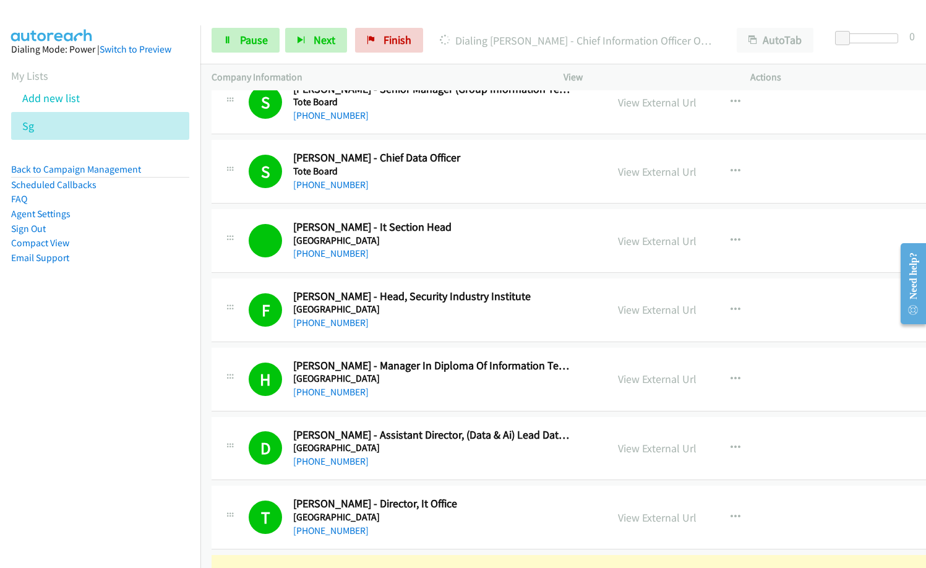
click at [141, 359] on nav "Dialing Mode: Power | Switch to Preview My Lists Add new list Sg Back to Campai…" at bounding box center [100, 309] width 201 height 568
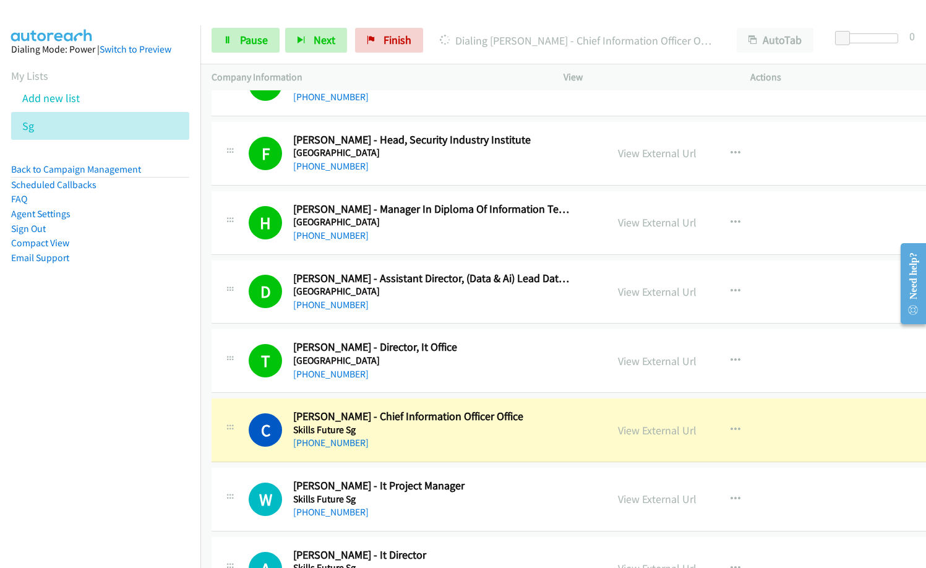
scroll to position [309, 0]
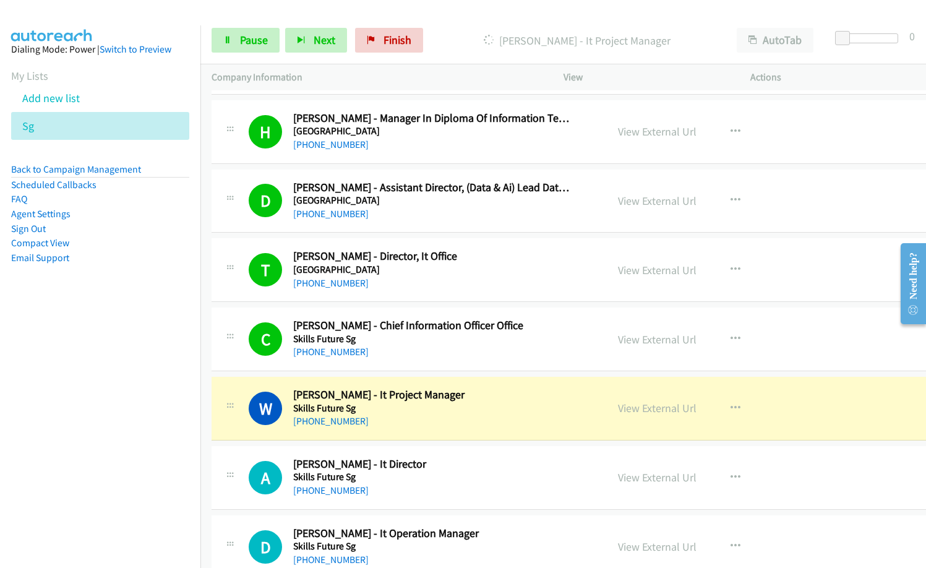
click at [136, 481] on nav "Dialing Mode: Power | Switch to Preview My Lists Add new list Sg Back to Campai…" at bounding box center [100, 309] width 201 height 568
click at [666, 411] on link "View External Url" at bounding box center [657, 408] width 79 height 14
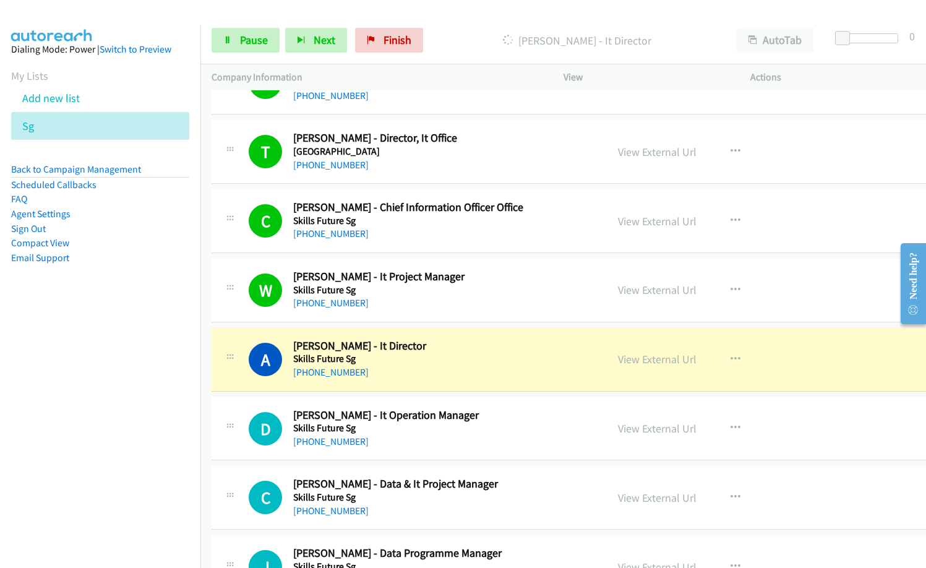
scroll to position [433, 0]
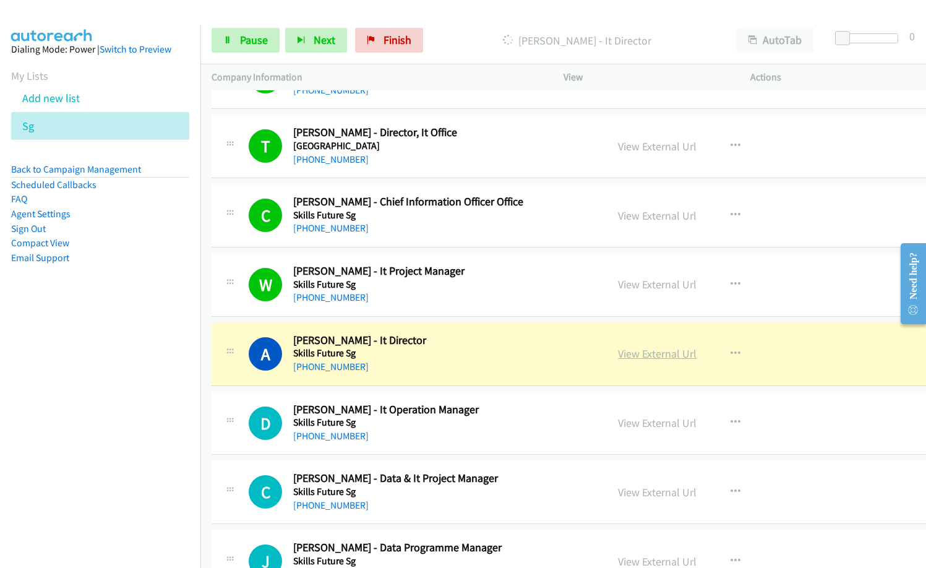
click at [646, 354] on link "View External Url" at bounding box center [657, 353] width 79 height 14
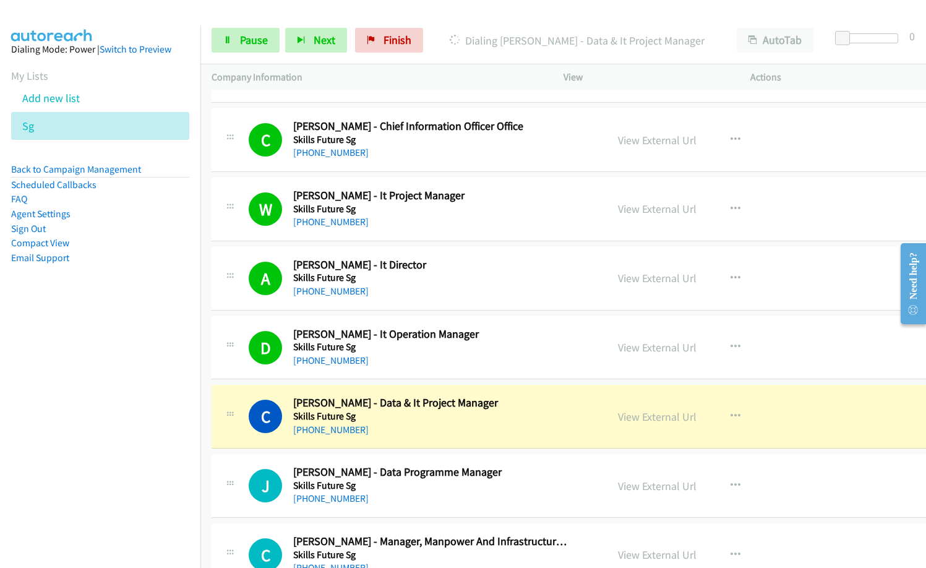
scroll to position [619, 0]
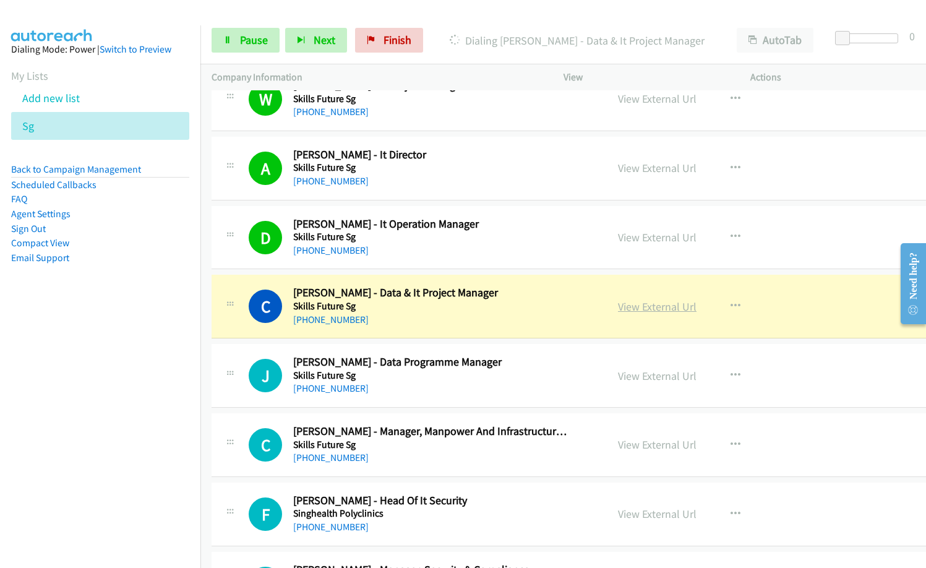
click at [649, 305] on link "View External Url" at bounding box center [657, 306] width 79 height 14
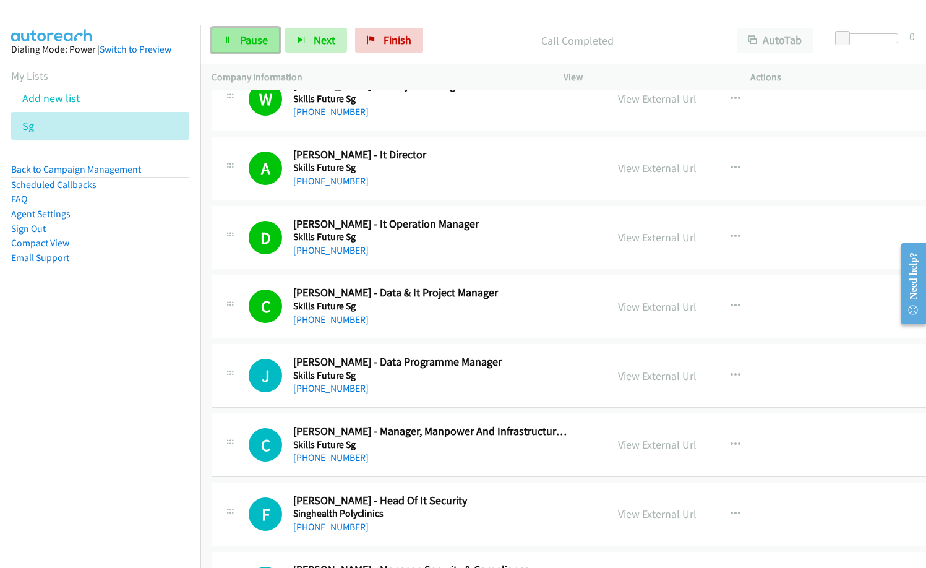
click at [244, 32] on link "Pause" at bounding box center [246, 40] width 68 height 25
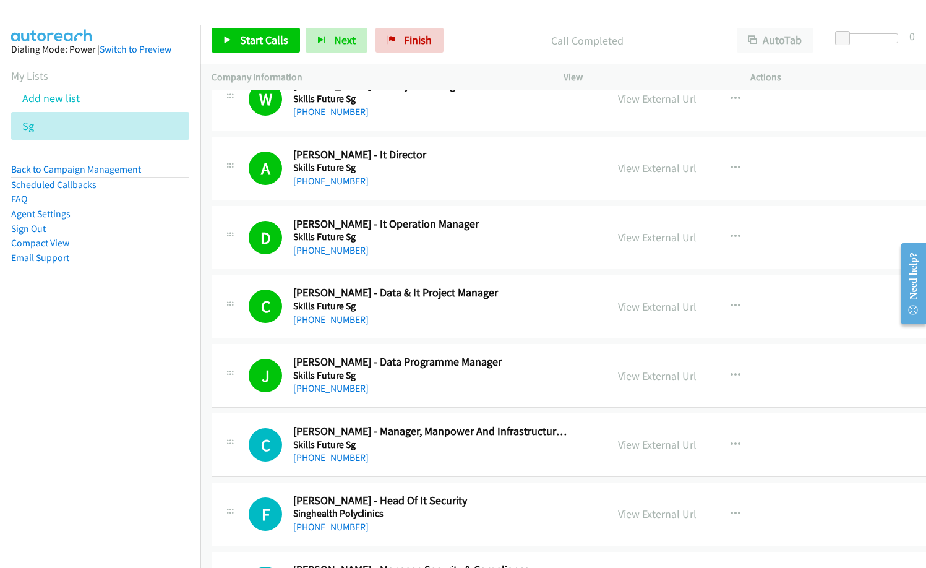
drag, startPoint x: 124, startPoint y: 348, endPoint x: 549, endPoint y: 0, distance: 549.9
click at [126, 346] on nav "Dialing Mode: Power | Switch to Preview My Lists Add new list Sg Back to Campai…" at bounding box center [100, 309] width 201 height 568
click at [276, 53] on link "Start Calls" at bounding box center [256, 40] width 88 height 25
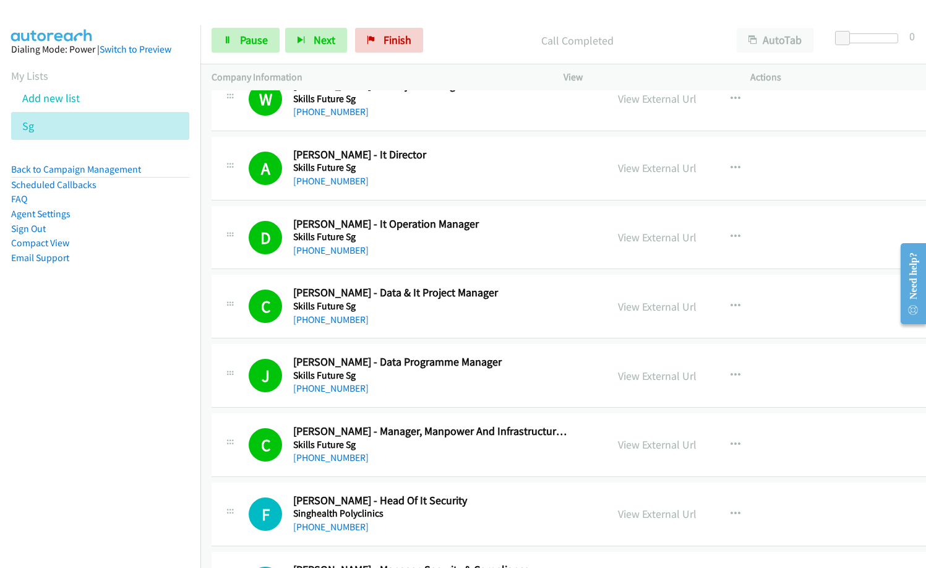
click at [495, 40] on p "Call Completed" at bounding box center [577, 40] width 275 height 17
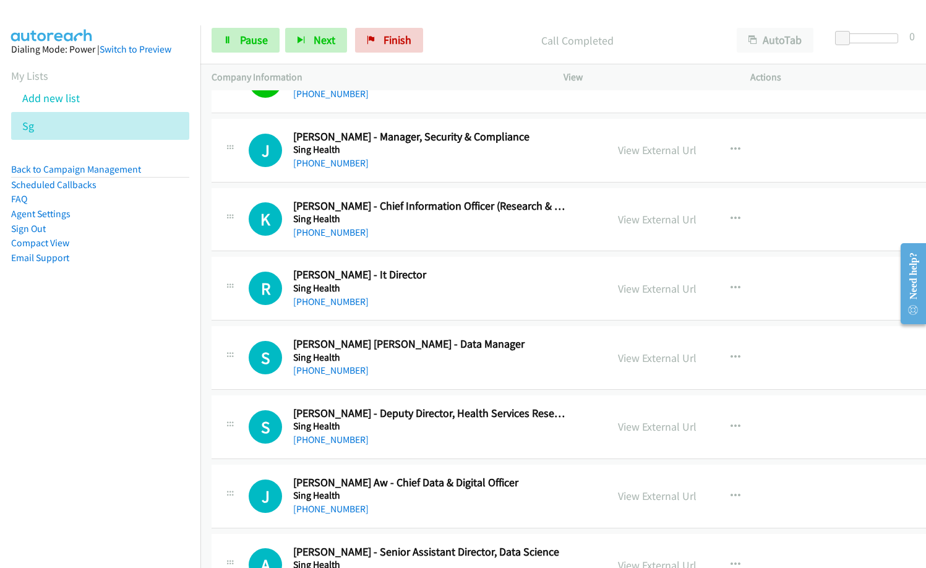
scroll to position [990, 0]
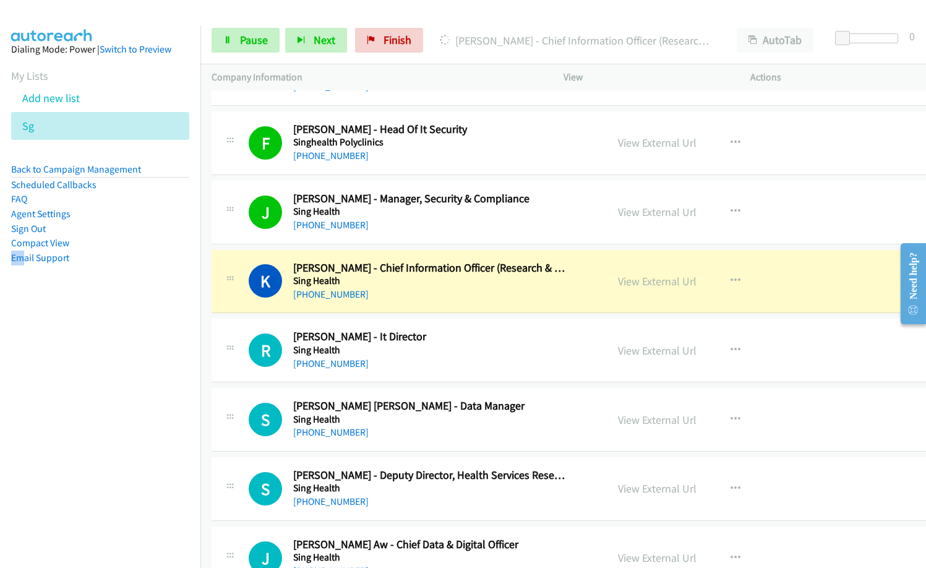
click at [6, 392] on nav "Dialing Mode: Power | Switch to Preview My Lists Add new list Sg Back to Campai…" at bounding box center [100, 309] width 201 height 568
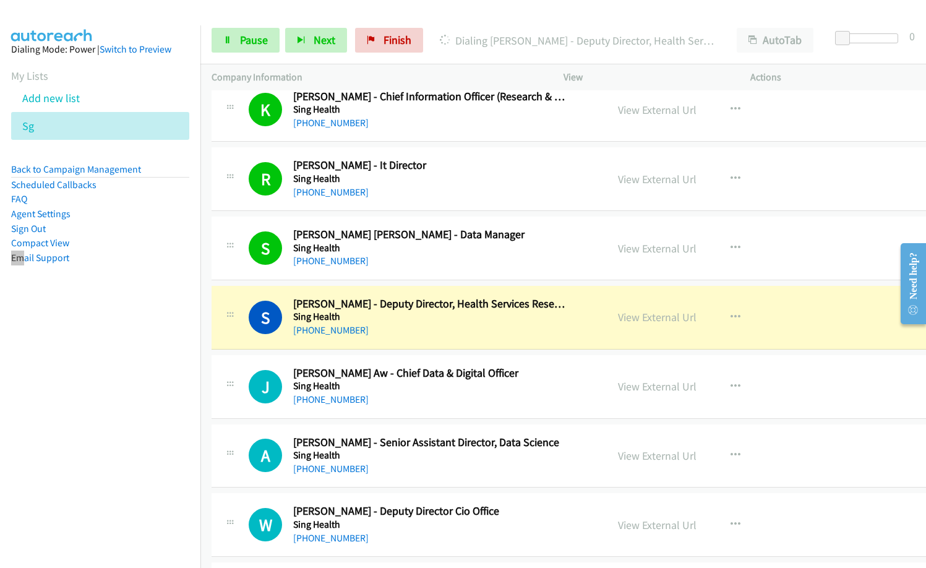
scroll to position [1175, 0]
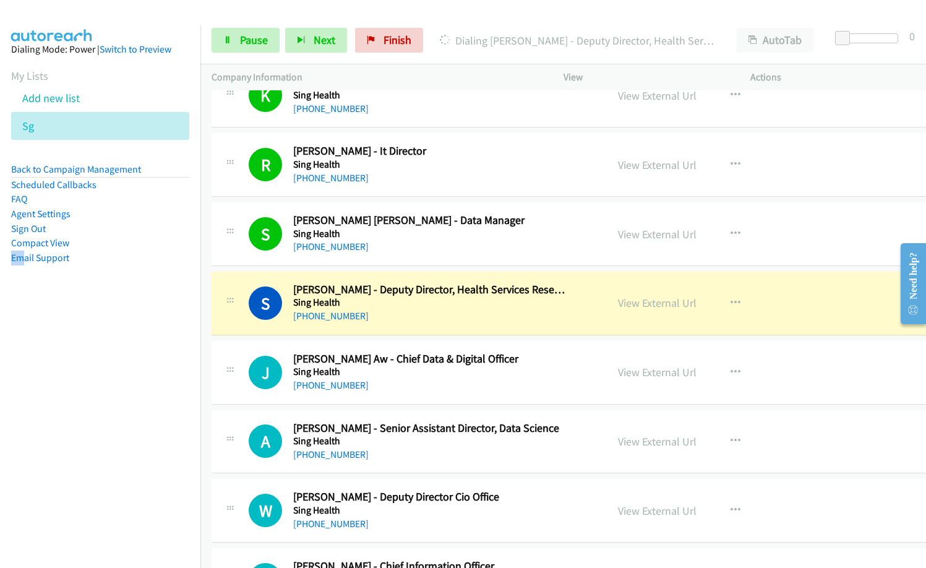
click at [469, 324] on div "S Callback Scheduled [PERSON_NAME] - Deputy Director, Health Services Research;…" at bounding box center [585, 304] width 746 height 64
click at [487, 323] on div "[PHONE_NUMBER]" at bounding box center [431, 316] width 276 height 15
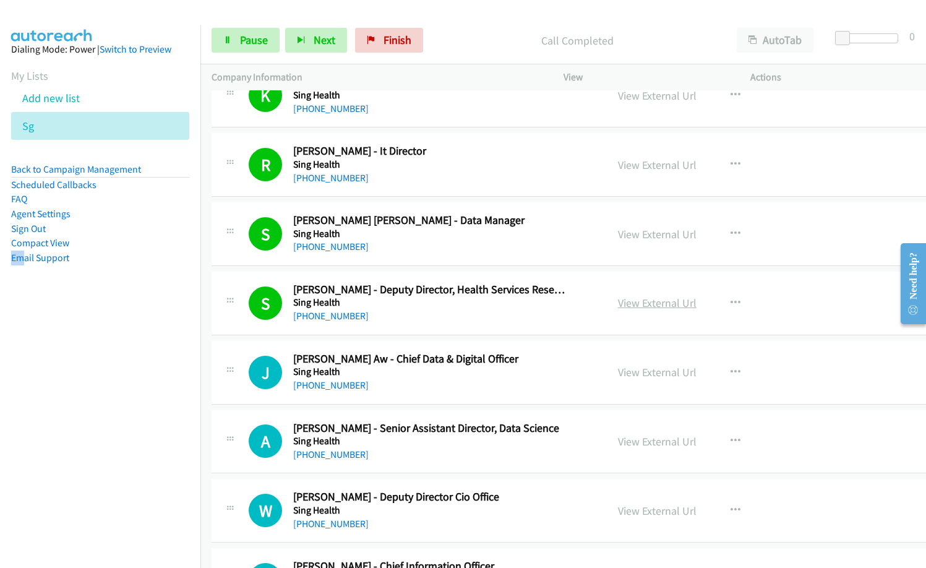
click at [673, 300] on link "View External Url" at bounding box center [657, 303] width 79 height 14
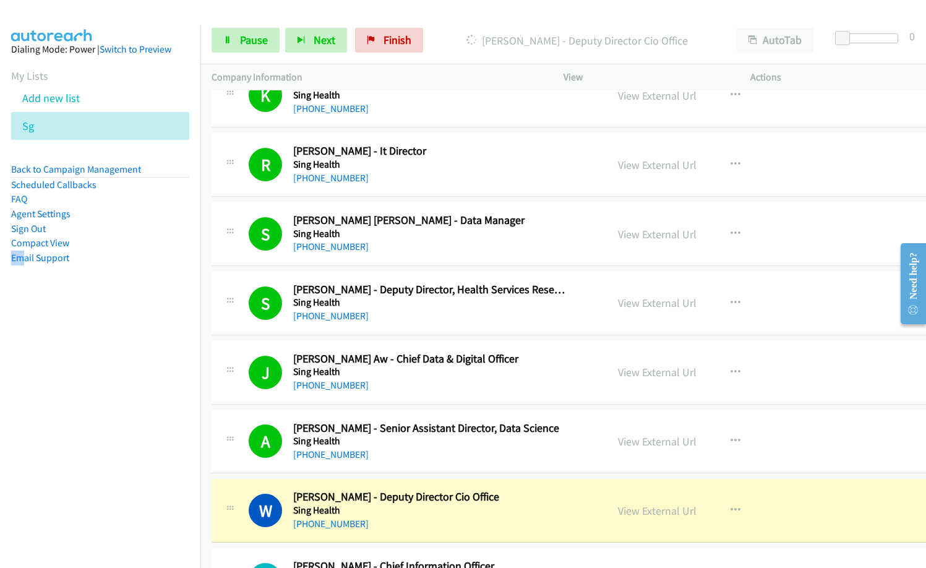
drag, startPoint x: 512, startPoint y: 462, endPoint x: 583, endPoint y: 490, distance: 77.0
click at [512, 462] on div "A Callback Scheduled [PERSON_NAME] - Senior Assistant Director, Data Science Si…" at bounding box center [585, 442] width 746 height 64
click at [669, 516] on link "View External Url" at bounding box center [657, 510] width 79 height 14
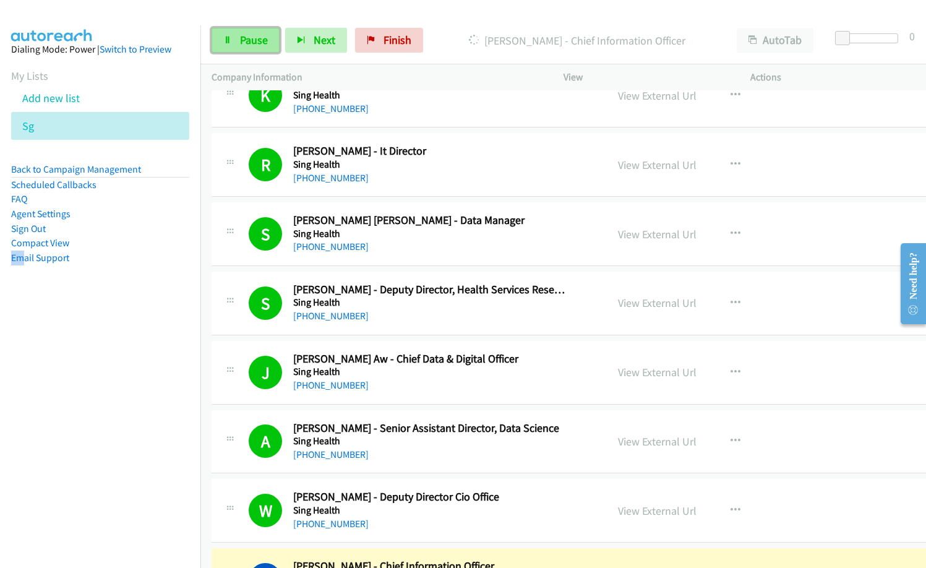
click at [244, 38] on span "Pause" at bounding box center [254, 40] width 28 height 14
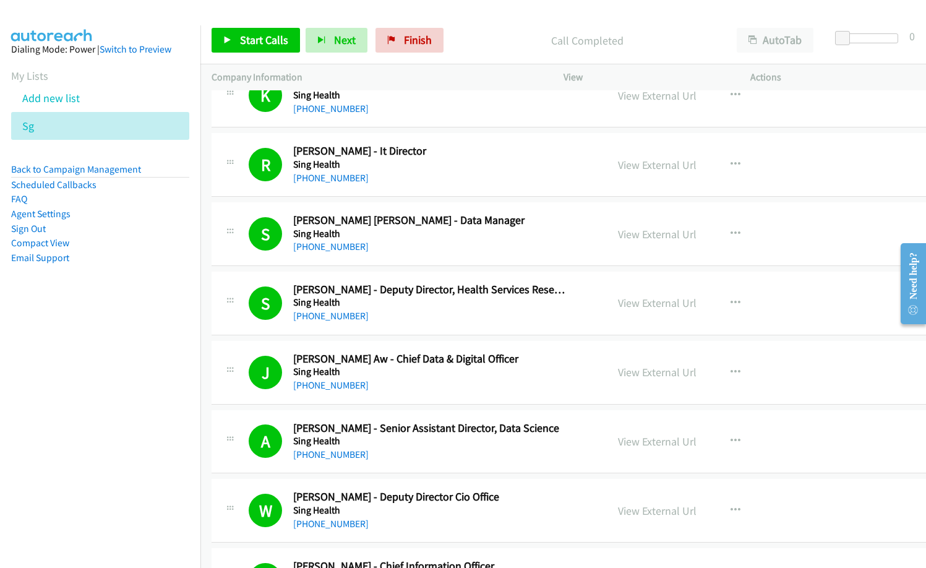
click at [103, 327] on nav "Dialing Mode: Power | Switch to Preview My Lists Add new list Sg Back to Campai…" at bounding box center [100, 309] width 201 height 568
click at [261, 43] on span "Start Calls" at bounding box center [264, 40] width 48 height 14
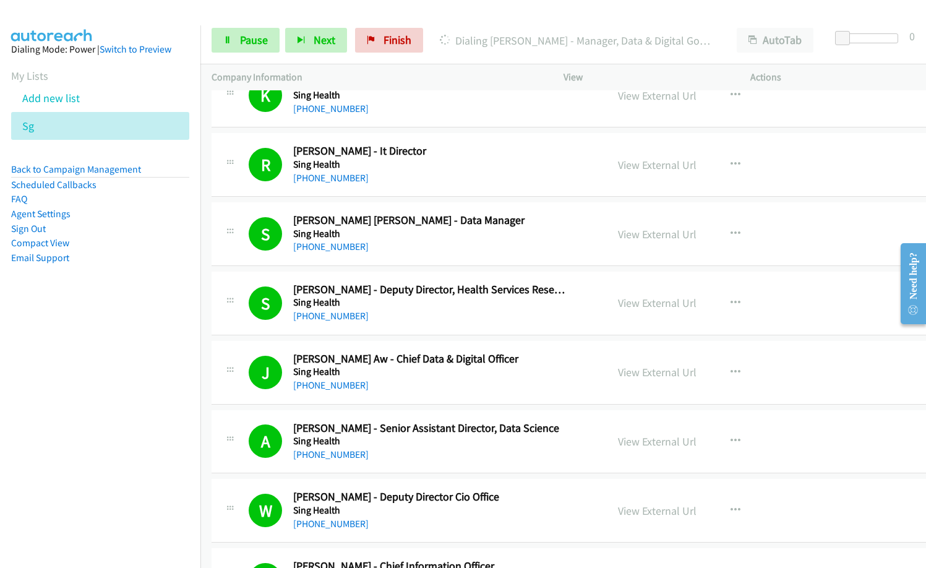
drag, startPoint x: 460, startPoint y: 40, endPoint x: 687, endPoint y: 0, distance: 229.9
click at [460, 40] on p "Dialing [PERSON_NAME] - Manager, Data & Digital Governance" at bounding box center [577, 40] width 275 height 17
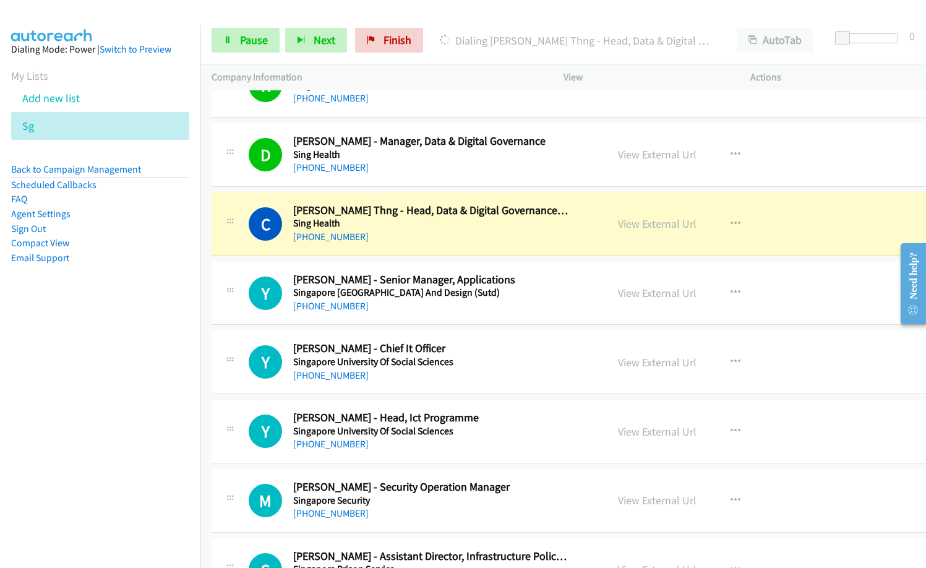
scroll to position [1670, 0]
click at [668, 229] on link "View External Url" at bounding box center [657, 223] width 79 height 14
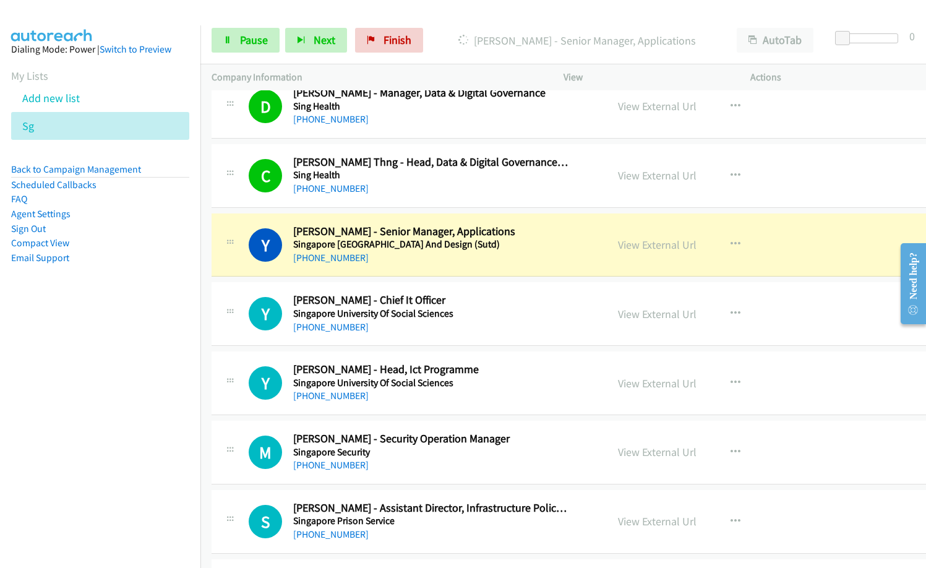
scroll to position [1732, 0]
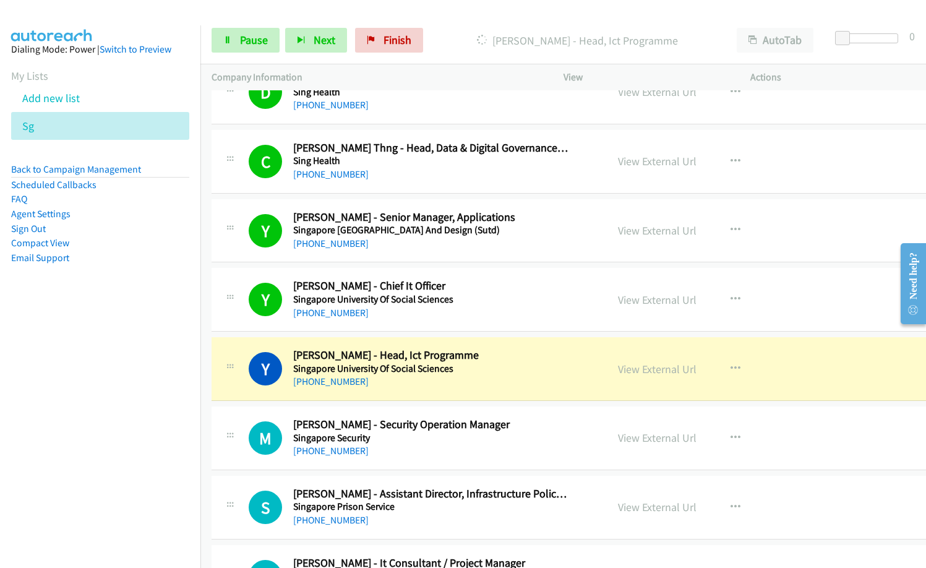
click at [425, 400] on div "Y Callback Scheduled [PERSON_NAME], Ict Programme Singapore University Of Socia…" at bounding box center [585, 369] width 746 height 64
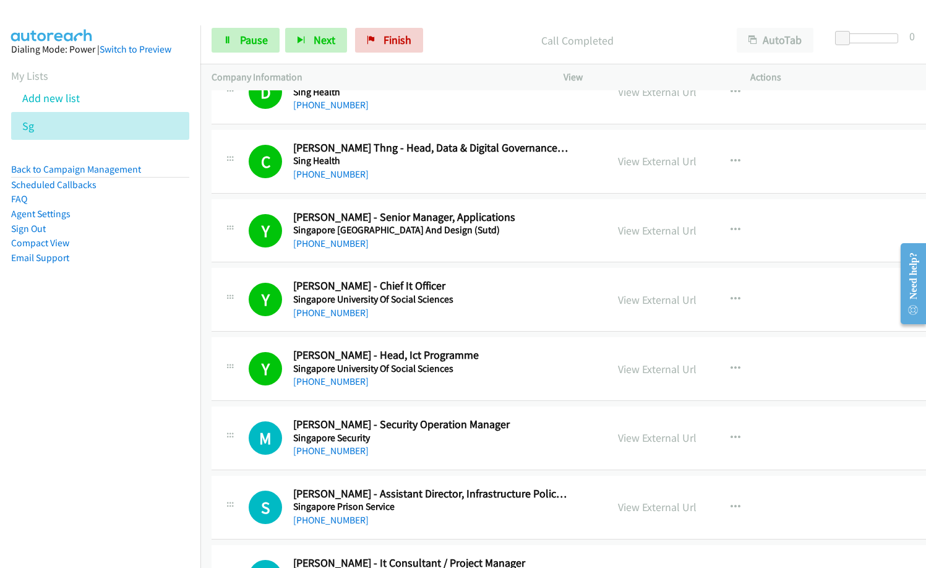
click at [492, 376] on div "[PHONE_NUMBER]" at bounding box center [431, 381] width 276 height 15
click at [516, 370] on h5 "Singapore University Of Social Sciences" at bounding box center [431, 368] width 276 height 12
click at [638, 370] on link "View External Url" at bounding box center [657, 369] width 79 height 14
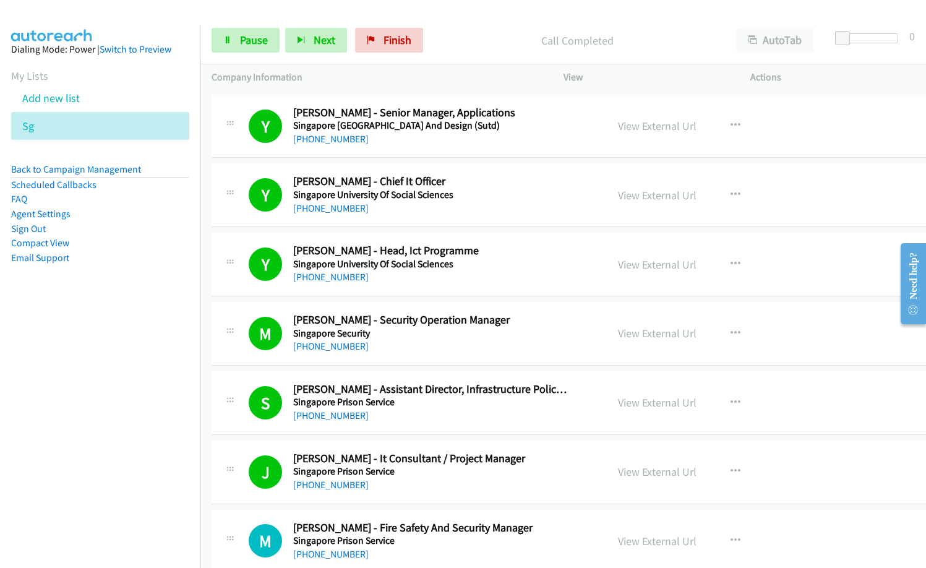
scroll to position [1856, 0]
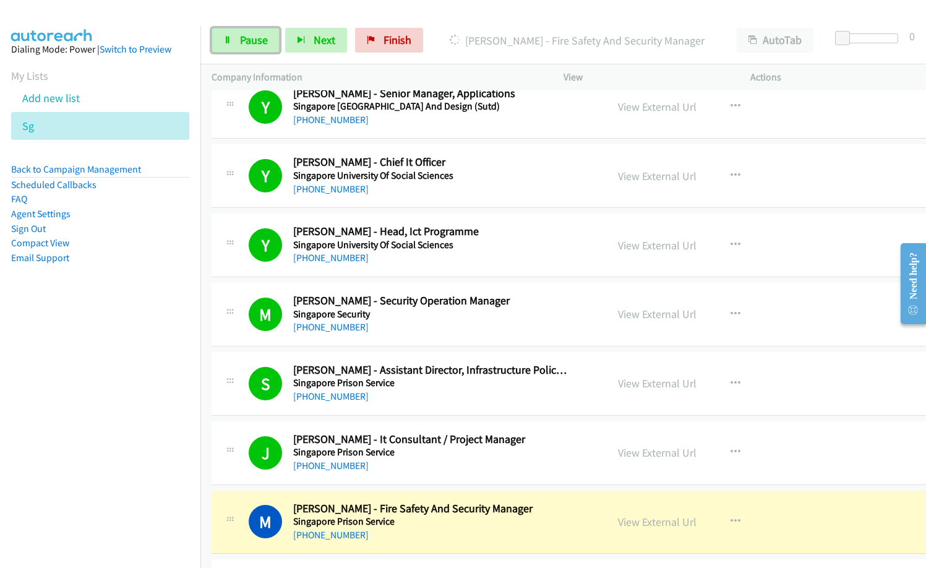
click at [254, 42] on span "Pause" at bounding box center [254, 40] width 28 height 14
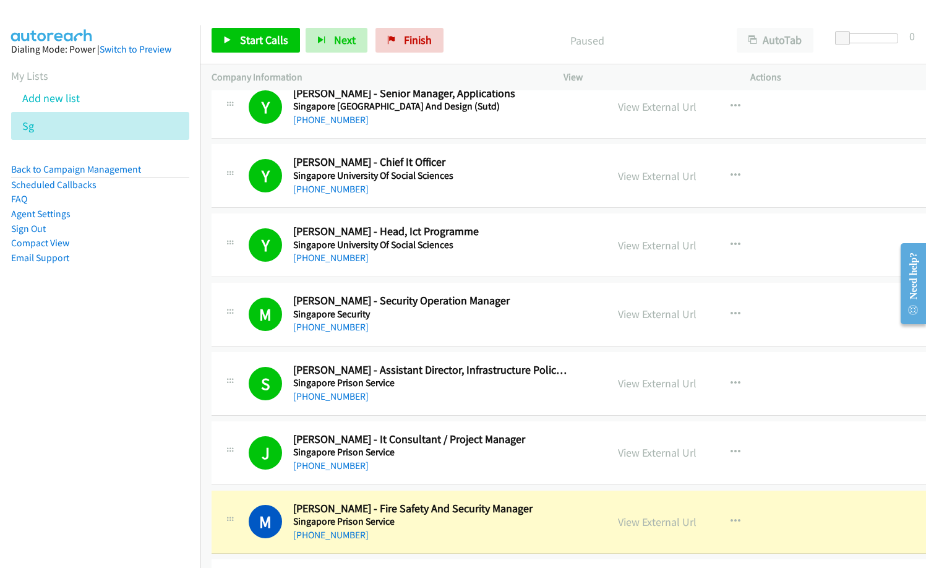
click at [494, 20] on div "Start Calls Pause Next Finish Paused AutoTab AutoTab 0" at bounding box center [563, 41] width 726 height 48
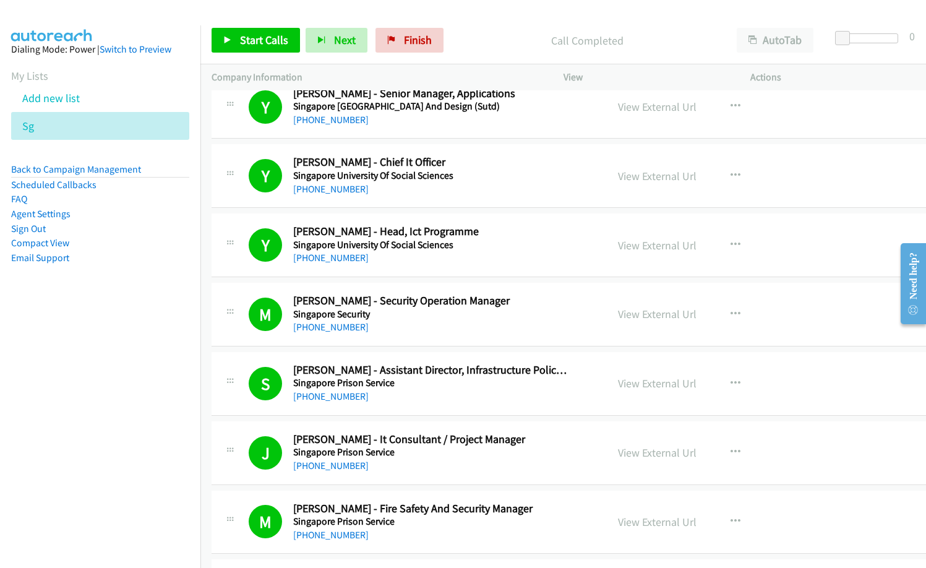
click at [521, 108] on h5 "Singapore [GEOGRAPHIC_DATA] And Design (Sutd)" at bounding box center [431, 106] width 276 height 12
click at [665, 101] on link "View External Url" at bounding box center [657, 107] width 79 height 14
click at [427, 33] on span "Finish" at bounding box center [418, 40] width 28 height 14
